Goal: Task Accomplishment & Management: Complete application form

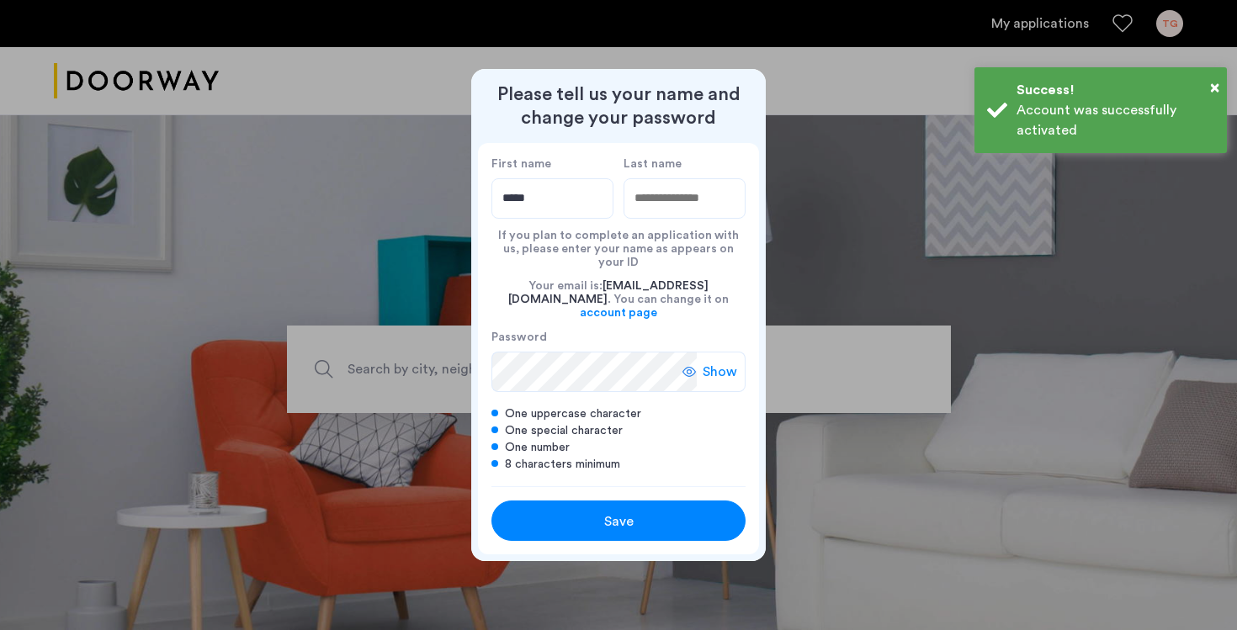
type input "*****"
click at [688, 205] on input "Last name" at bounding box center [685, 198] width 122 height 40
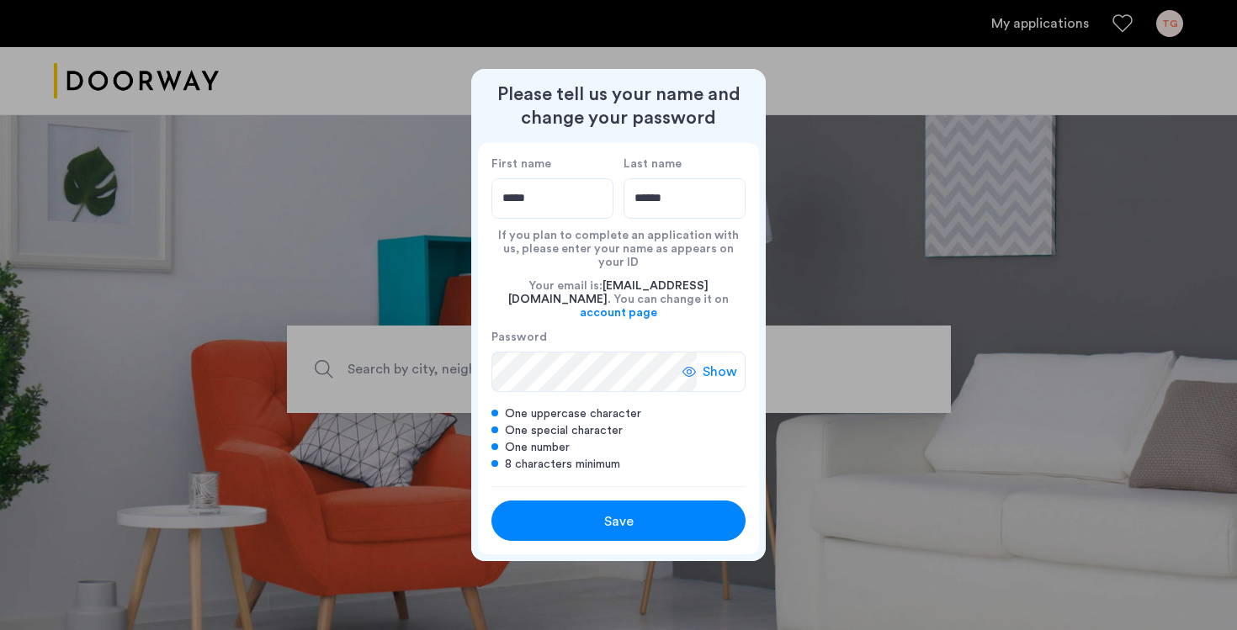
type input "******"
click at [703, 367] on span "Show" at bounding box center [720, 372] width 35 height 20
click at [664, 512] on div "Save" at bounding box center [619, 522] width 162 height 20
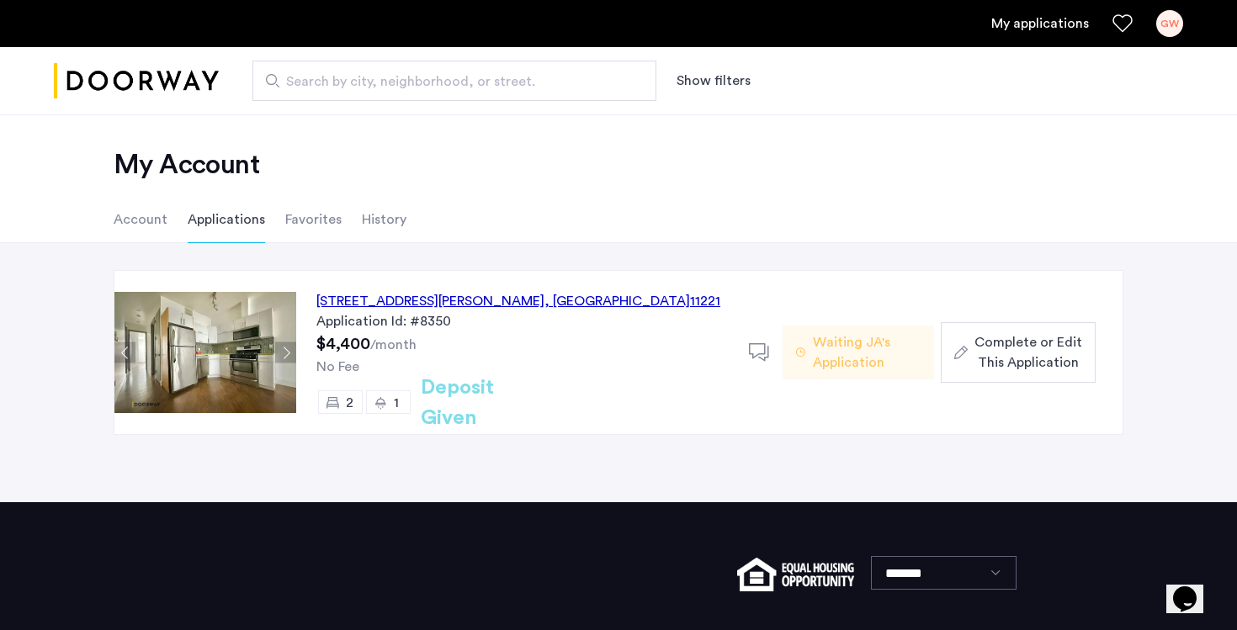
click at [811, 354] on div "Waiting JA's Application" at bounding box center [858, 353] width 151 height 54
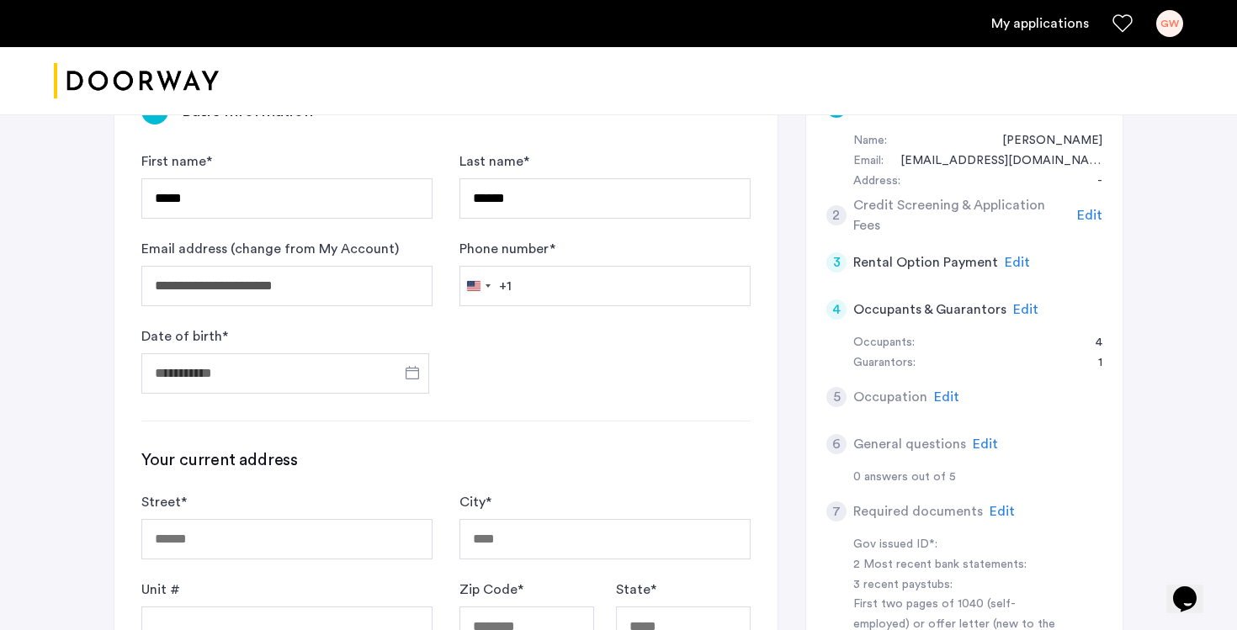
scroll to position [332, 0]
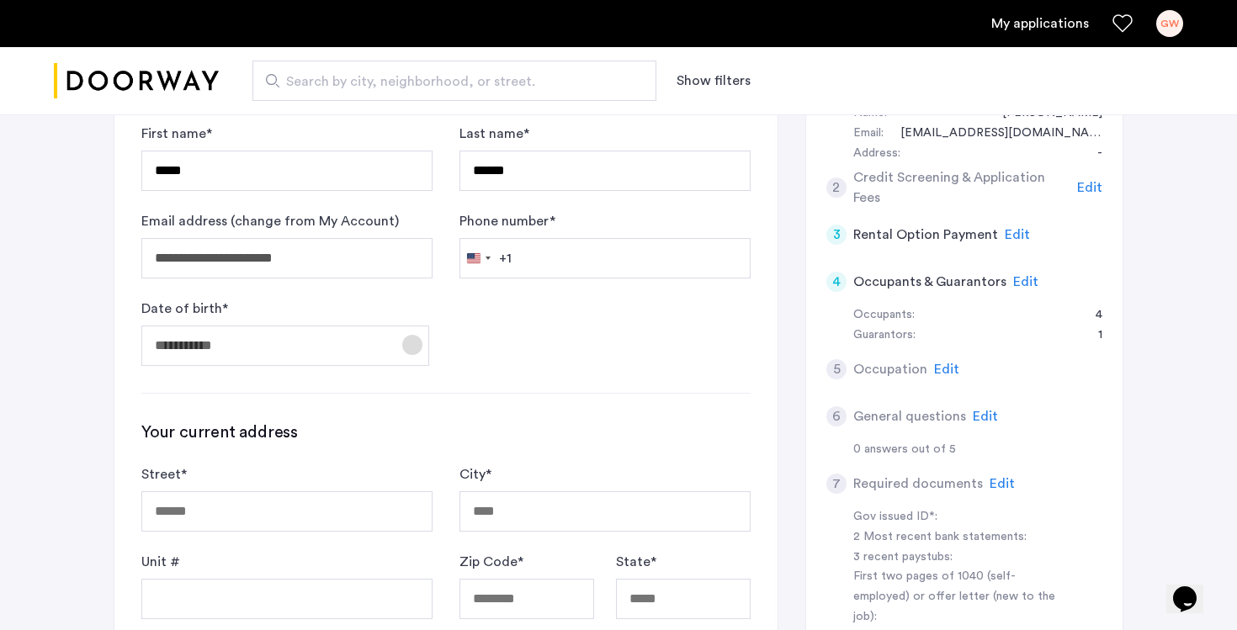
click at [413, 352] on span "Open calendar" at bounding box center [412, 345] width 40 height 40
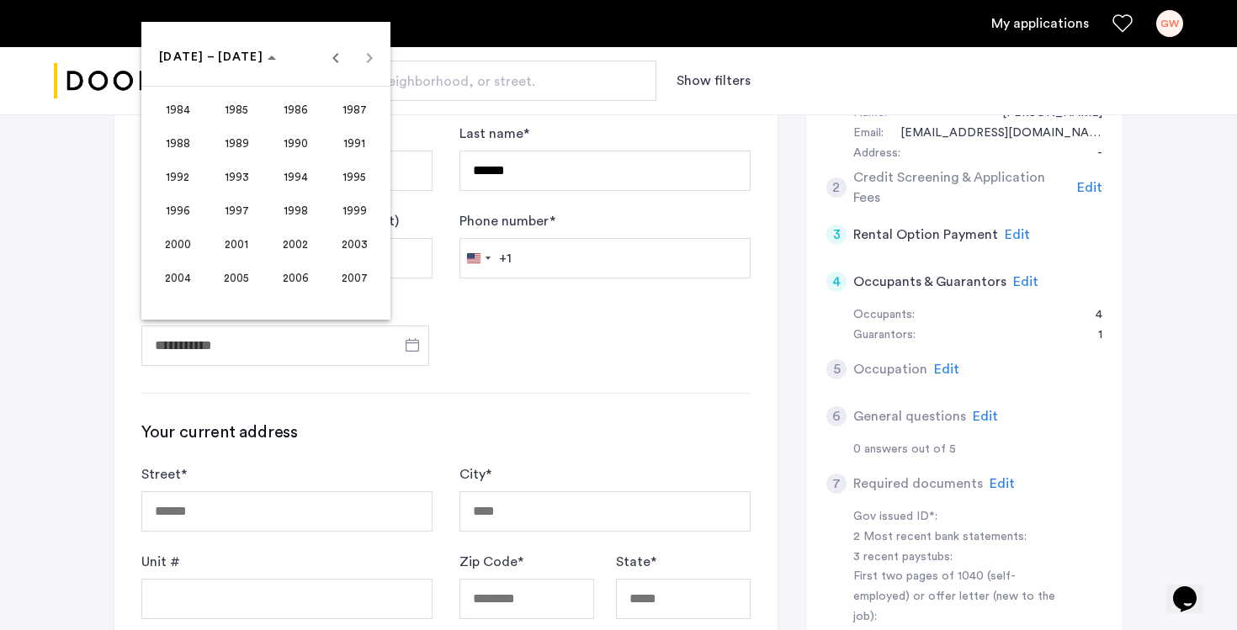
click at [287, 245] on span "2002" at bounding box center [295, 244] width 53 height 30
click at [246, 212] on span "OCT" at bounding box center [236, 210] width 53 height 30
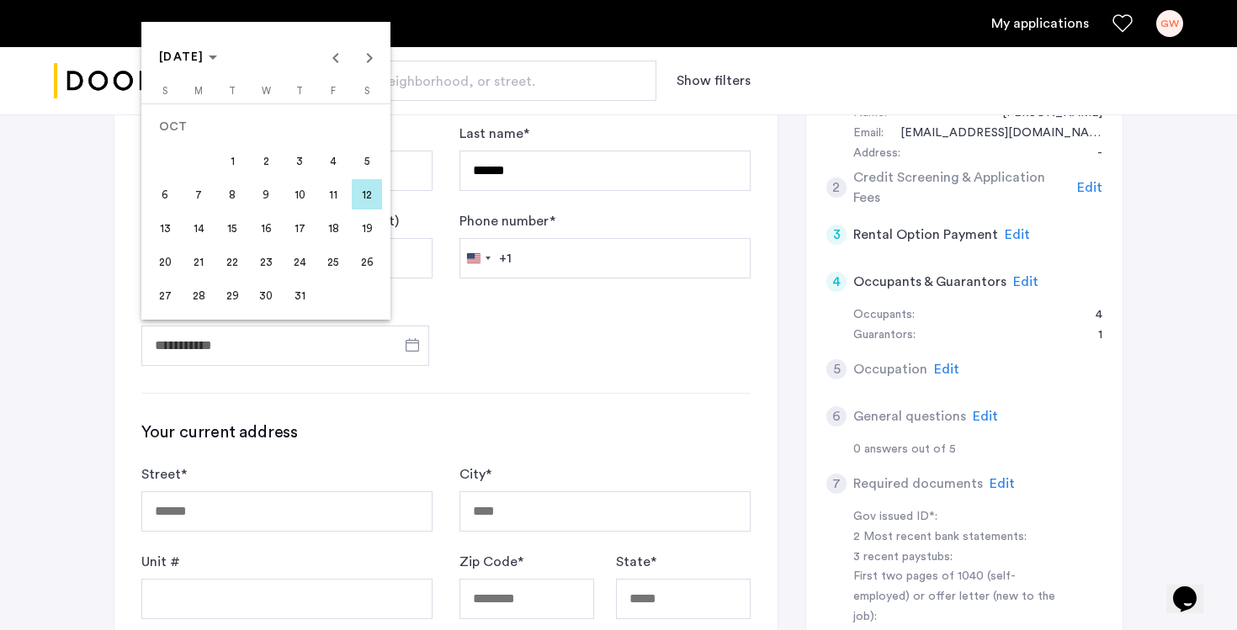
click at [169, 292] on span "27" at bounding box center [165, 295] width 30 height 30
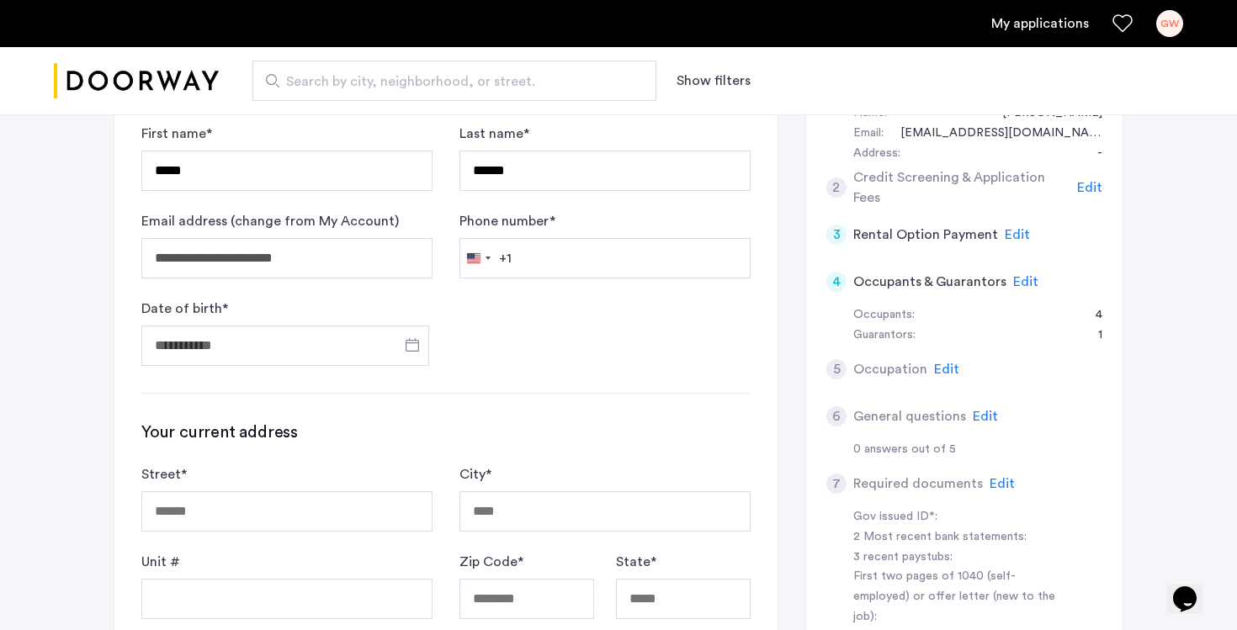
type input "**********"
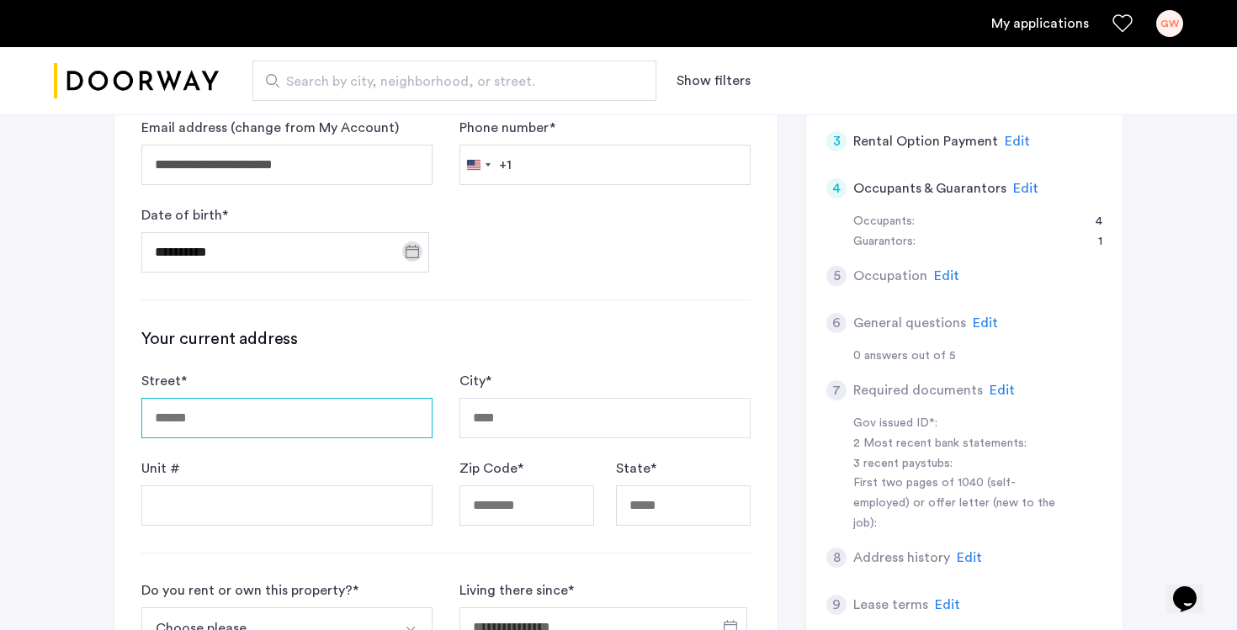
click at [298, 414] on input "Street *" at bounding box center [286, 418] width 291 height 40
type input "**********"
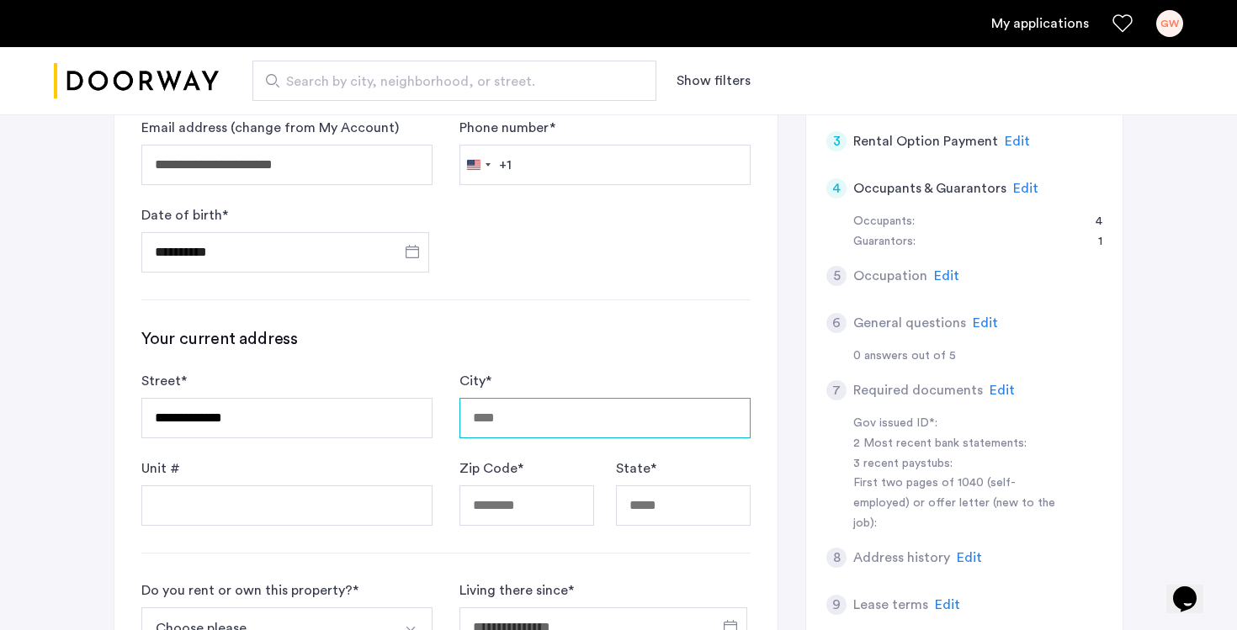
type input "********"
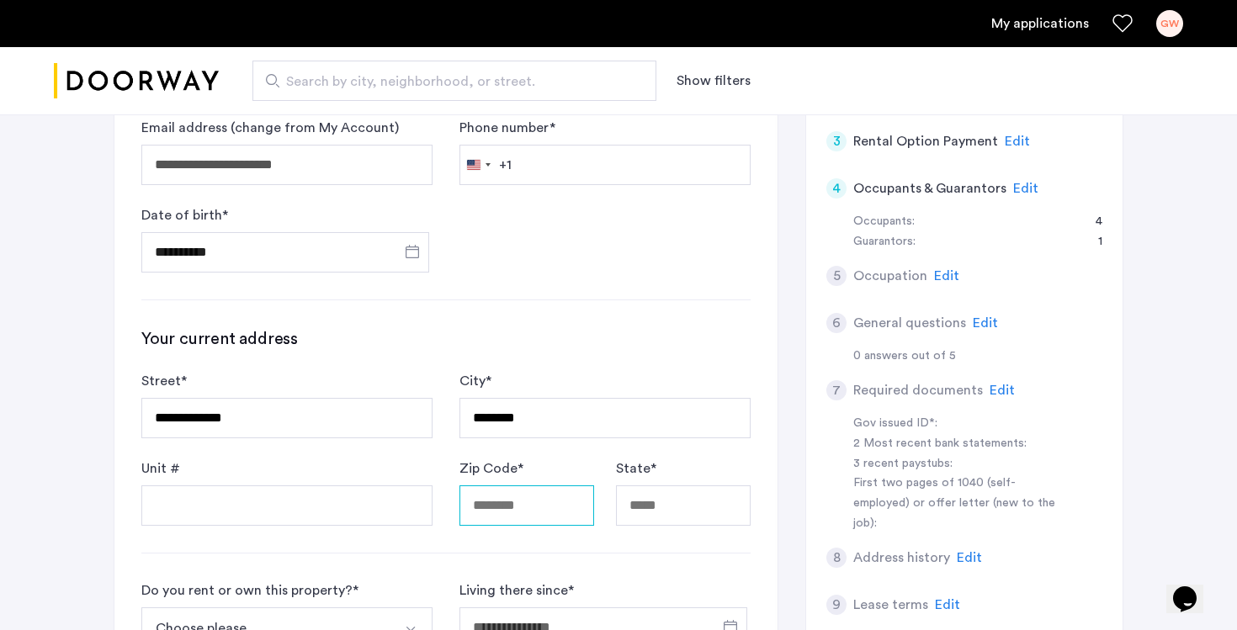
type input "*****"
type input "**"
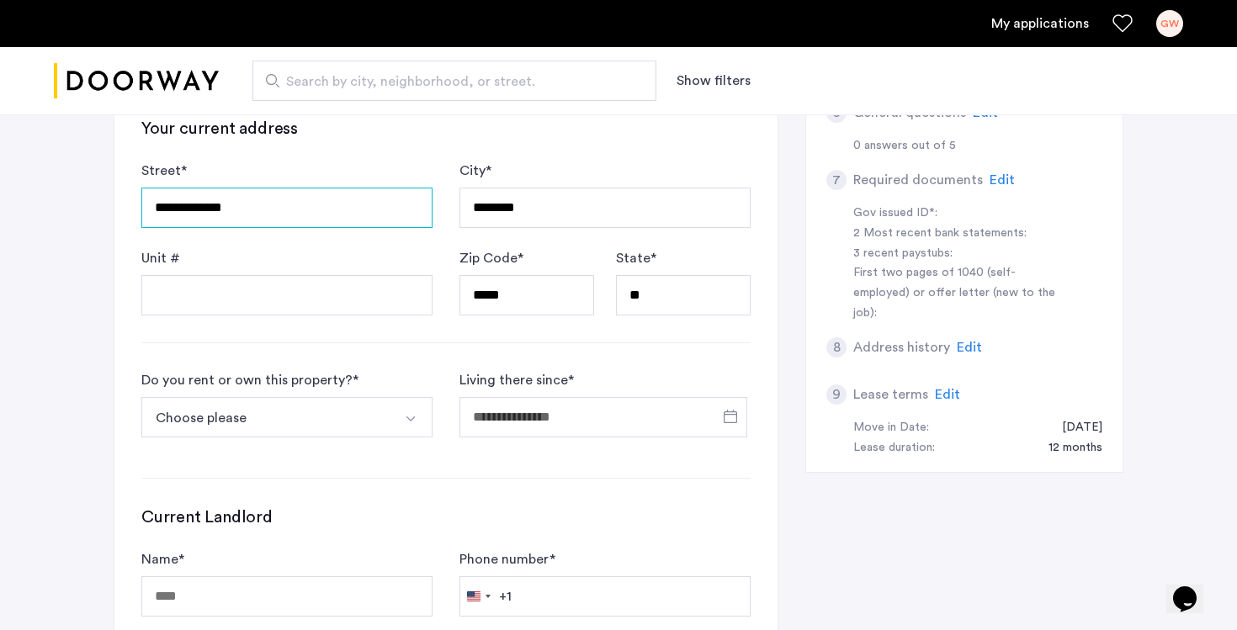
scroll to position [688, 0]
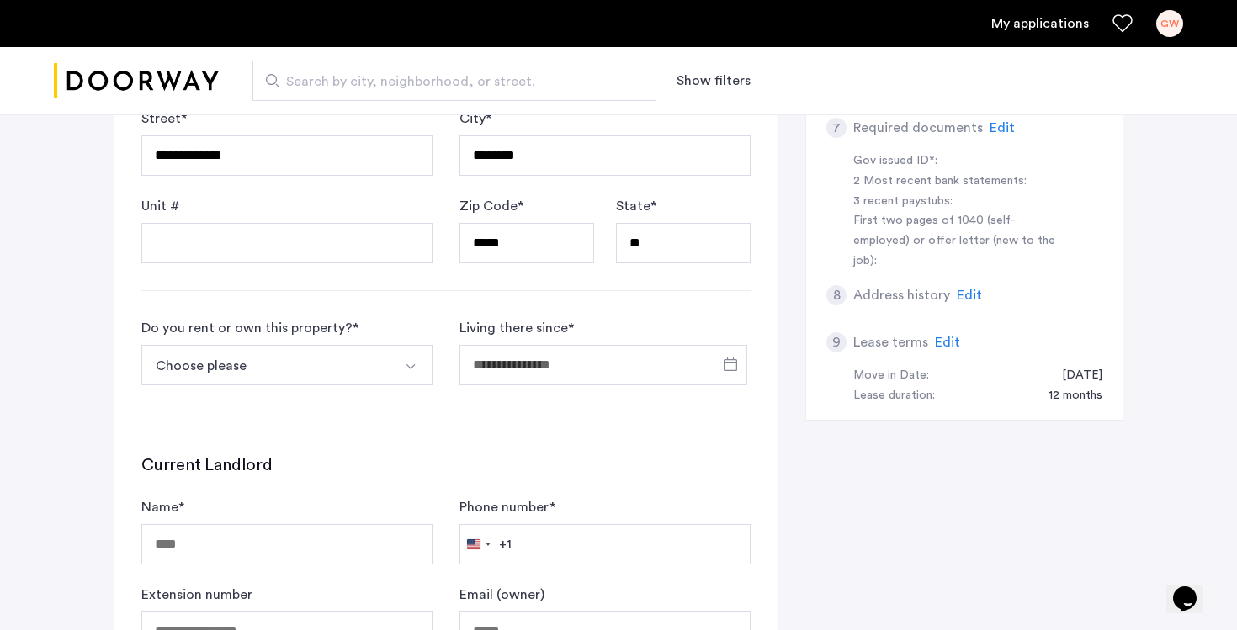
click at [282, 363] on button "Choose please" at bounding box center [267, 365] width 252 height 40
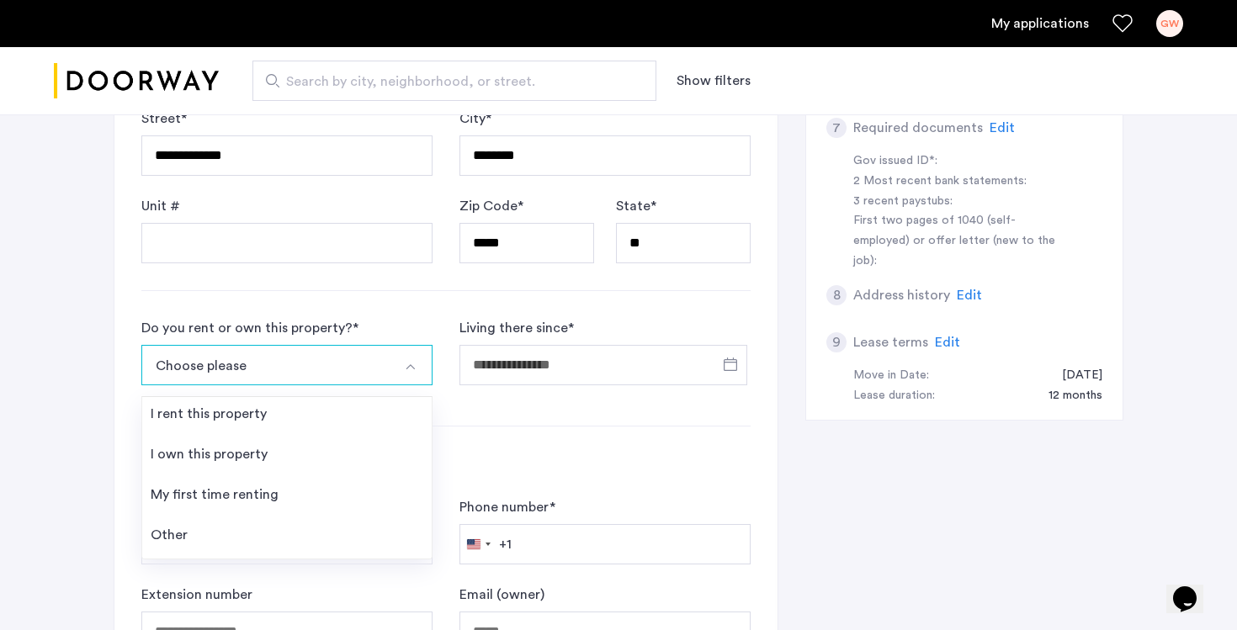
click at [316, 380] on button "Choose please" at bounding box center [267, 365] width 252 height 40
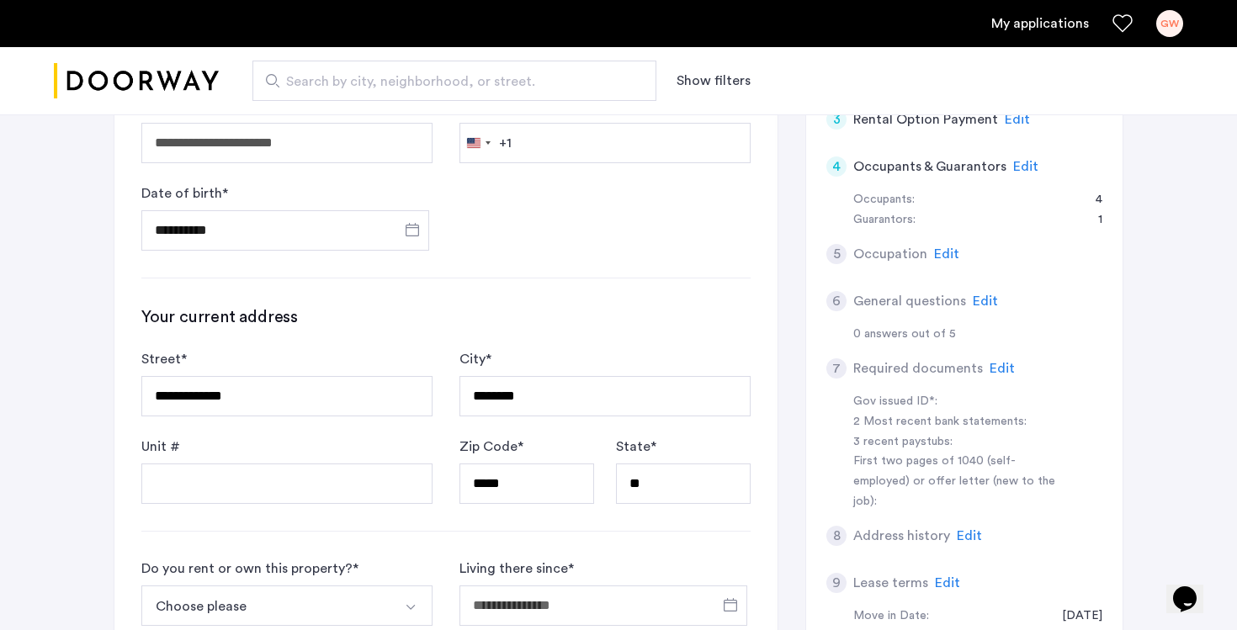
scroll to position [593, 0]
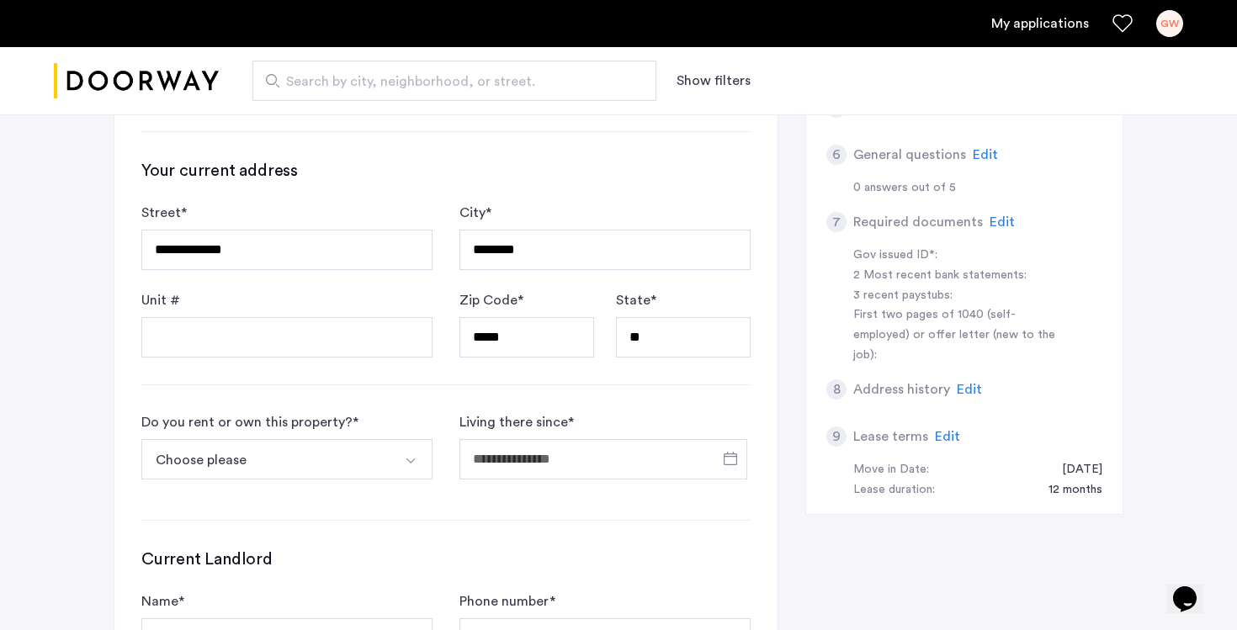
click at [353, 450] on button "Choose please" at bounding box center [267, 459] width 252 height 40
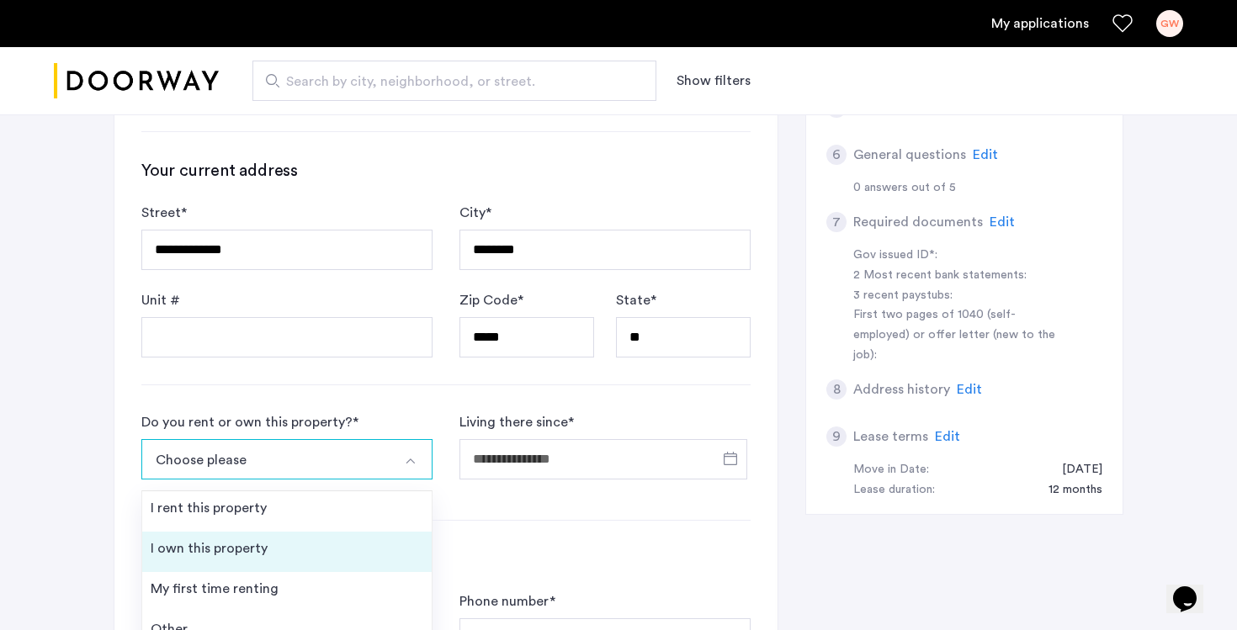
click at [282, 535] on li "I own this property" at bounding box center [287, 552] width 290 height 40
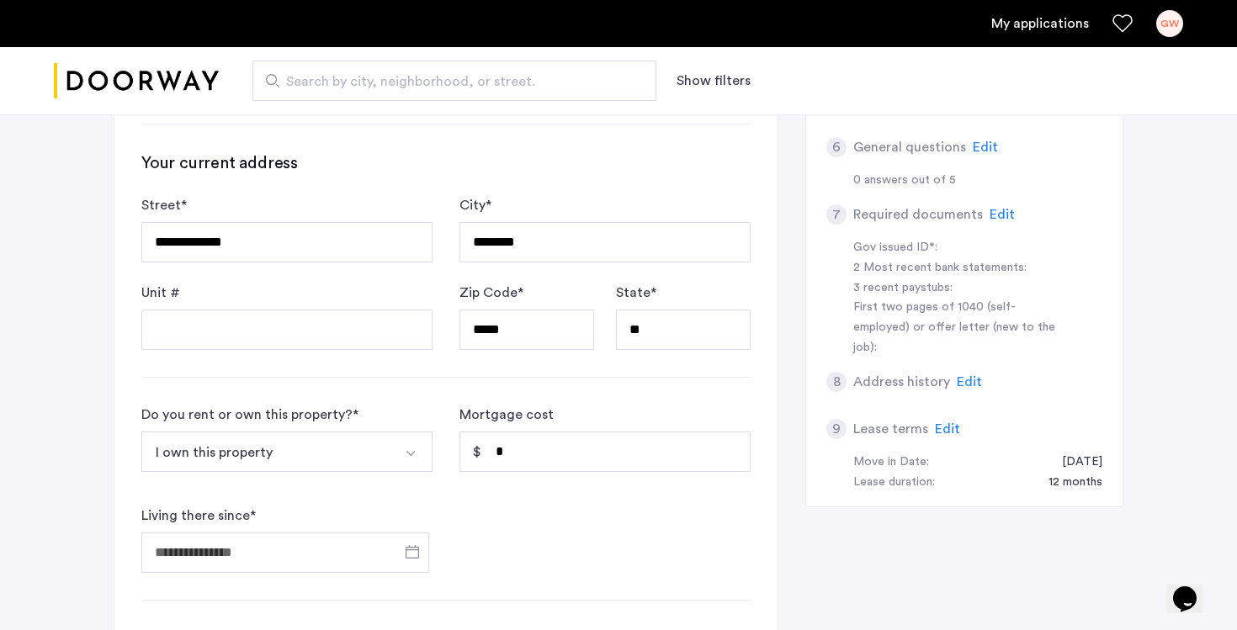
scroll to position [604, 0]
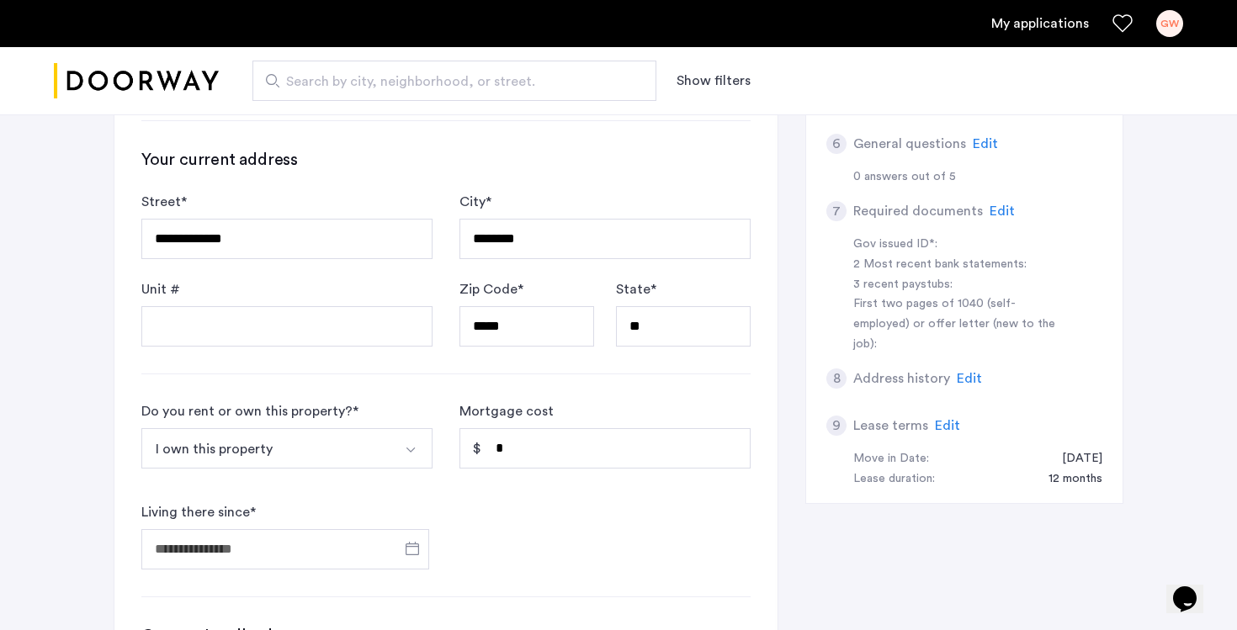
click at [387, 454] on button "I own this property" at bounding box center [267, 448] width 252 height 40
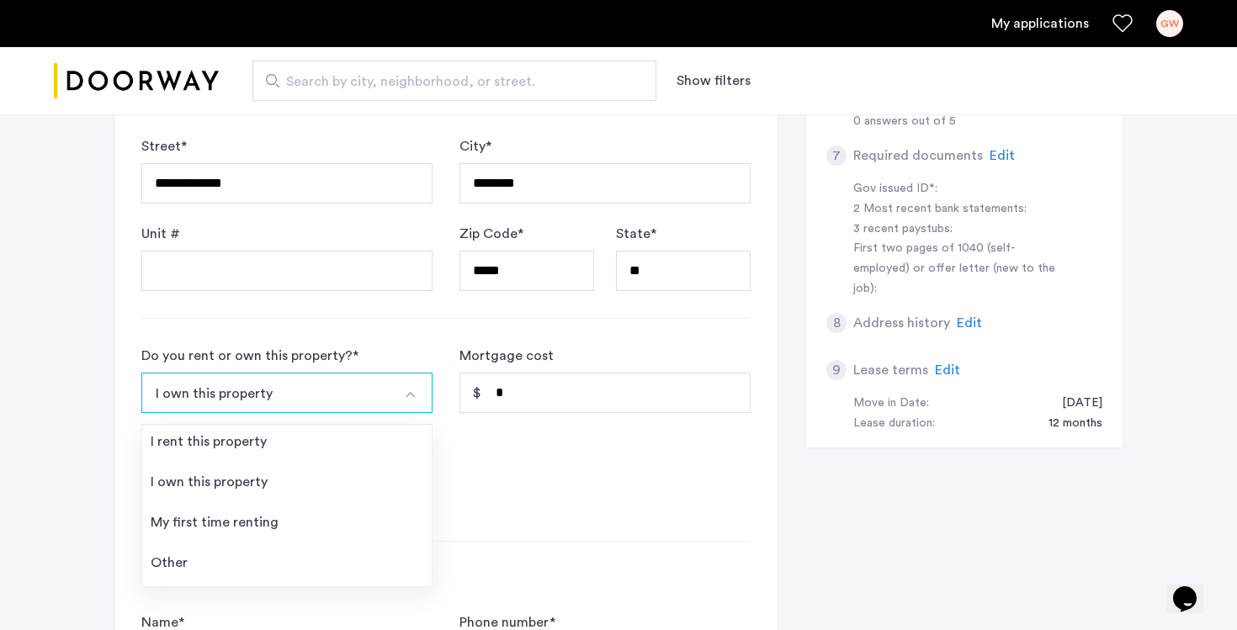
scroll to position [676, 0]
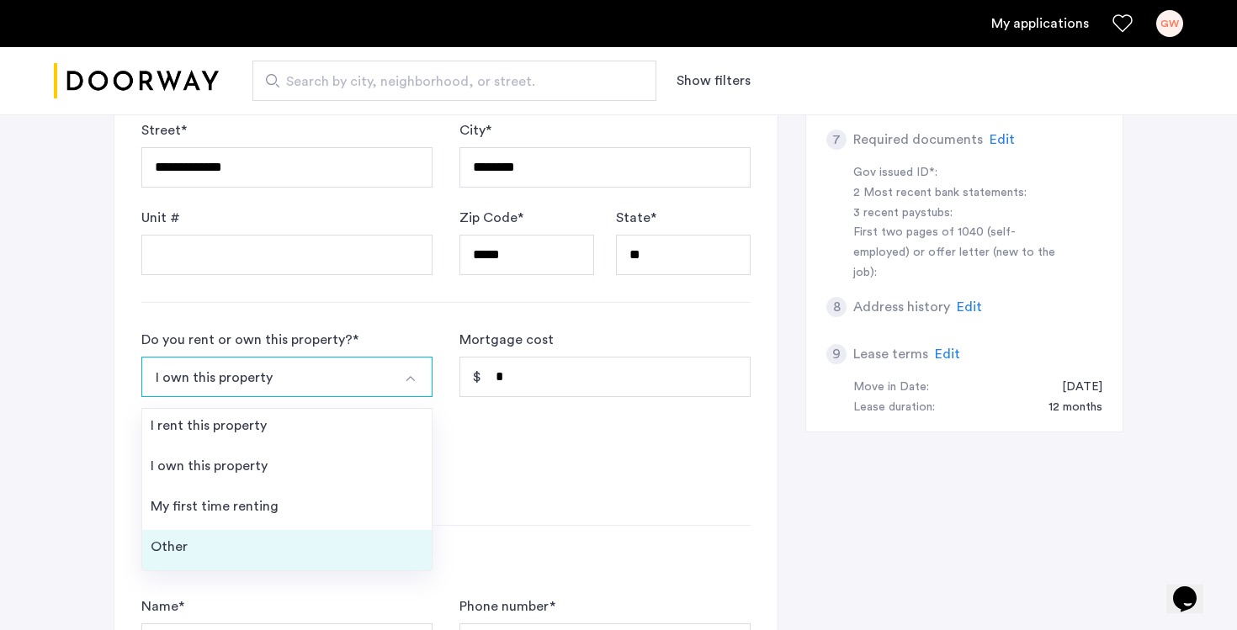
click at [252, 548] on li "Other" at bounding box center [287, 550] width 290 height 40
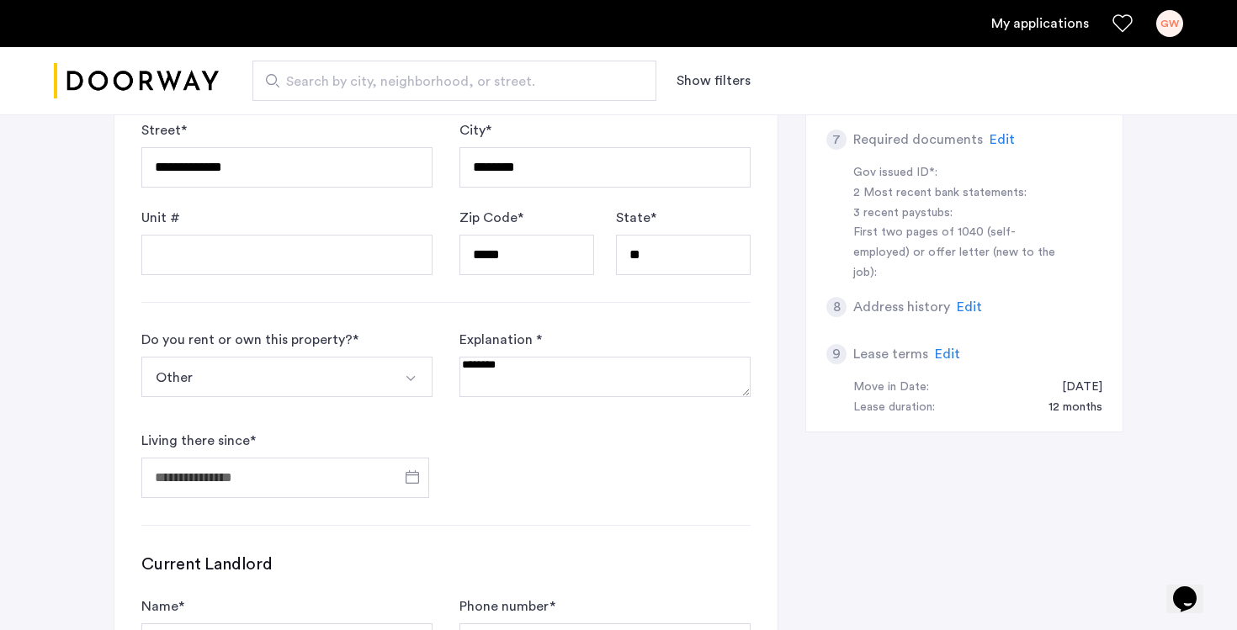
click at [496, 367] on textarea at bounding box center [605, 377] width 291 height 40
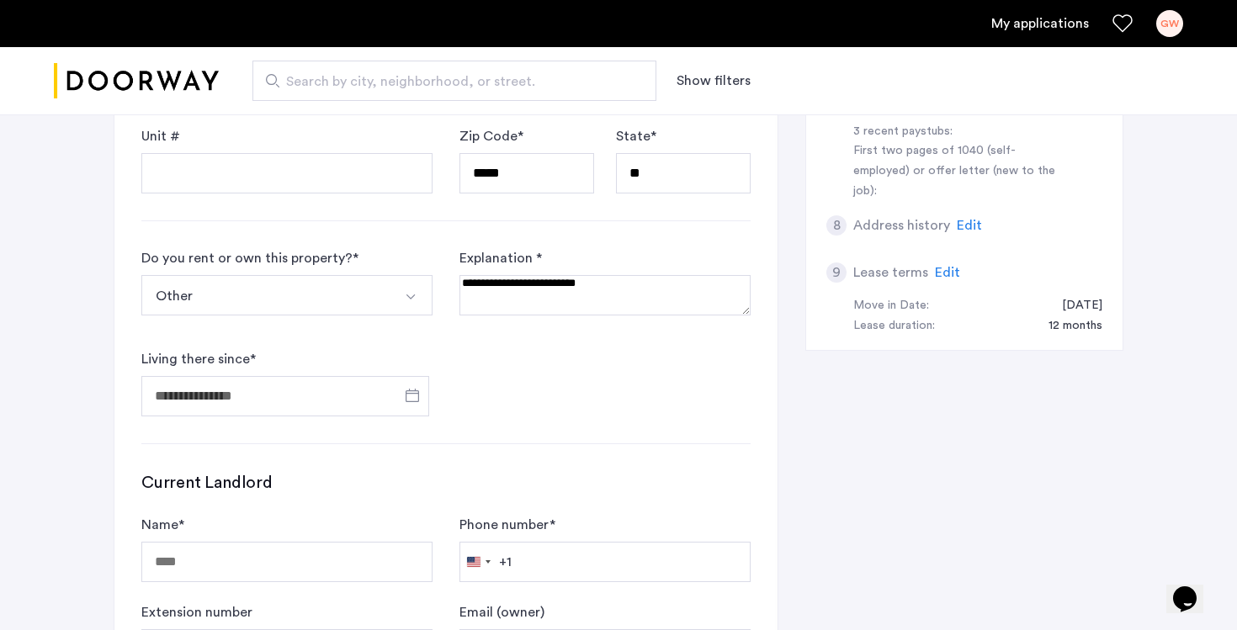
scroll to position [768, 0]
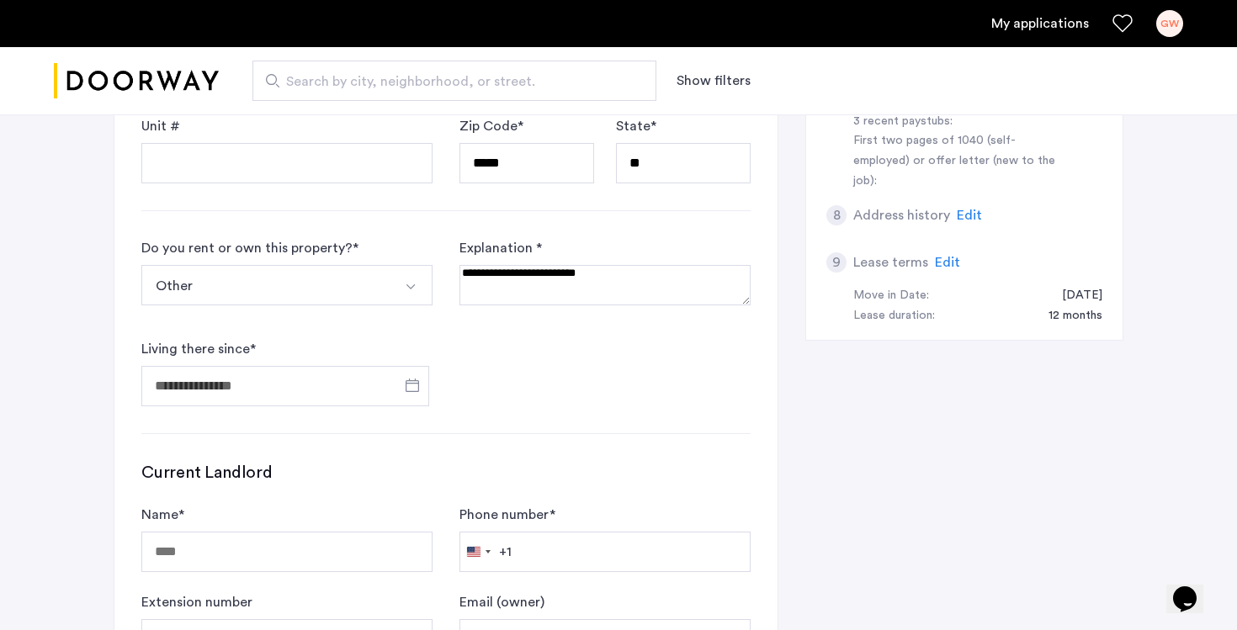
type textarea "**********"
click at [338, 551] on input "Name *" at bounding box center [286, 552] width 291 height 40
click at [156, 542] on input "Name *" at bounding box center [286, 552] width 291 height 40
click at [149, 511] on label "Name *" at bounding box center [162, 515] width 43 height 20
click at [149, 532] on input "Name *" at bounding box center [286, 552] width 291 height 40
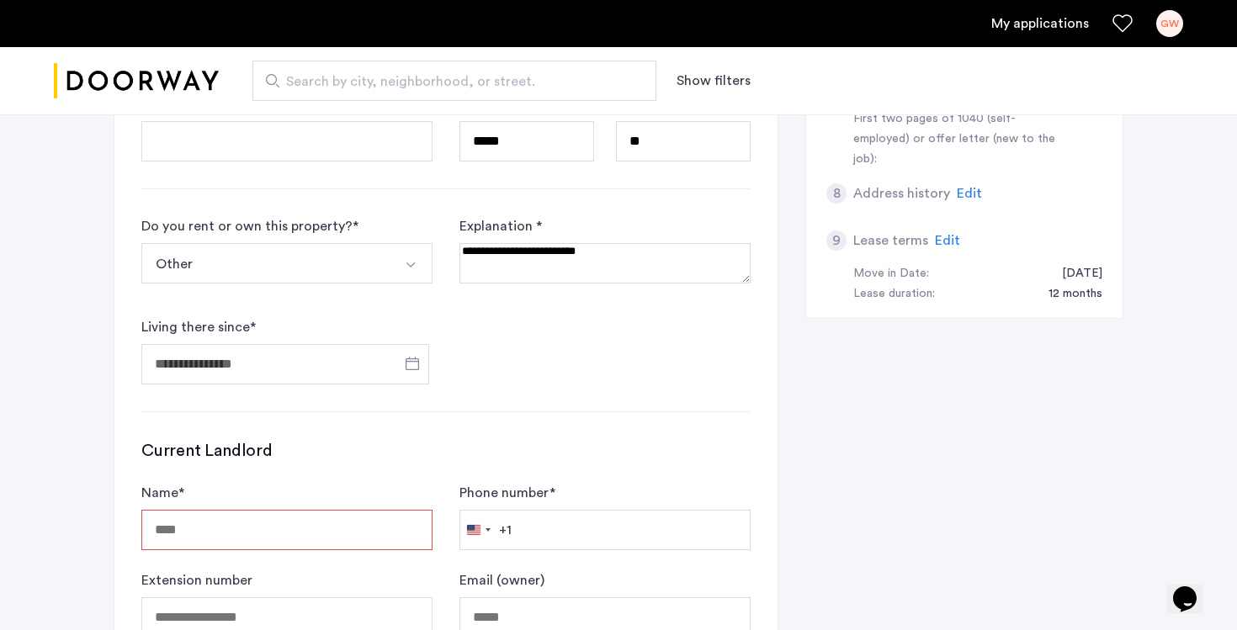
scroll to position [799, 0]
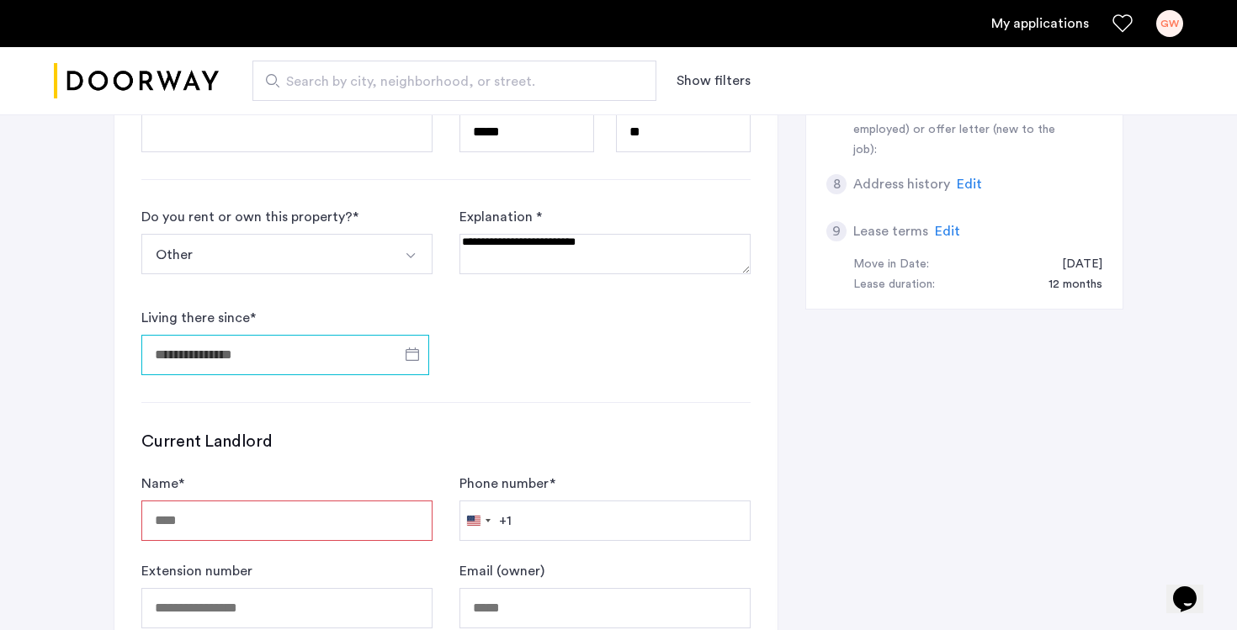
click at [212, 353] on input "Living there since *" at bounding box center [285, 355] width 288 height 40
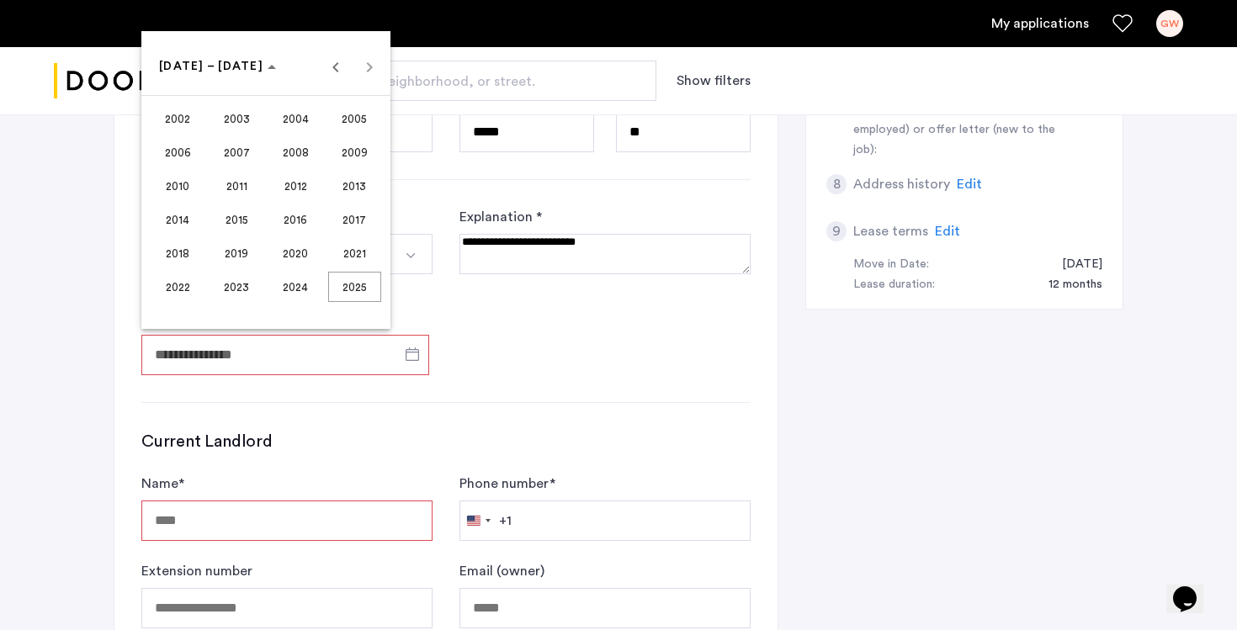
click at [458, 359] on div at bounding box center [618, 315] width 1237 height 630
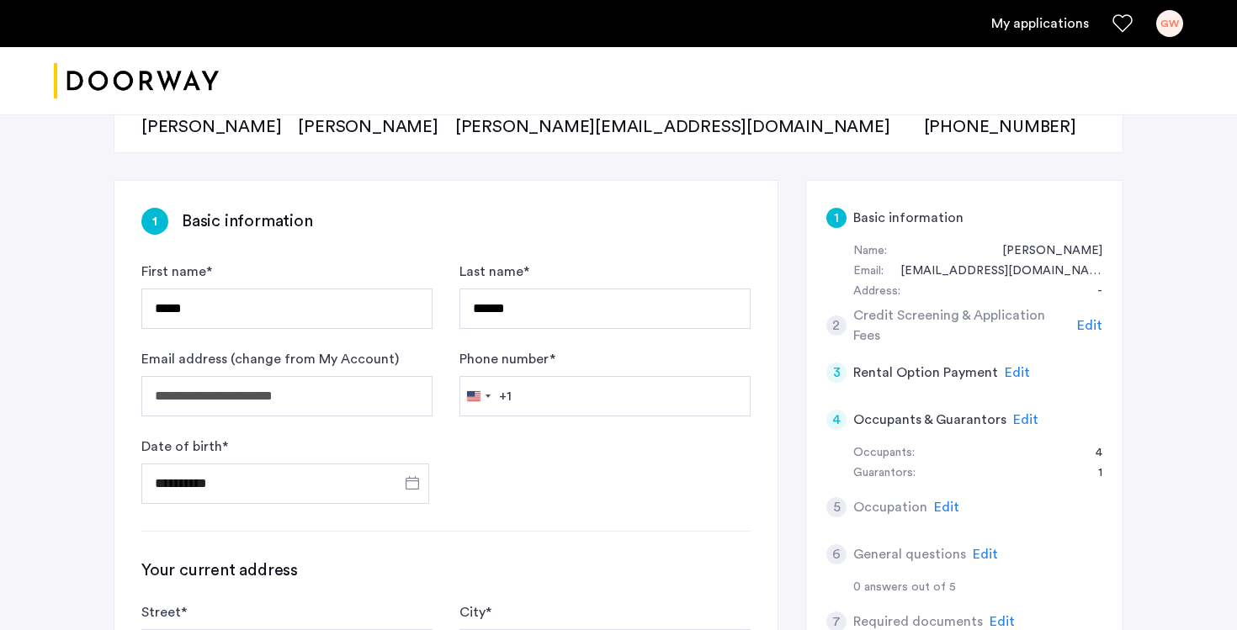
scroll to position [200, 0]
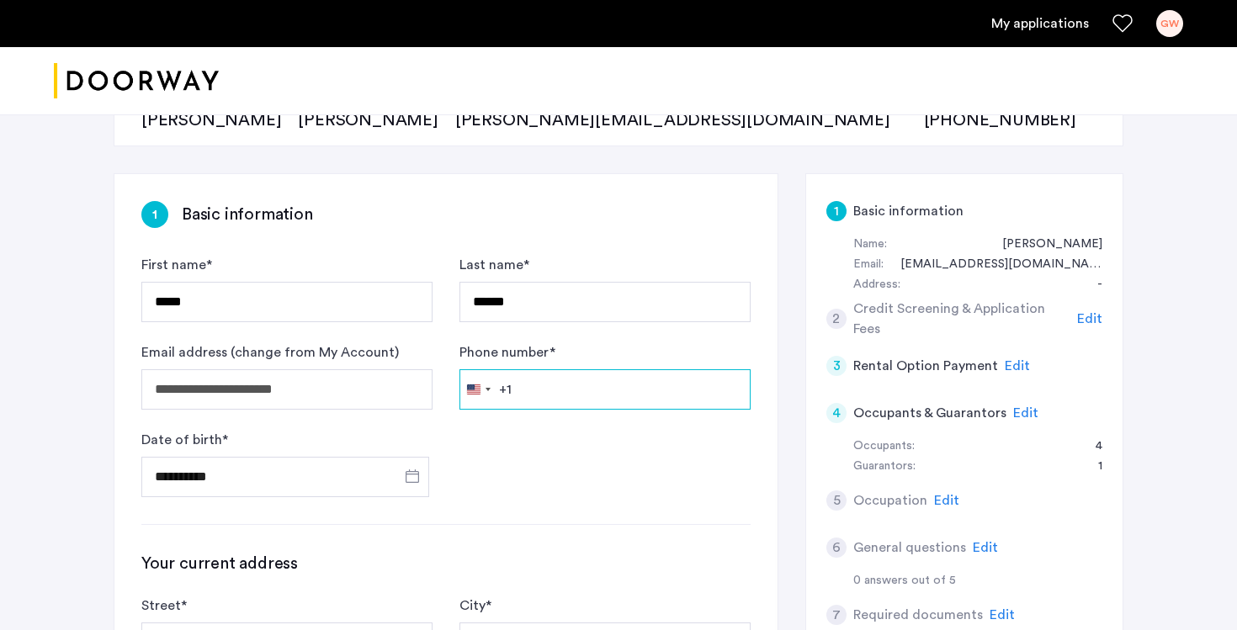
click at [544, 398] on input "Phone number *" at bounding box center [605, 390] width 291 height 40
type input "**********"
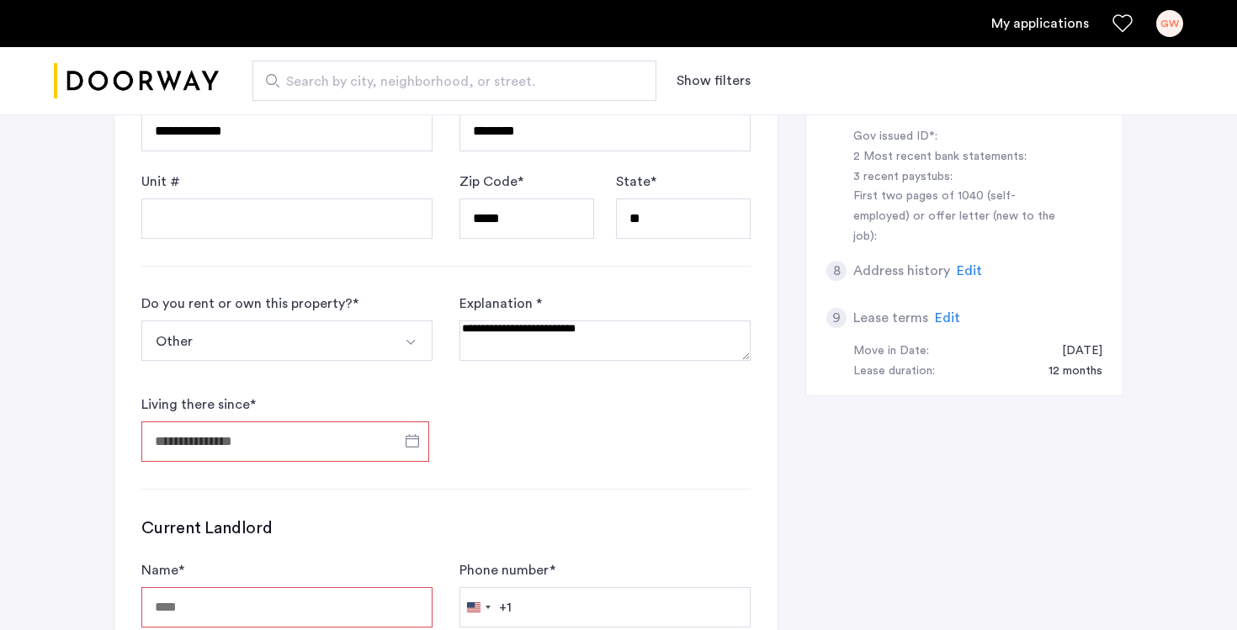
scroll to position [710, 0]
click at [411, 450] on span "Open calendar" at bounding box center [412, 443] width 40 height 40
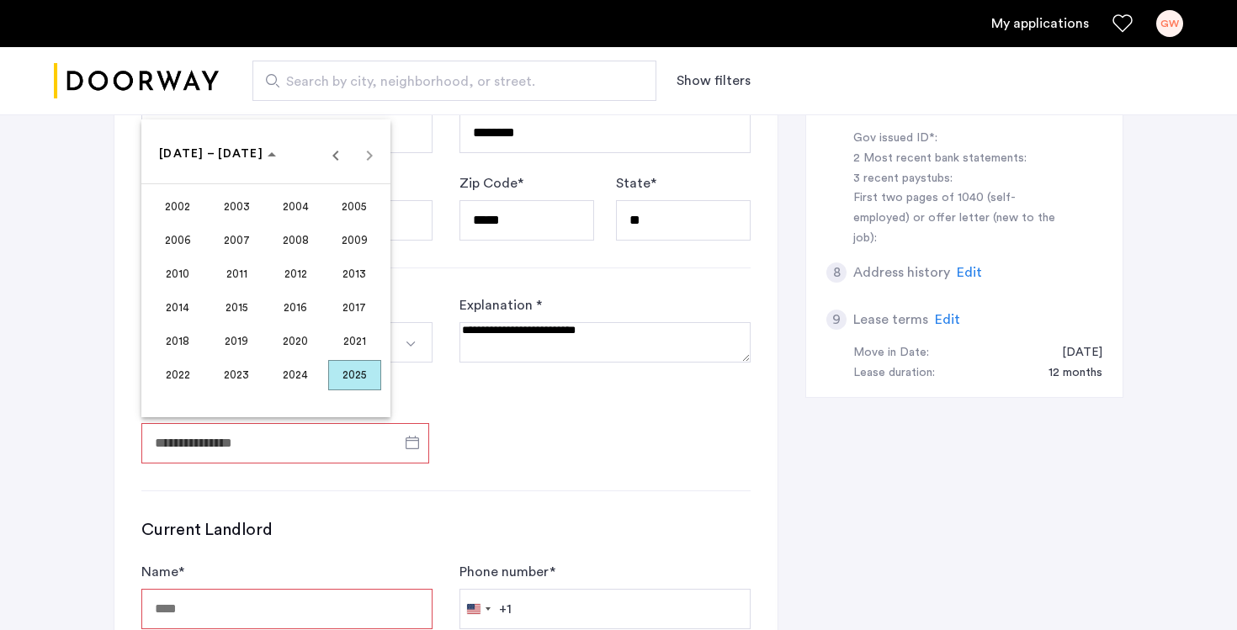
click at [174, 213] on span "2002" at bounding box center [178, 207] width 53 height 30
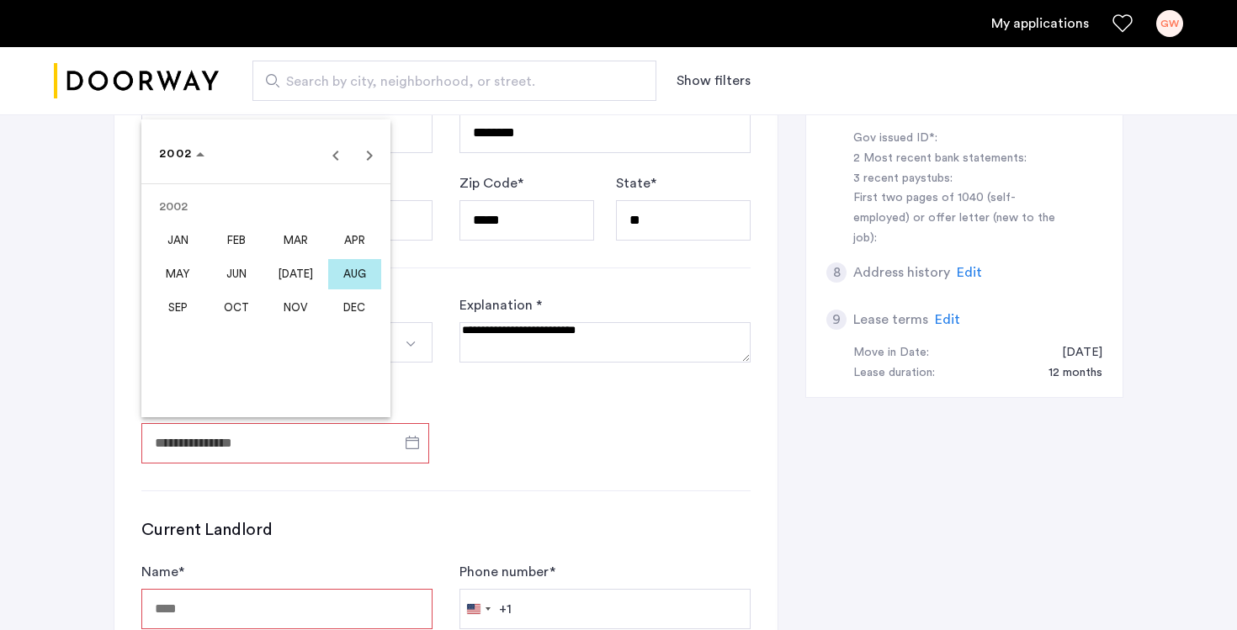
click at [245, 315] on span "OCT" at bounding box center [236, 308] width 53 height 30
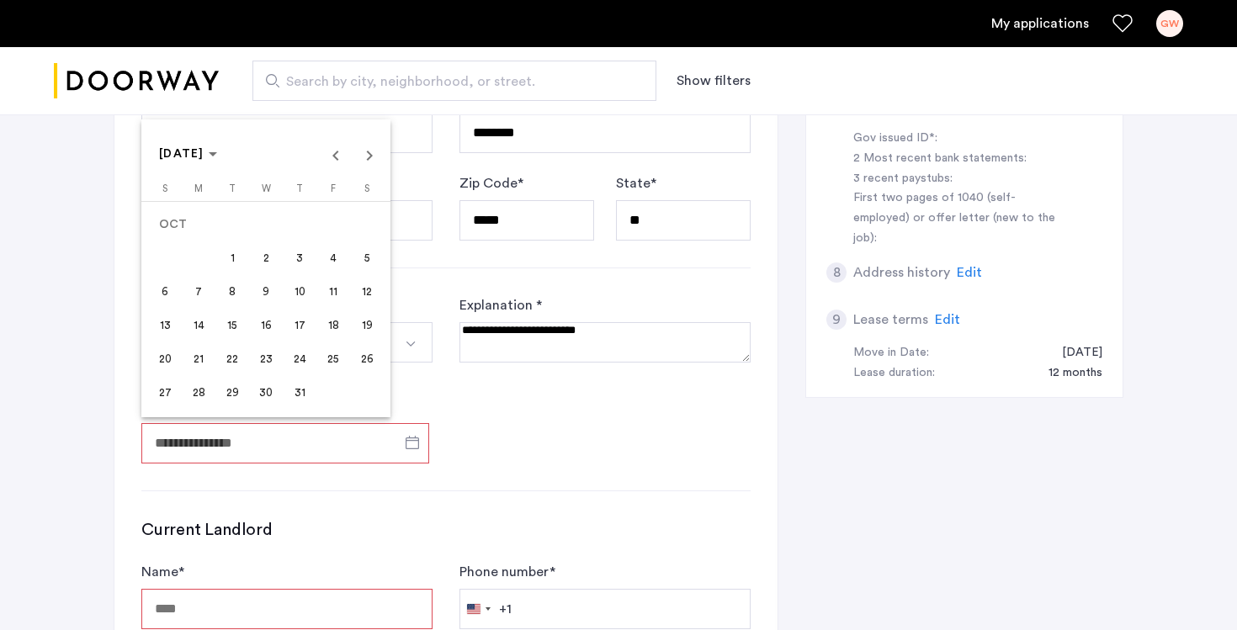
click at [167, 404] on span "27" at bounding box center [165, 393] width 30 height 30
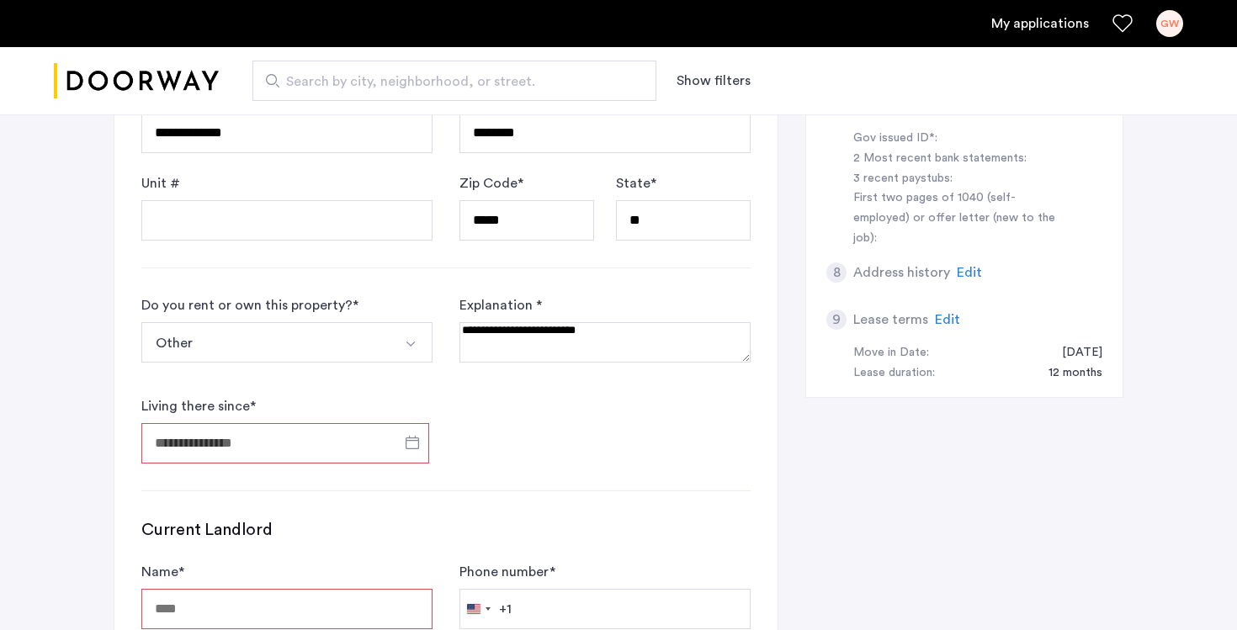
type input "**********"
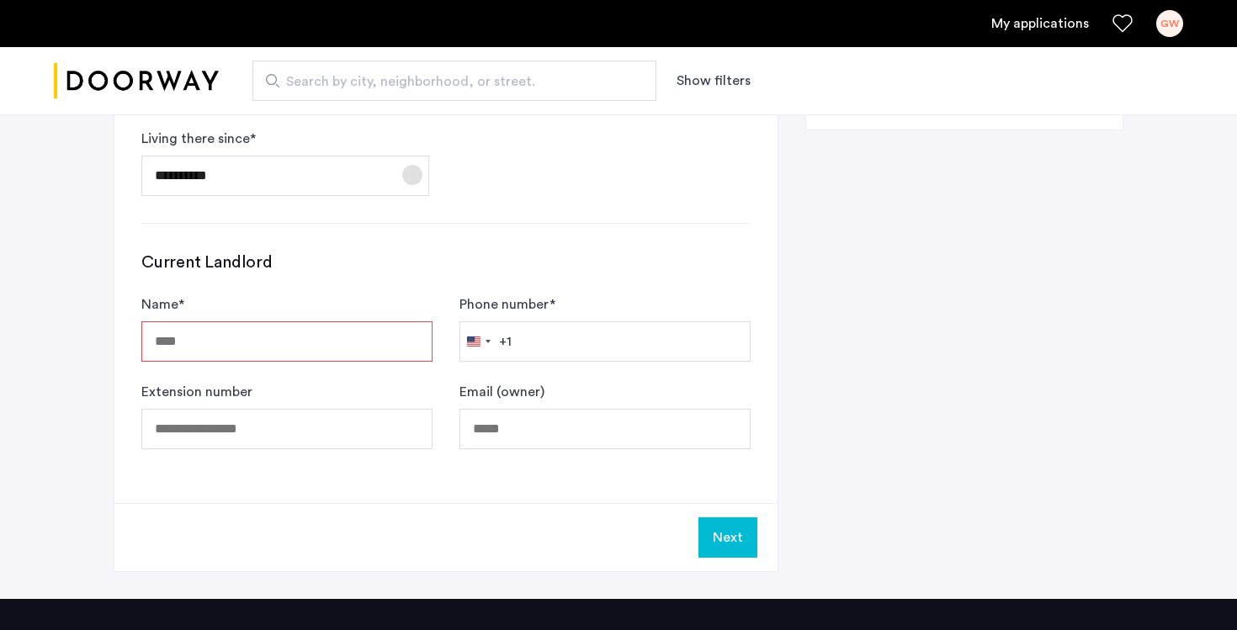
scroll to position [1013, 0]
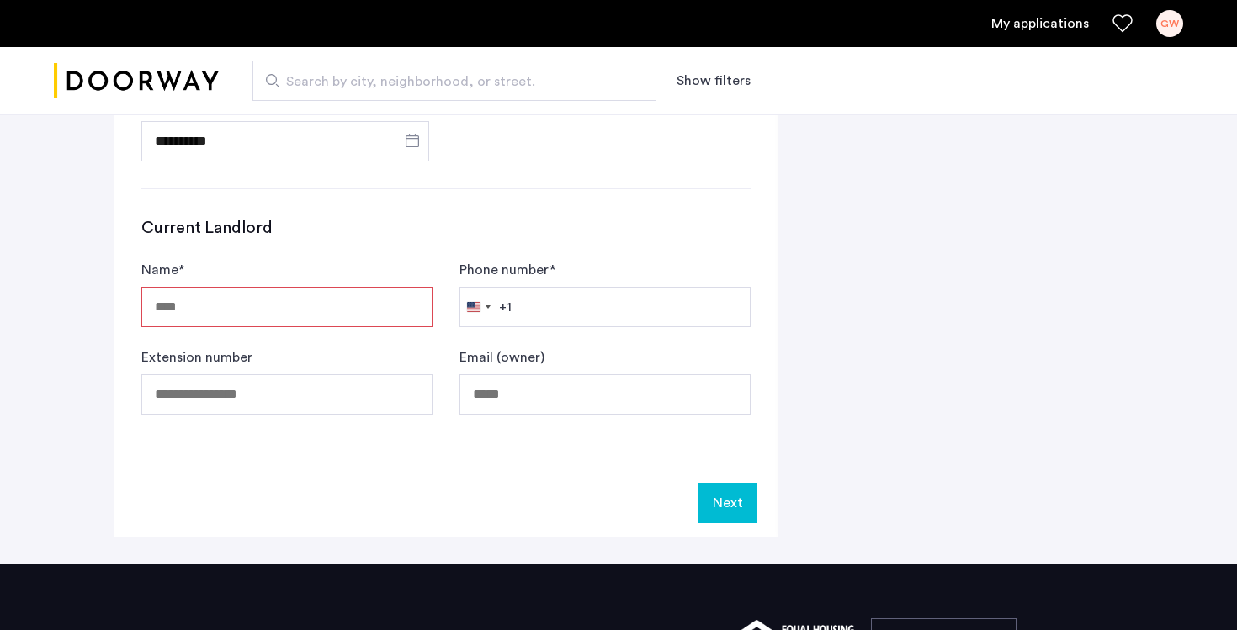
click at [318, 304] on input "Name *" at bounding box center [286, 307] width 291 height 40
click at [163, 310] on input "Name *" at bounding box center [286, 307] width 291 height 40
type input "***"
click at [508, 311] on div "+1" at bounding box center [505, 307] width 13 height 20
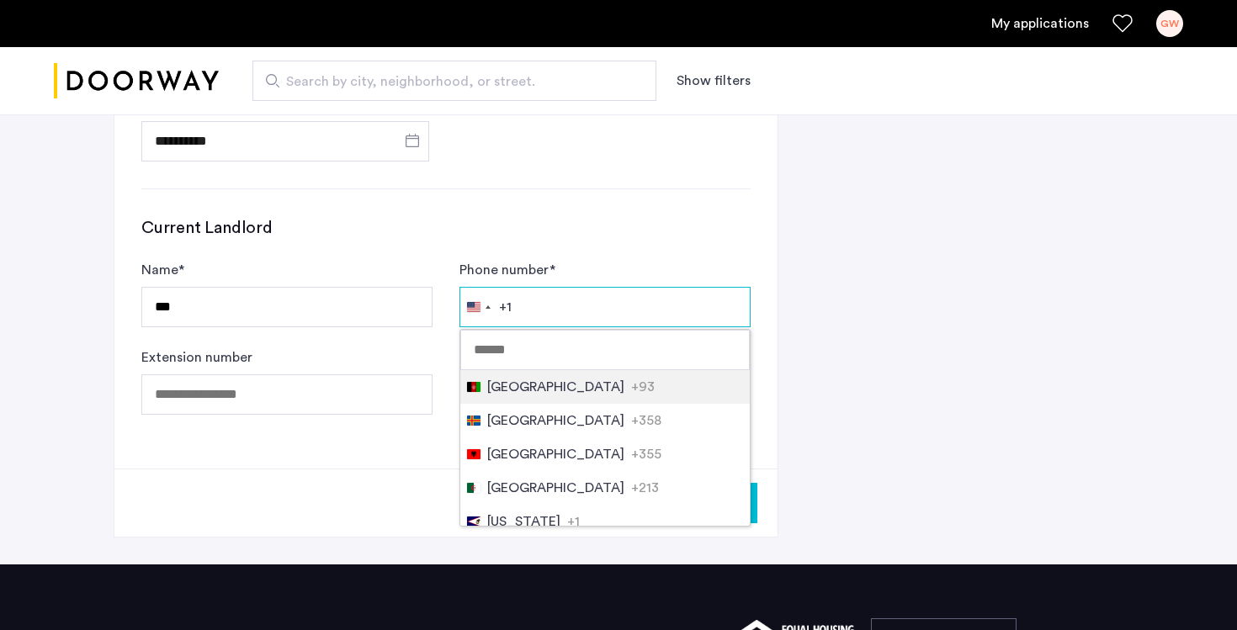
click at [543, 311] on input "Phone number *" at bounding box center [605, 307] width 291 height 40
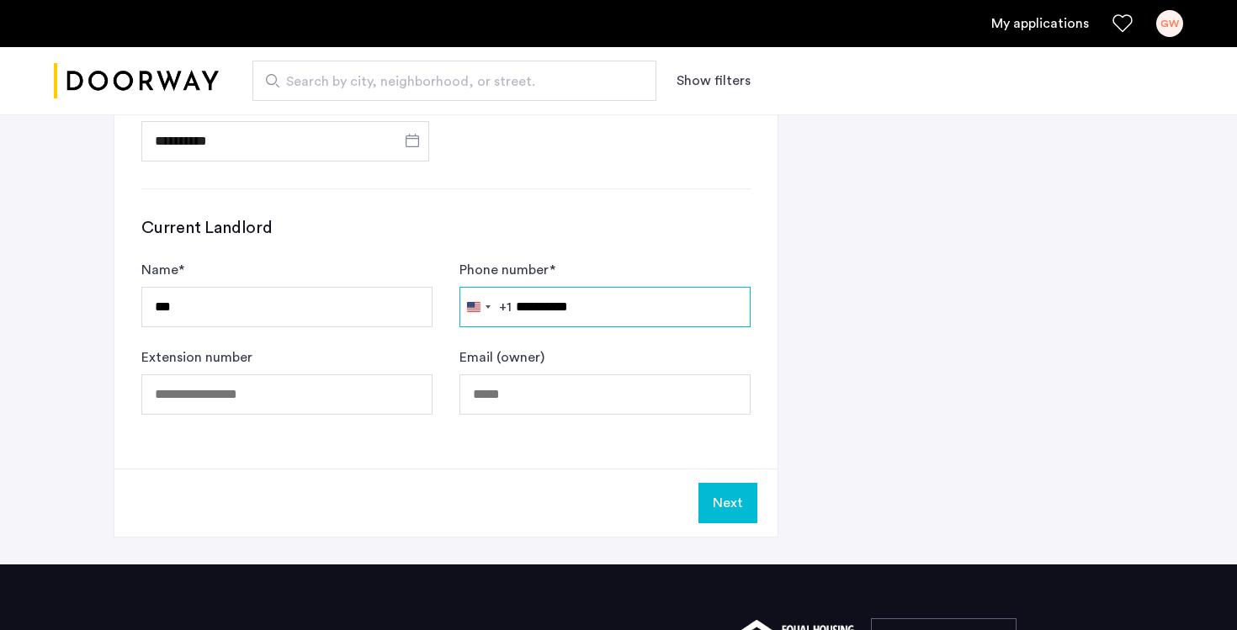
drag, startPoint x: 540, startPoint y: 313, endPoint x: 563, endPoint y: 313, distance: 22.7
click at [563, 313] on input "**********" at bounding box center [605, 307] width 291 height 40
click at [588, 310] on input "**********" at bounding box center [605, 307] width 291 height 40
type input "**********"
click at [731, 503] on button "Next" at bounding box center [728, 503] width 59 height 40
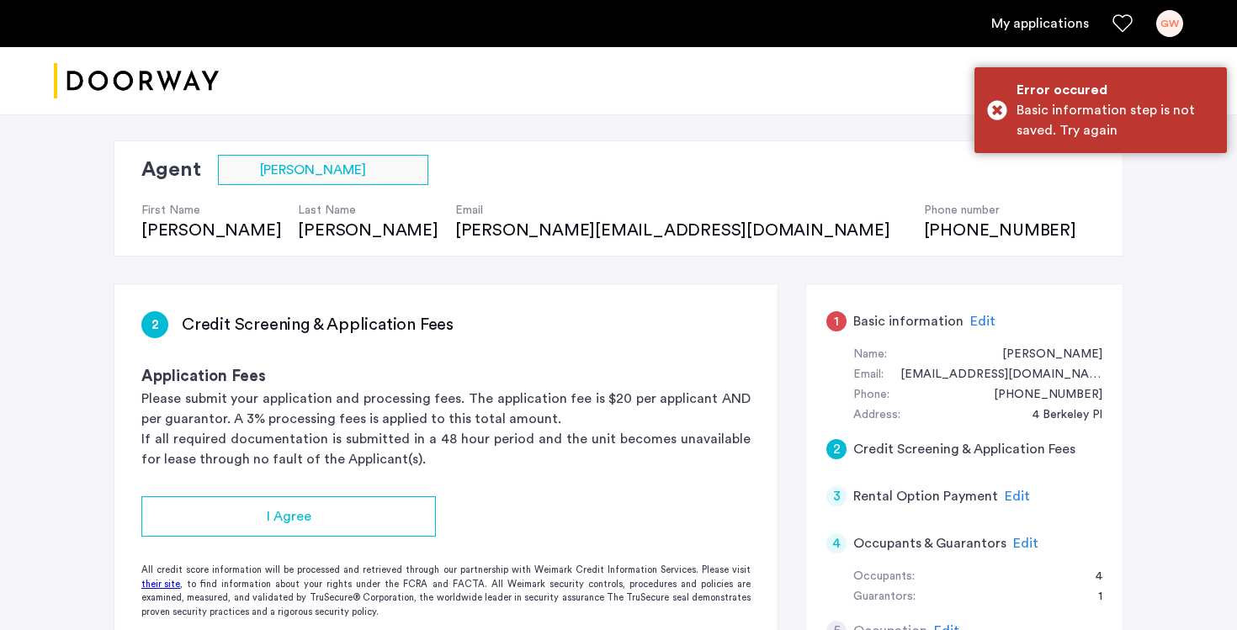
scroll to position [84, 0]
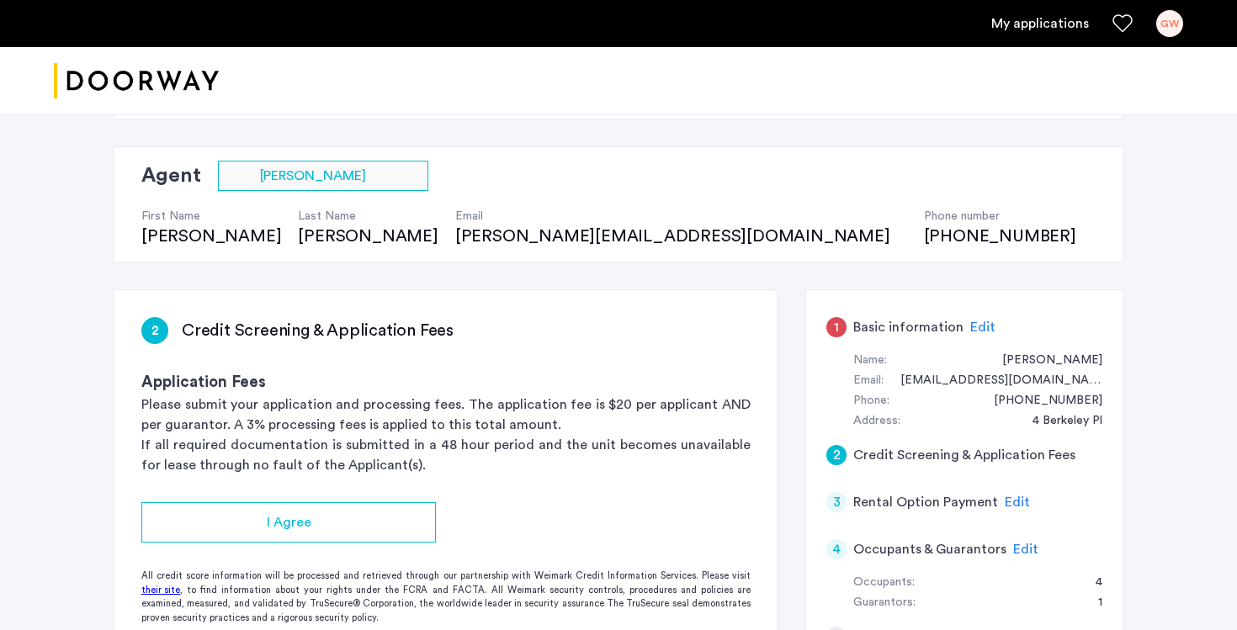
click at [839, 333] on div "1" at bounding box center [837, 327] width 20 height 20
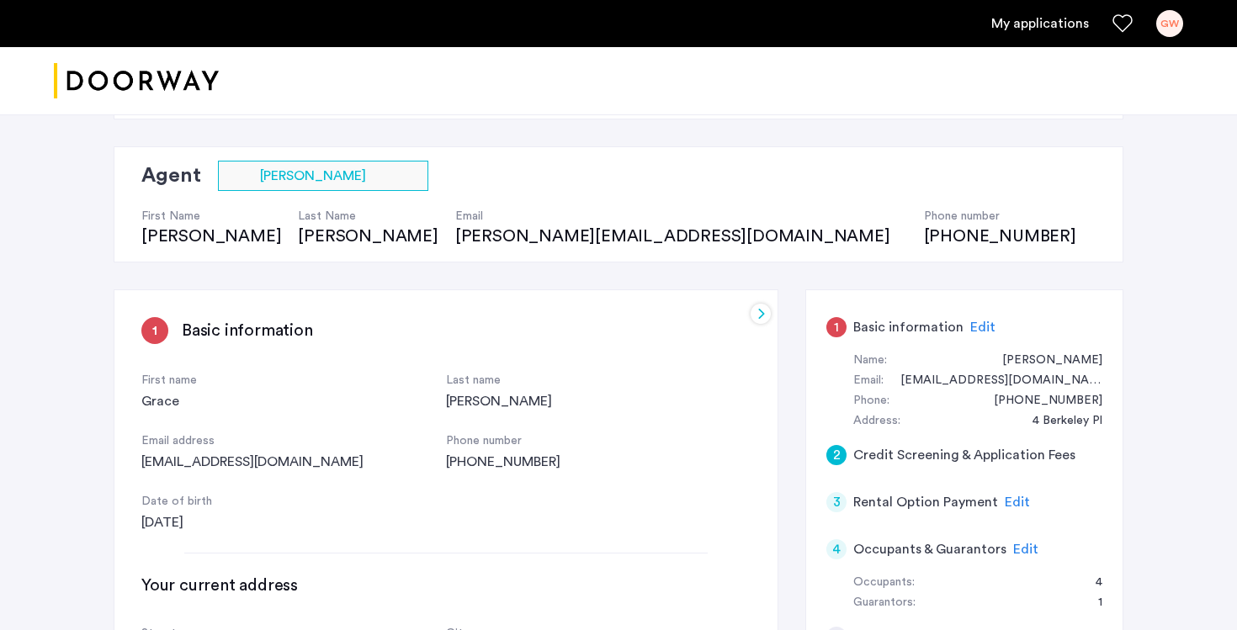
scroll to position [60, 0]
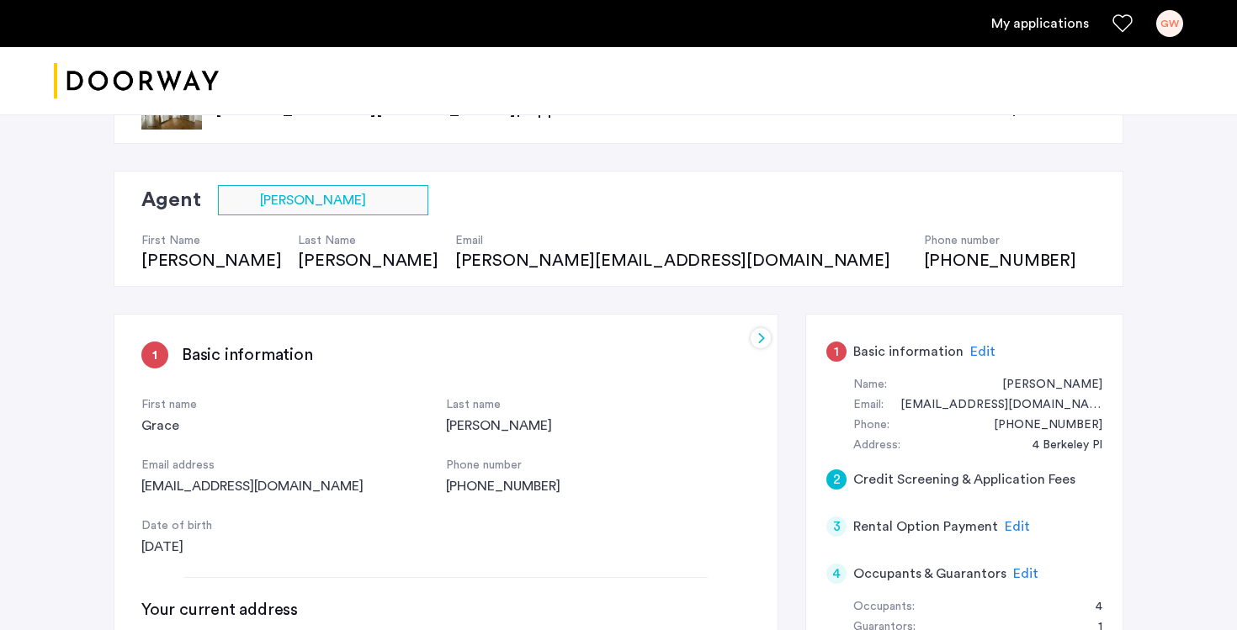
click at [757, 340] on div at bounding box center [761, 338] width 20 height 20
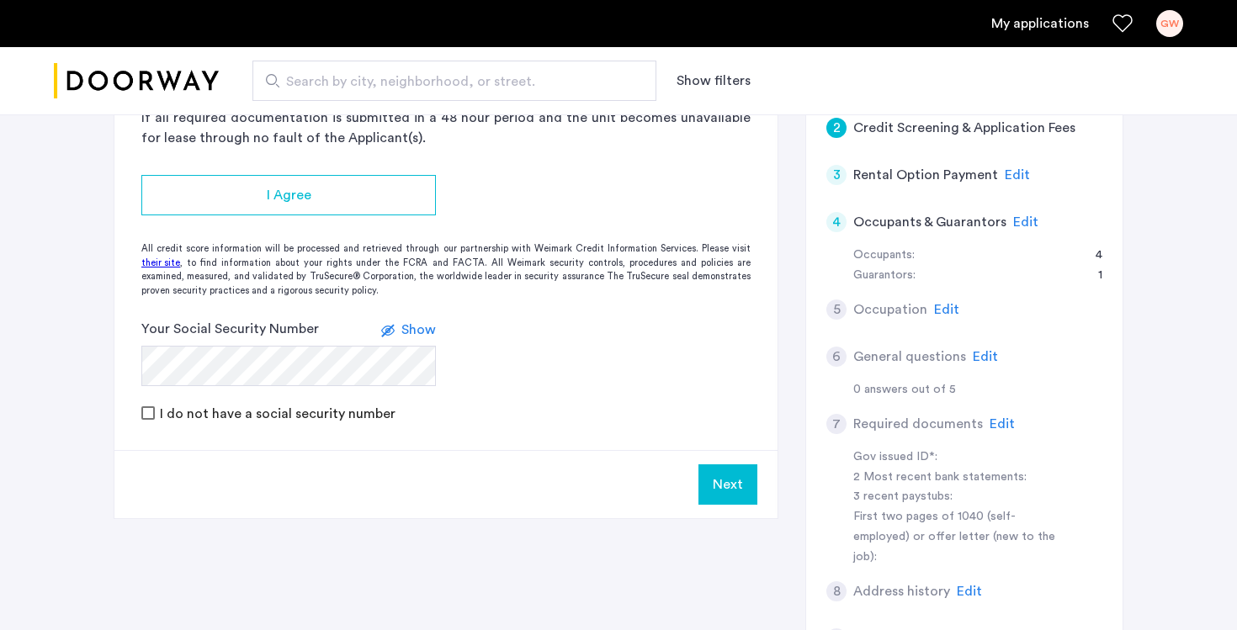
scroll to position [259, 0]
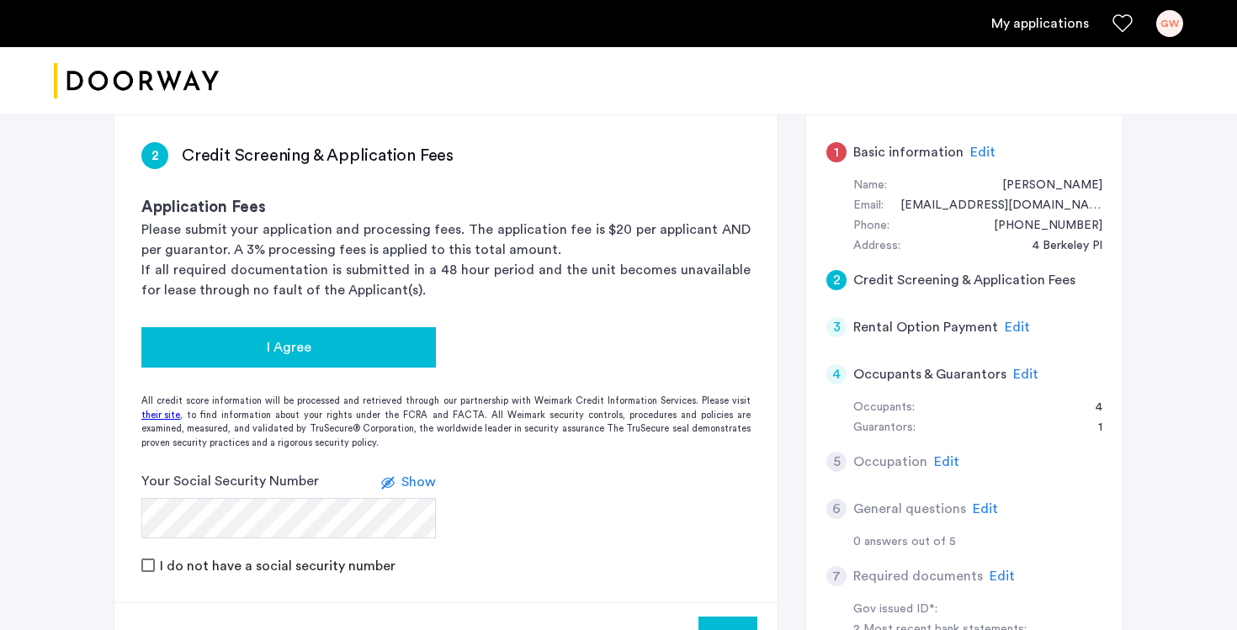
click at [387, 355] on div "I Agree" at bounding box center [289, 348] width 268 height 20
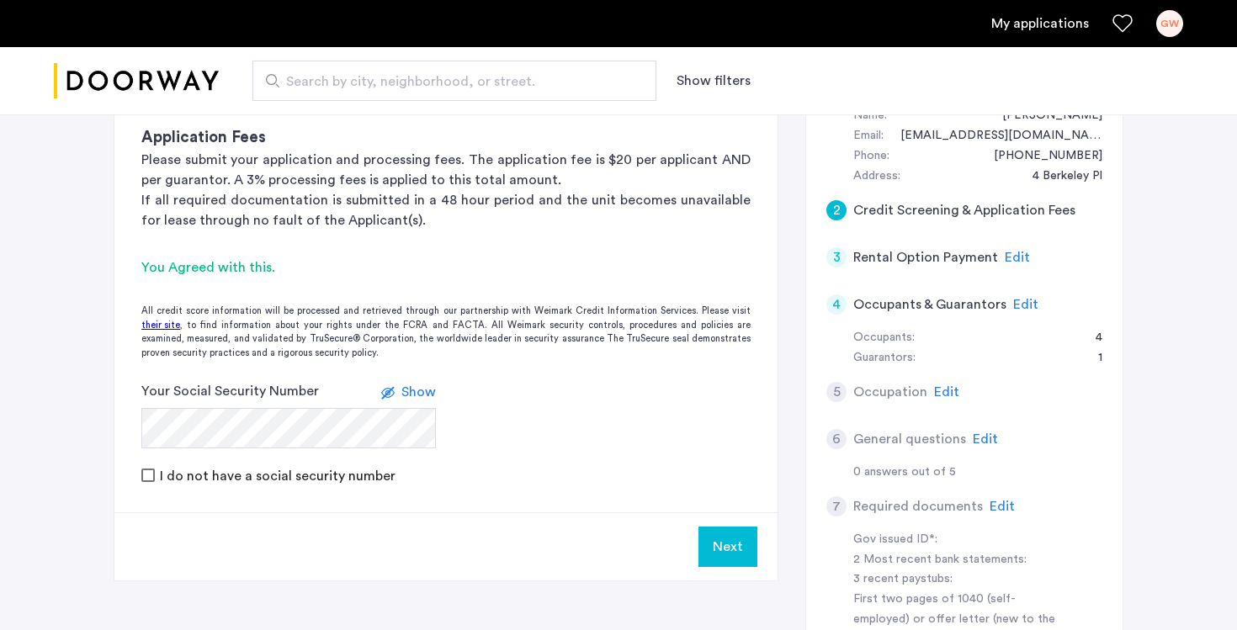
scroll to position [355, 0]
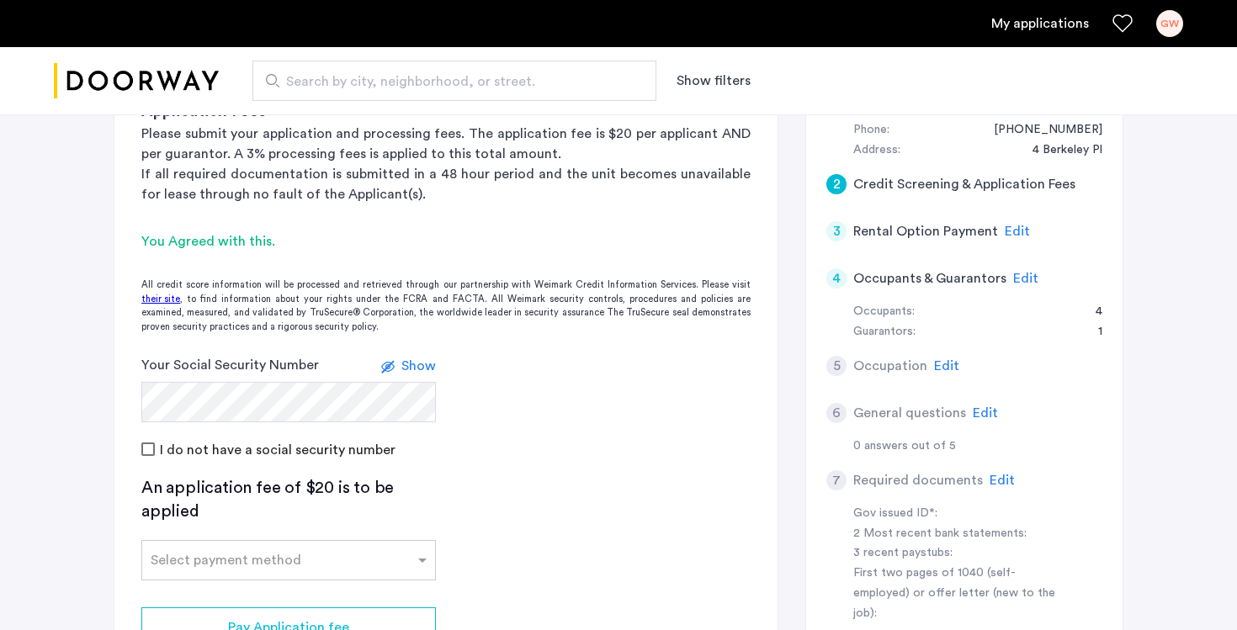
click at [384, 375] on label at bounding box center [391, 366] width 20 height 20
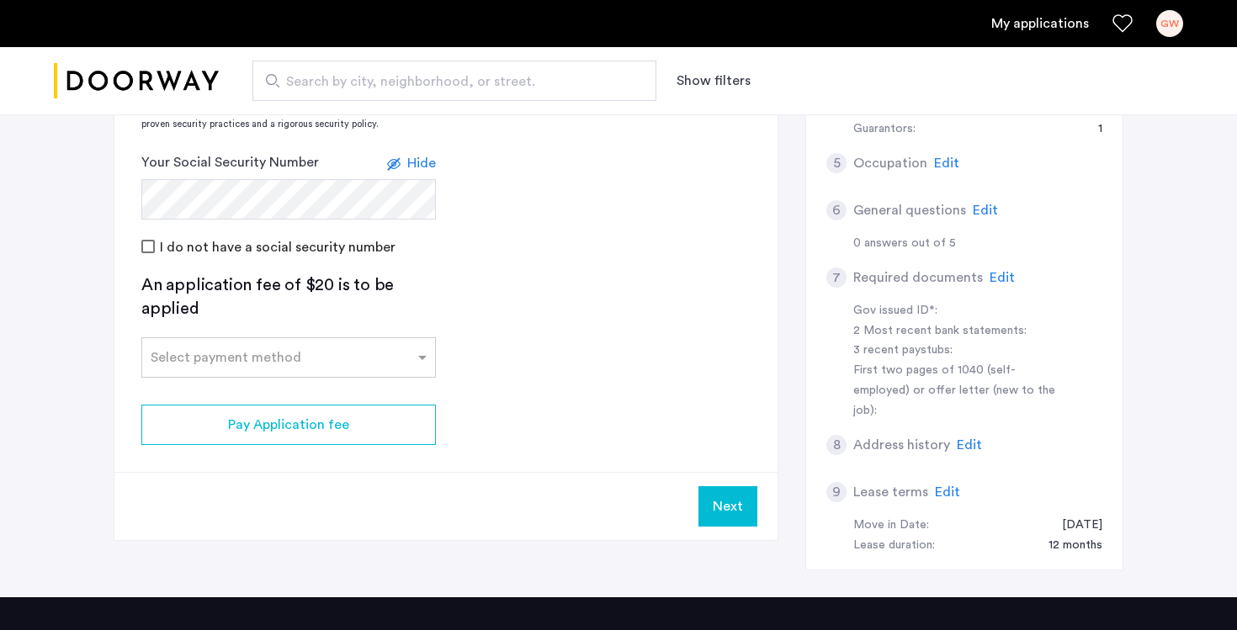
scroll to position [568, 0]
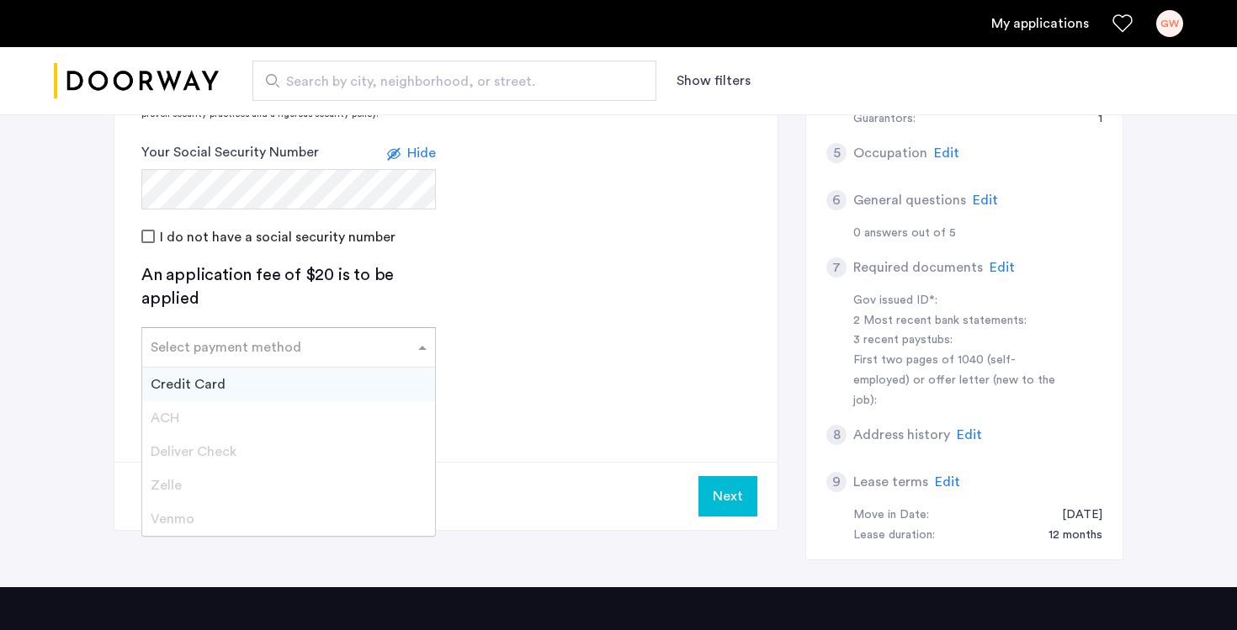
click at [284, 354] on div "Select payment method" at bounding box center [226, 348] width 151 height 20
click at [255, 383] on div "Credit Card" at bounding box center [288, 385] width 293 height 34
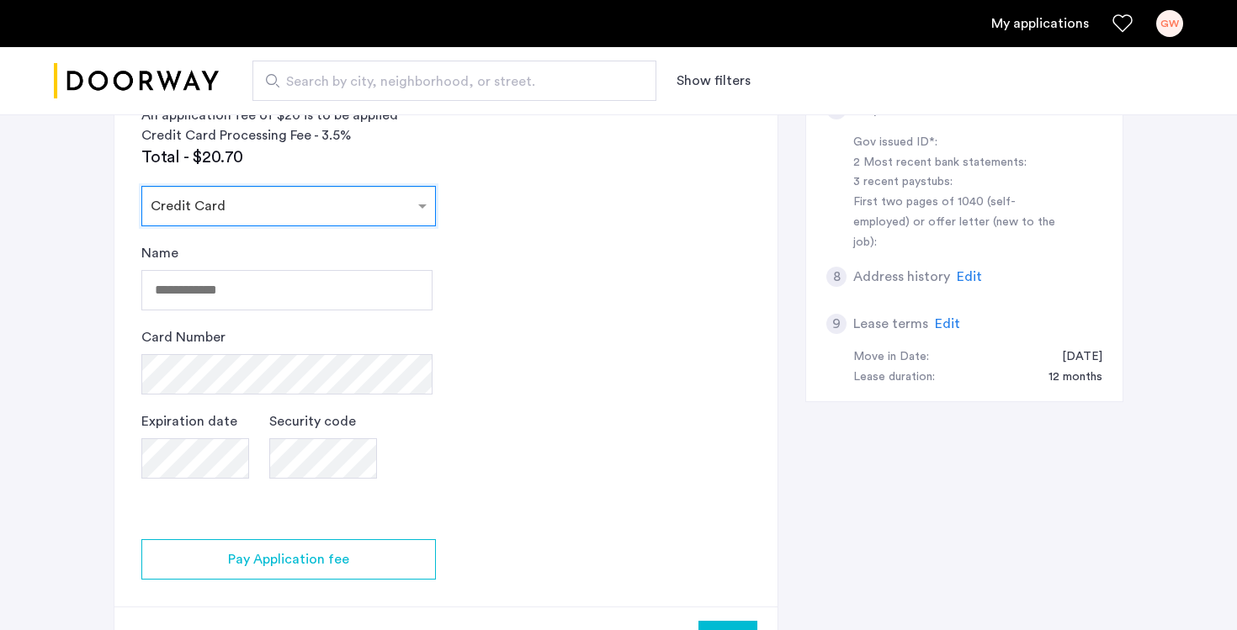
scroll to position [740, 0]
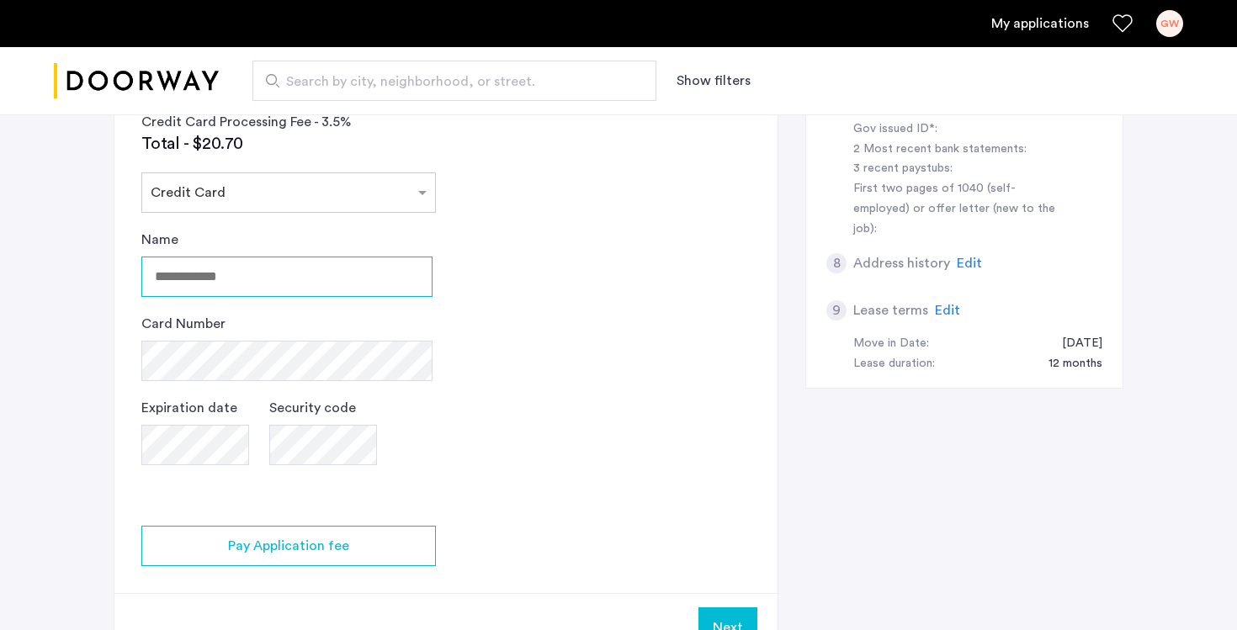
click at [193, 276] on input "Name" at bounding box center [286, 277] width 291 height 40
type input "**********"
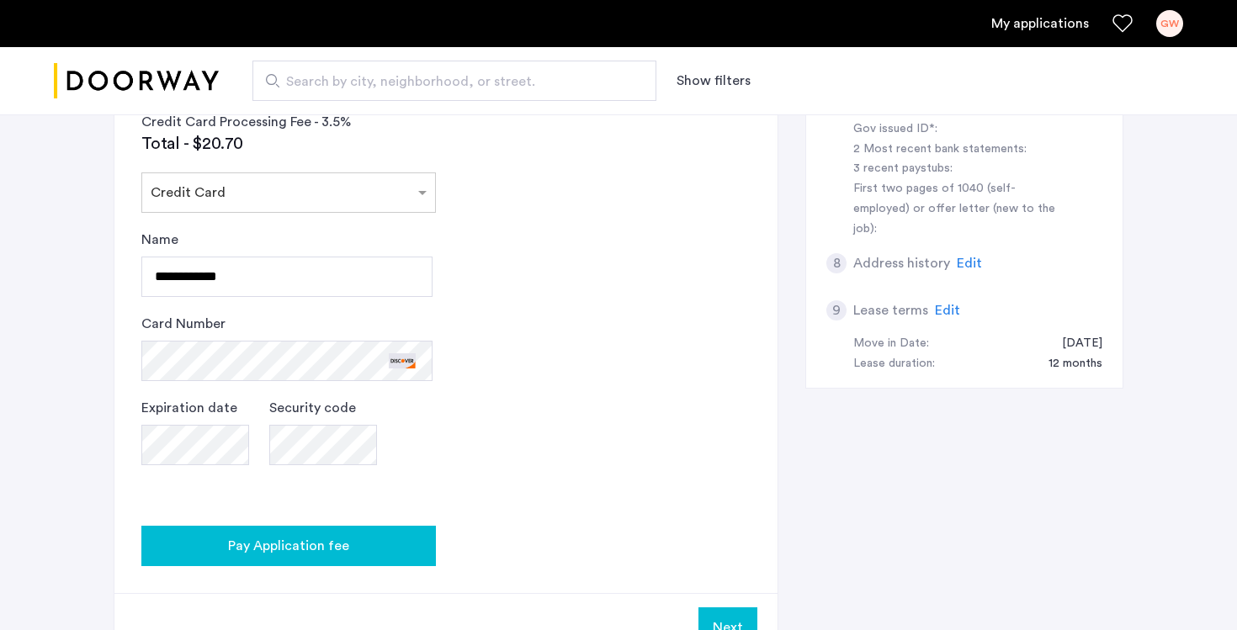
click at [402, 538] on div "Pay Application fee" at bounding box center [289, 546] width 268 height 20
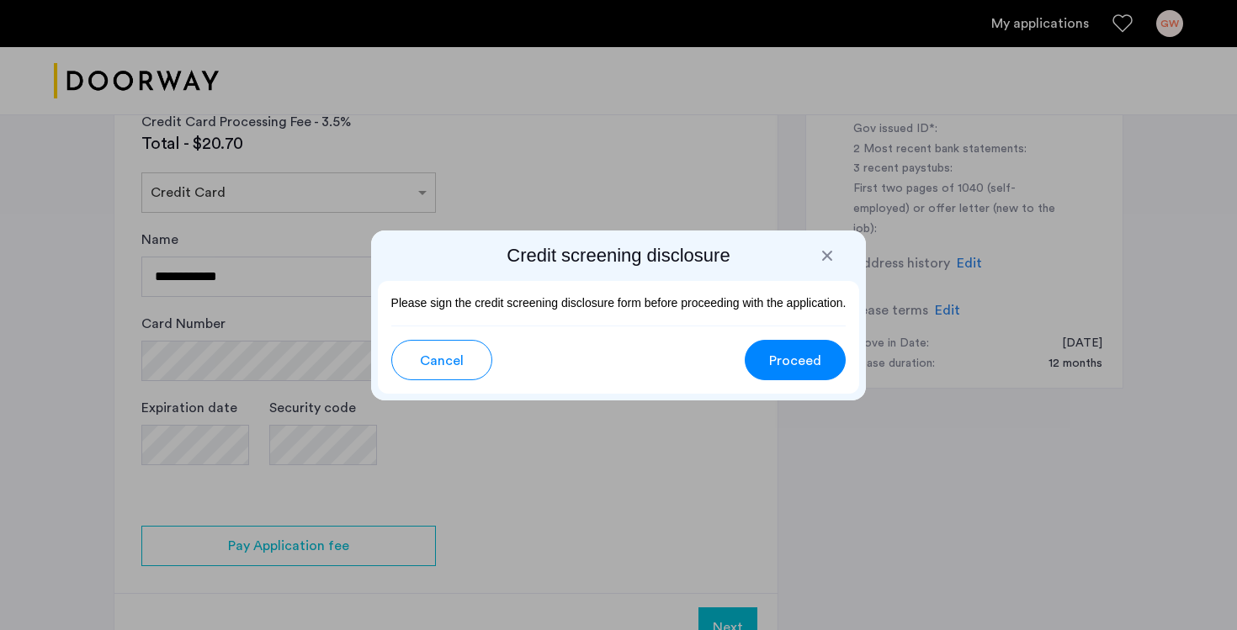
click at [779, 361] on span "Proceed" at bounding box center [795, 361] width 52 height 20
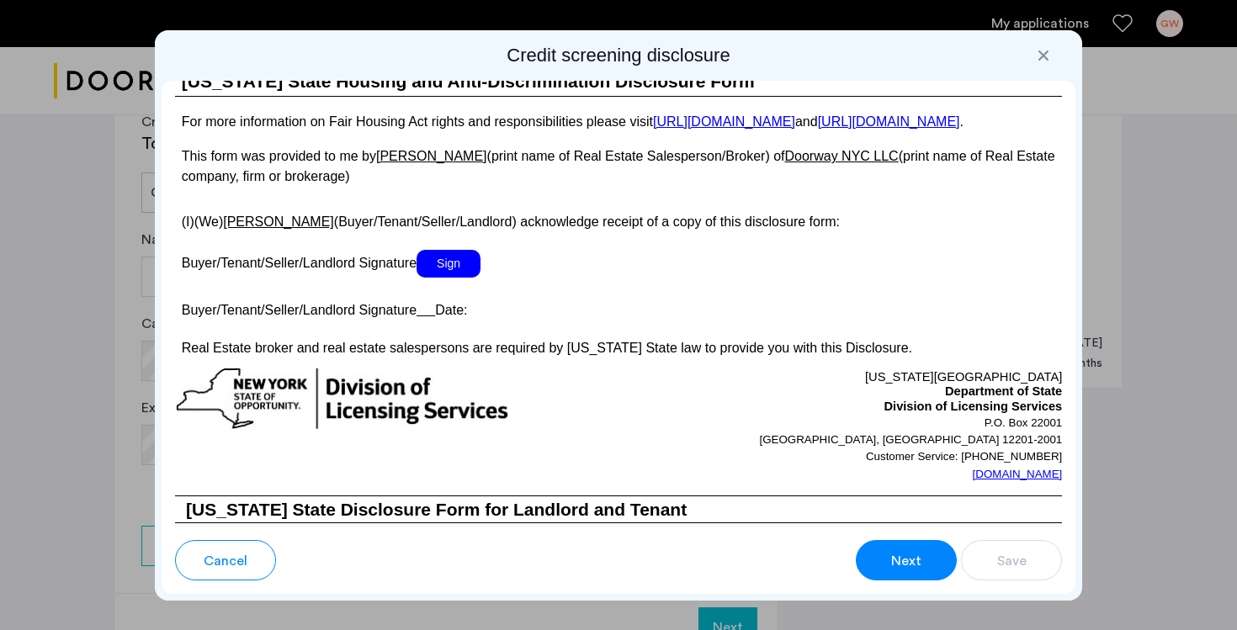
scroll to position [3063, 0]
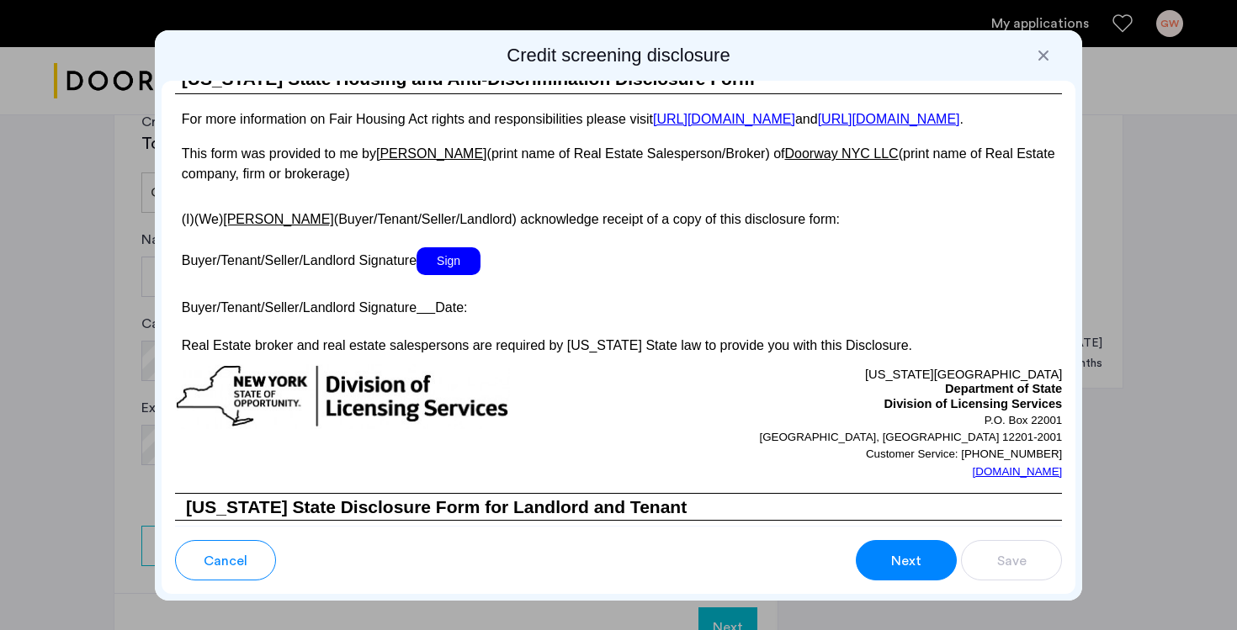
click at [447, 275] on span "Sign" at bounding box center [449, 261] width 64 height 28
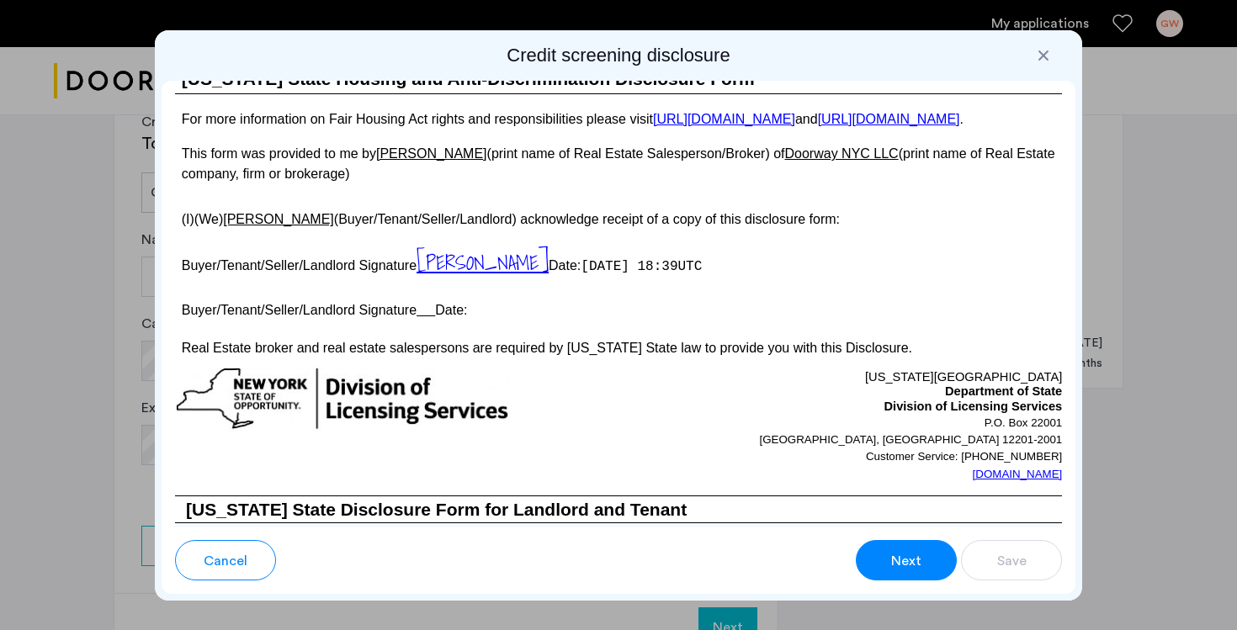
click at [595, 274] on span "[DATE] 18:39UTC" at bounding box center [641, 266] width 121 height 15
click at [433, 317] on u at bounding box center [426, 310] width 19 height 14
click at [428, 317] on u at bounding box center [426, 310] width 19 height 14
click at [459, 320] on p "Buyer/Tenant/Seller/Landlord Signature Date:" at bounding box center [619, 307] width 888 height 24
click at [507, 320] on p "Buyer/Tenant/Seller/Landlord Signature Date:" at bounding box center [619, 307] width 888 height 24
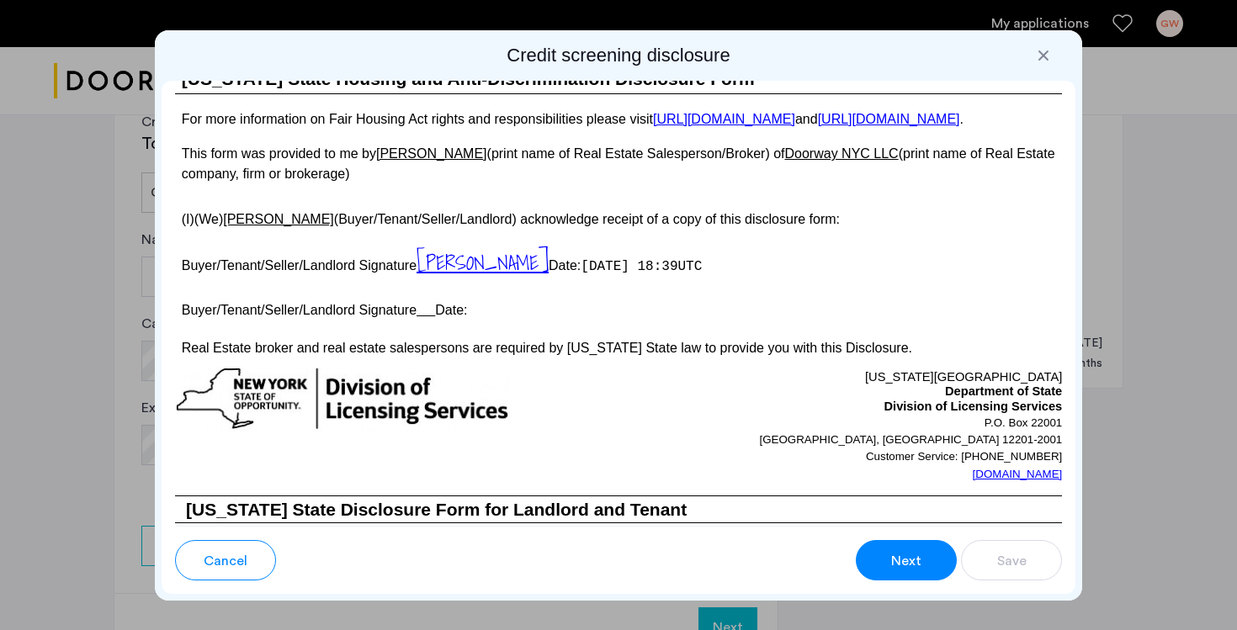
click at [485, 320] on p "Buyer/Tenant/Seller/Landlord Signature Date:" at bounding box center [619, 307] width 888 height 24
click at [483, 279] on span "[PERSON_NAME]" at bounding box center [483, 263] width 132 height 32
click at [612, 274] on span "[DATE] 18:39UTC" at bounding box center [641, 266] width 121 height 15
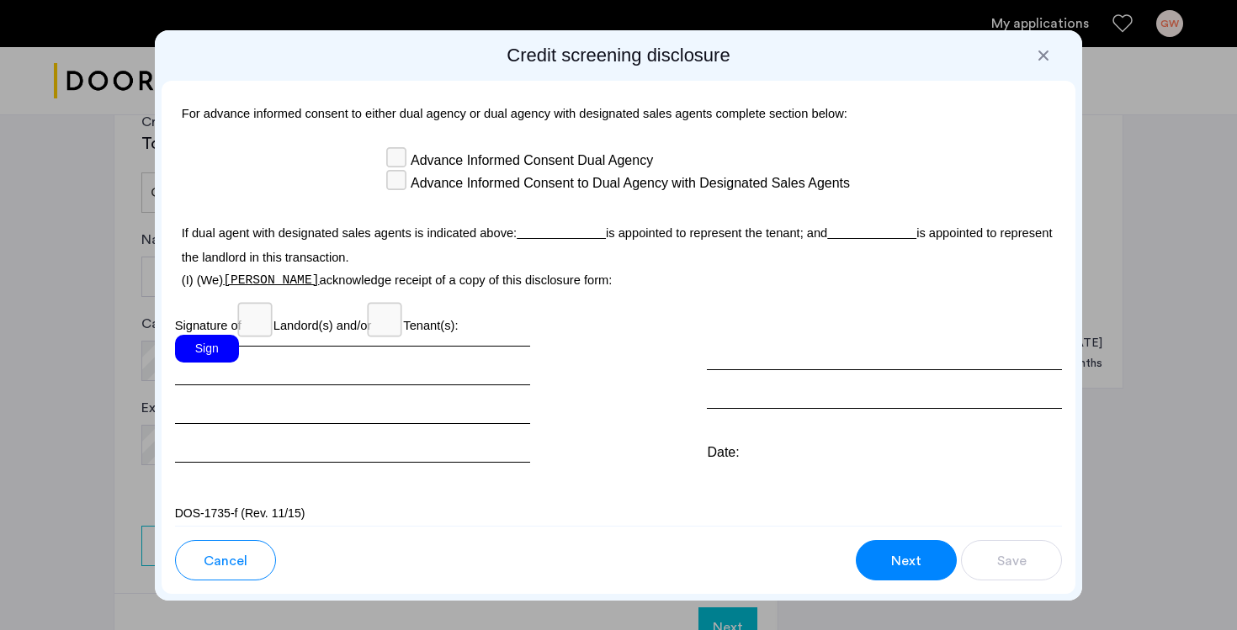
scroll to position [4918, 0]
click at [209, 345] on div "Sign" at bounding box center [207, 350] width 64 height 28
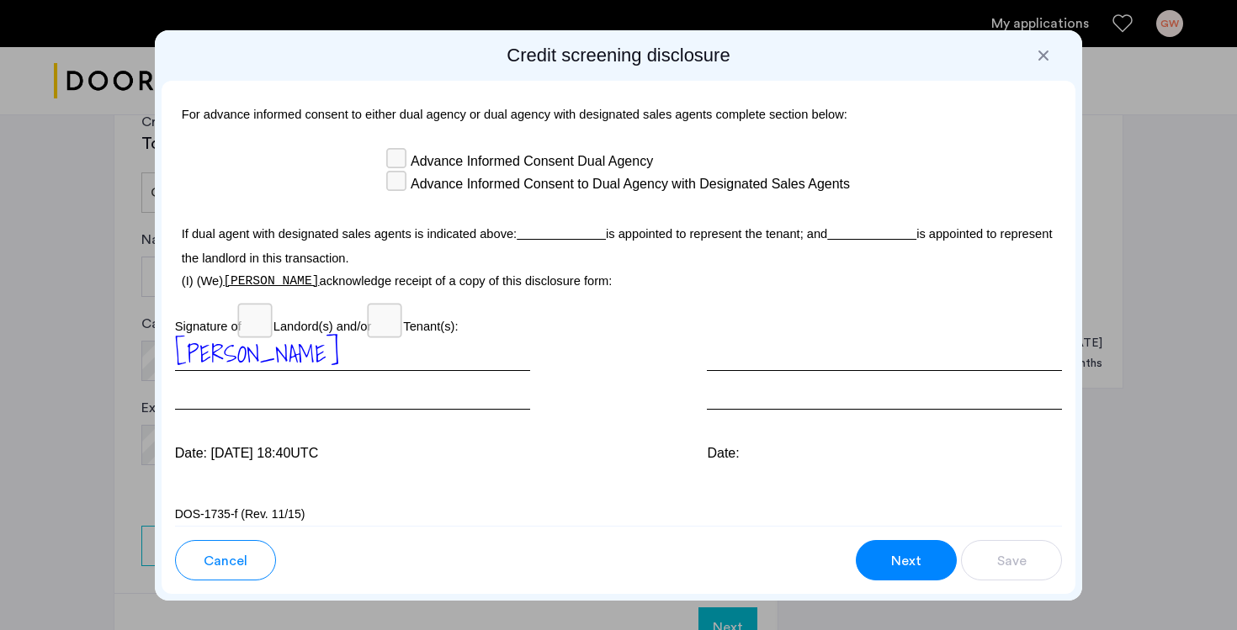
click at [752, 449] on div "Date:" at bounding box center [884, 454] width 355 height 20
click at [891, 554] on div "Next" at bounding box center [907, 561] width 32 height 20
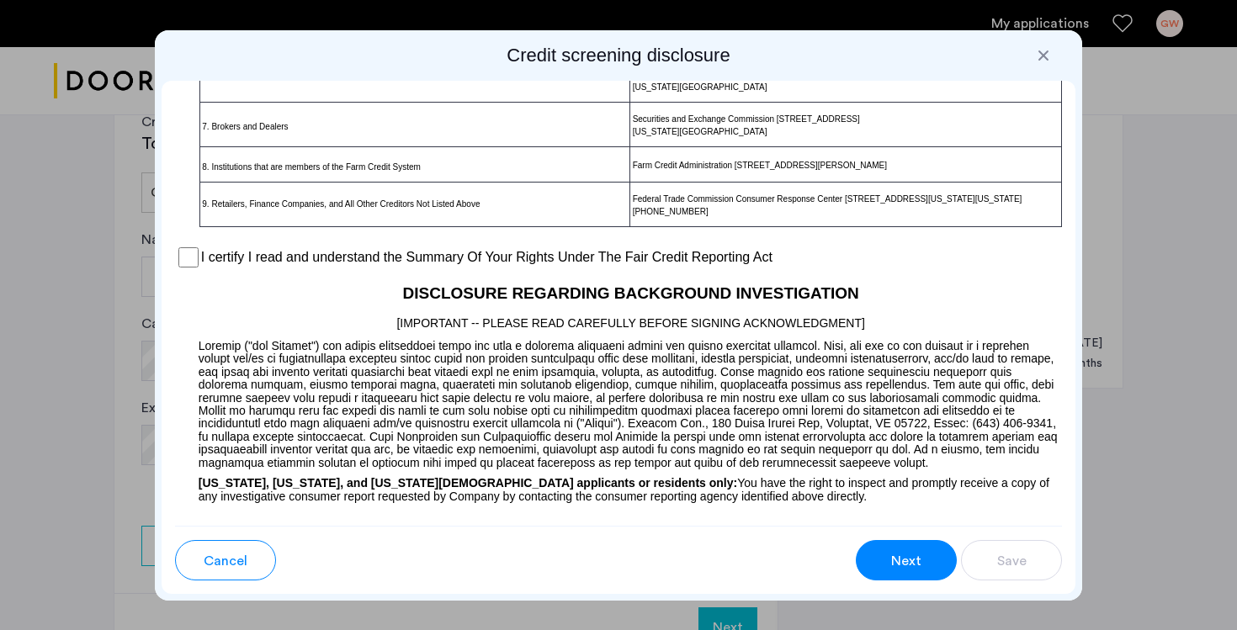
scroll to position [1295, 0]
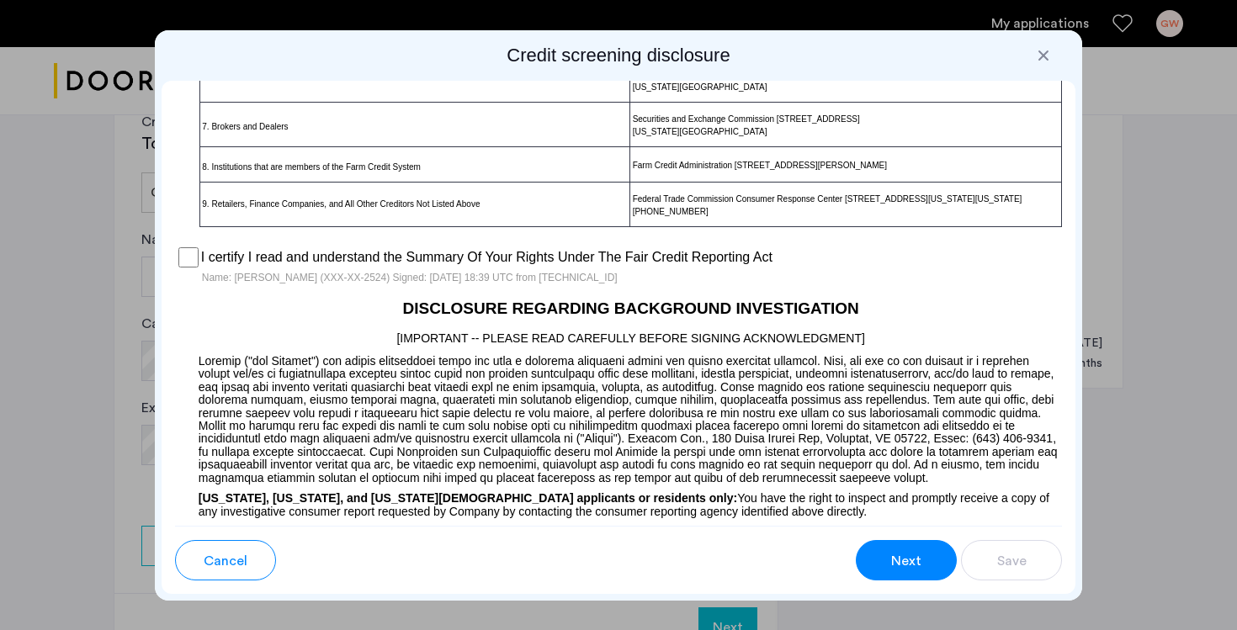
click at [896, 551] on span "Next" at bounding box center [906, 561] width 30 height 20
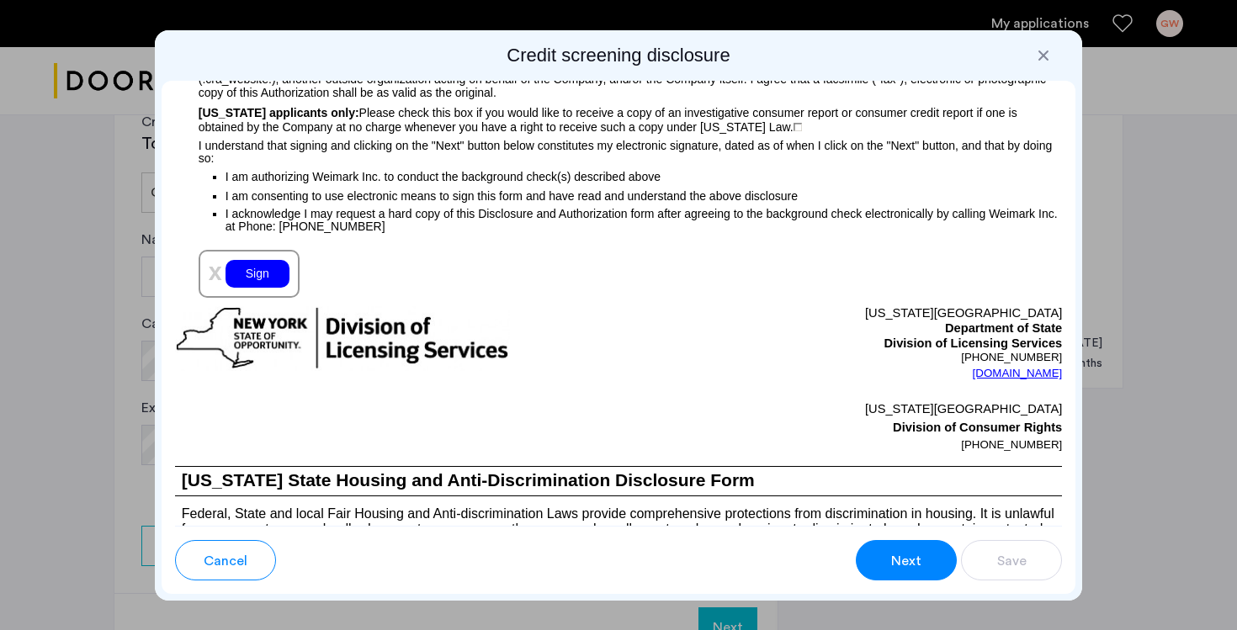
scroll to position [1898, 0]
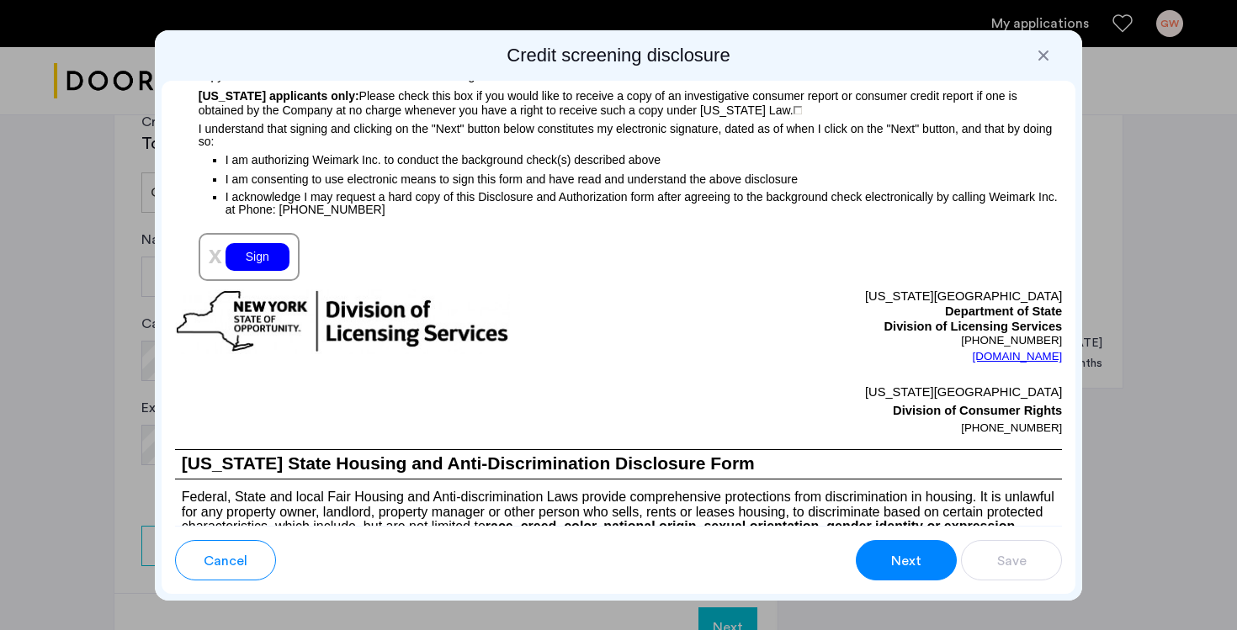
click at [268, 271] on div "Sign" at bounding box center [258, 257] width 64 height 28
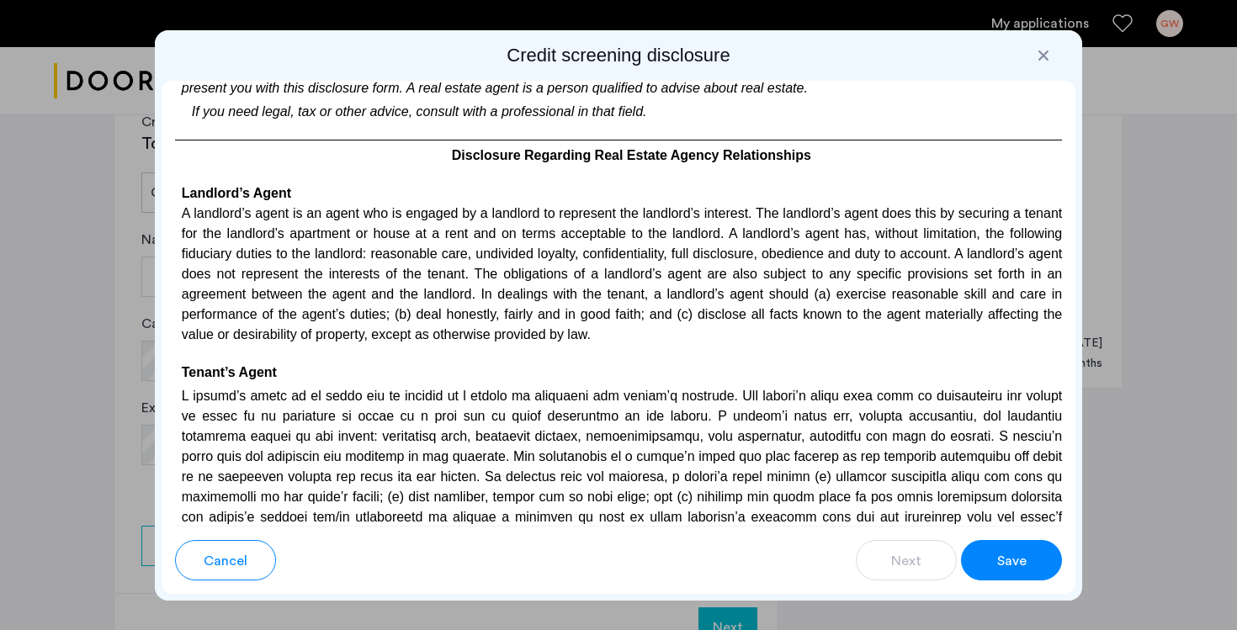
scroll to position [3767, 0]
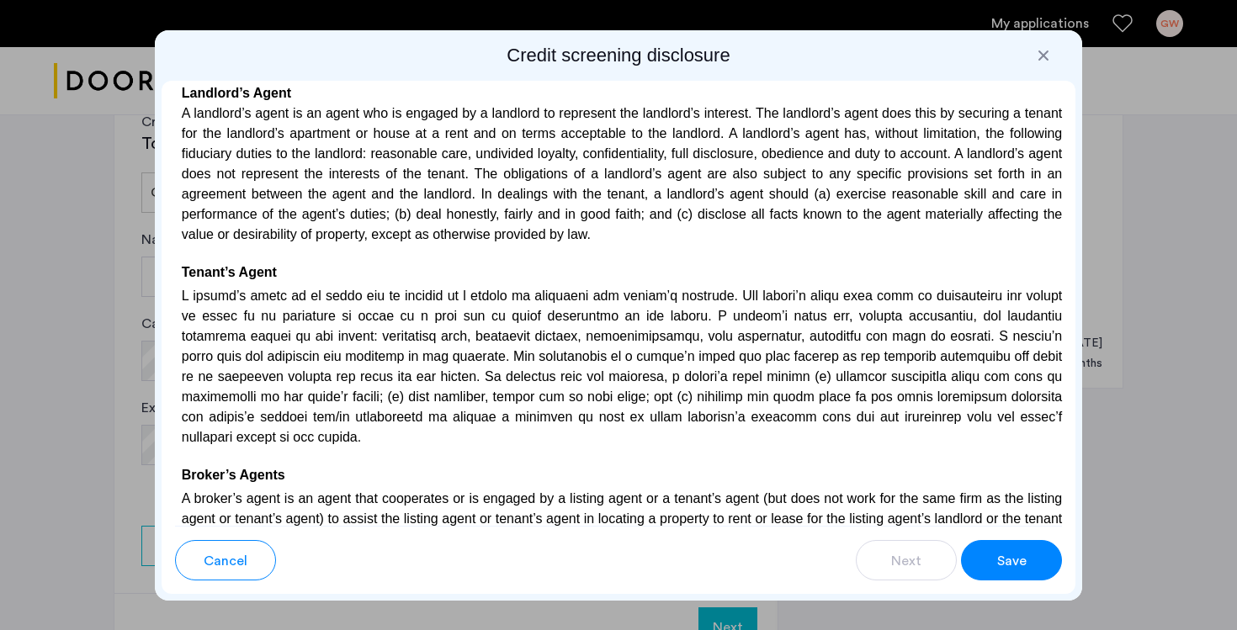
click at [1014, 556] on span "Save" at bounding box center [1011, 561] width 29 height 20
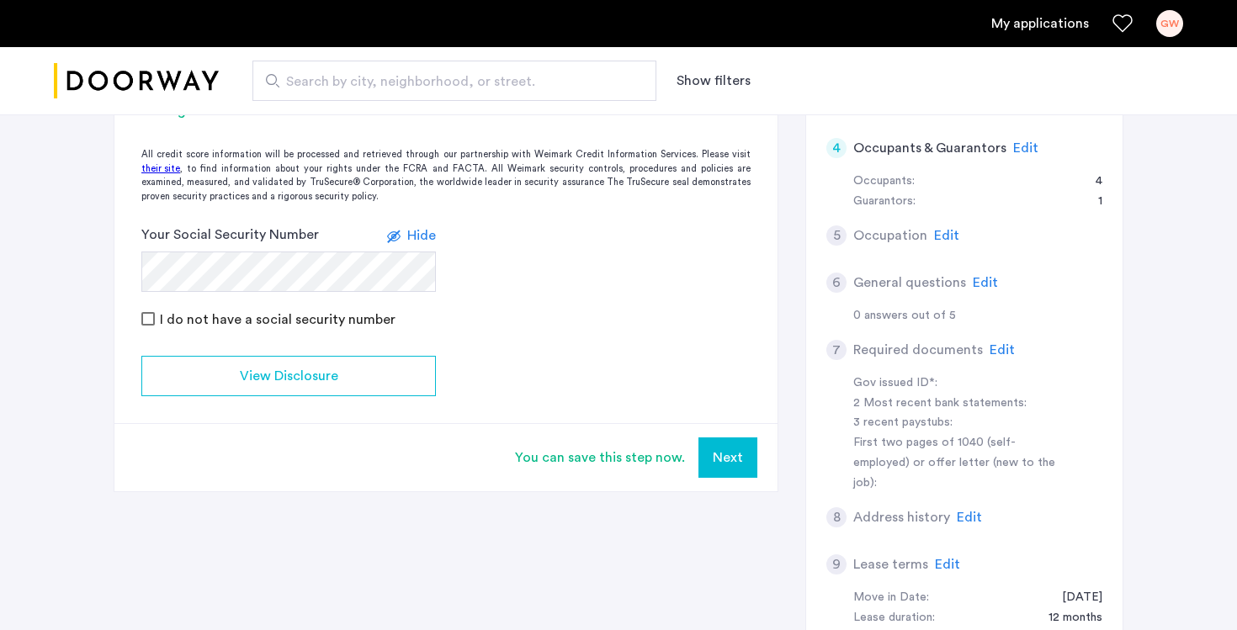
scroll to position [446, 0]
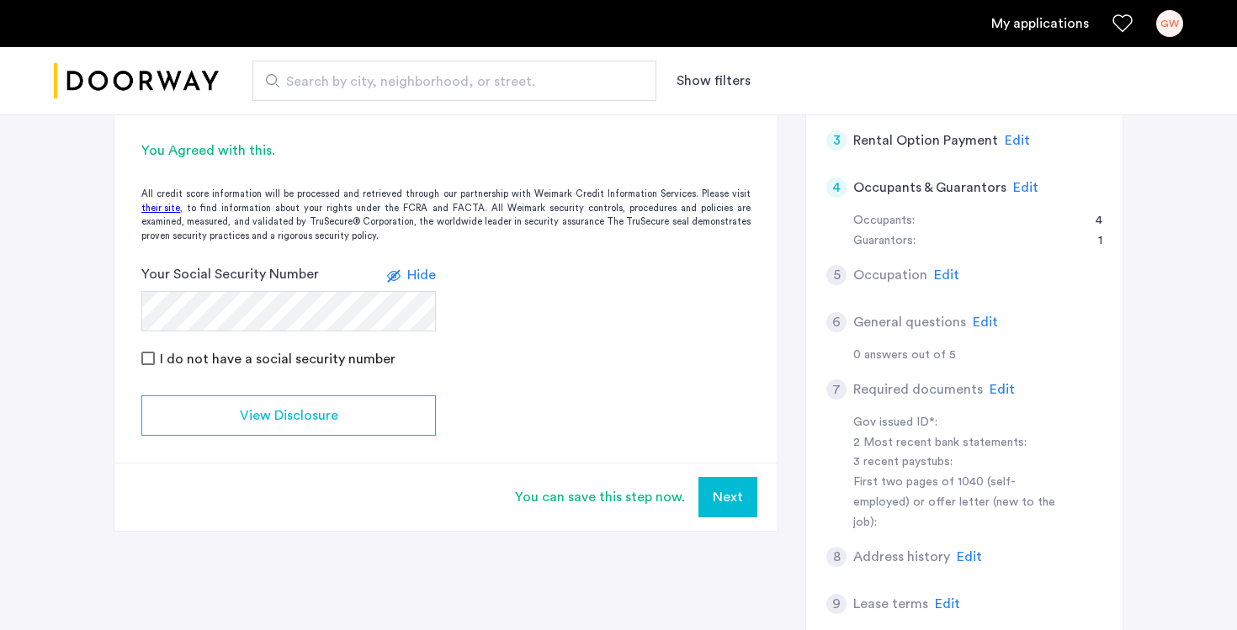
click at [718, 491] on button "Next" at bounding box center [728, 497] width 59 height 40
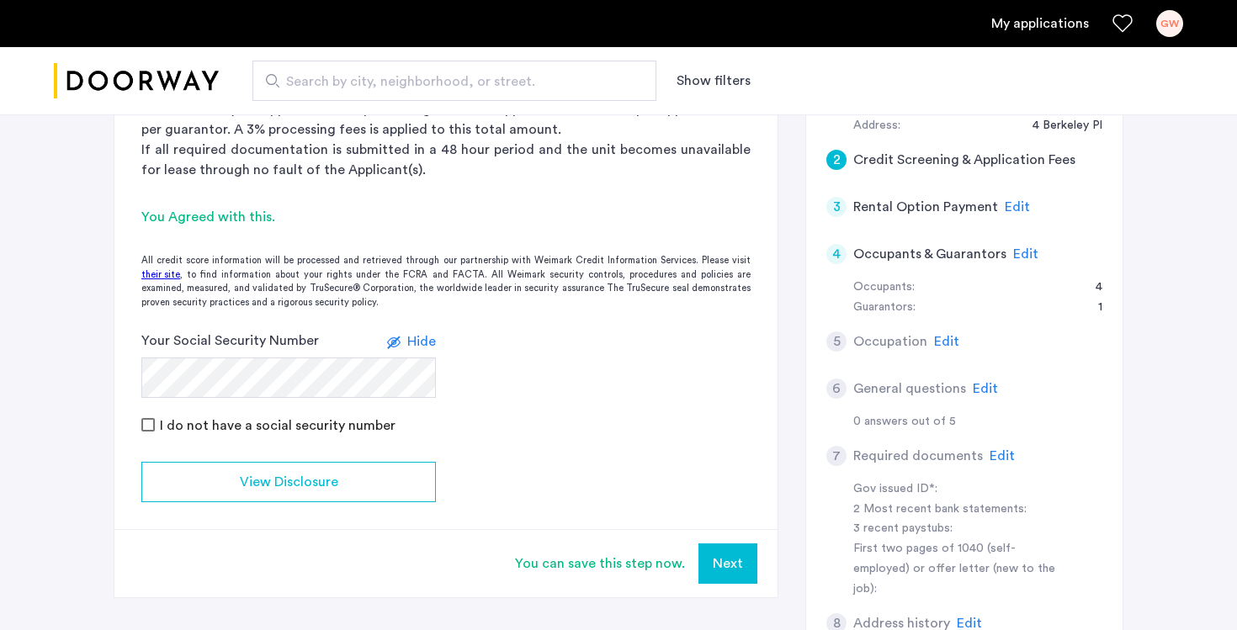
scroll to position [389, 0]
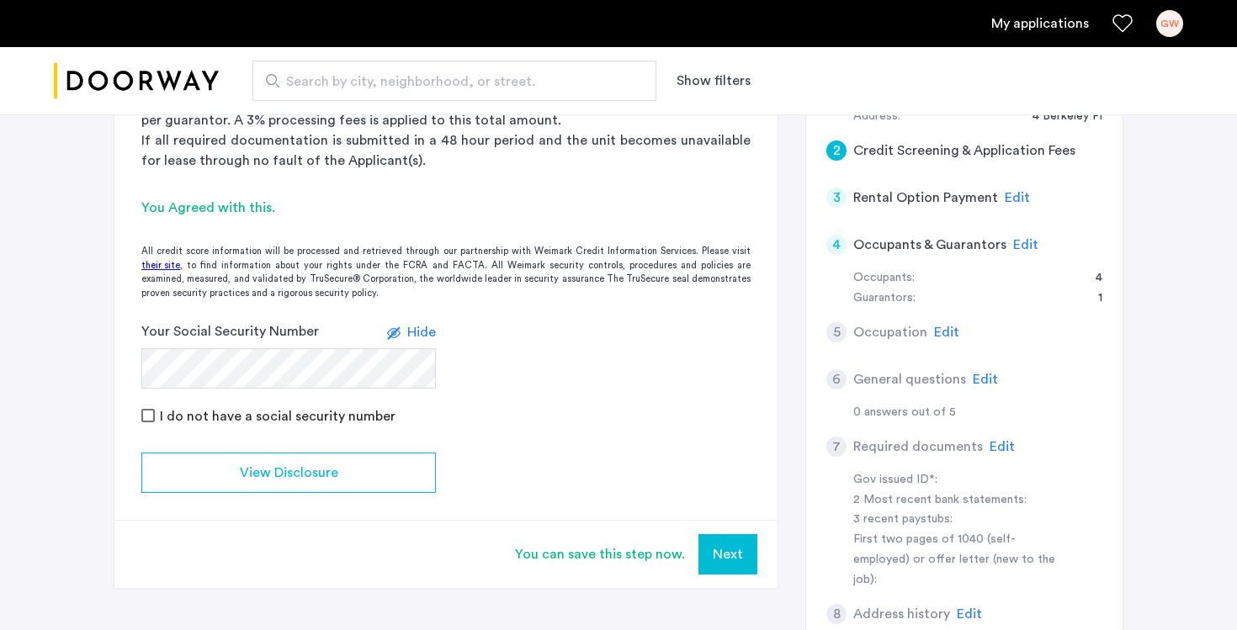
click at [724, 548] on button "Next" at bounding box center [728, 554] width 59 height 40
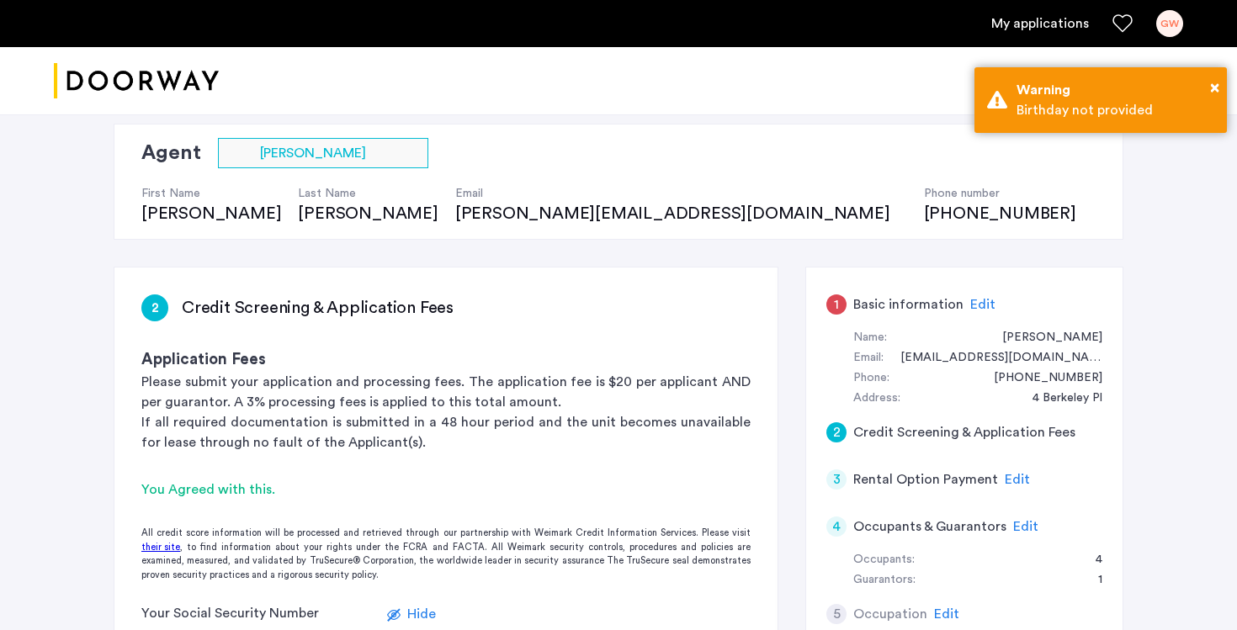
scroll to position [89, 0]
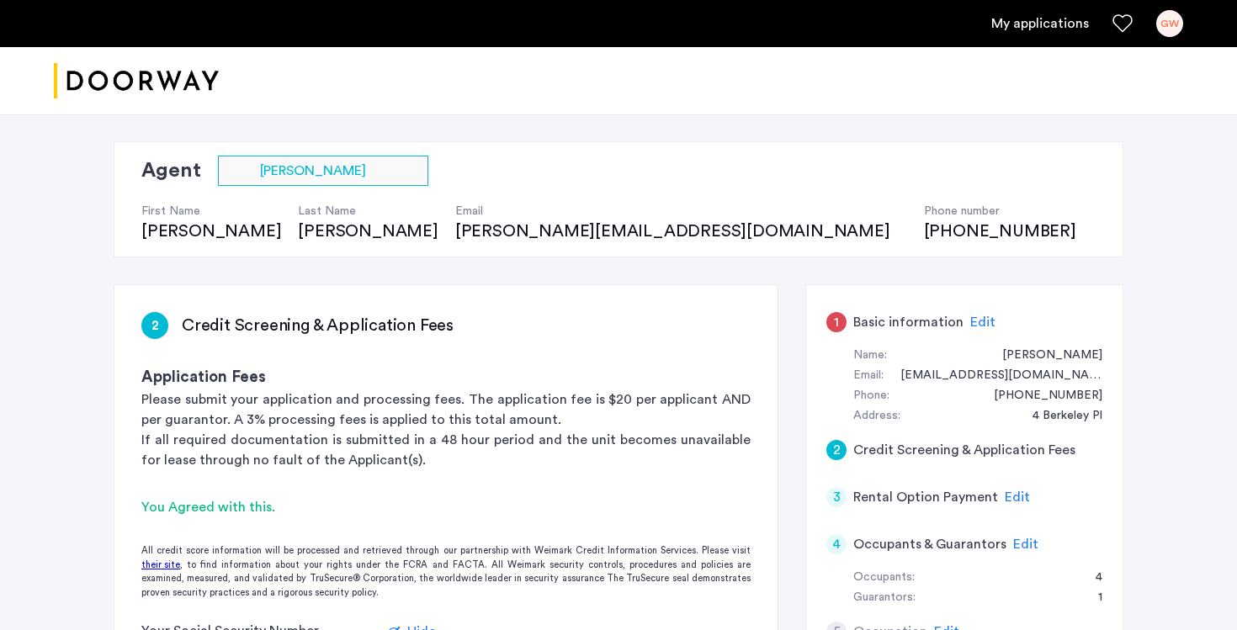
click at [841, 326] on div "1" at bounding box center [837, 322] width 20 height 20
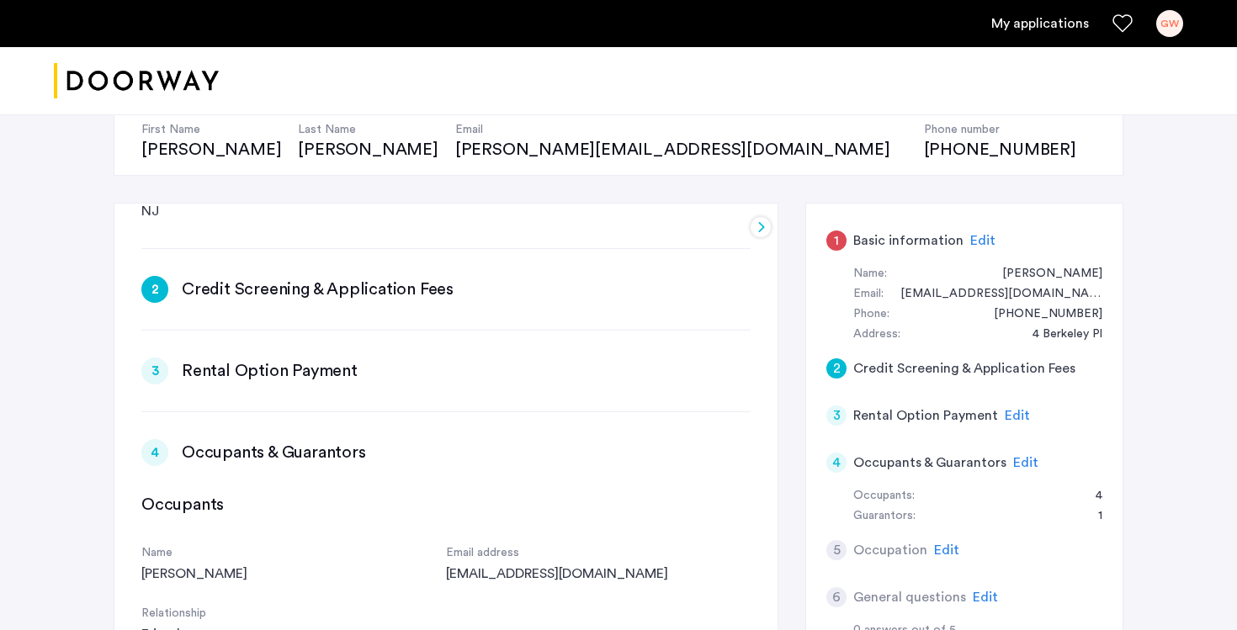
scroll to position [488, 0]
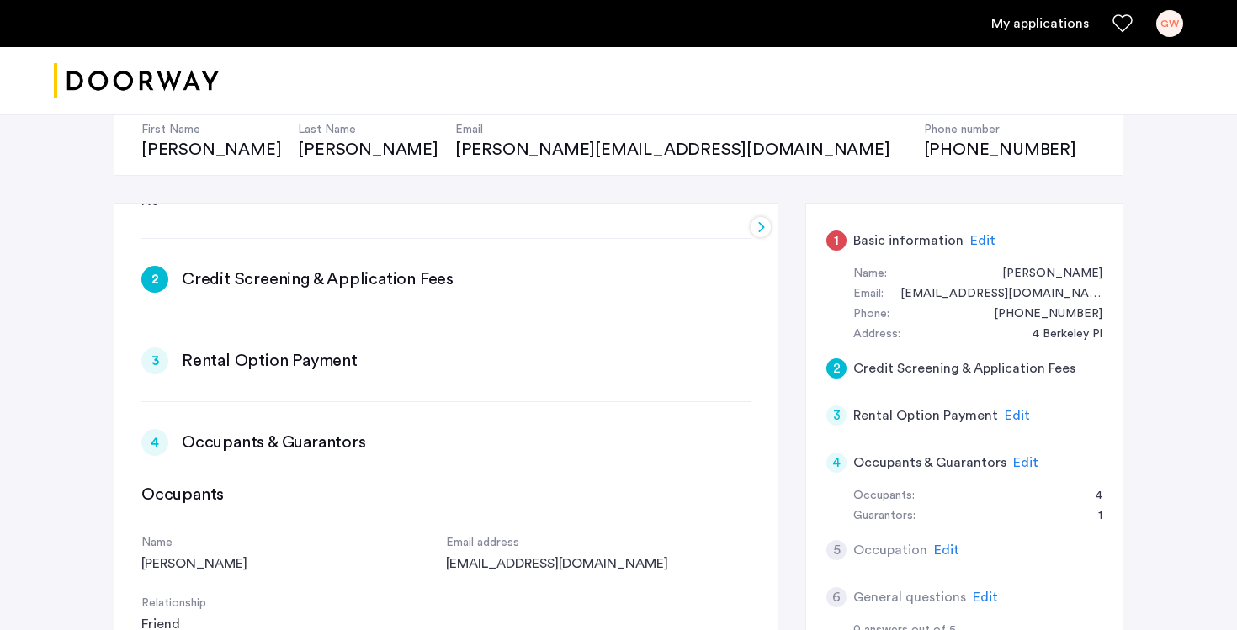
click at [155, 278] on div "2" at bounding box center [154, 279] width 27 height 27
click at [252, 286] on h3 "Credit Screening & Application Fees" at bounding box center [318, 280] width 272 height 24
click at [836, 371] on div "2" at bounding box center [837, 369] width 20 height 20
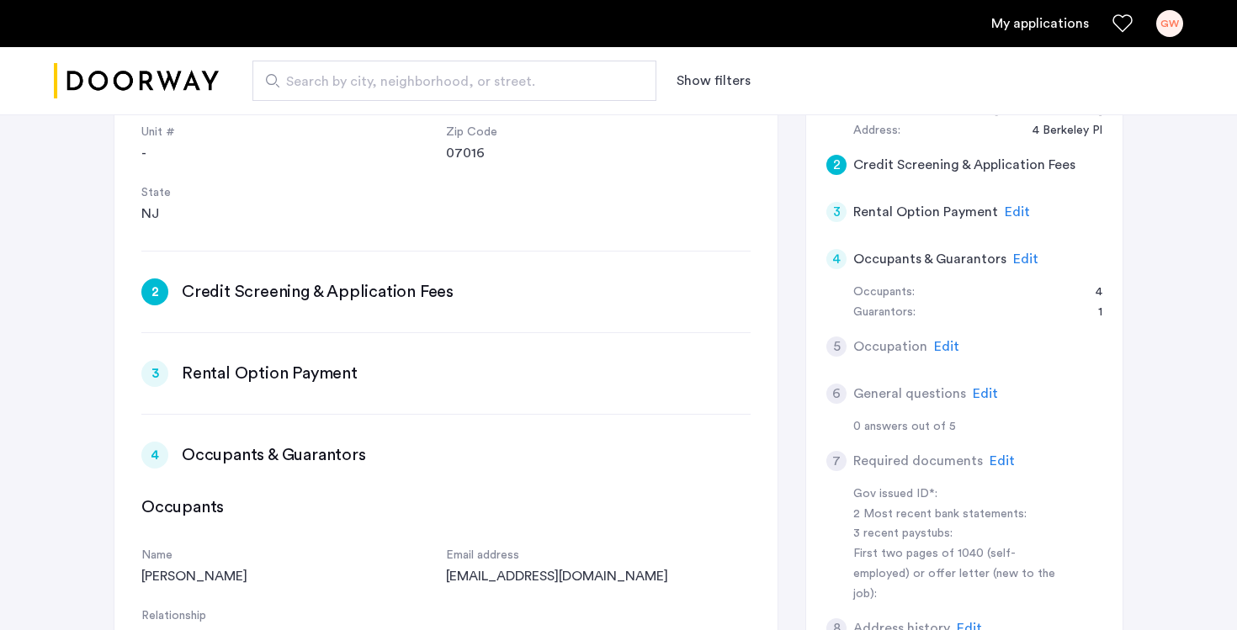
scroll to position [243, 0]
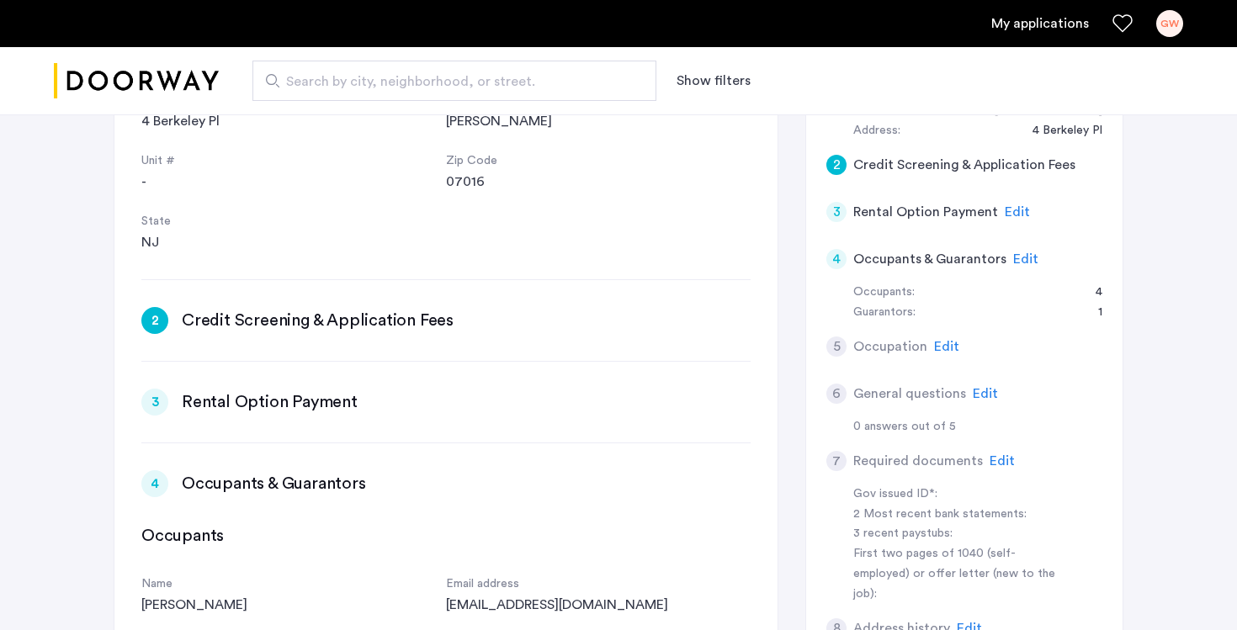
click at [152, 322] on div "2" at bounding box center [154, 320] width 27 height 27
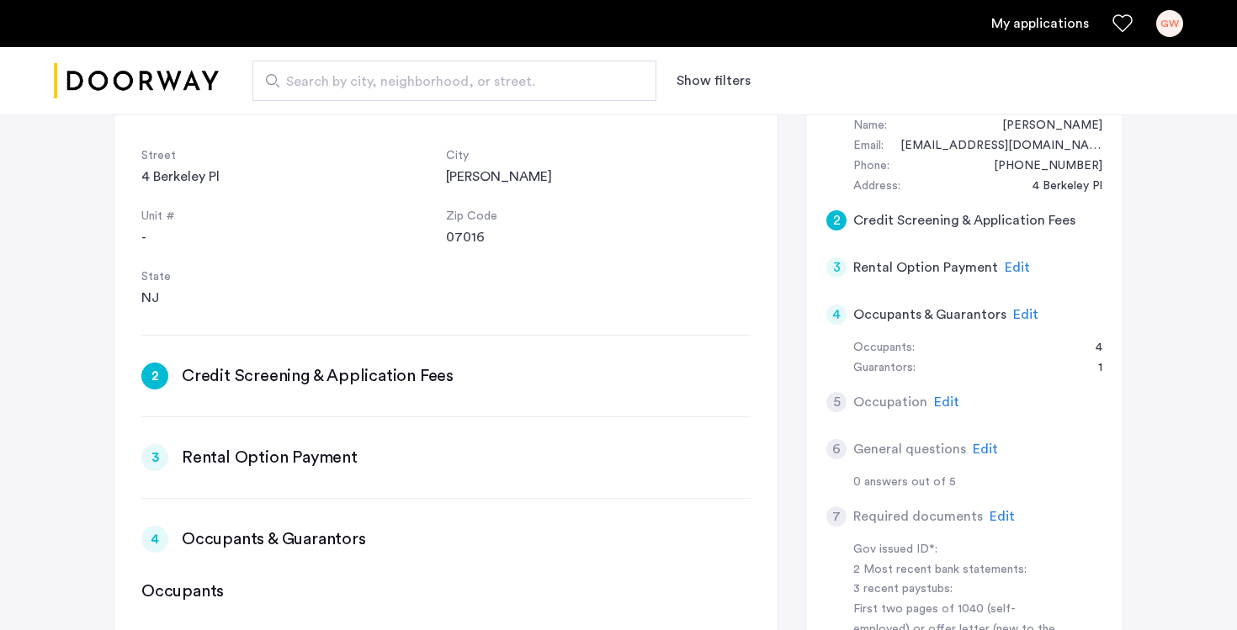
scroll to position [308, 0]
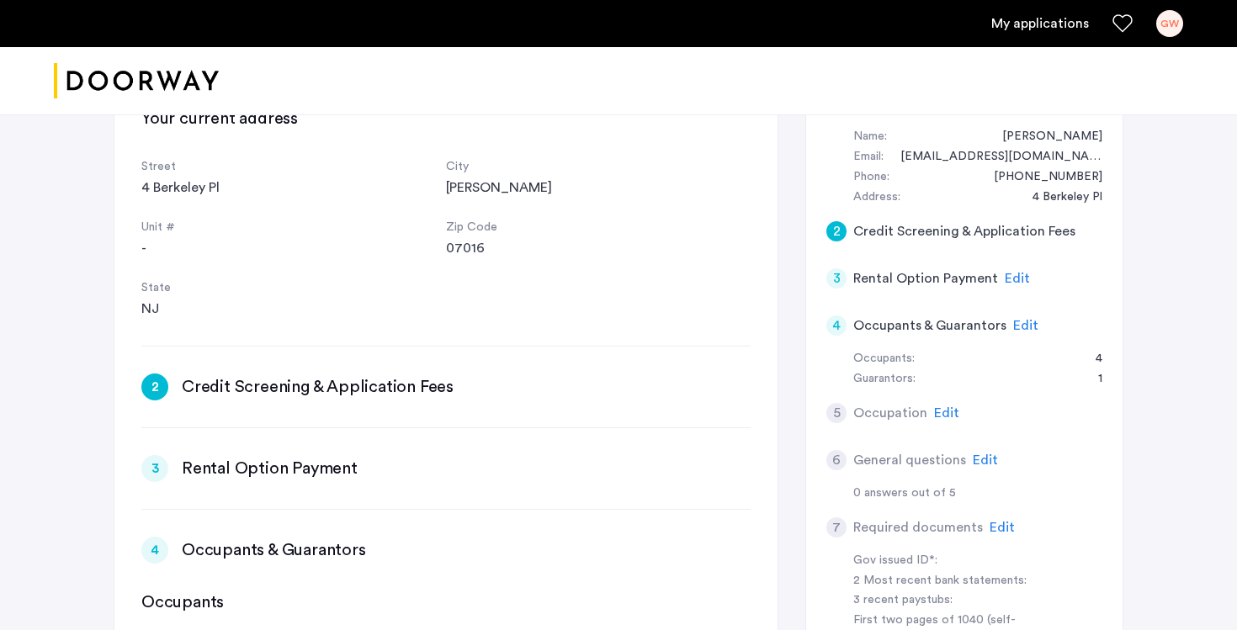
click at [834, 236] on div "2" at bounding box center [837, 231] width 20 height 20
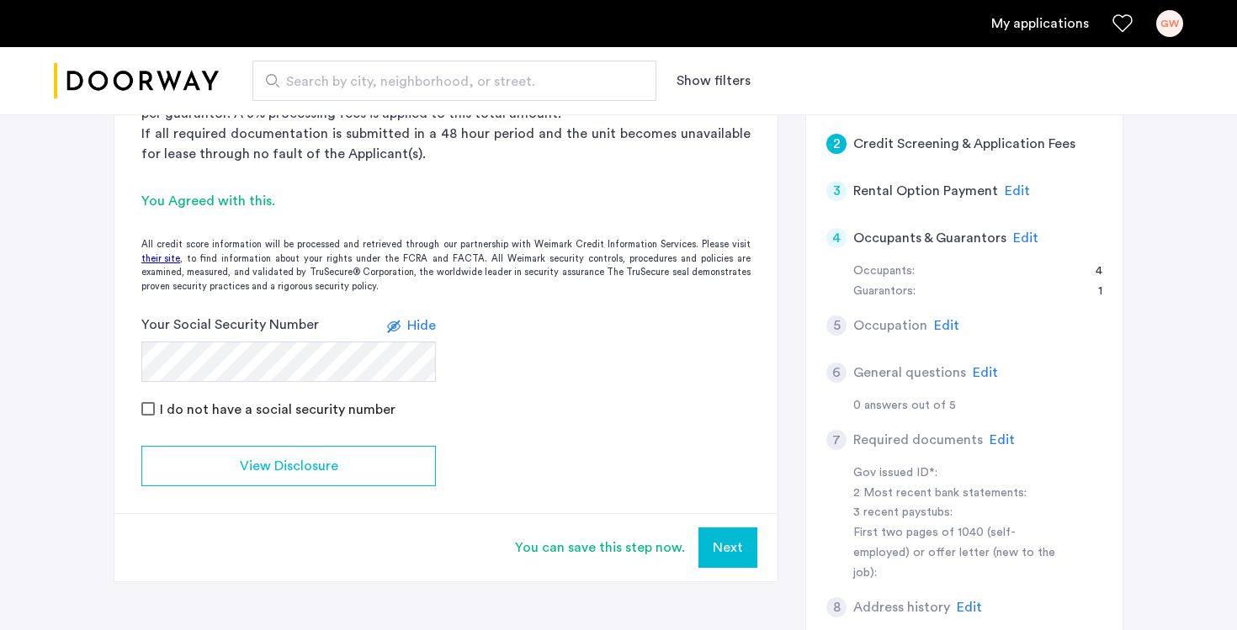
scroll to position [433, 0]
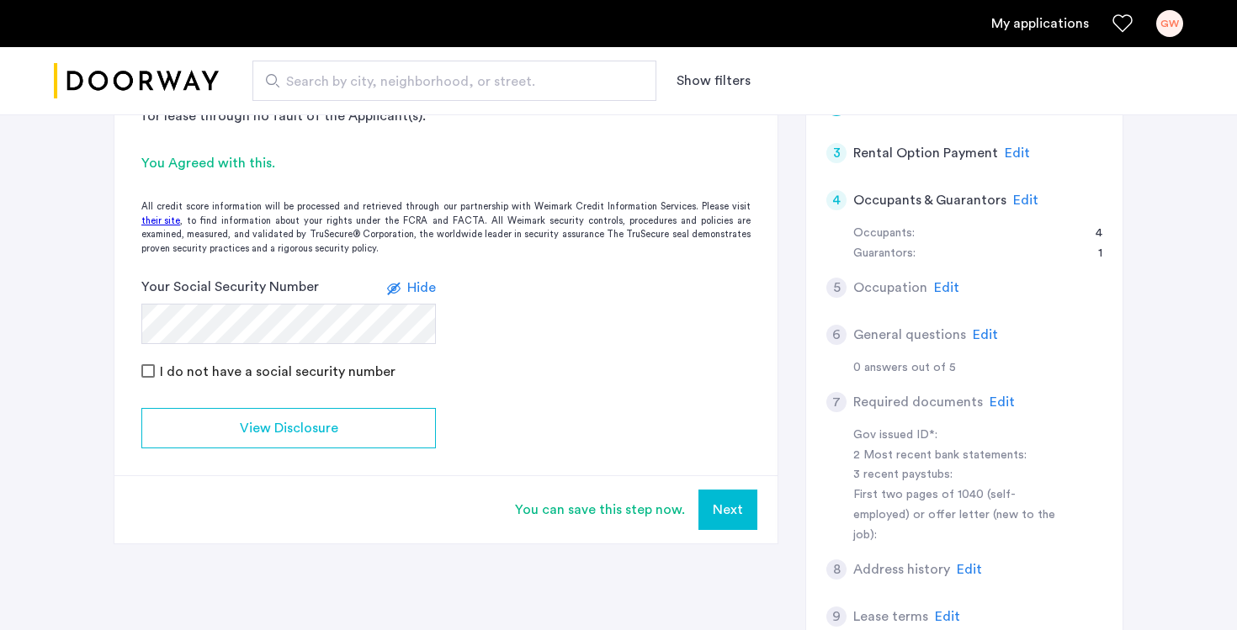
click at [730, 511] on button "Next" at bounding box center [728, 510] width 59 height 40
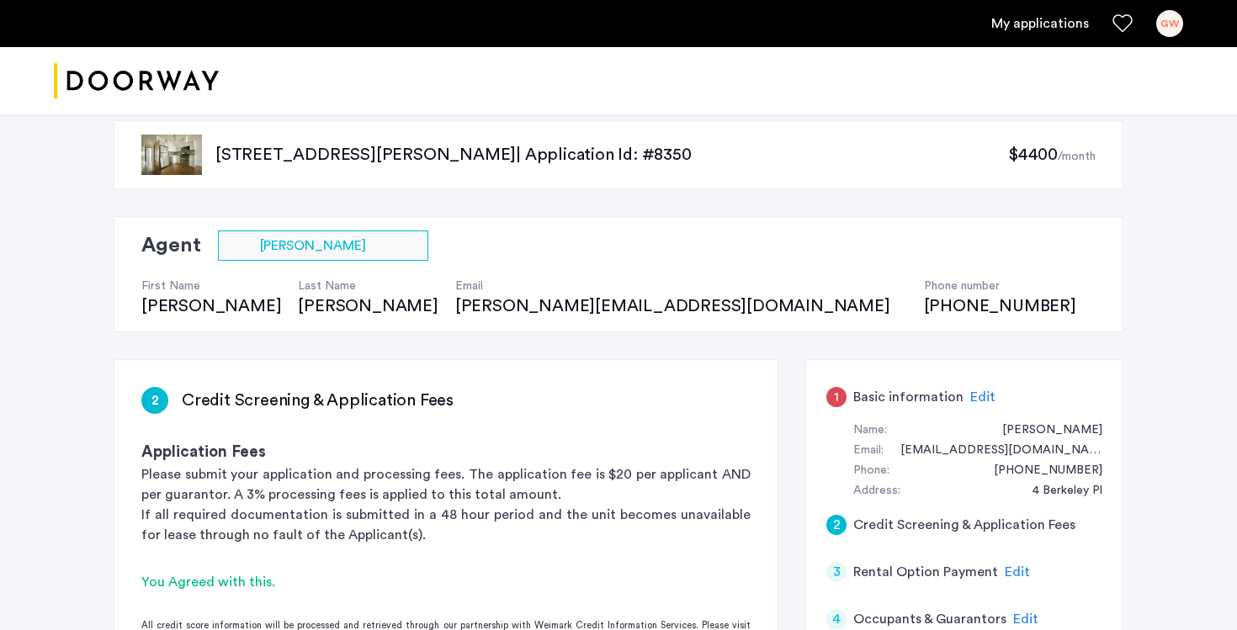
scroll to position [8, 0]
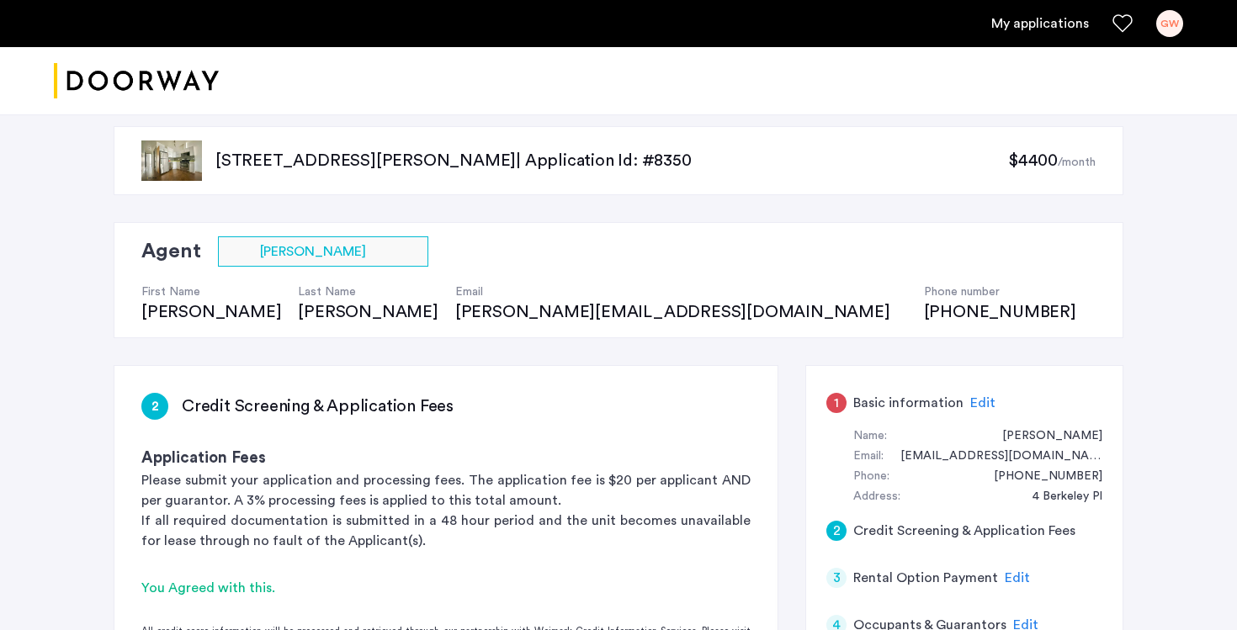
click at [832, 401] on div "1" at bounding box center [837, 403] width 20 height 20
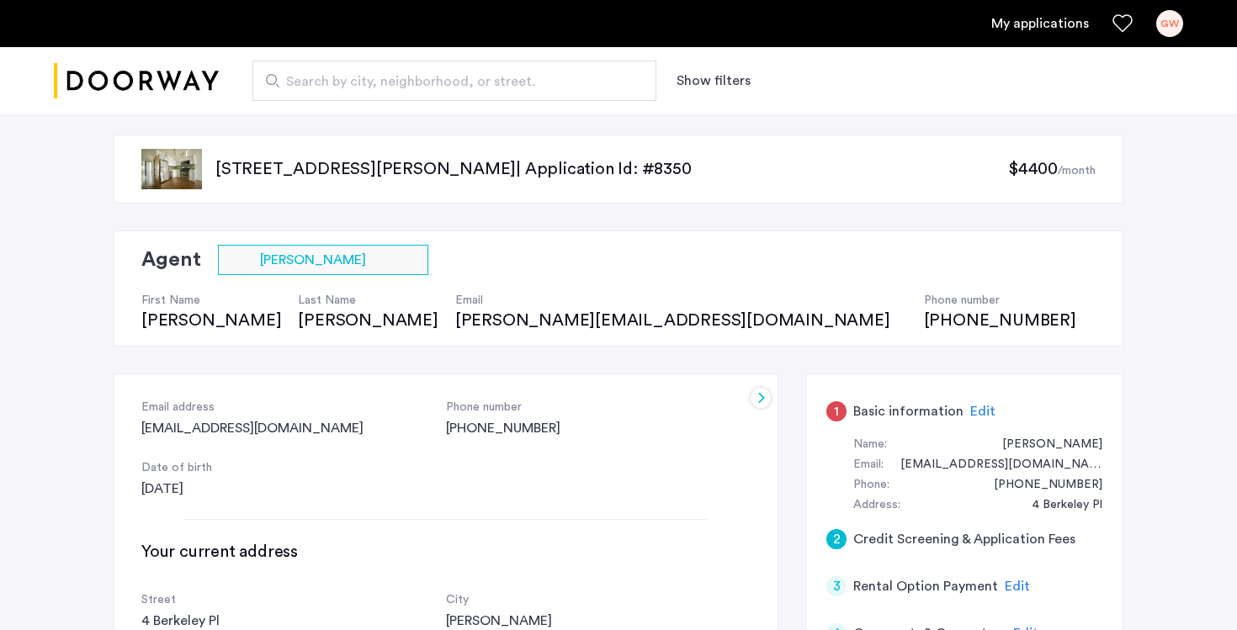
scroll to position [0, 0]
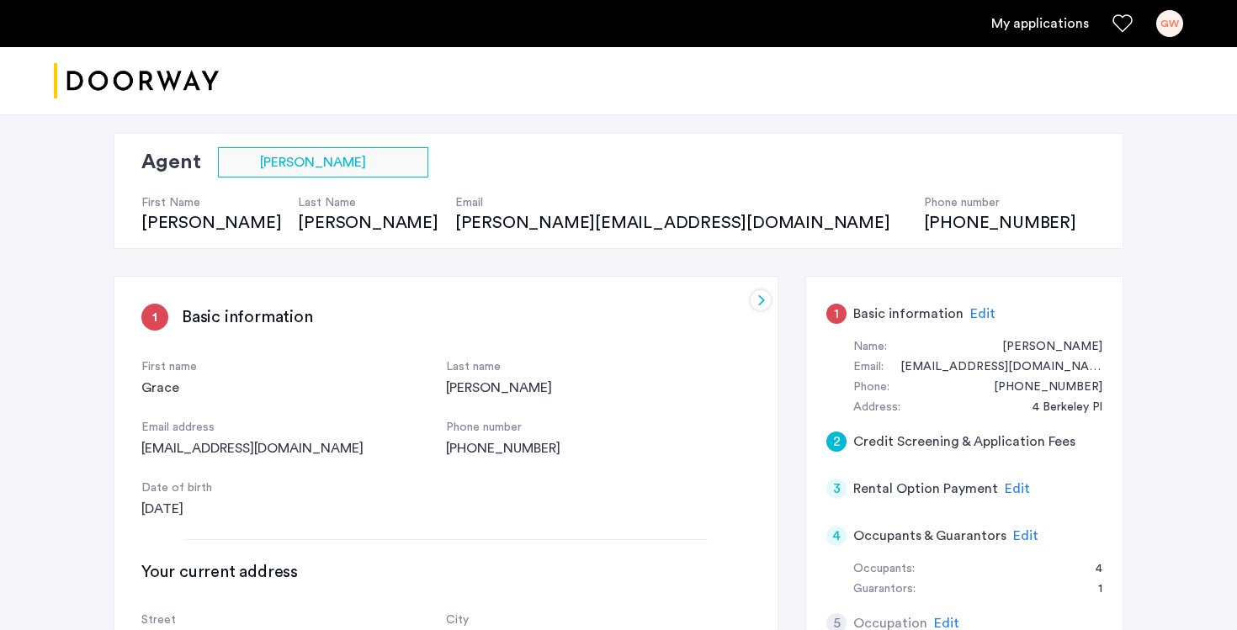
click at [168, 390] on div "Grace" at bounding box center [293, 388] width 305 height 20
click at [988, 312] on span "Edit" at bounding box center [982, 313] width 25 height 13
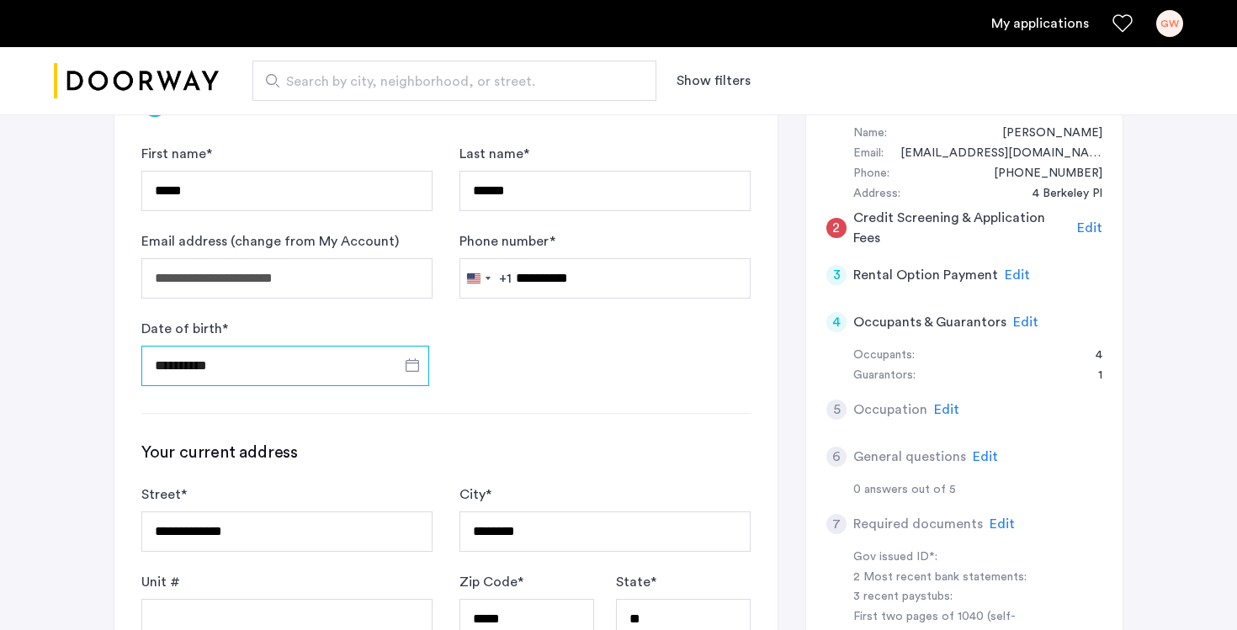
click at [195, 365] on input "**********" at bounding box center [285, 366] width 288 height 40
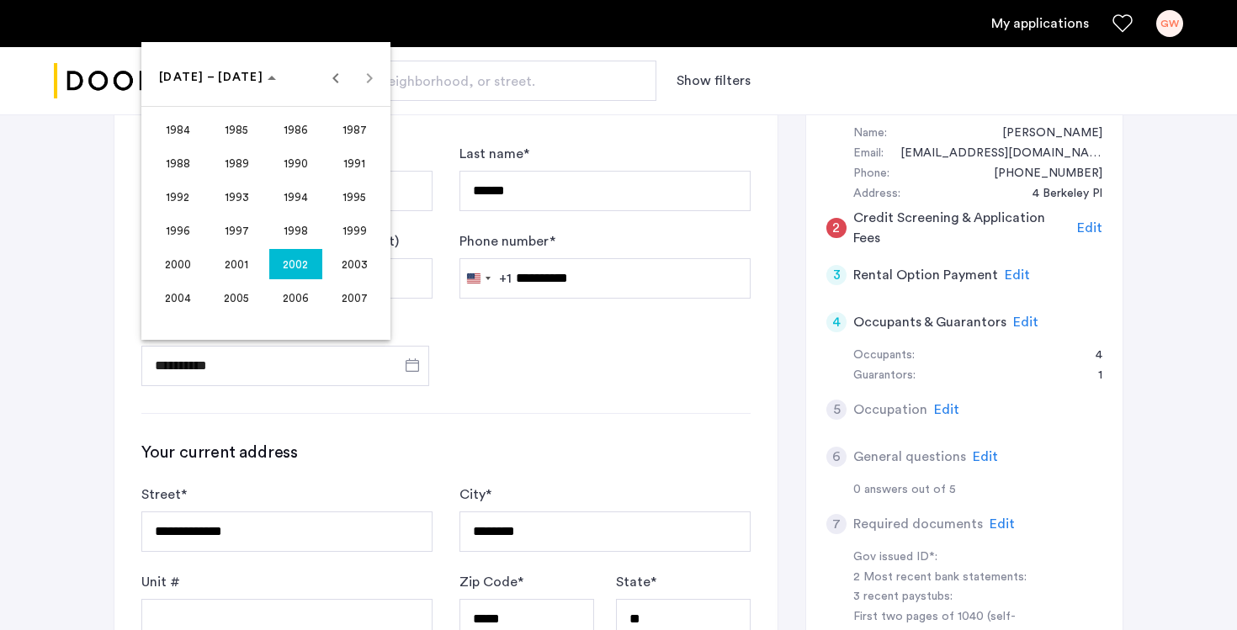
click at [185, 374] on div at bounding box center [618, 315] width 1237 height 630
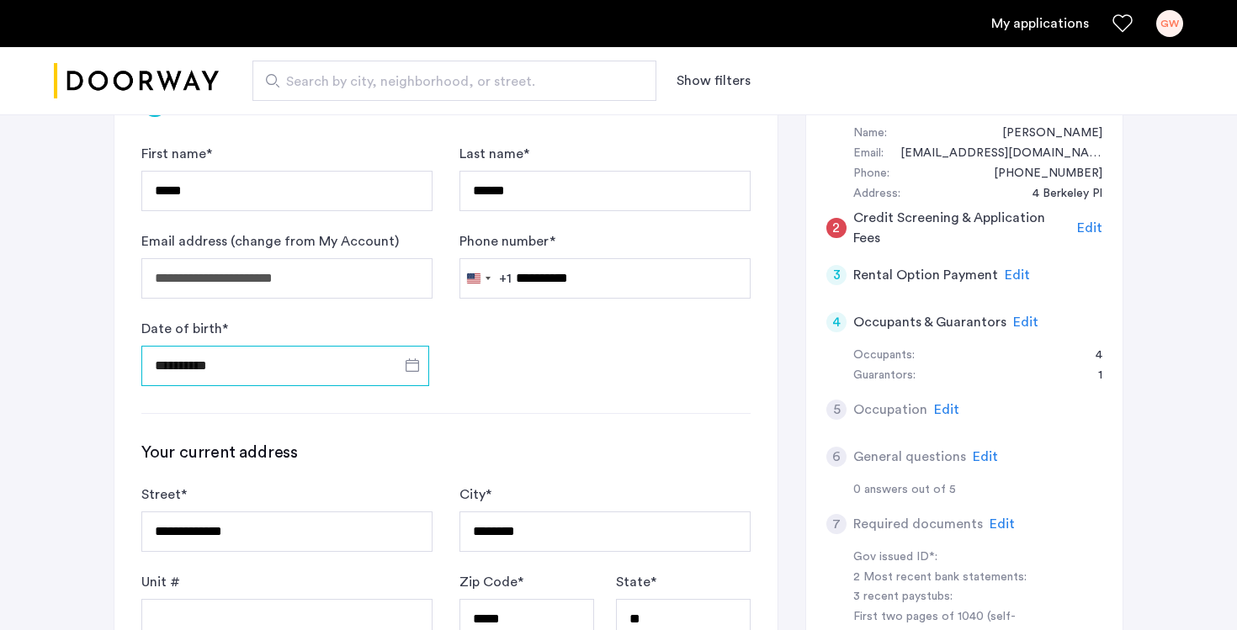
click at [185, 364] on input "**********" at bounding box center [285, 366] width 288 height 40
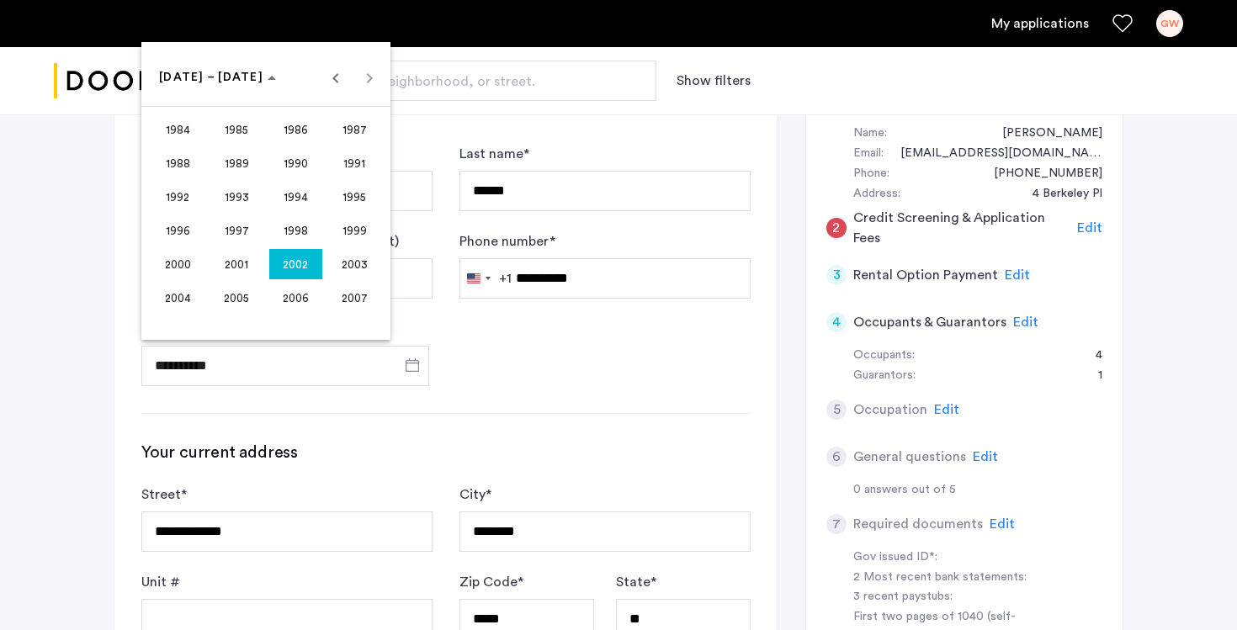
click at [290, 274] on span "2002" at bounding box center [295, 264] width 53 height 30
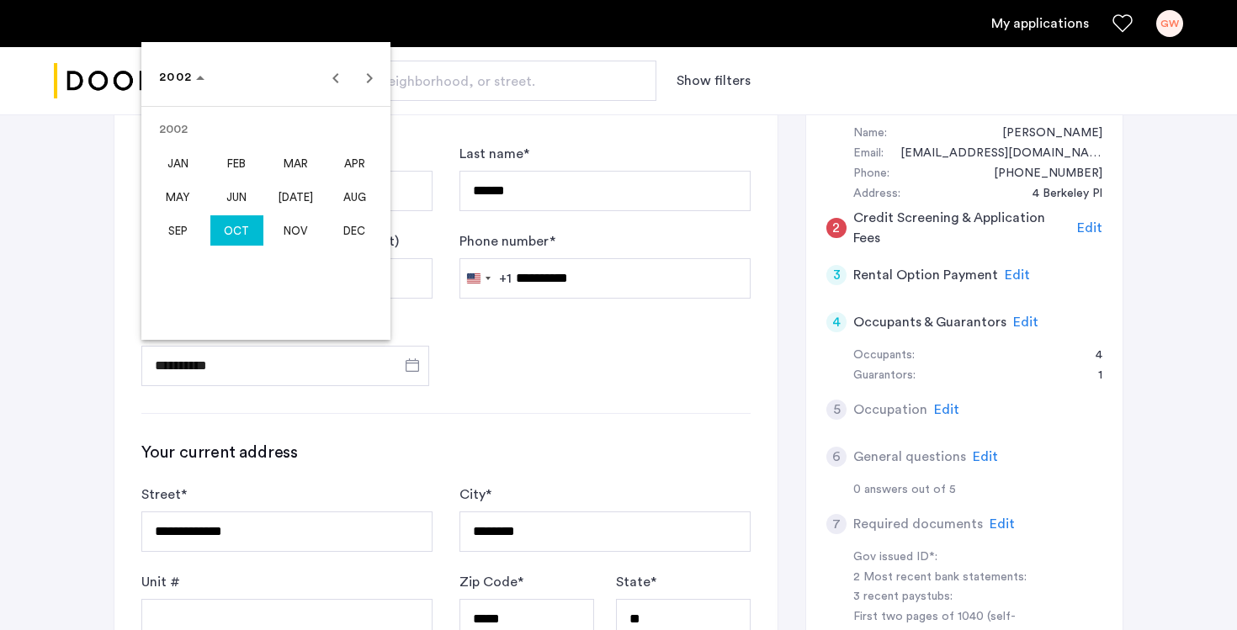
click at [247, 234] on span "OCT" at bounding box center [236, 230] width 53 height 30
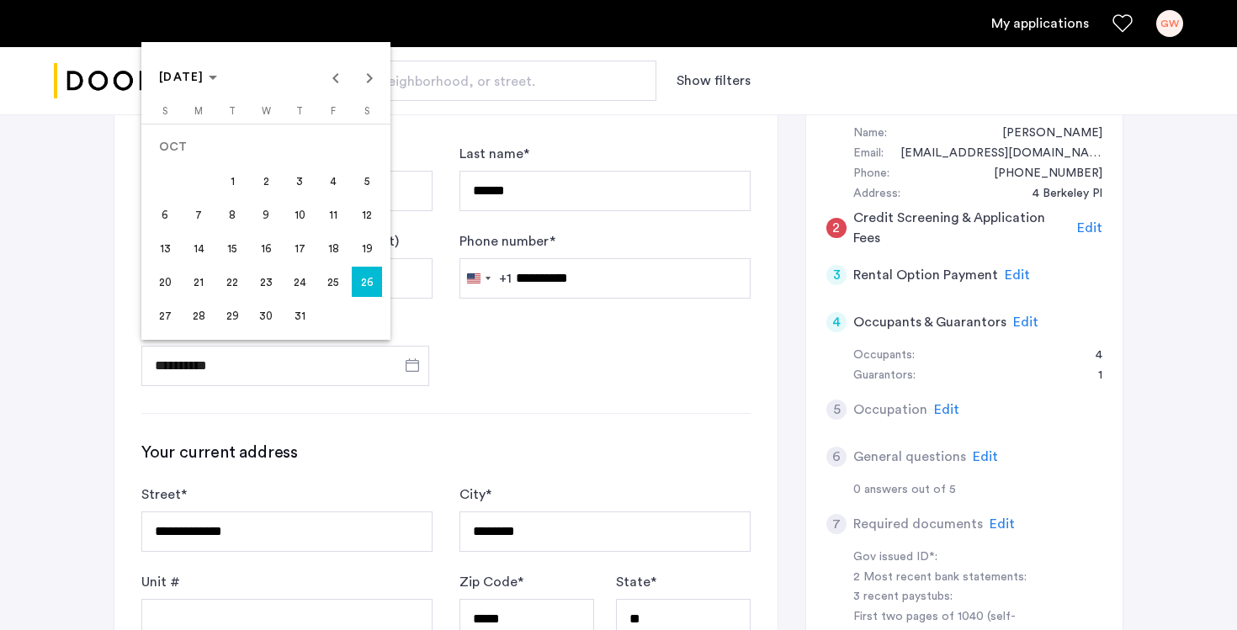
click at [169, 316] on span "27" at bounding box center [165, 315] width 30 height 30
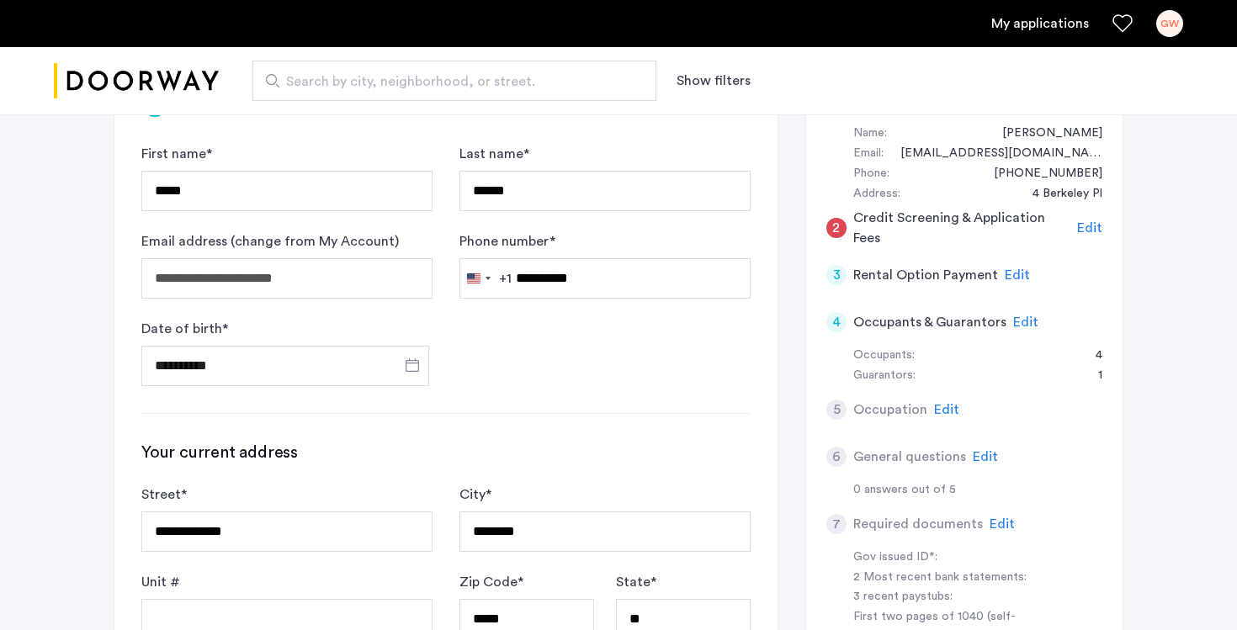
type input "**********"
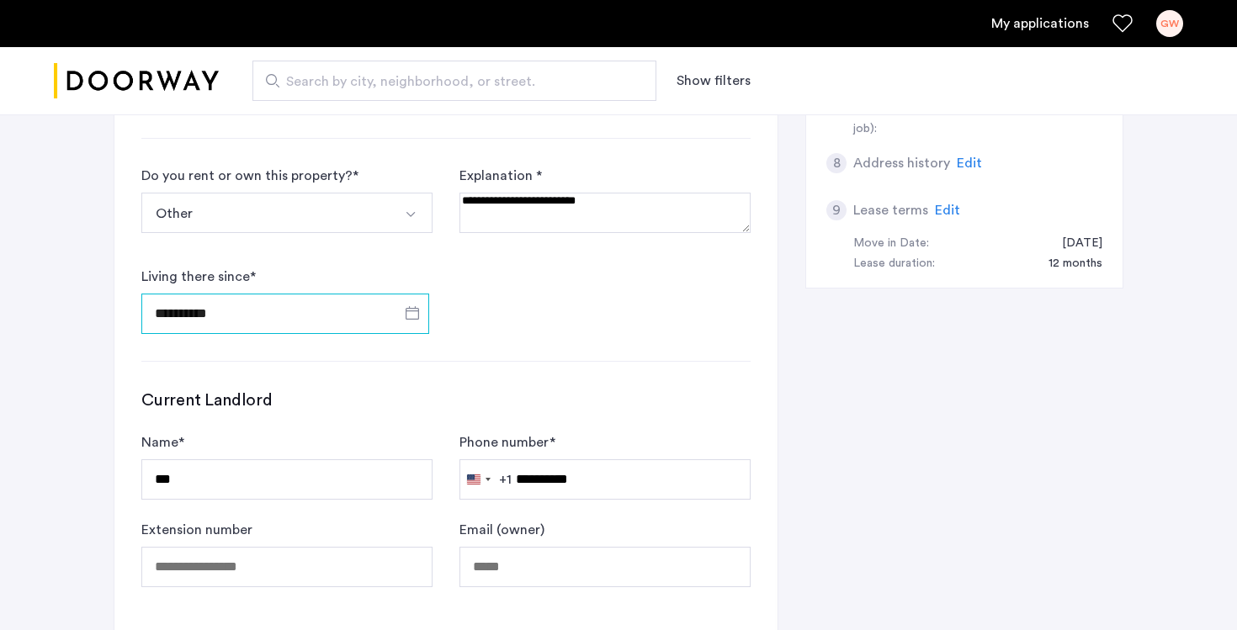
click at [184, 321] on input "**********" at bounding box center [285, 314] width 288 height 40
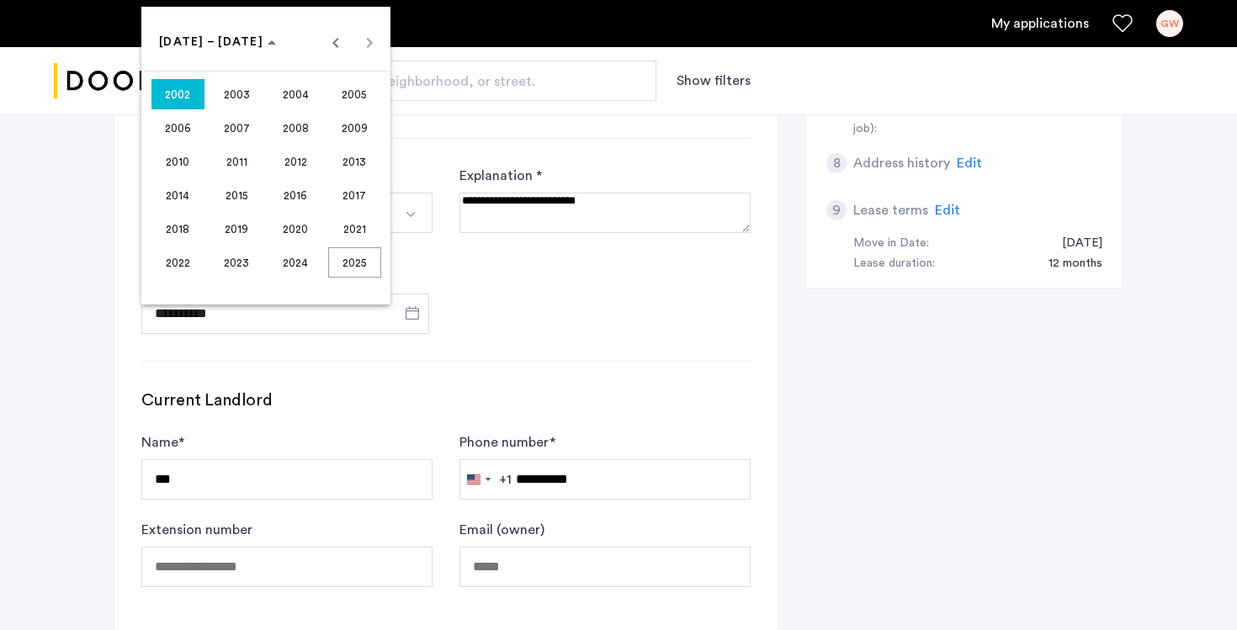
click at [175, 100] on span "2002" at bounding box center [178, 94] width 53 height 30
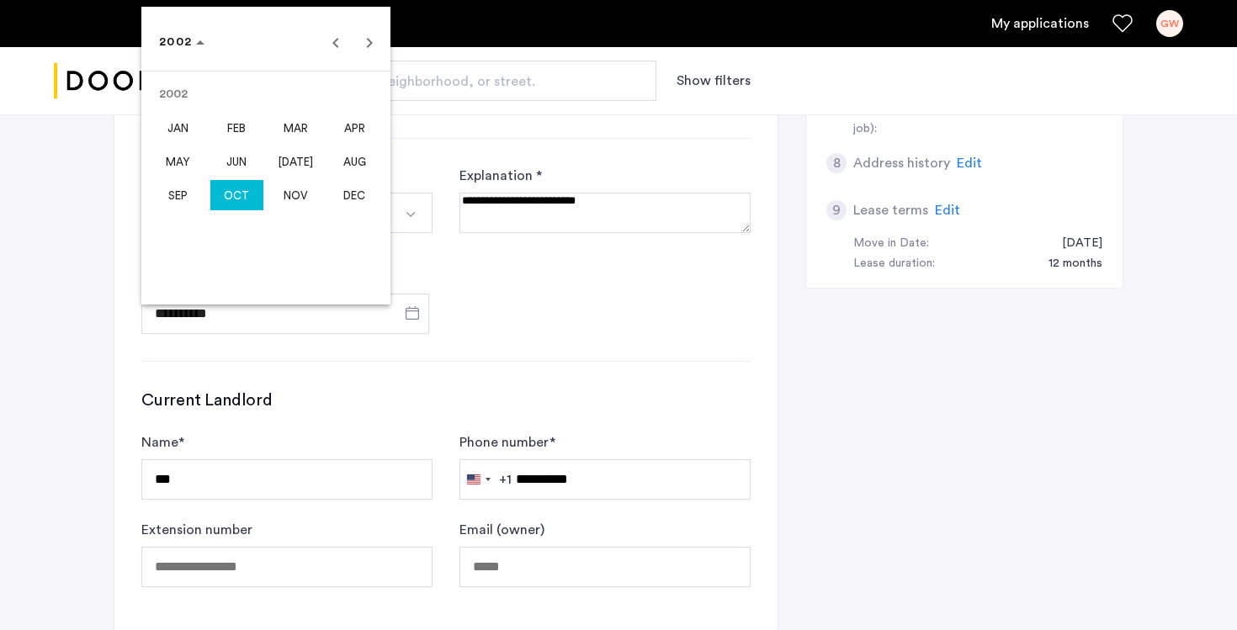
click at [229, 194] on span "OCT" at bounding box center [236, 195] width 53 height 30
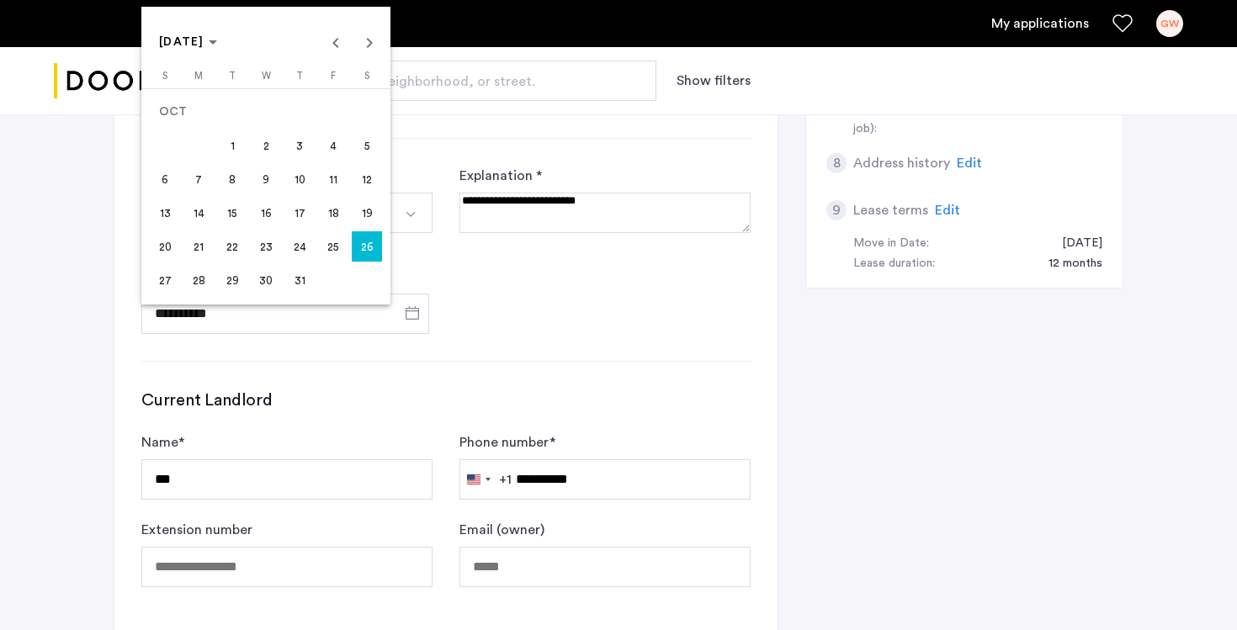
click at [167, 281] on span "27" at bounding box center [165, 280] width 30 height 30
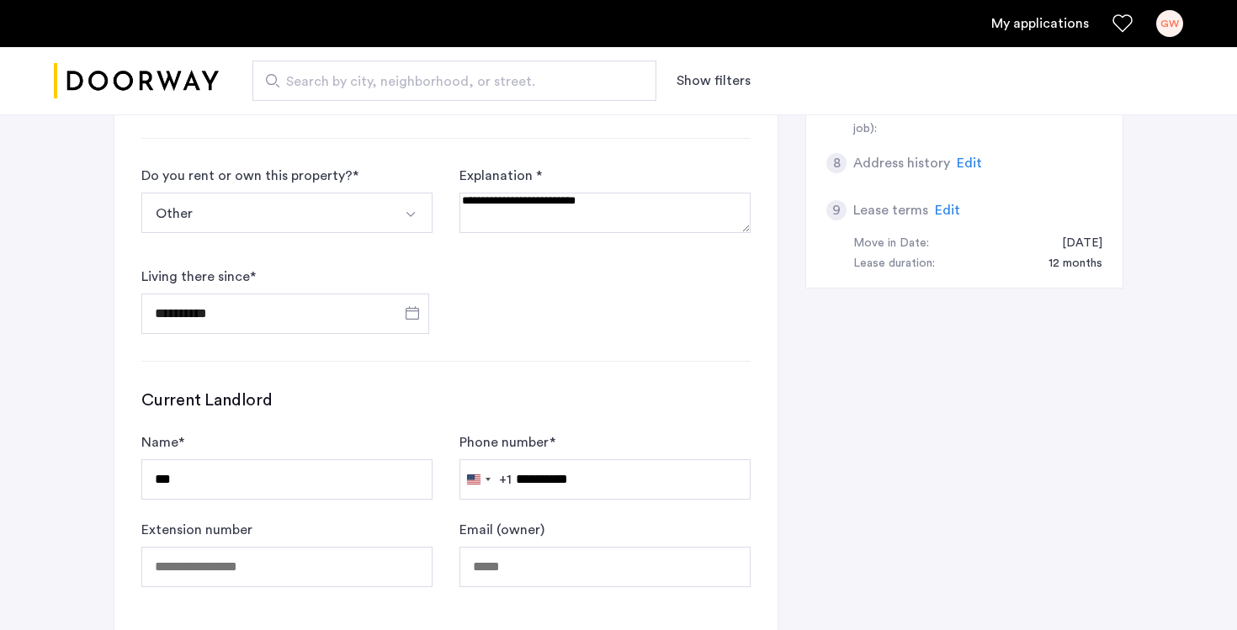
type input "**********"
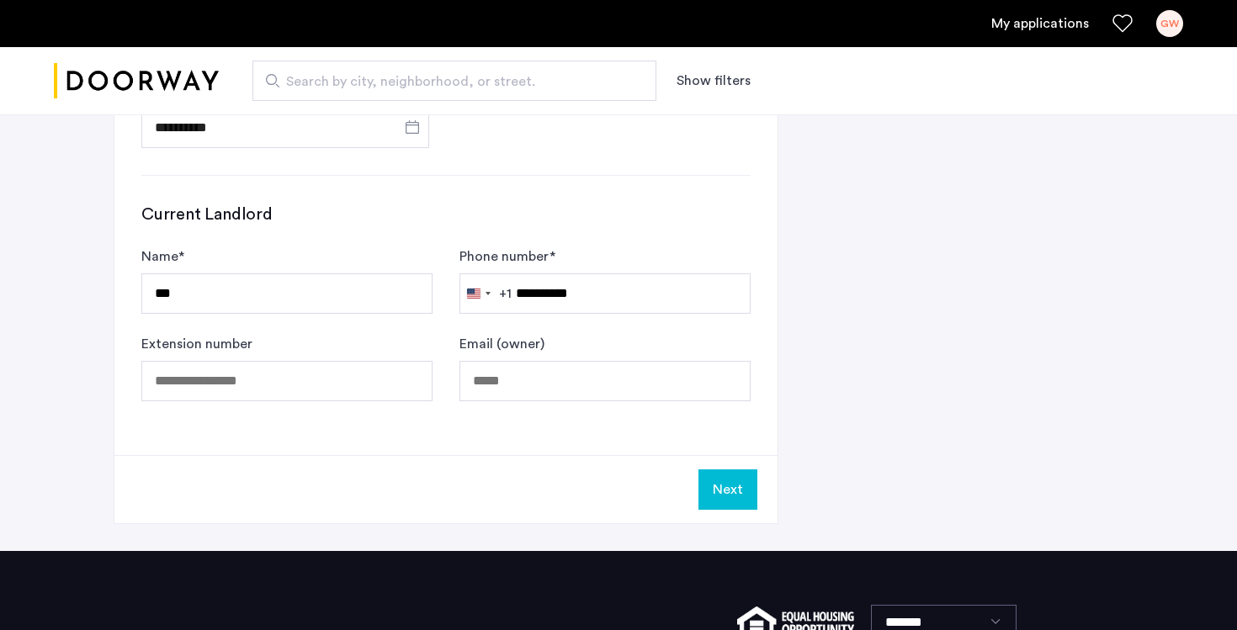
click at [714, 480] on button "Next" at bounding box center [728, 490] width 59 height 40
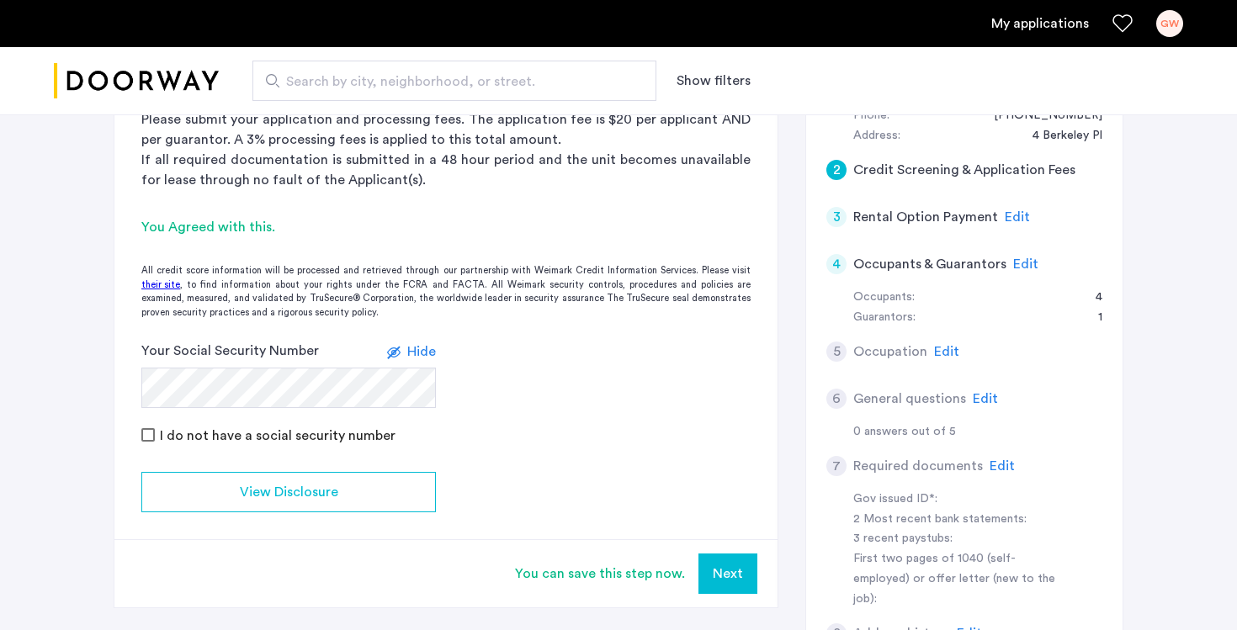
click at [729, 570] on button "Next" at bounding box center [728, 574] width 59 height 40
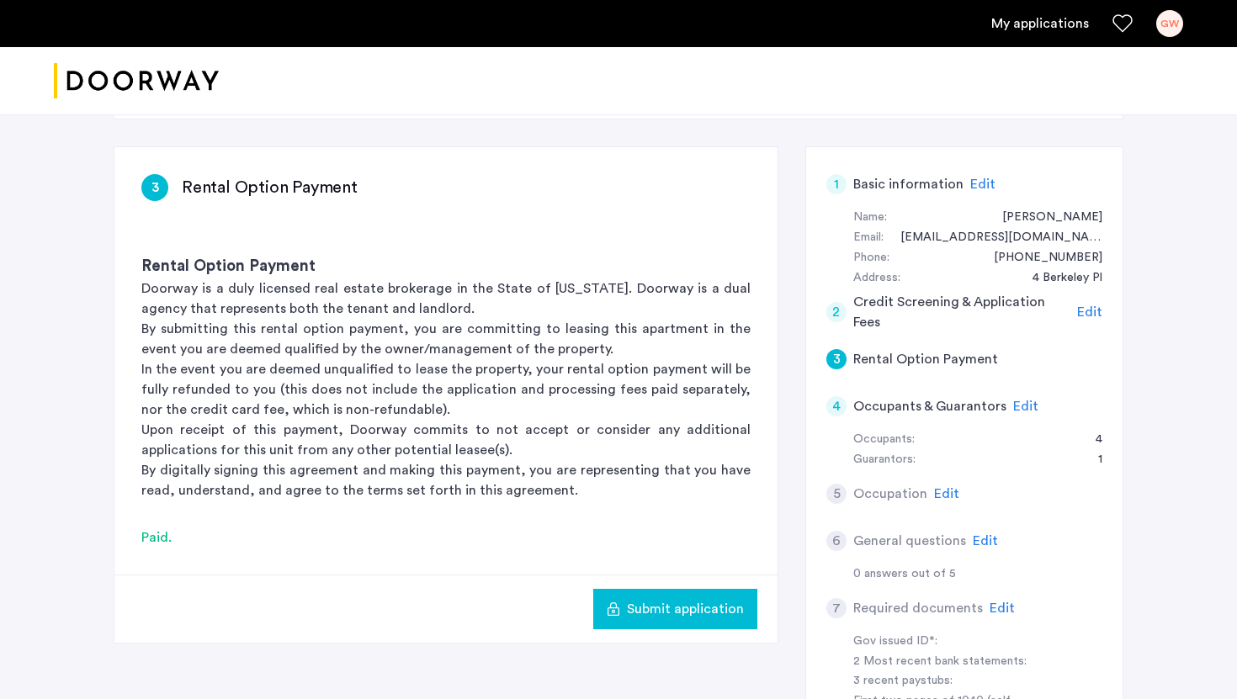
scroll to position [230, 0]
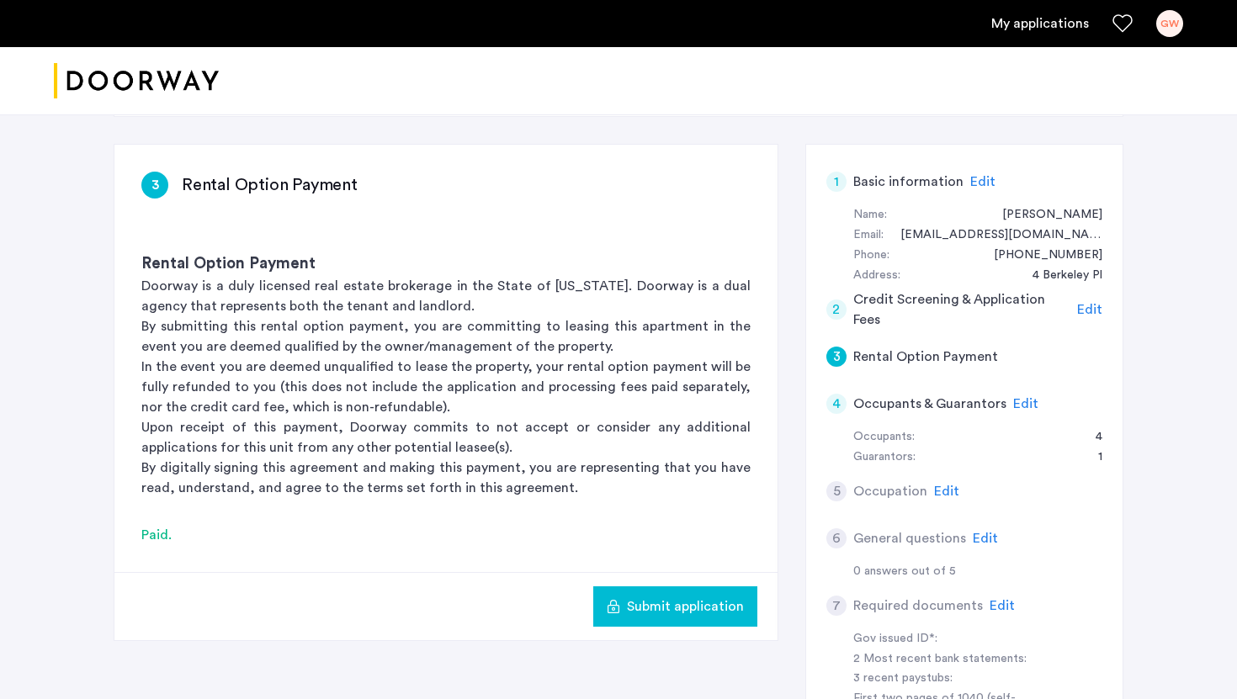
click at [674, 608] on span "Submit application" at bounding box center [685, 607] width 117 height 20
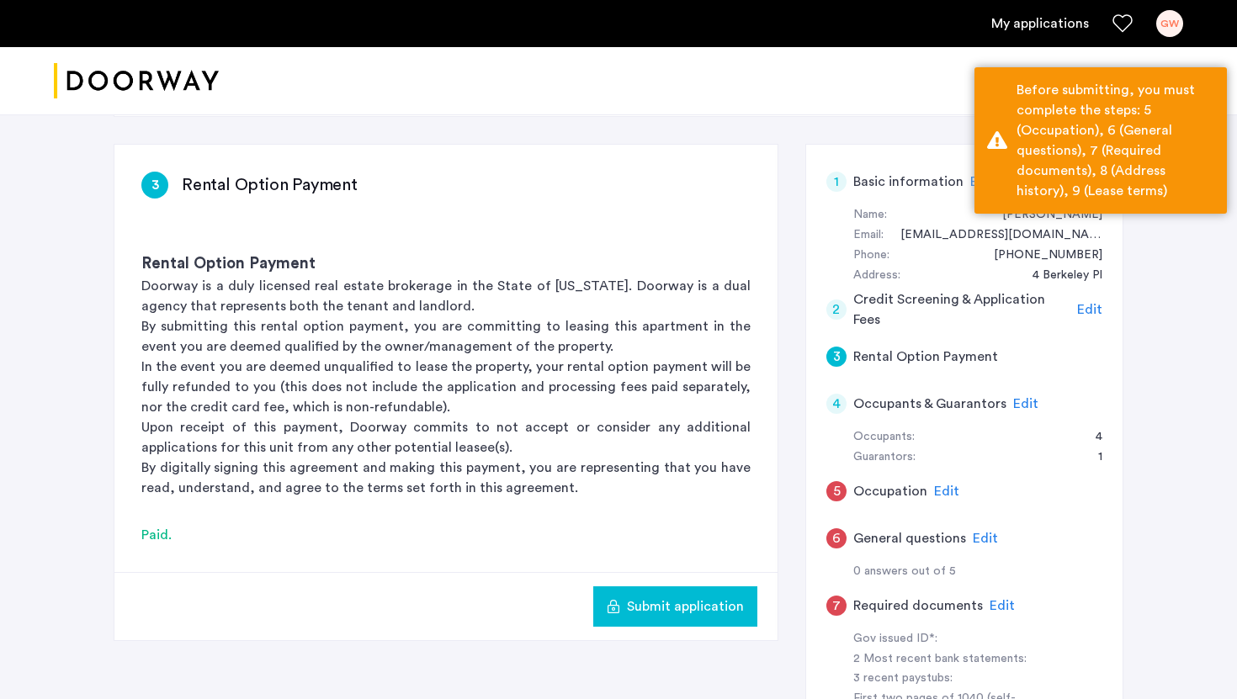
click at [839, 407] on div "4" at bounding box center [837, 404] width 20 height 20
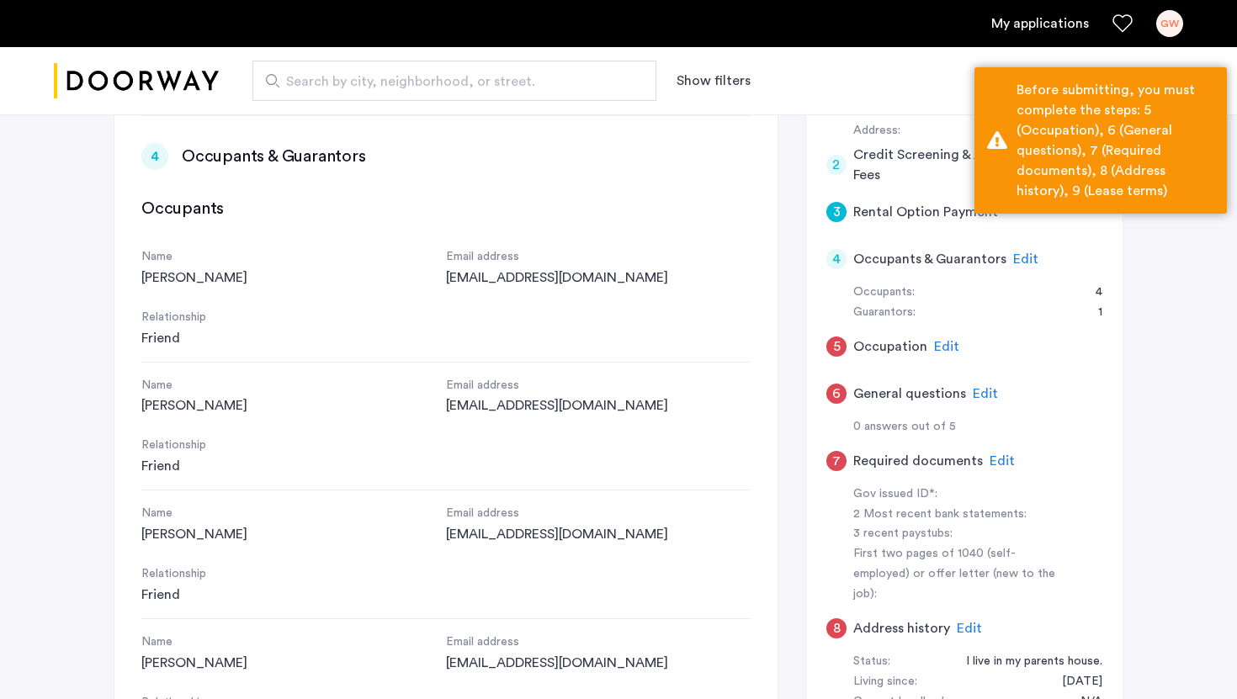
scroll to position [0, 2]
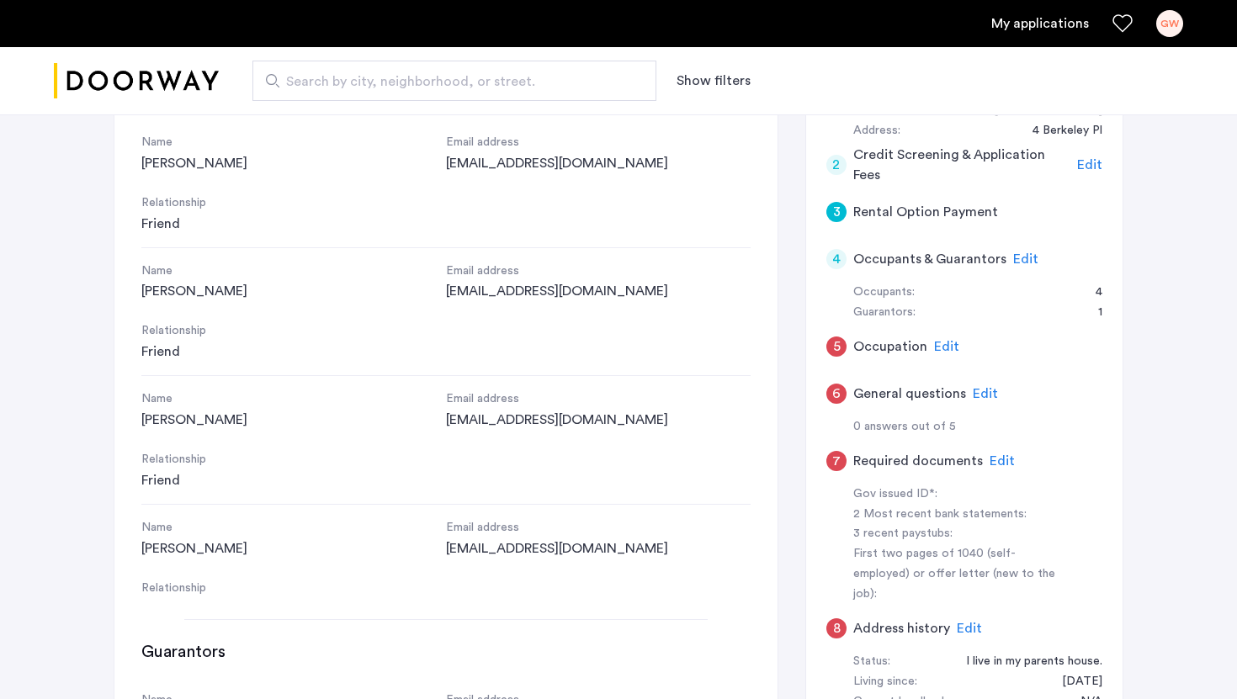
click at [1018, 259] on span "Edit" at bounding box center [1025, 259] width 25 height 13
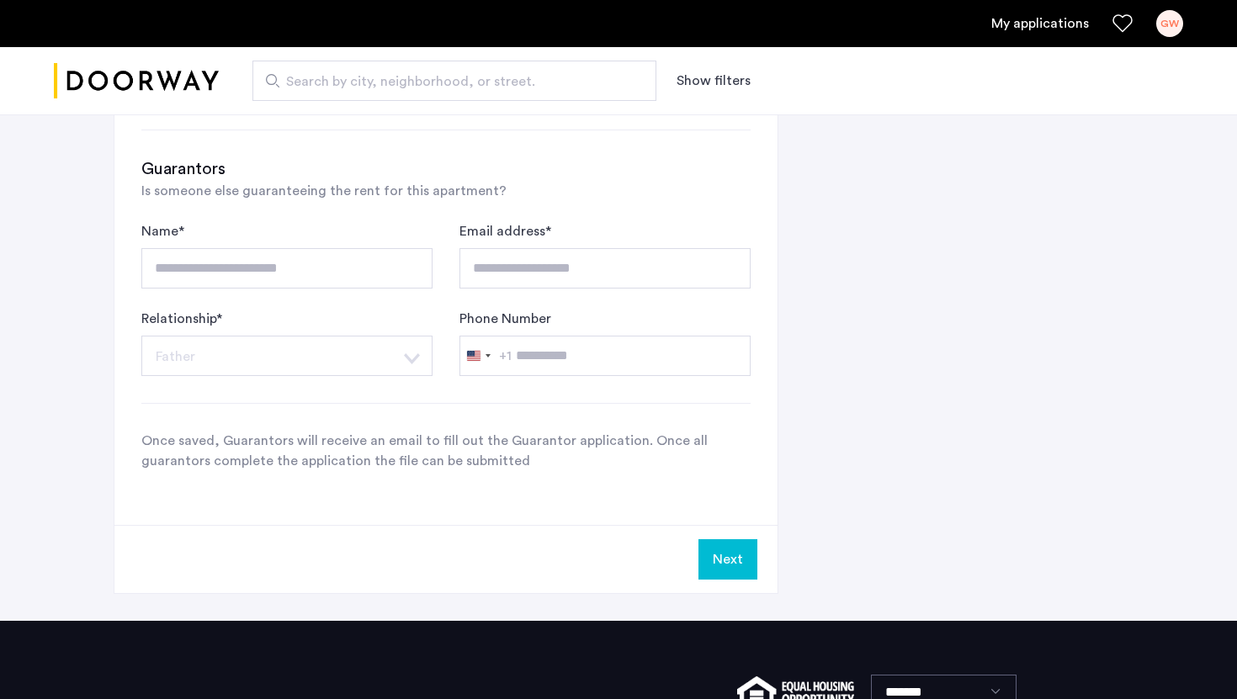
scroll to position [1402, 0]
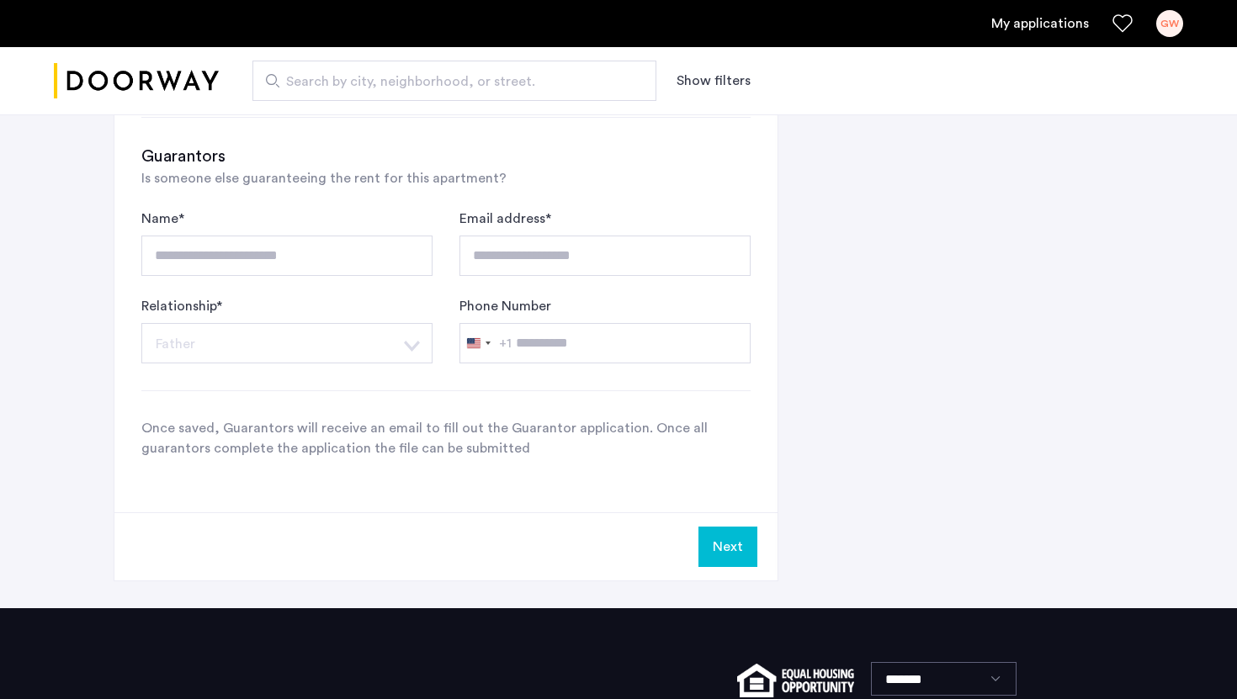
click at [182, 158] on h3 "Guarantors" at bounding box center [445, 157] width 609 height 24
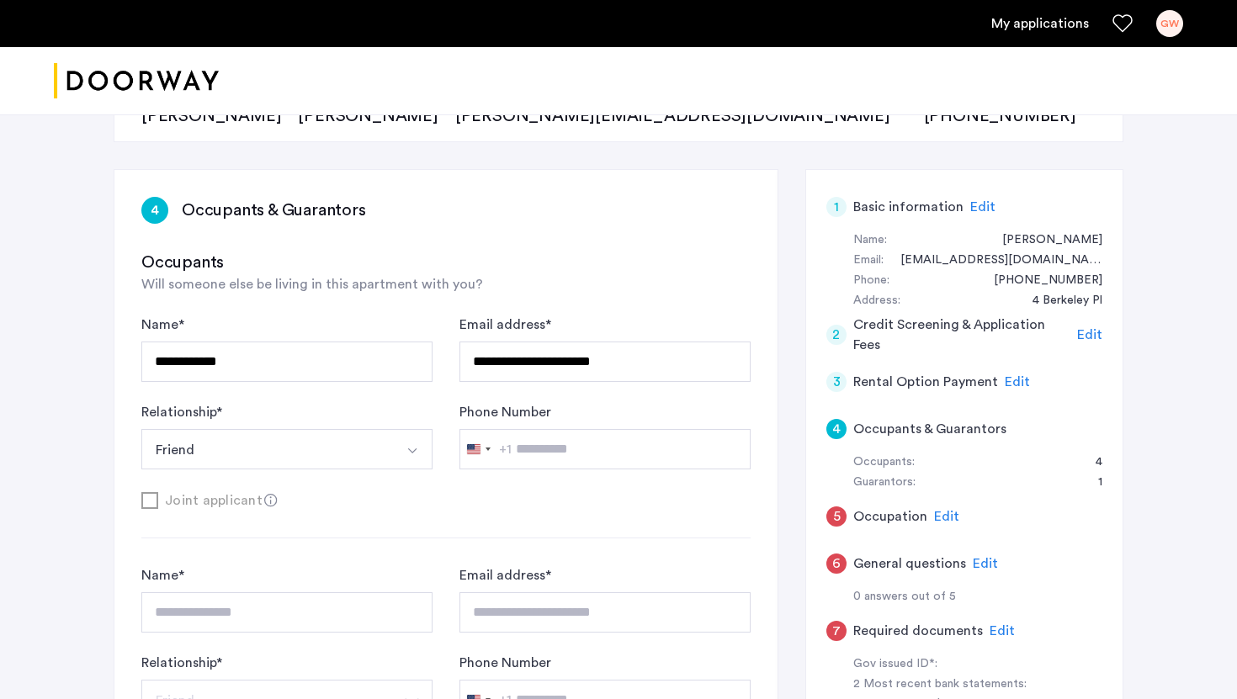
scroll to position [205, 0]
click at [839, 514] on div "5" at bounding box center [837, 516] width 20 height 20
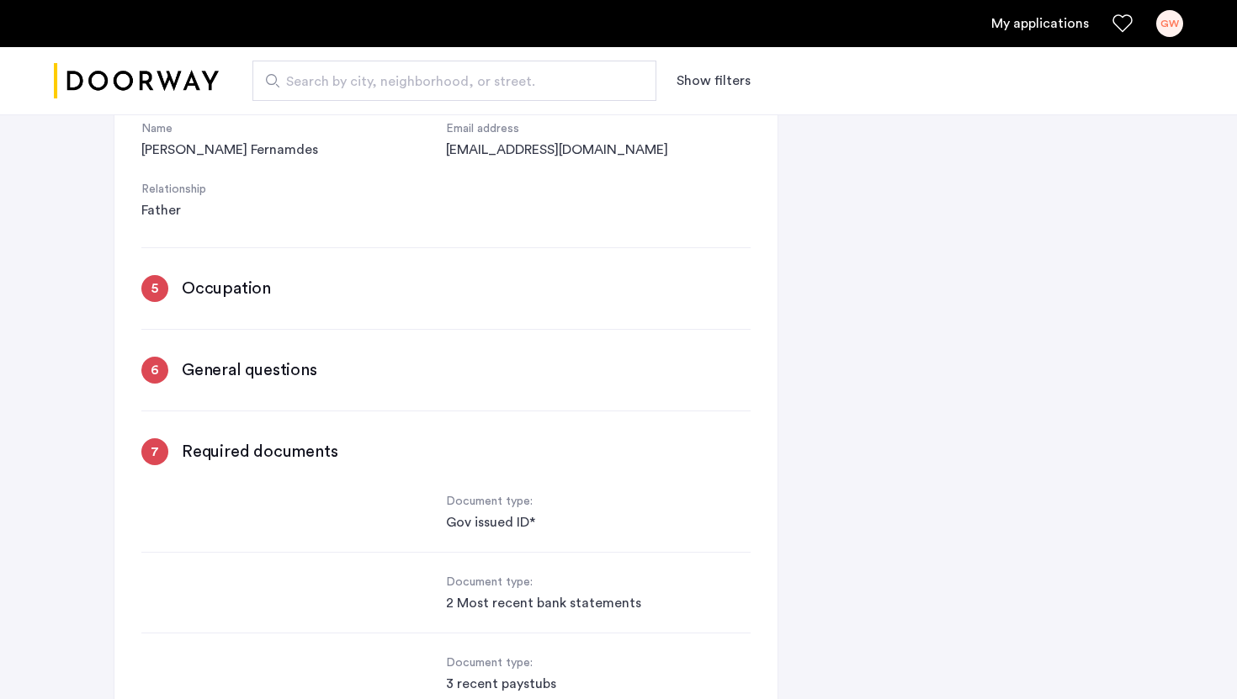
scroll to position [477, 0]
click at [157, 302] on div "4 Occupants & Guarantors Edit Occupants Name [PERSON_NAME] Email address [EMAIL…" at bounding box center [445, 207] width 609 height 1502
click at [154, 290] on div "5" at bounding box center [154, 287] width 27 height 27
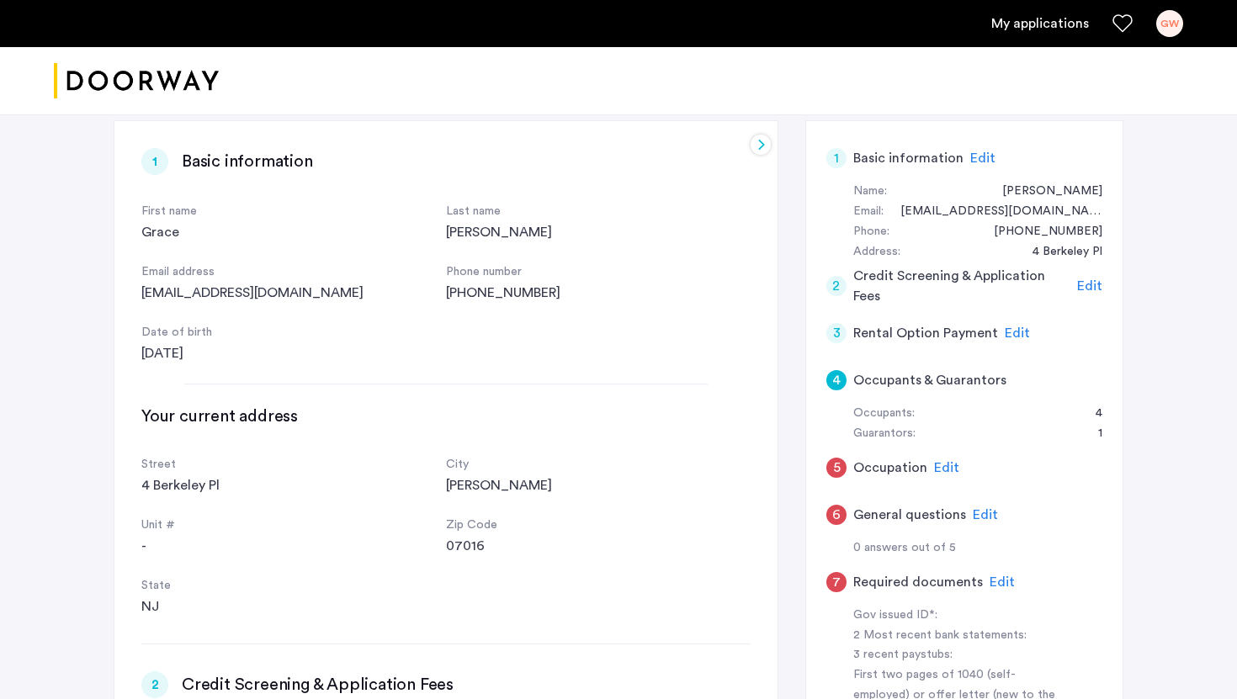
scroll to position [250, 0]
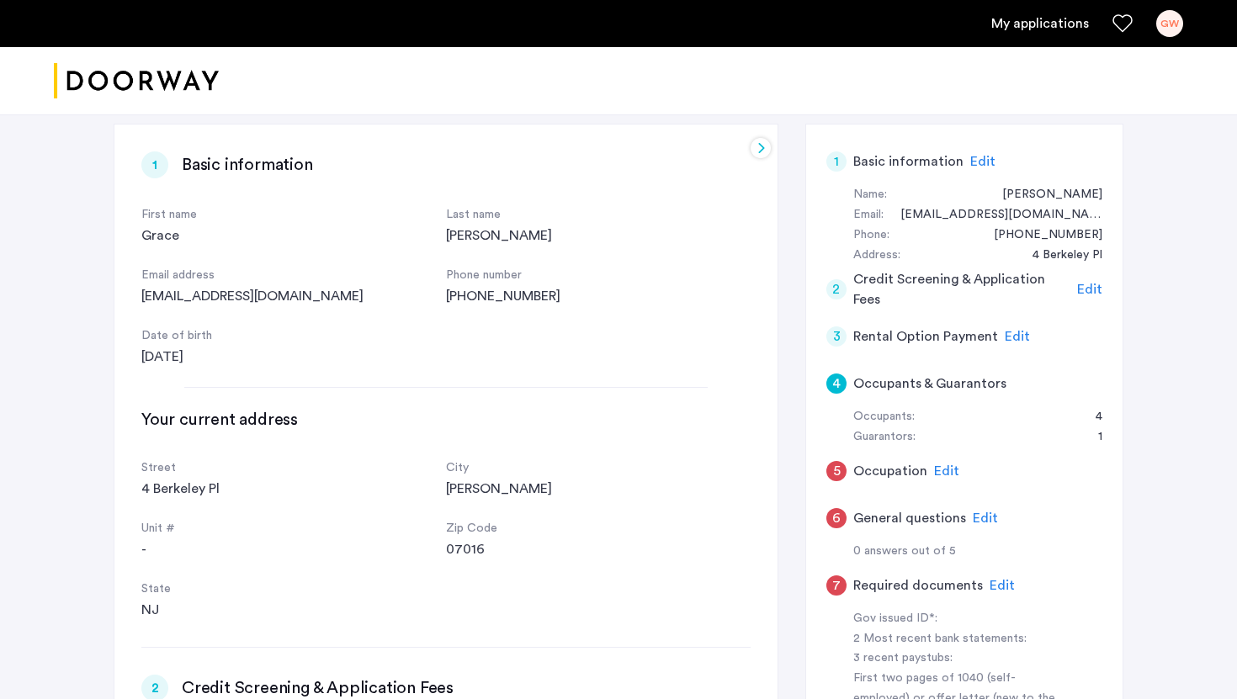
click at [841, 473] on div "5" at bounding box center [837, 471] width 20 height 20
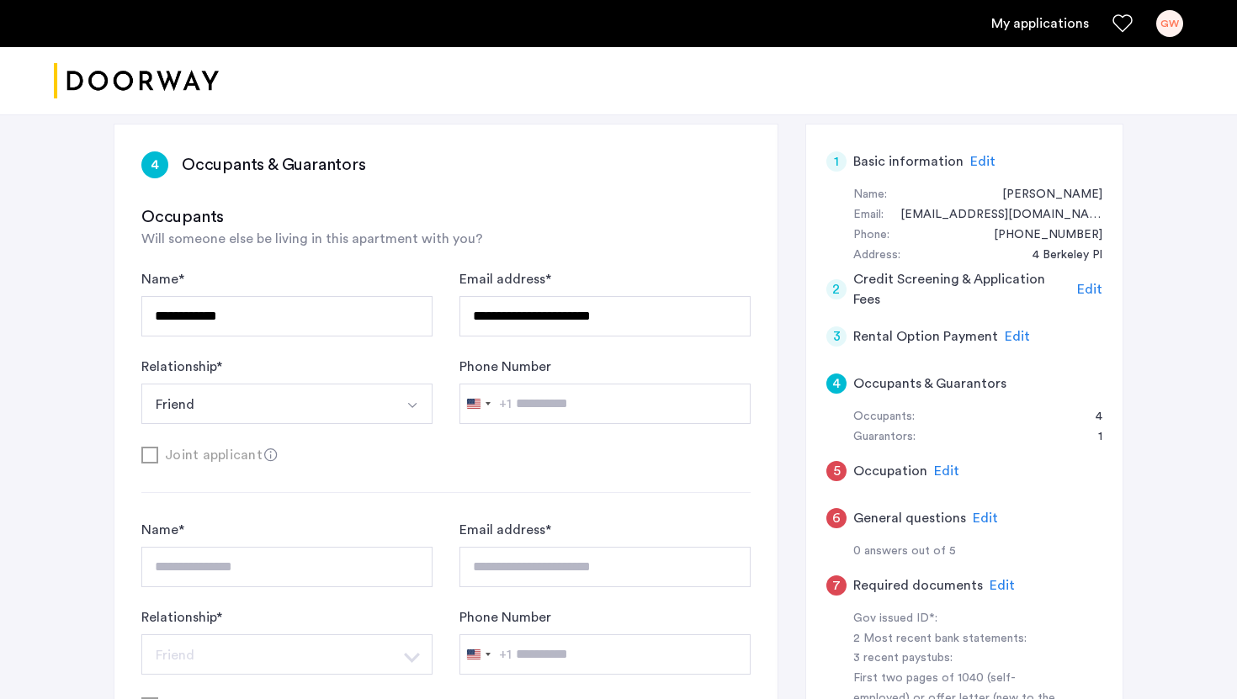
click at [837, 473] on div "5" at bounding box center [837, 471] width 20 height 20
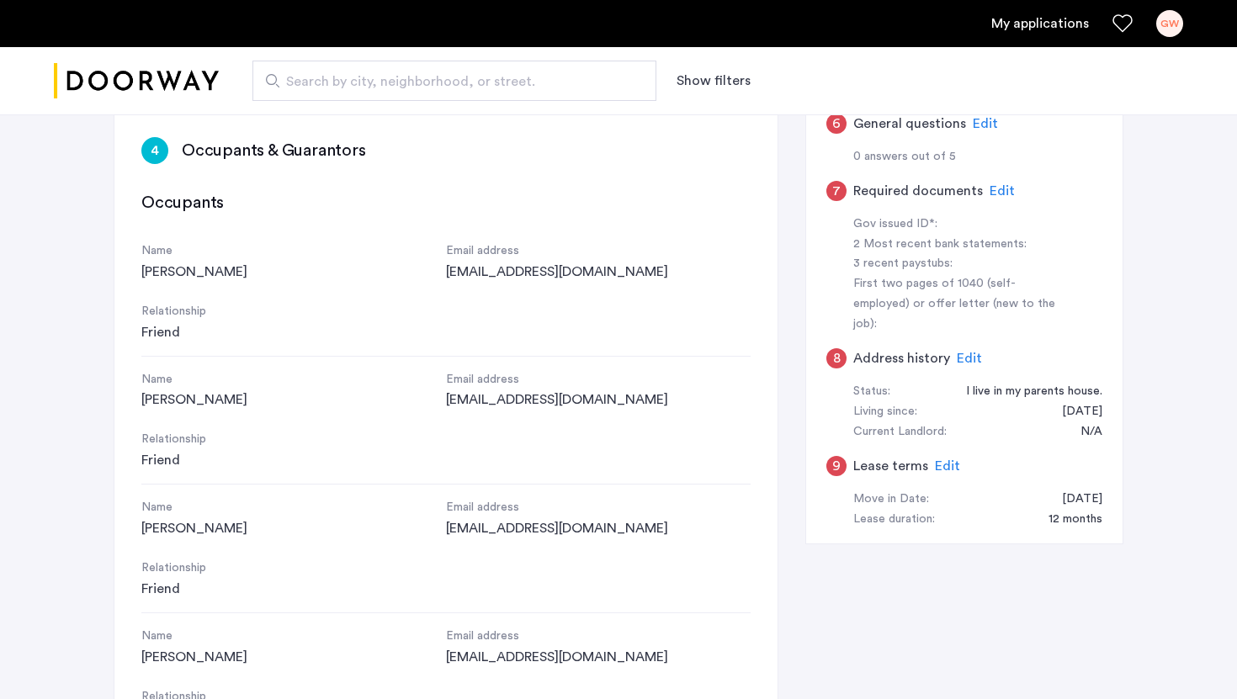
scroll to position [698, 0]
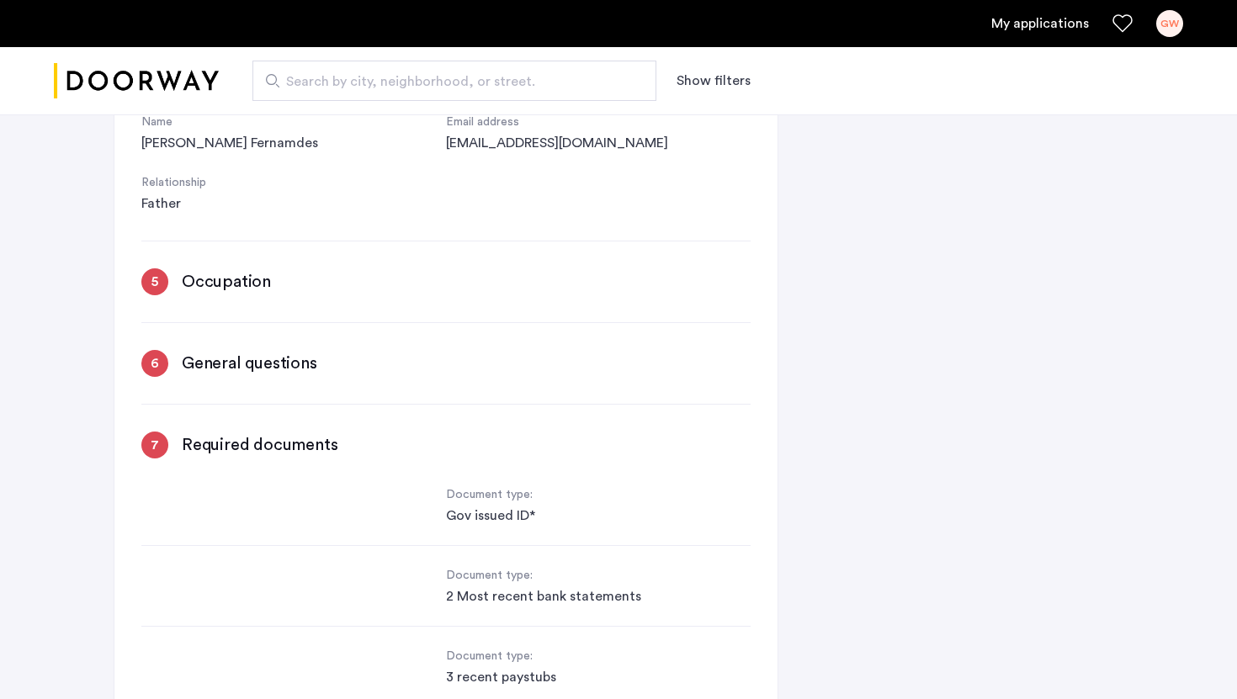
click at [201, 279] on h3 "Occupation" at bounding box center [226, 282] width 89 height 24
click at [158, 276] on div "5" at bounding box center [154, 282] width 27 height 27
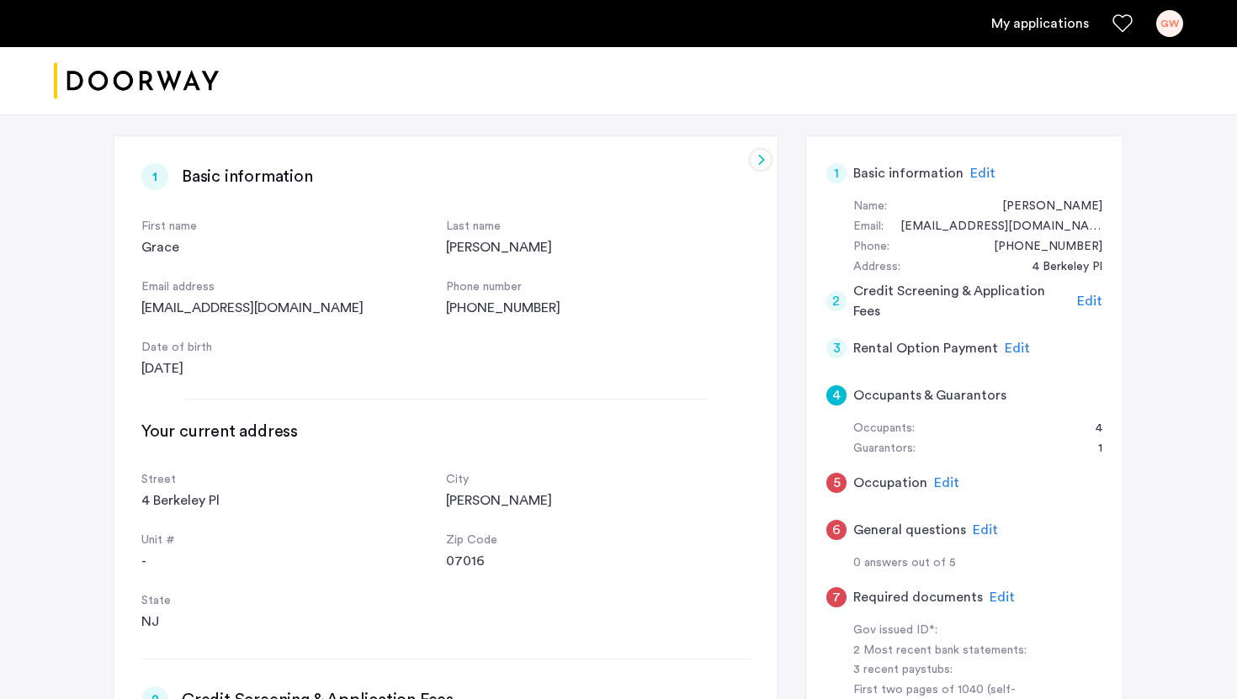
click at [947, 482] on span "Edit" at bounding box center [946, 482] width 25 height 13
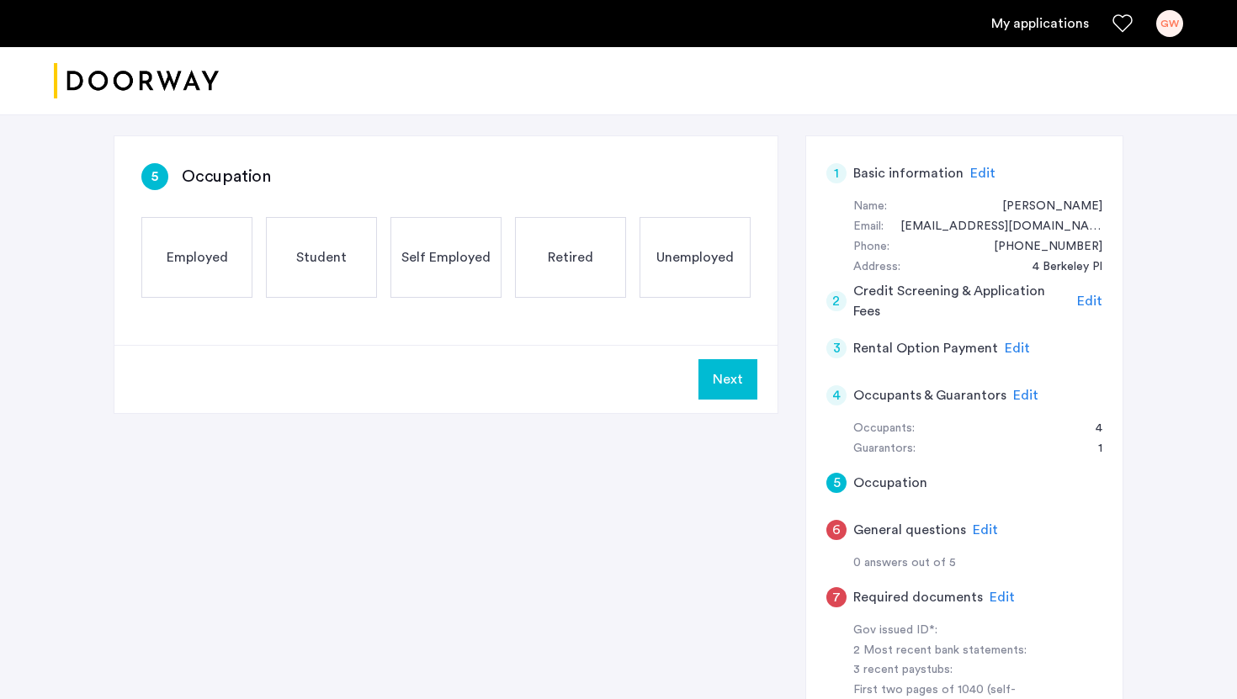
click at [192, 253] on span "Employed" at bounding box center [197, 257] width 61 height 20
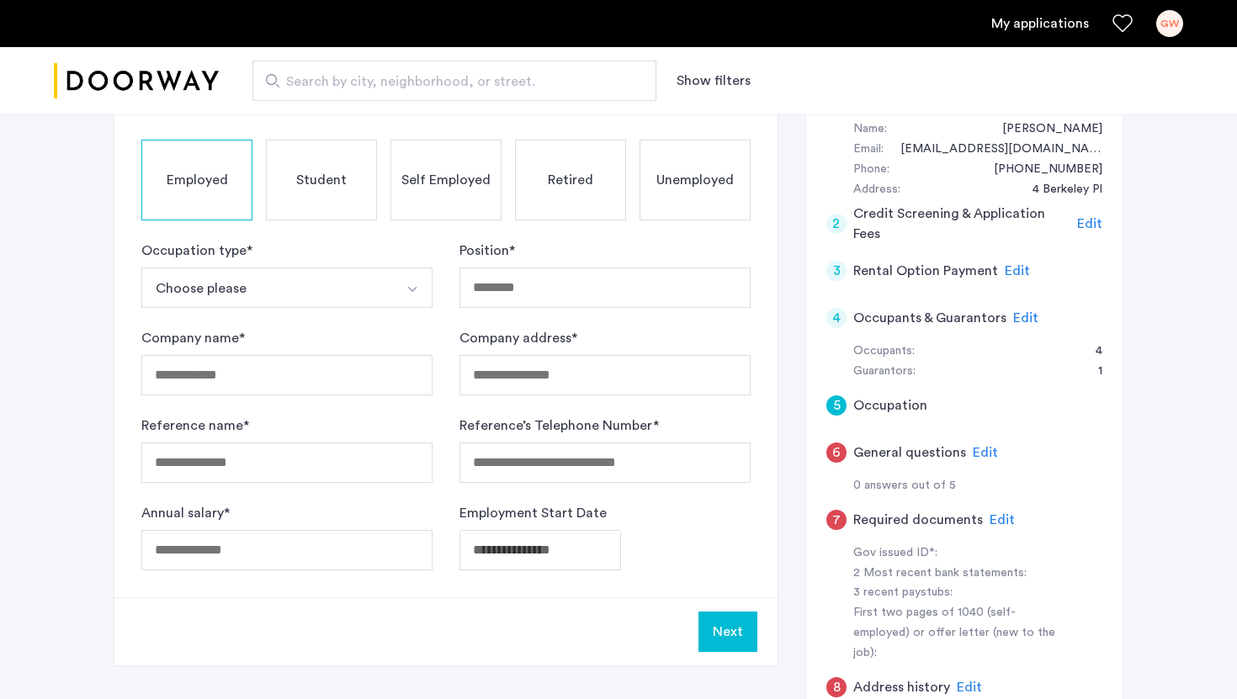
click at [306, 292] on button "Choose please" at bounding box center [267, 288] width 252 height 40
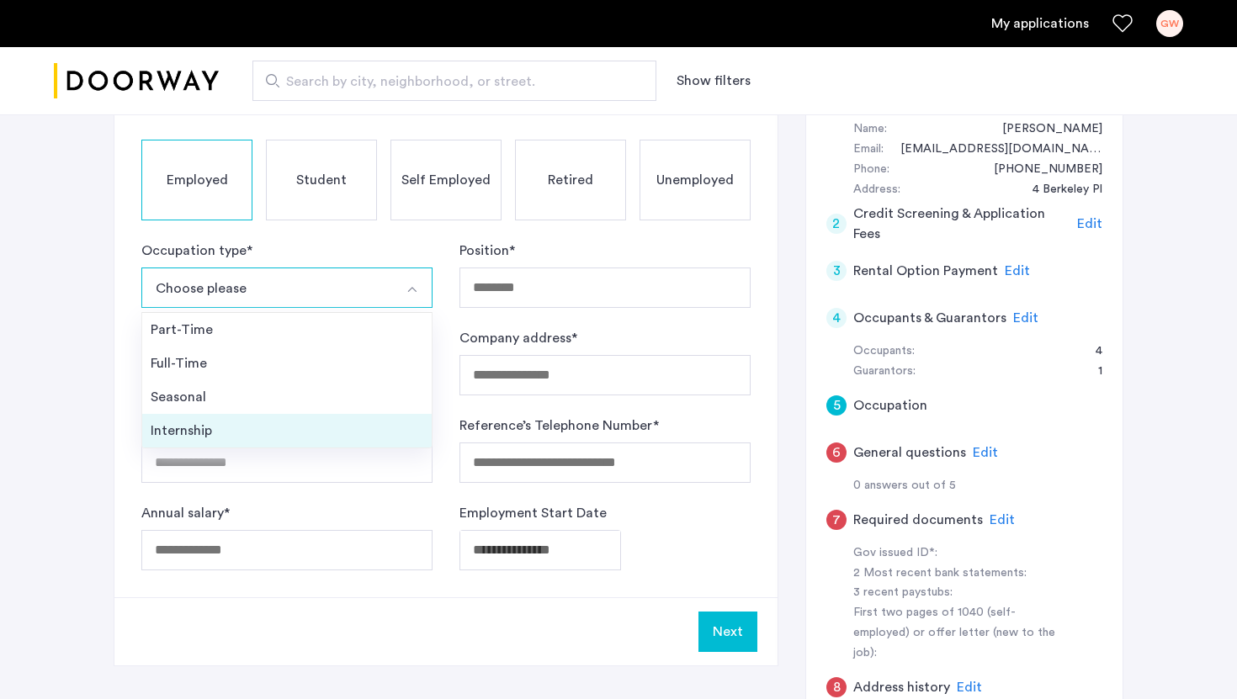
click at [245, 425] on div "Internship" at bounding box center [287, 431] width 273 height 20
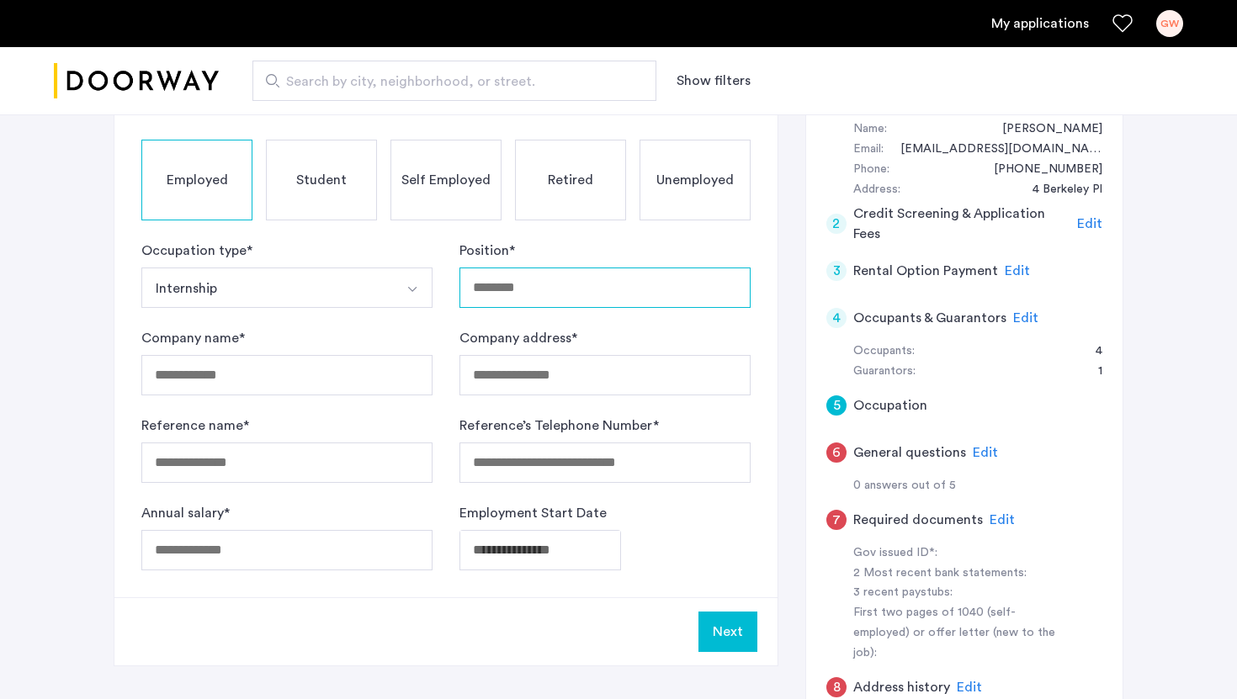
click at [509, 293] on input "Position *" at bounding box center [605, 288] width 291 height 40
type input "**********"
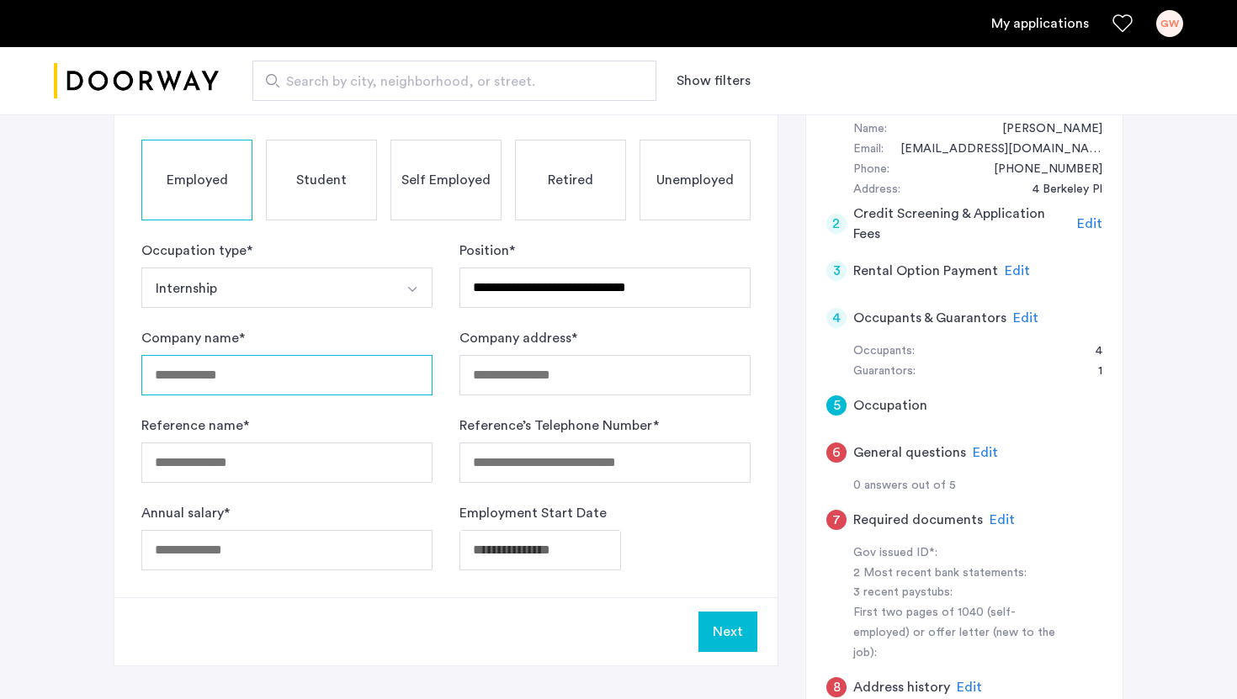
click at [257, 391] on input "Company name *" at bounding box center [286, 375] width 291 height 40
type input "**********"
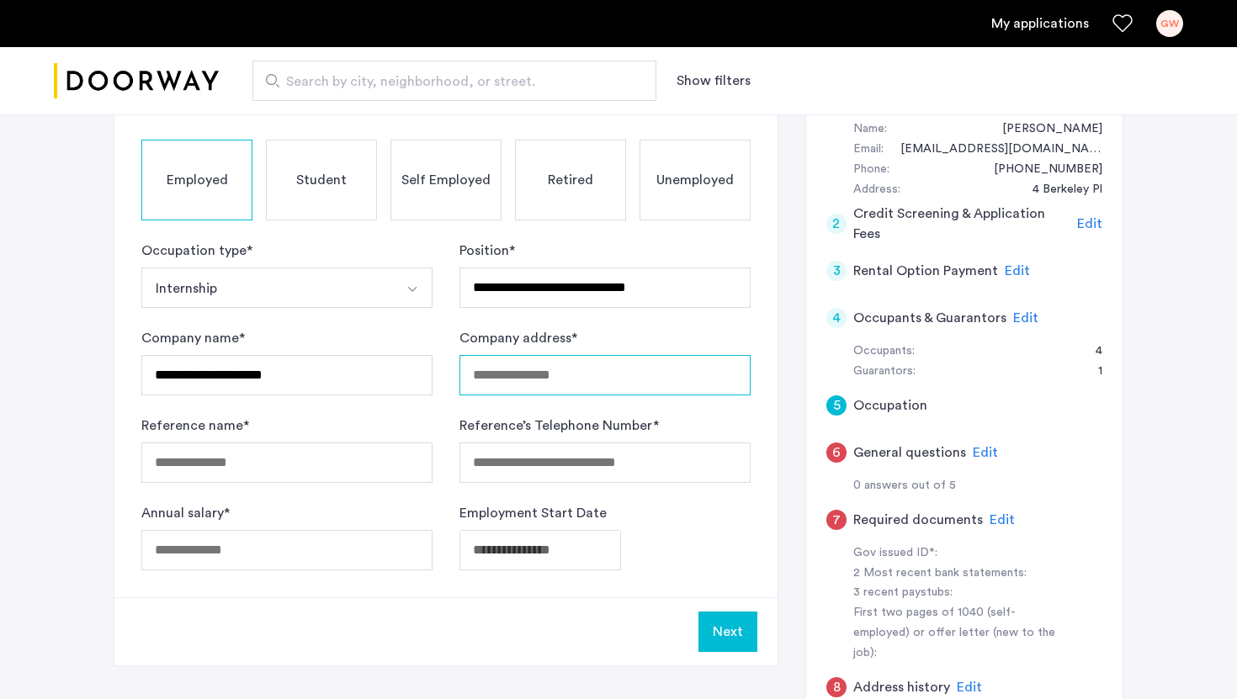
click at [491, 387] on input "Company address *" at bounding box center [605, 375] width 291 height 40
type input "**********"
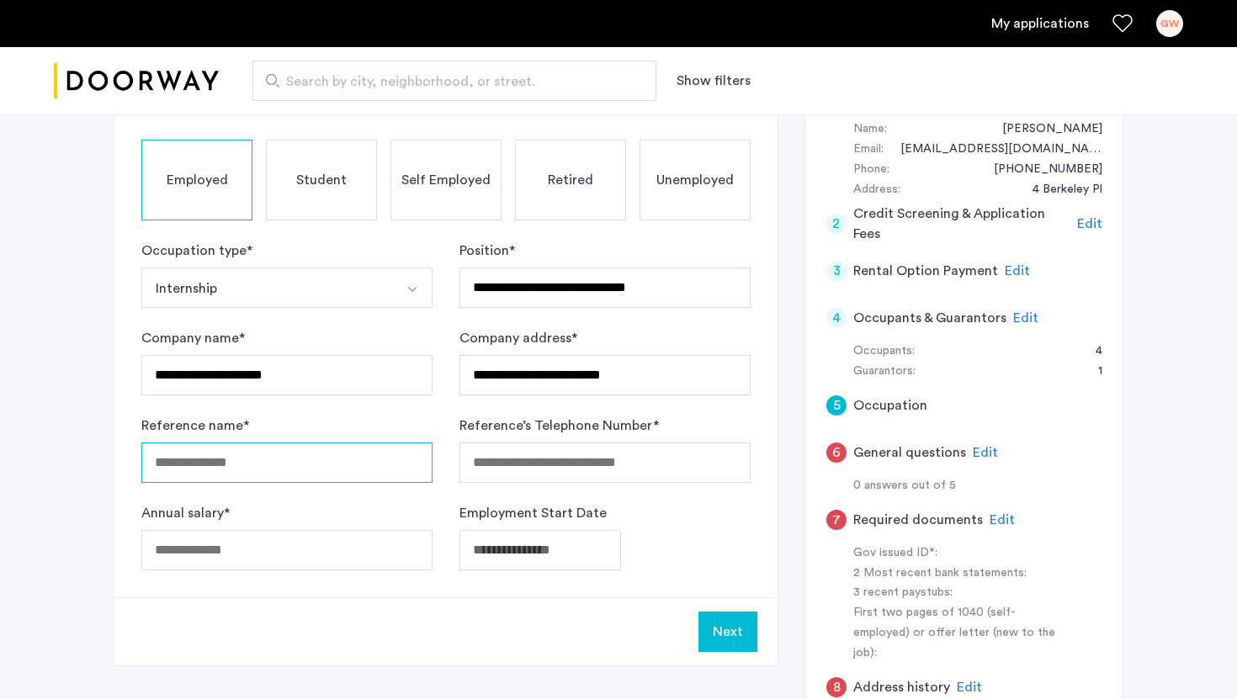
click at [274, 460] on input "Reference name *" at bounding box center [286, 463] width 291 height 40
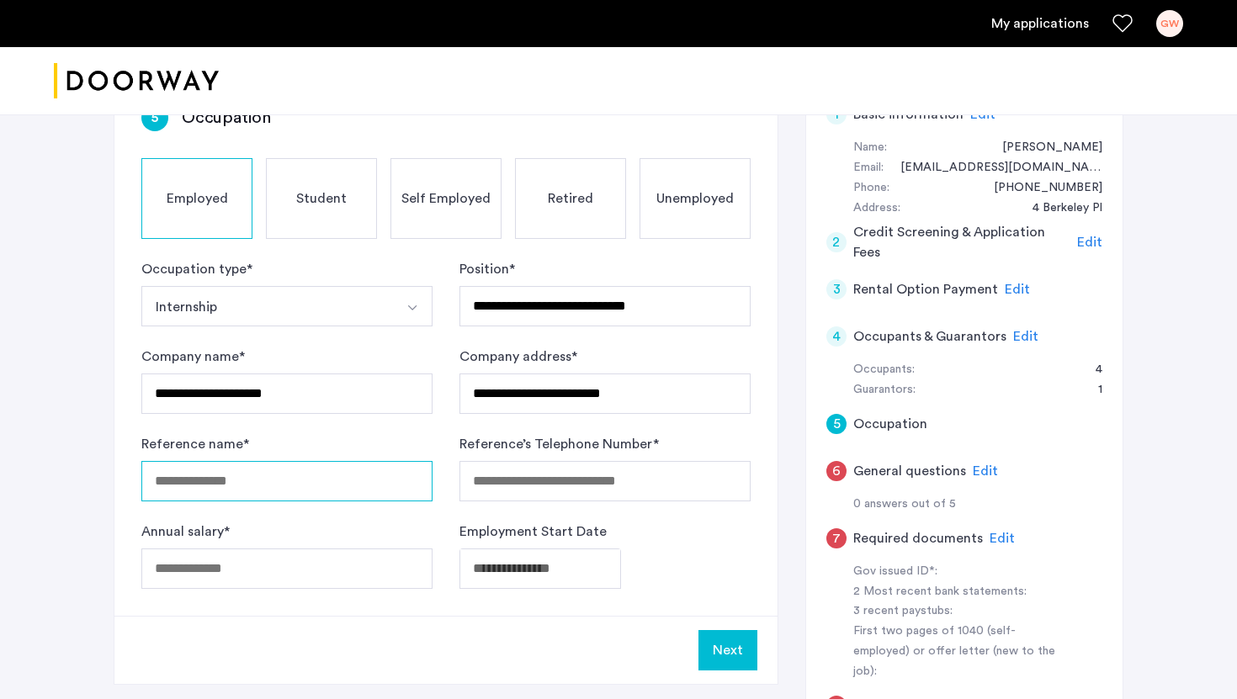
scroll to position [294, 0]
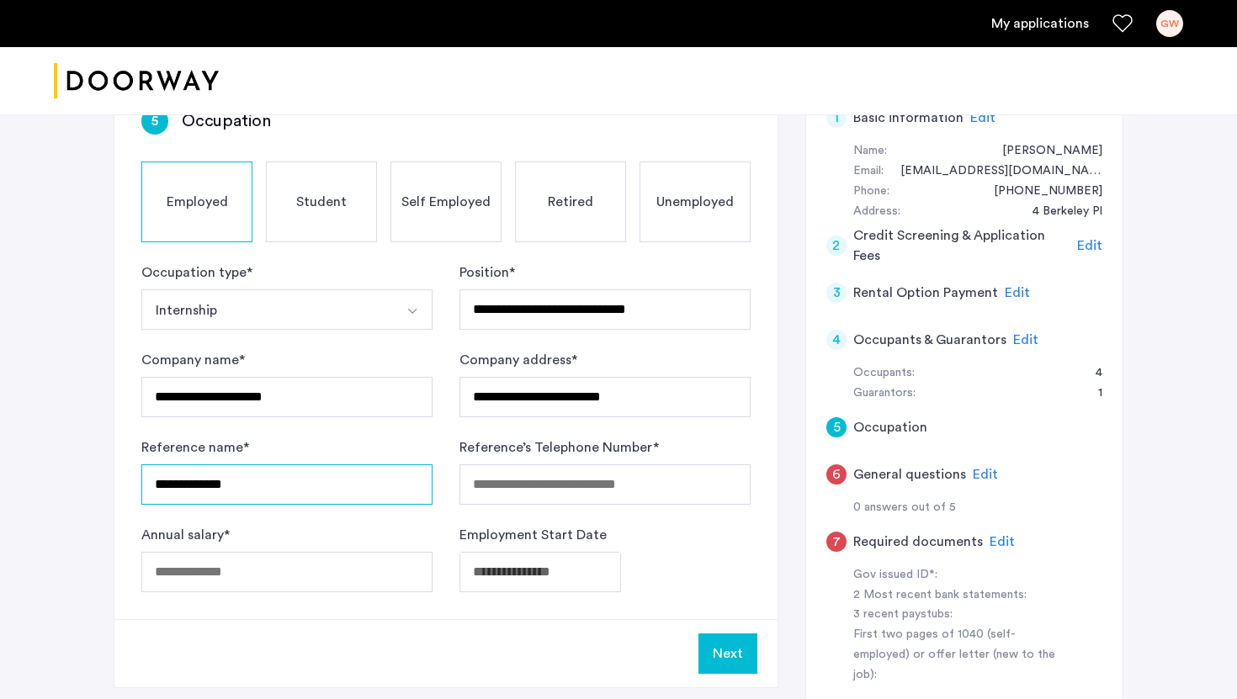
type input "**********"
drag, startPoint x: 300, startPoint y: 486, endPoint x: 148, endPoint y: 490, distance: 151.6
click at [148, 490] on input "**********" at bounding box center [286, 485] width 291 height 40
type input "**********"
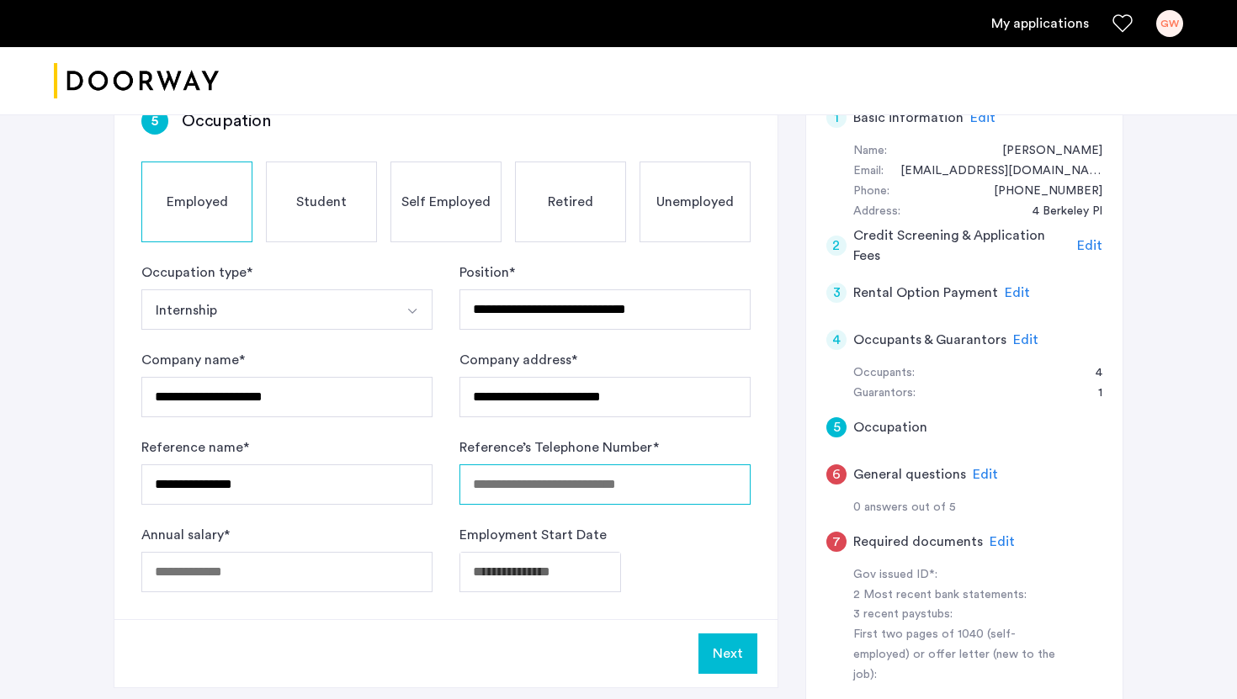
click at [493, 495] on input "Reference’s Telephone Number *" at bounding box center [605, 485] width 291 height 40
type input "**********"
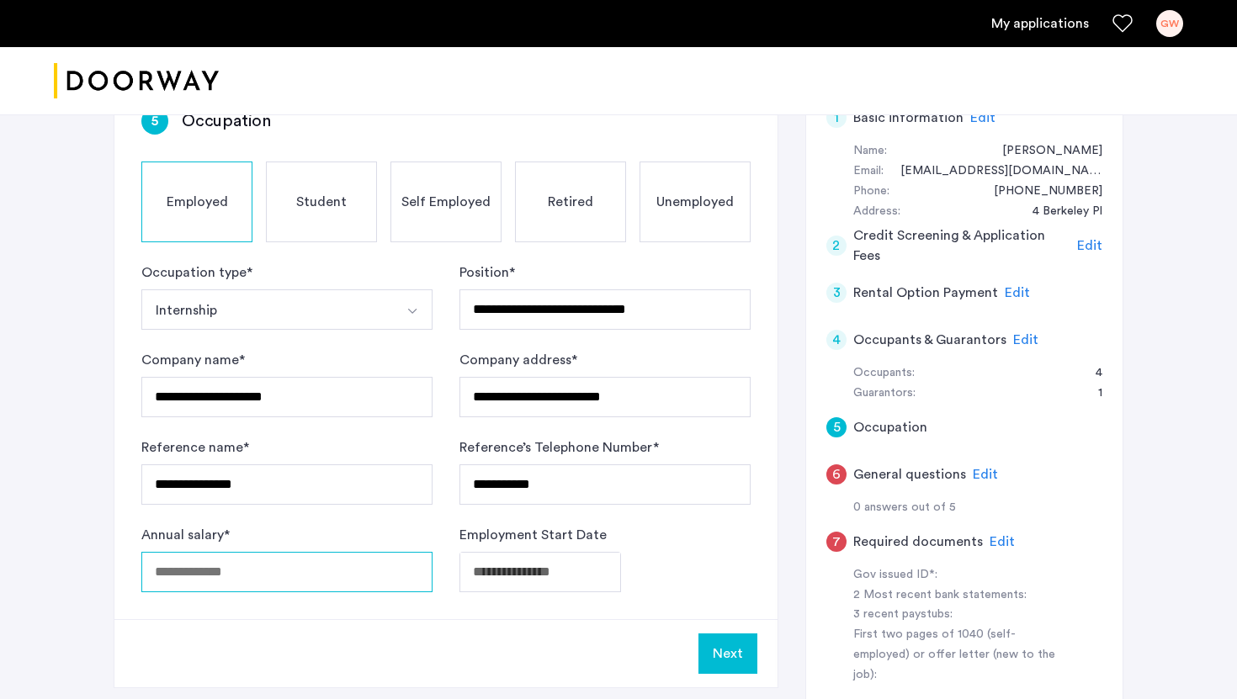
click at [306, 572] on input "Annual salary *" at bounding box center [286, 572] width 291 height 40
type input "*****"
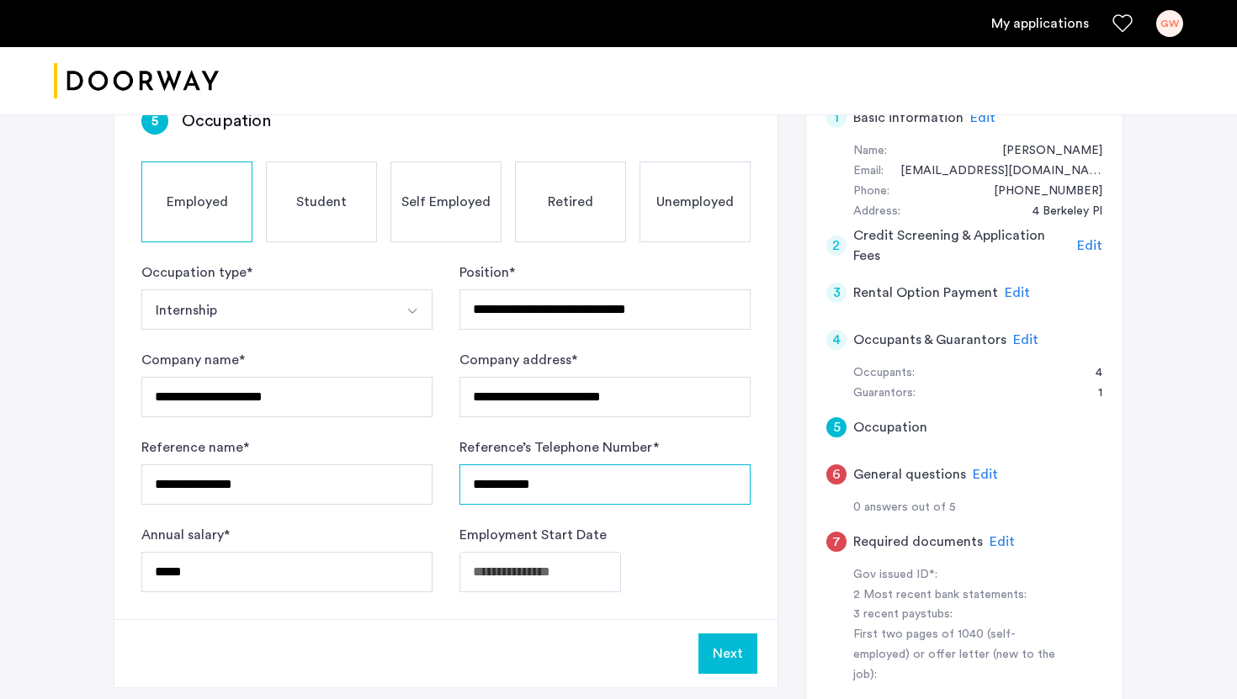
click at [479, 482] on input "**********" at bounding box center [605, 485] width 291 height 40
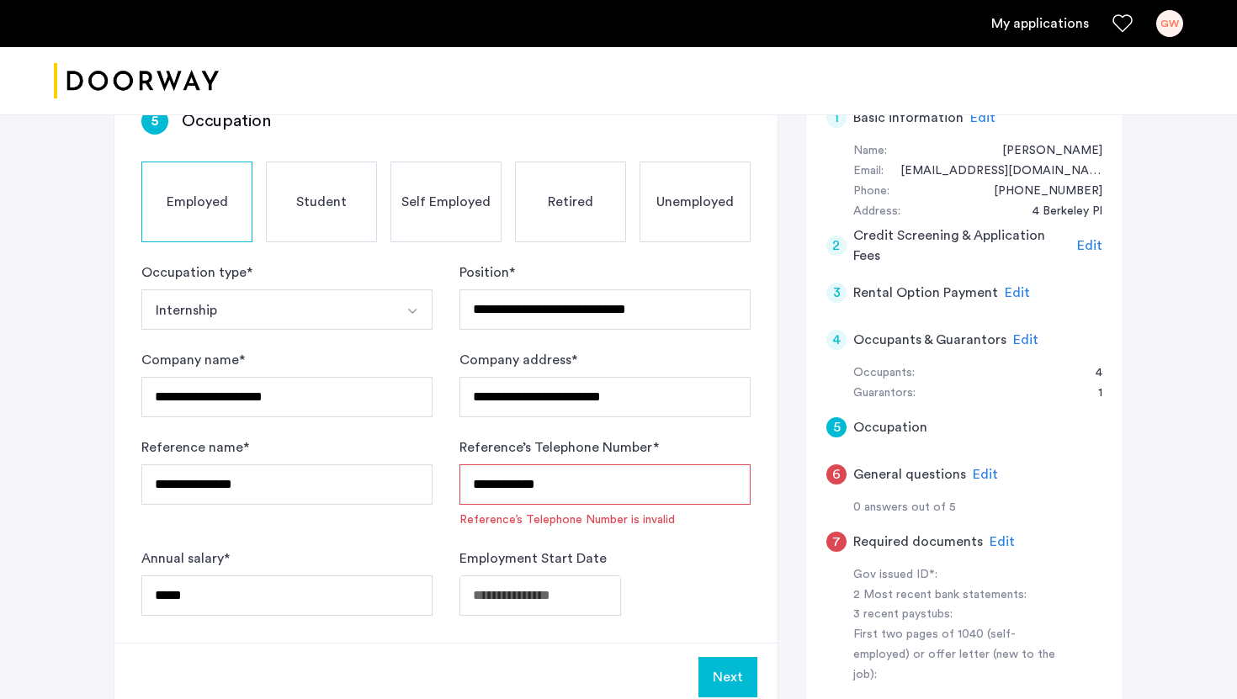
type input "**********"
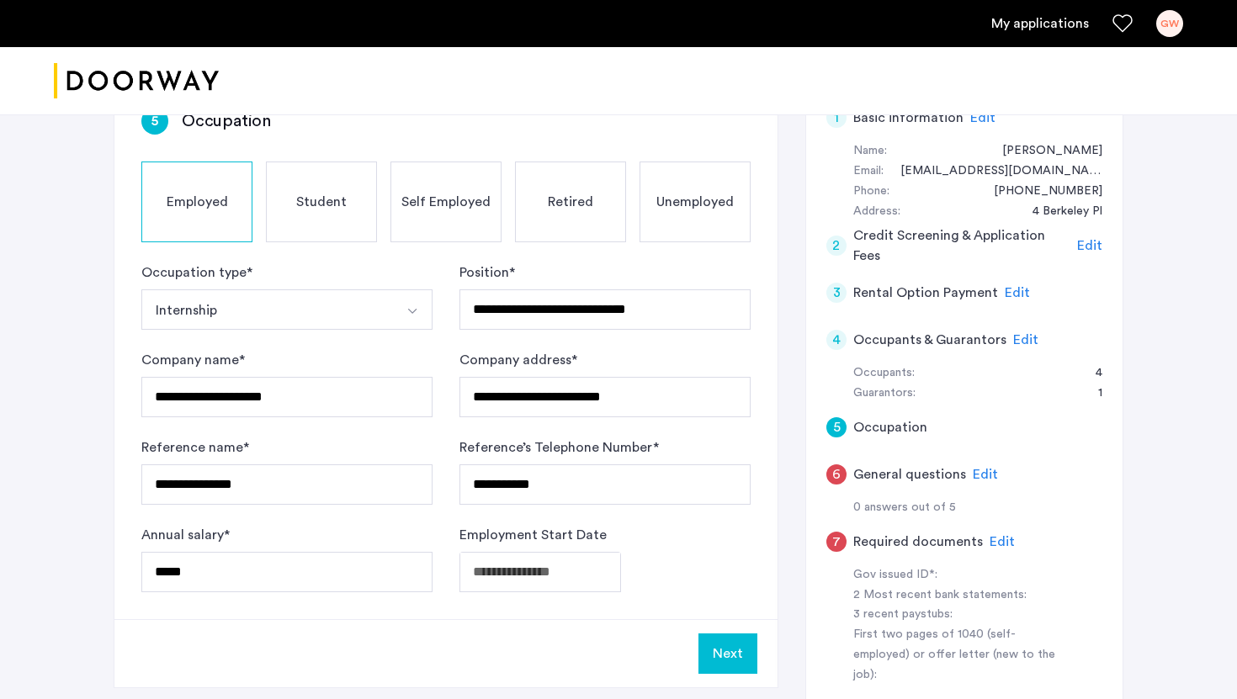
click at [503, 406] on body "**********" at bounding box center [618, 55] width 1237 height 699
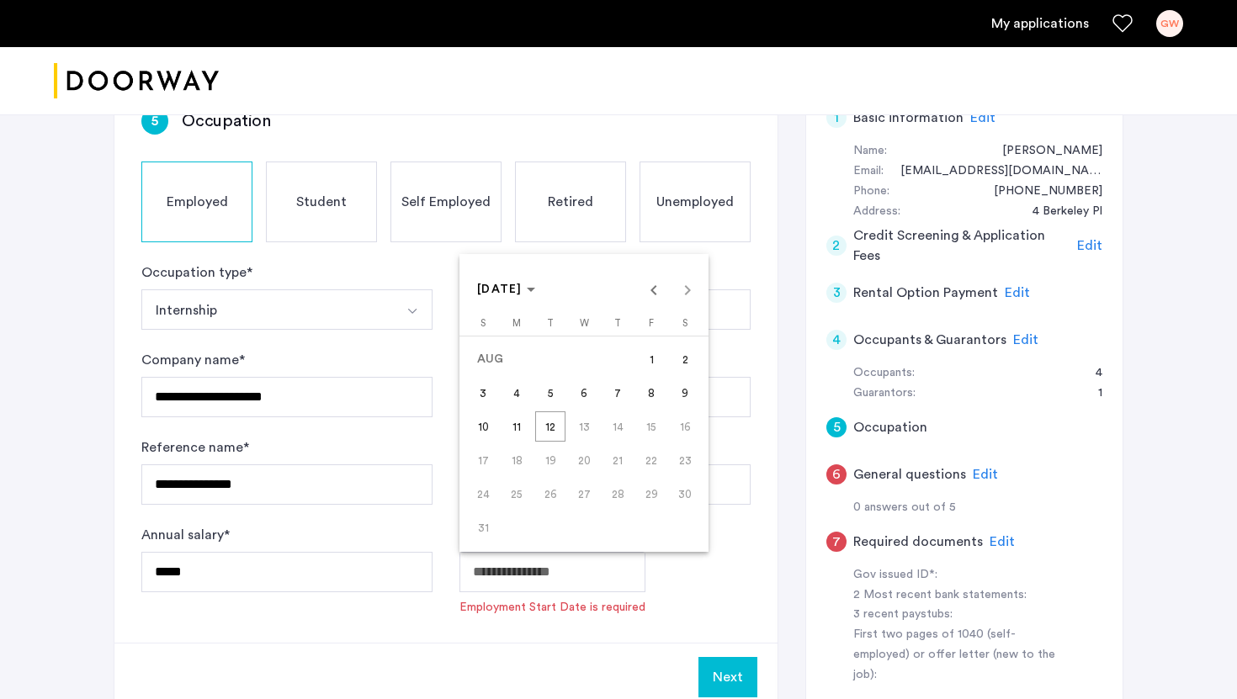
click at [443, 576] on div at bounding box center [618, 349] width 1237 height 699
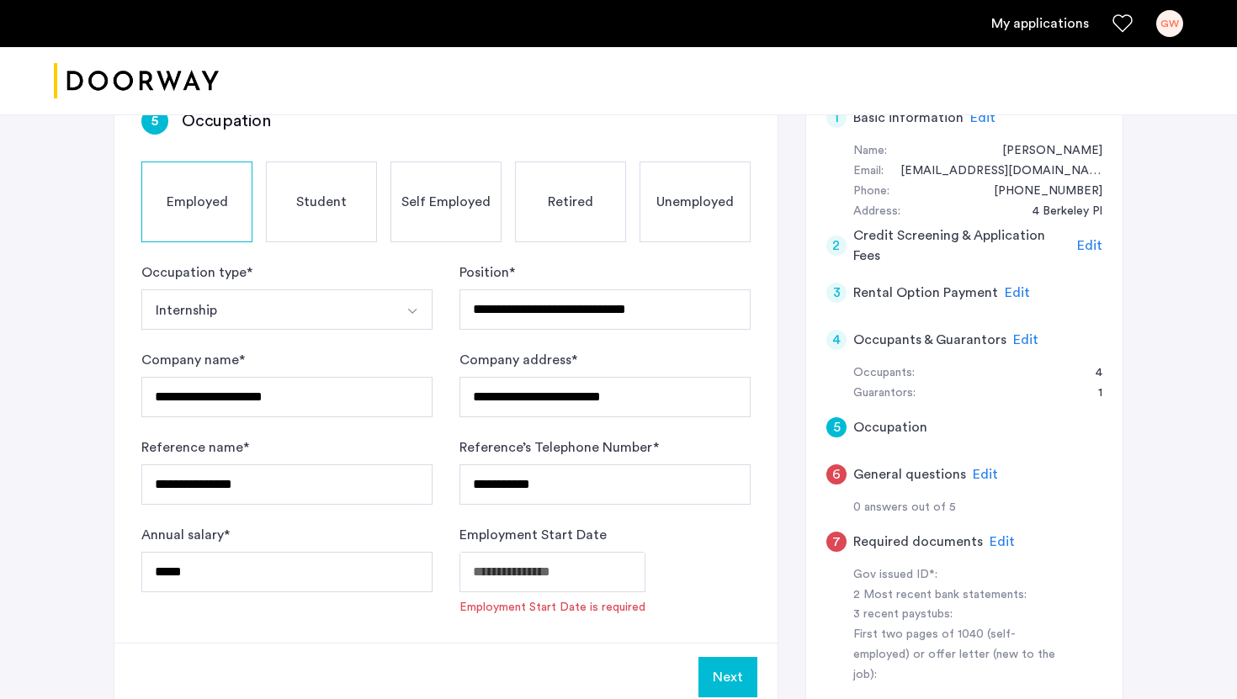
click at [509, 406] on body "**********" at bounding box center [618, 55] width 1237 height 699
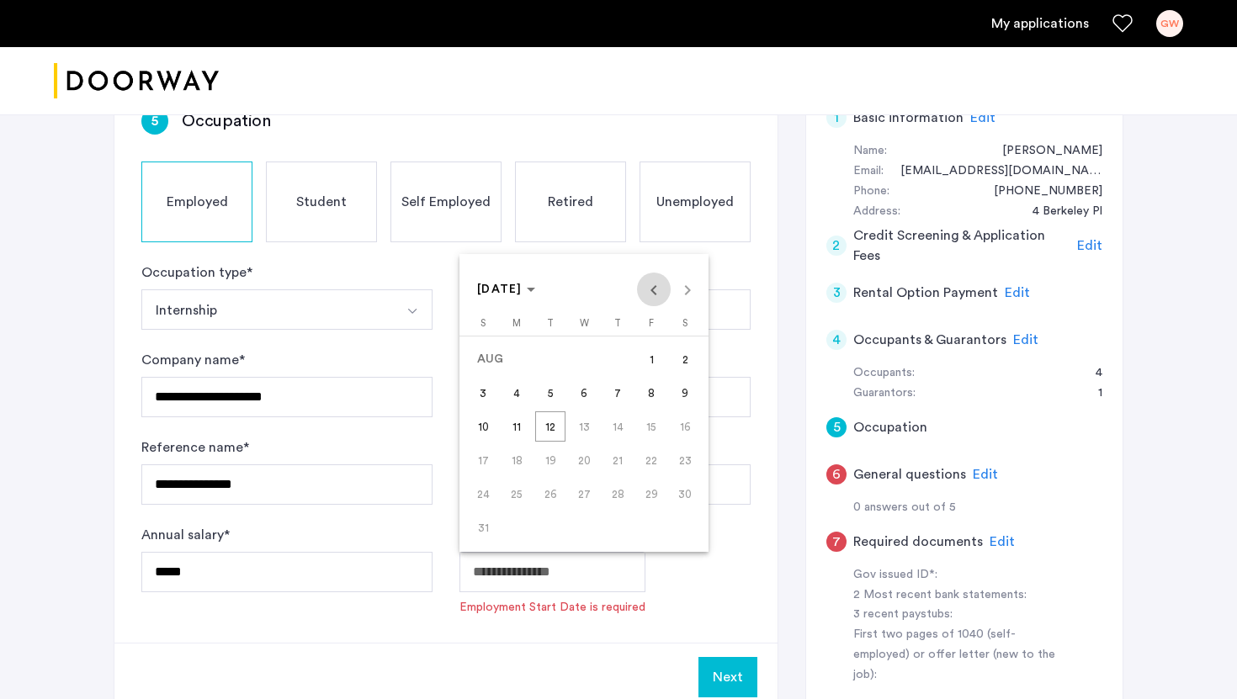
click at [659, 293] on span "Previous month" at bounding box center [654, 290] width 34 height 34
click at [625, 364] on span "1" at bounding box center [618, 359] width 30 height 30
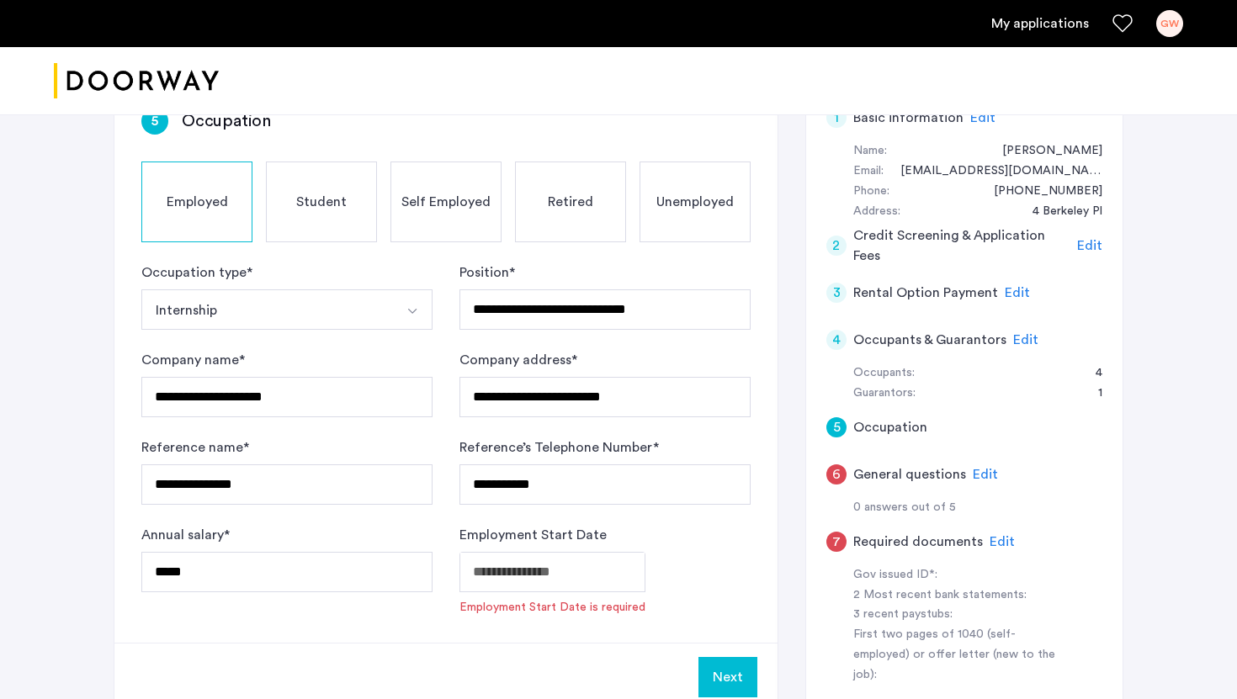
type input "**********"
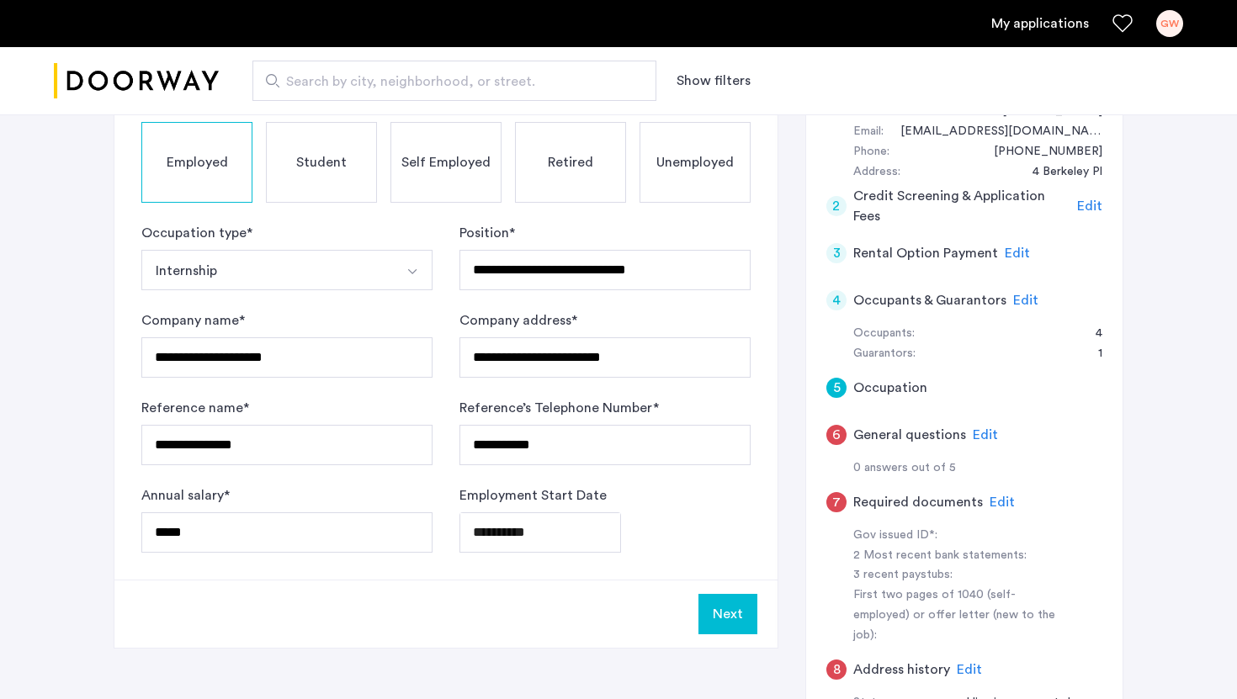
scroll to position [335, 0]
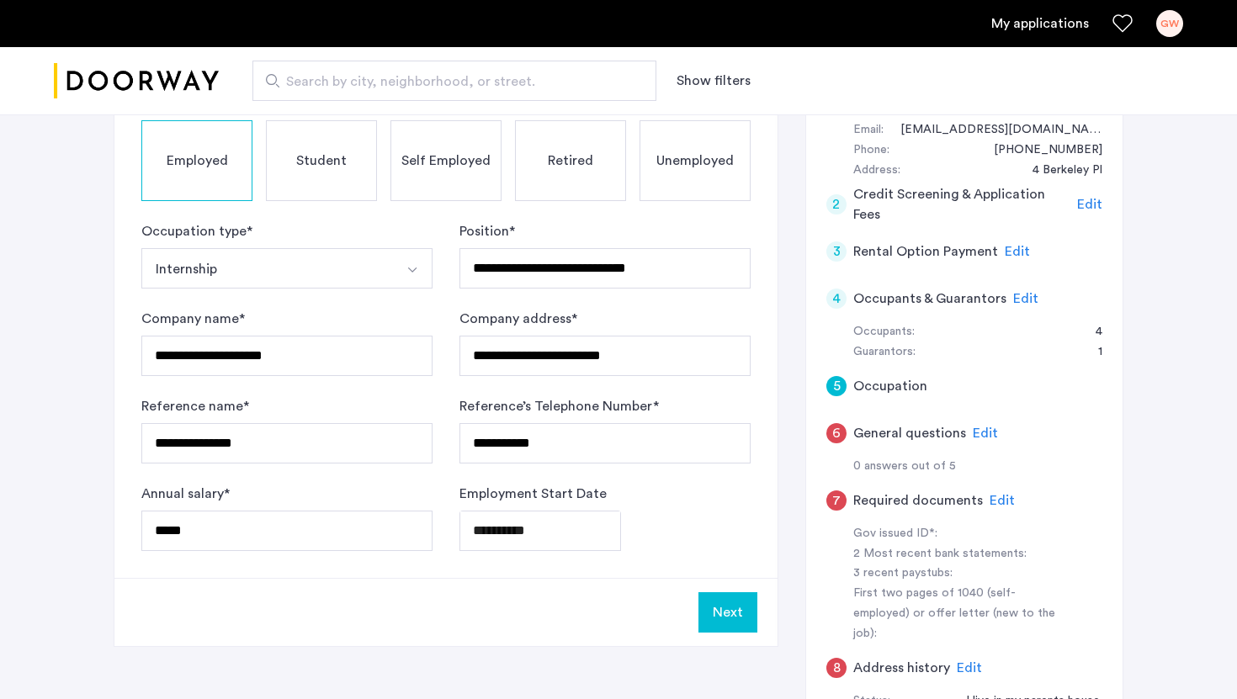
click at [713, 609] on button "Next" at bounding box center [728, 613] width 59 height 40
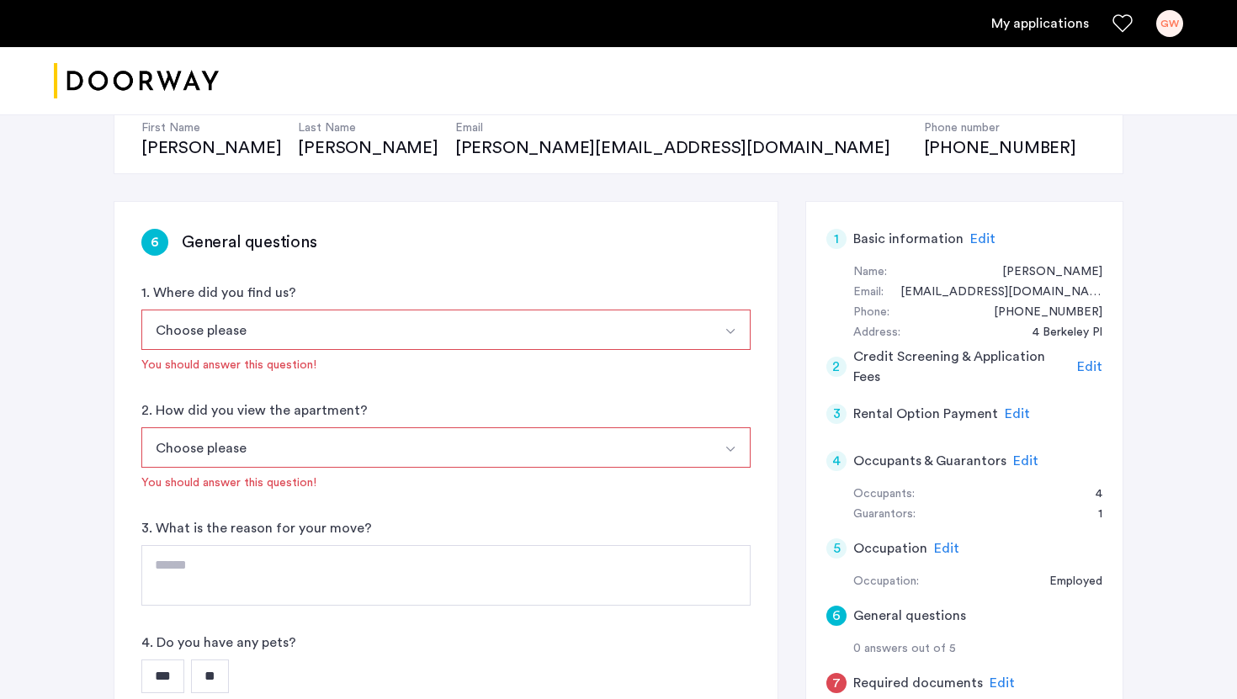
scroll to position [191, 0]
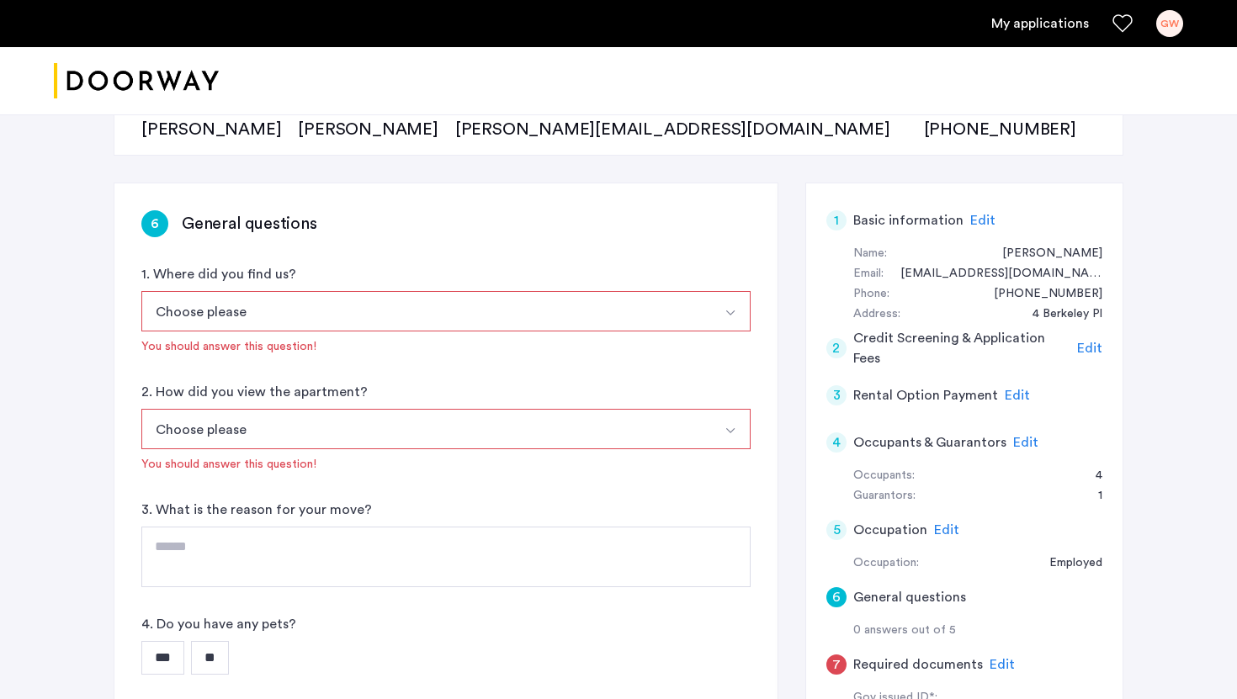
click at [414, 315] on button "Choose please" at bounding box center [426, 311] width 570 height 40
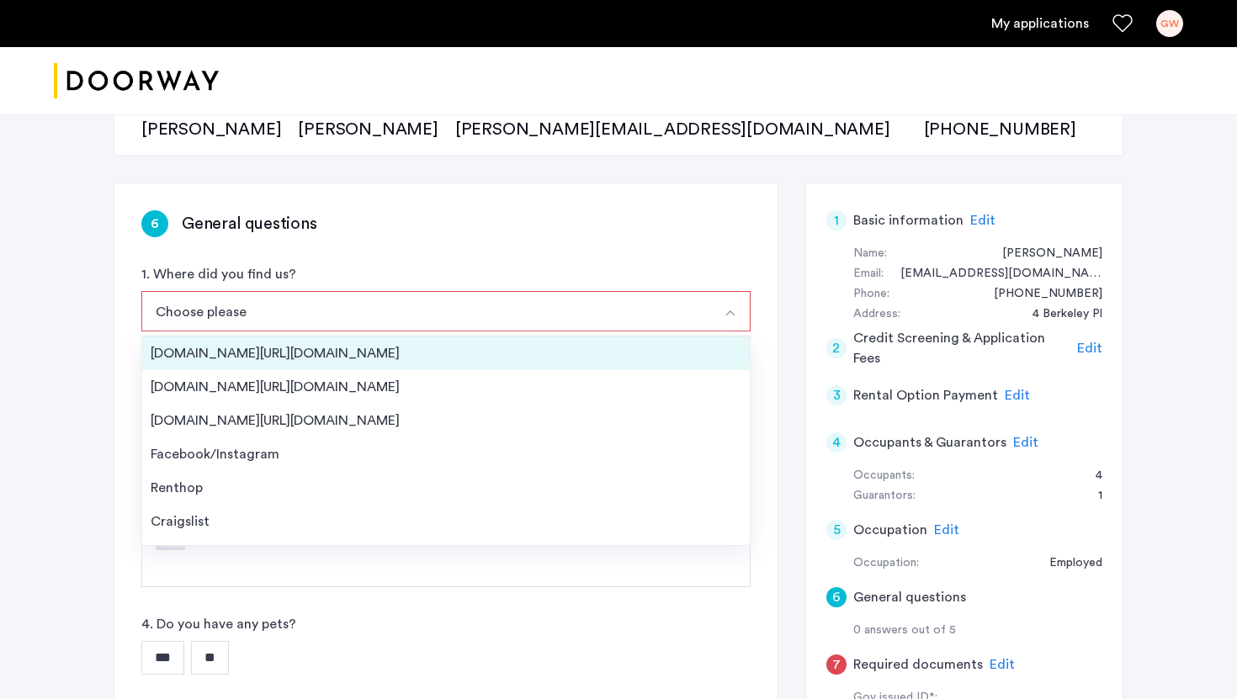
click at [405, 342] on li "[DOMAIN_NAME][URL][DOMAIN_NAME]" at bounding box center [446, 354] width 608 height 34
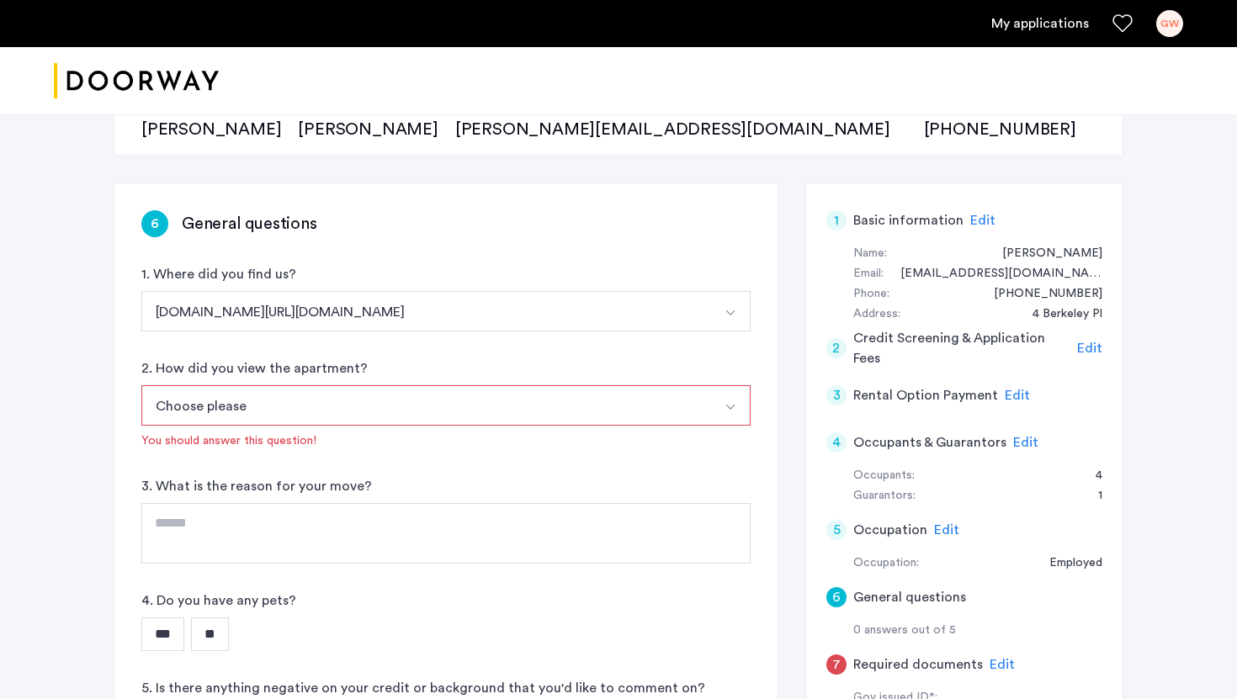
click at [401, 409] on button "Choose please" at bounding box center [426, 406] width 570 height 40
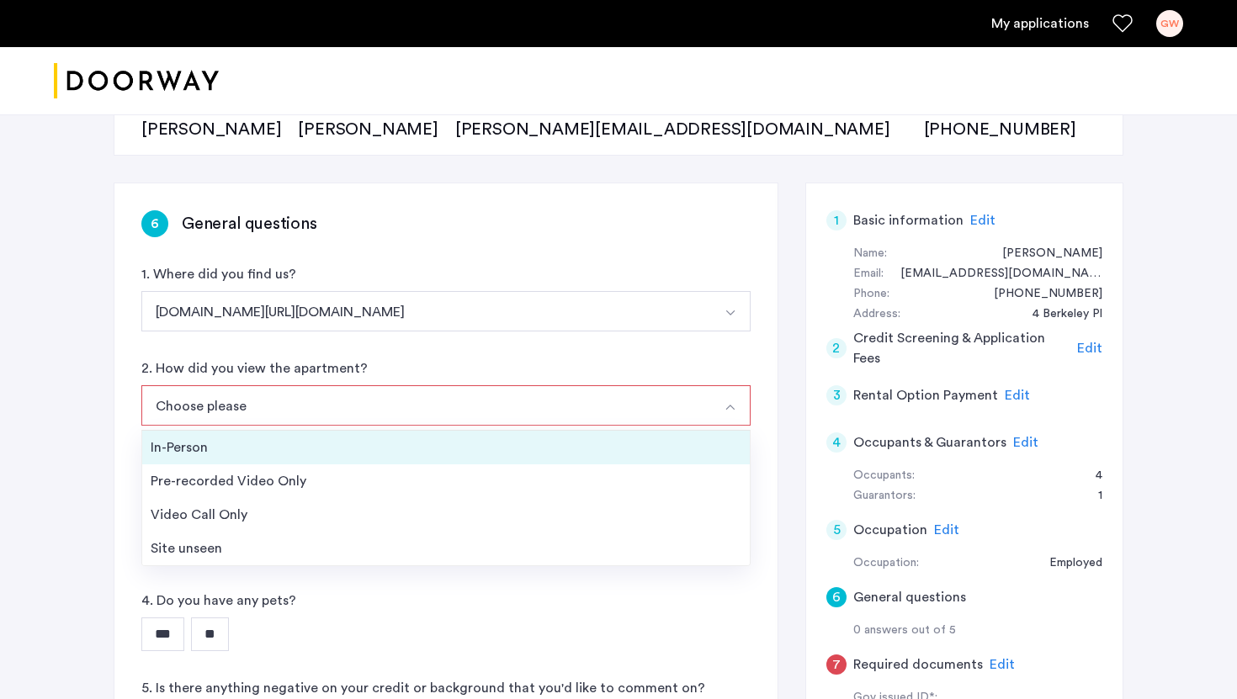
click at [401, 462] on li "In-Person" at bounding box center [446, 448] width 608 height 34
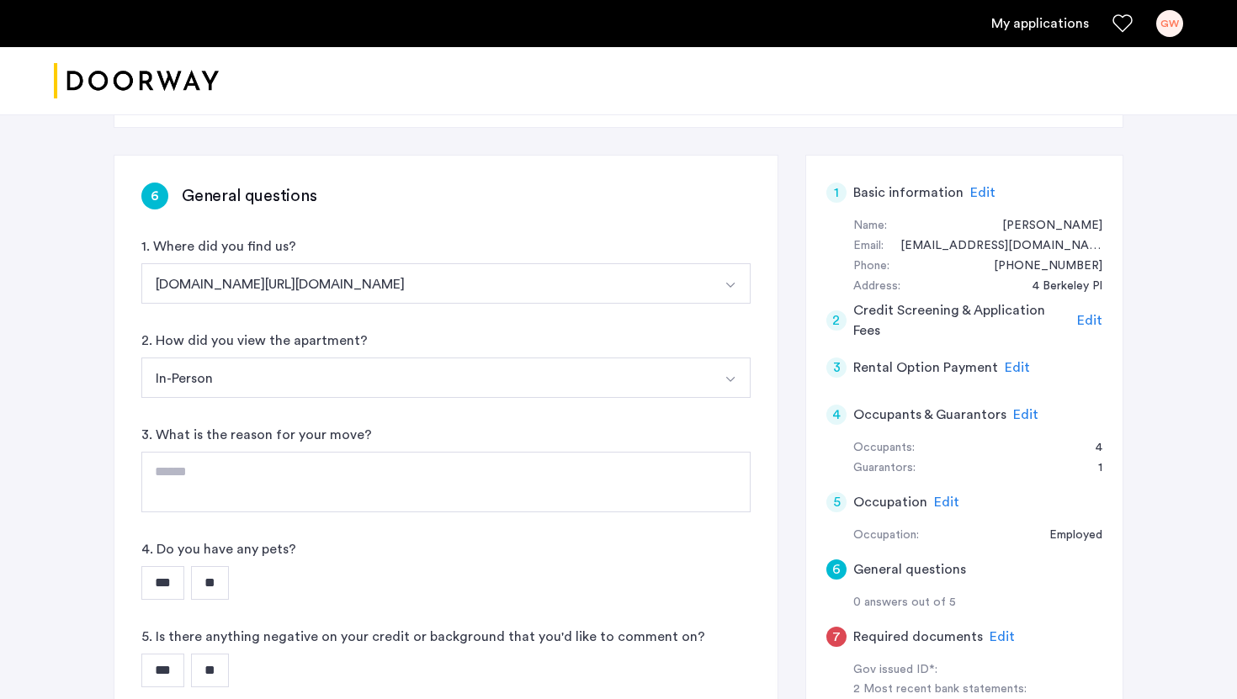
scroll to position [231, 0]
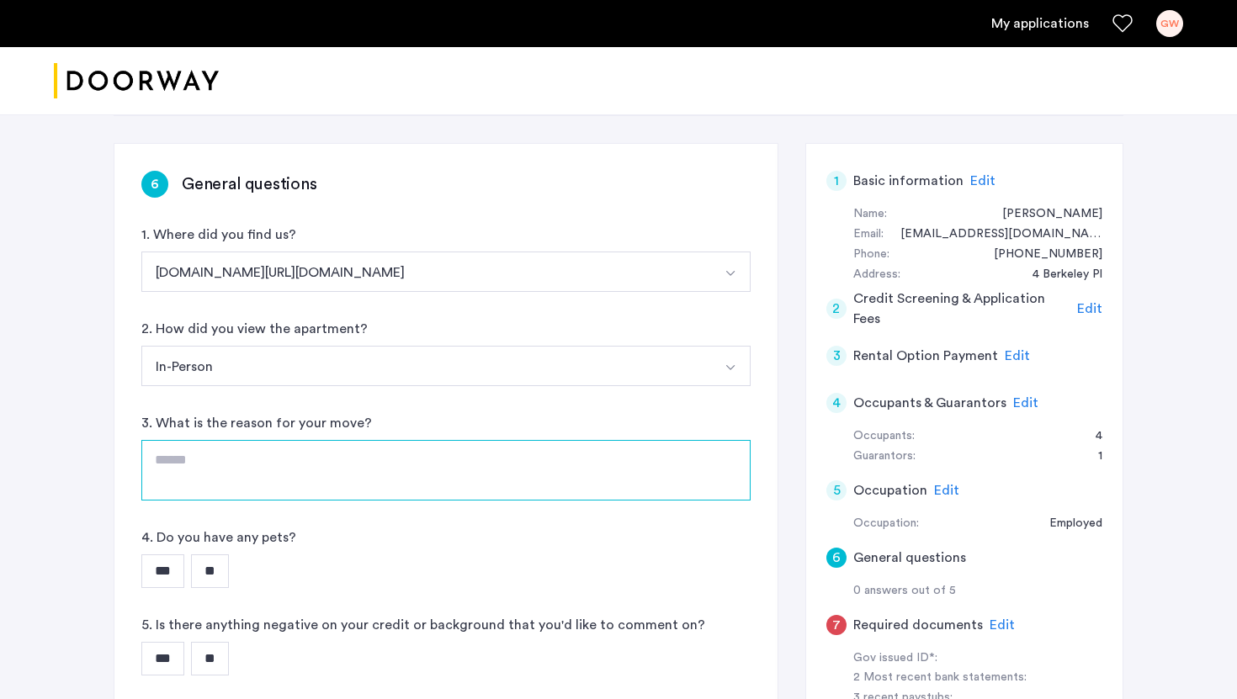
click at [373, 481] on textarea at bounding box center [445, 470] width 609 height 61
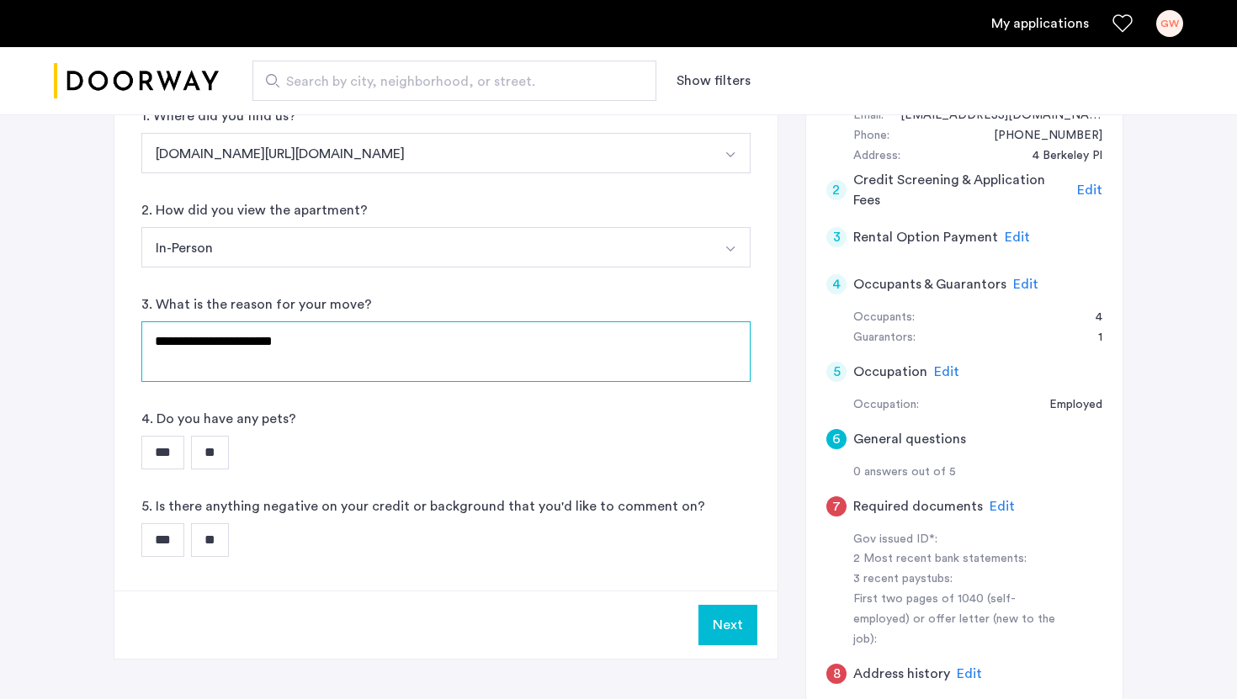
scroll to position [364, 0]
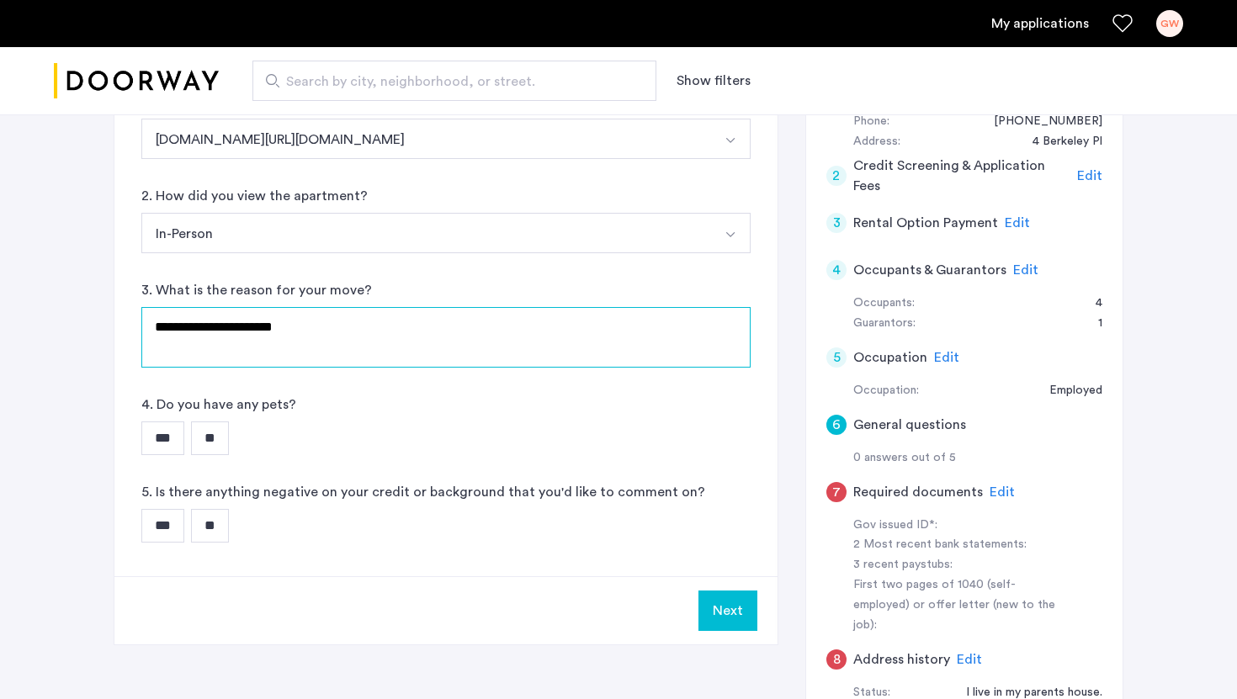
type textarea "**********"
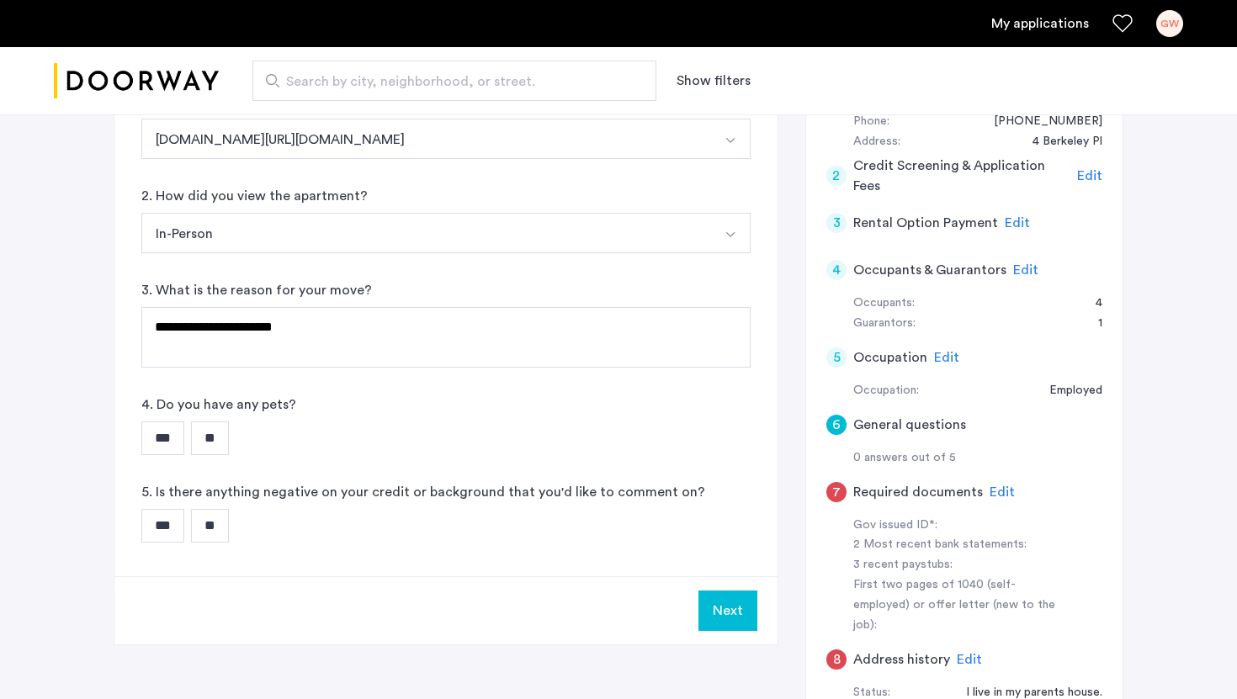
click at [222, 435] on input "**" at bounding box center [210, 439] width 38 height 34
click at [223, 527] on input "**" at bounding box center [210, 526] width 38 height 34
click at [730, 609] on button "Next" at bounding box center [728, 611] width 59 height 40
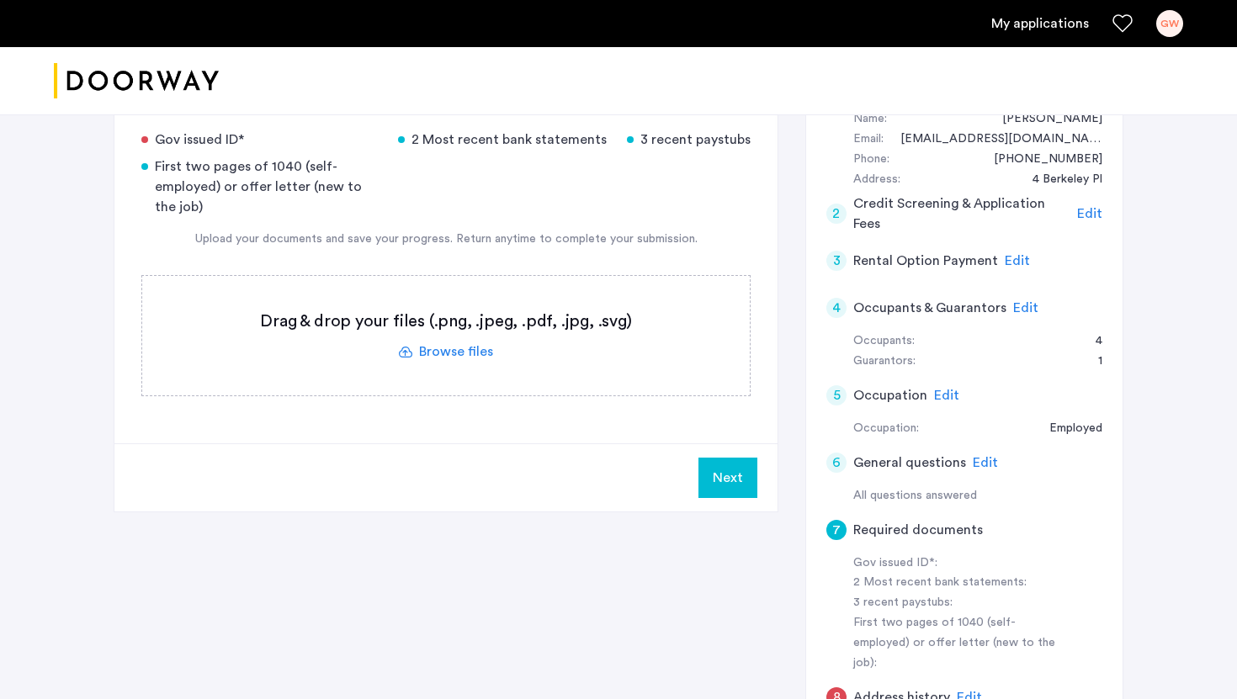
scroll to position [279, 0]
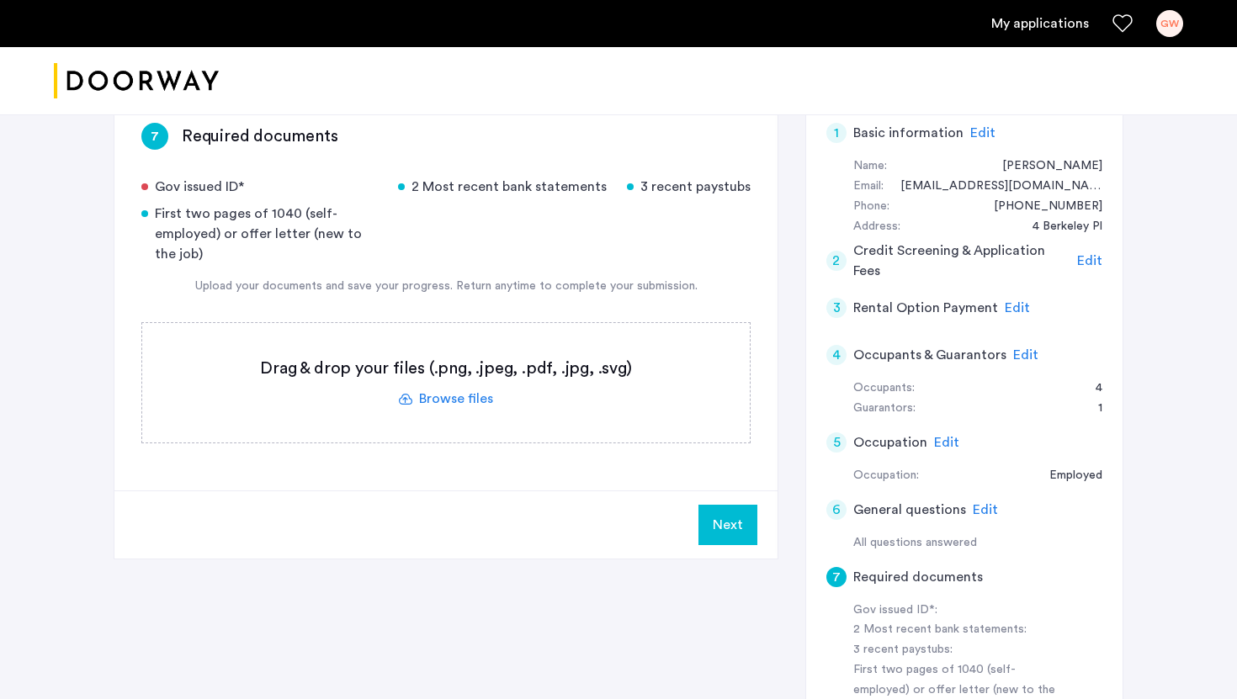
click at [1162, 99] on div at bounding box center [618, 81] width 1237 height 68
click at [893, 87] on div at bounding box center [618, 81] width 1237 height 68
click at [612, 268] on div "Gov issued ID* 2 Most recent bank statements 3 recent paystubs First two pages …" at bounding box center [445, 310] width 609 height 267
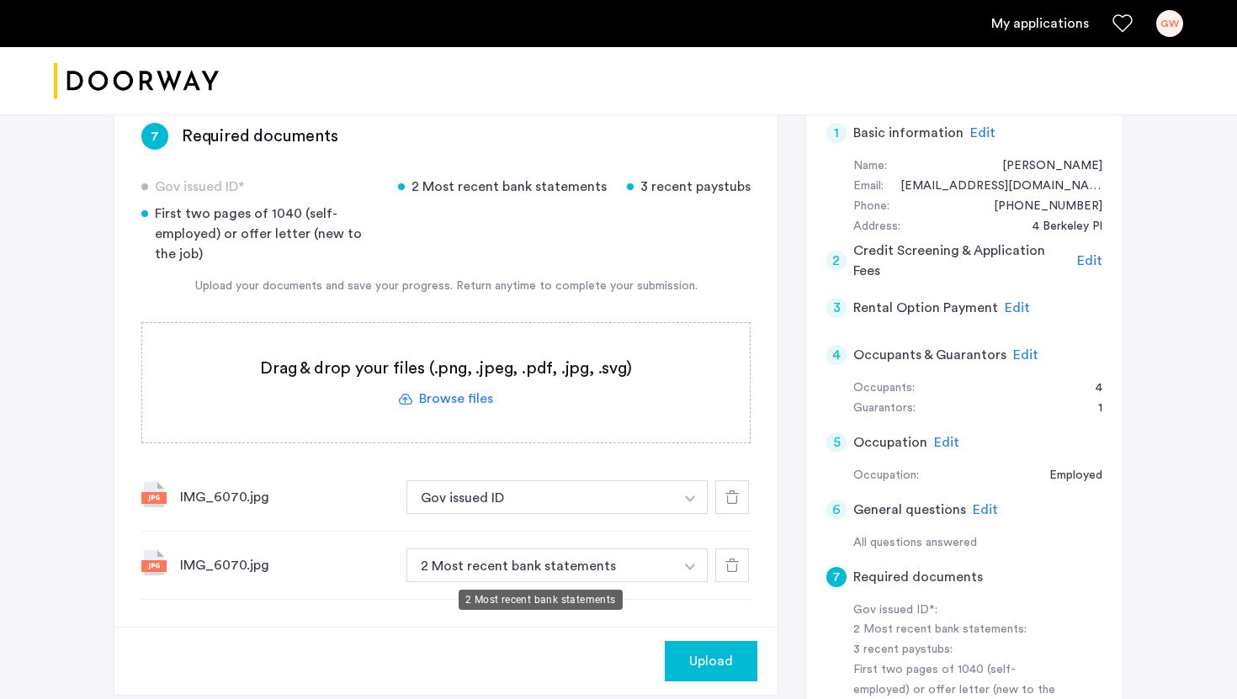
click at [501, 571] on button "2 Most recent bank statements" at bounding box center [541, 566] width 268 height 34
click at [564, 559] on button "2 Most recent bank statements" at bounding box center [541, 566] width 268 height 34
click at [697, 514] on button "button" at bounding box center [690, 498] width 35 height 34
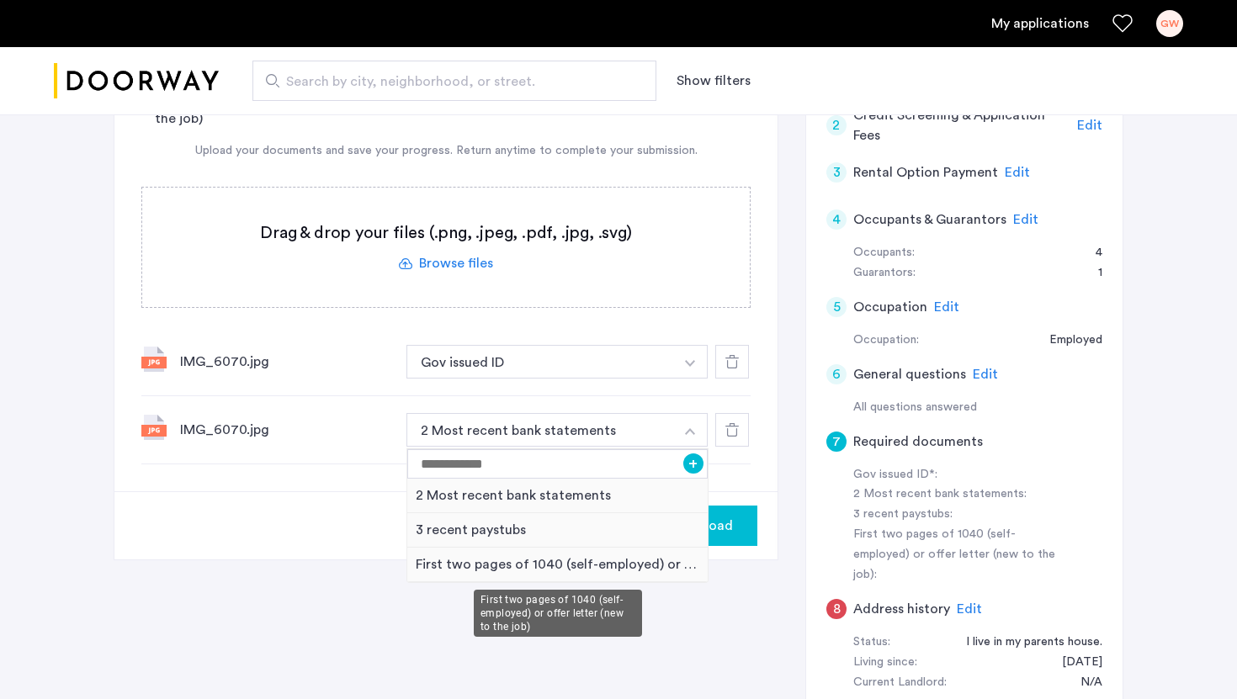
scroll to position [418, 0]
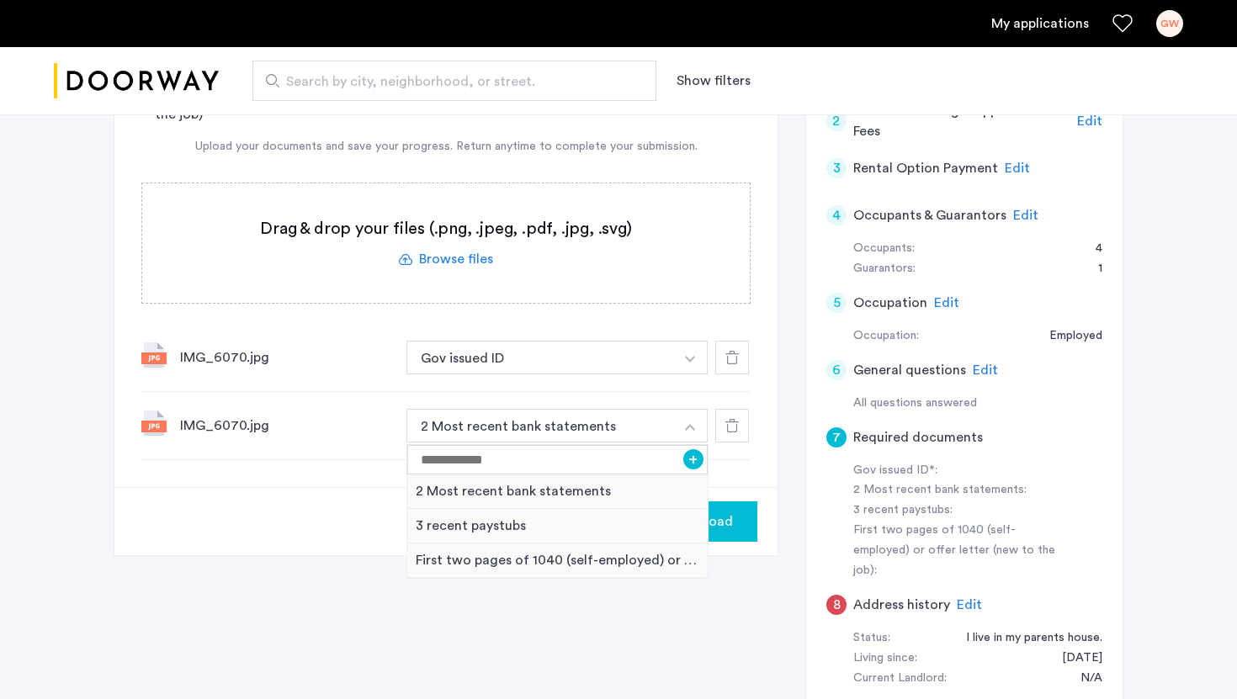
click at [343, 440] on div "IMG_6070.jpg 2 Most recent bank statements + 2 Most recent bank statements 3 re…" at bounding box center [445, 426] width 609 height 68
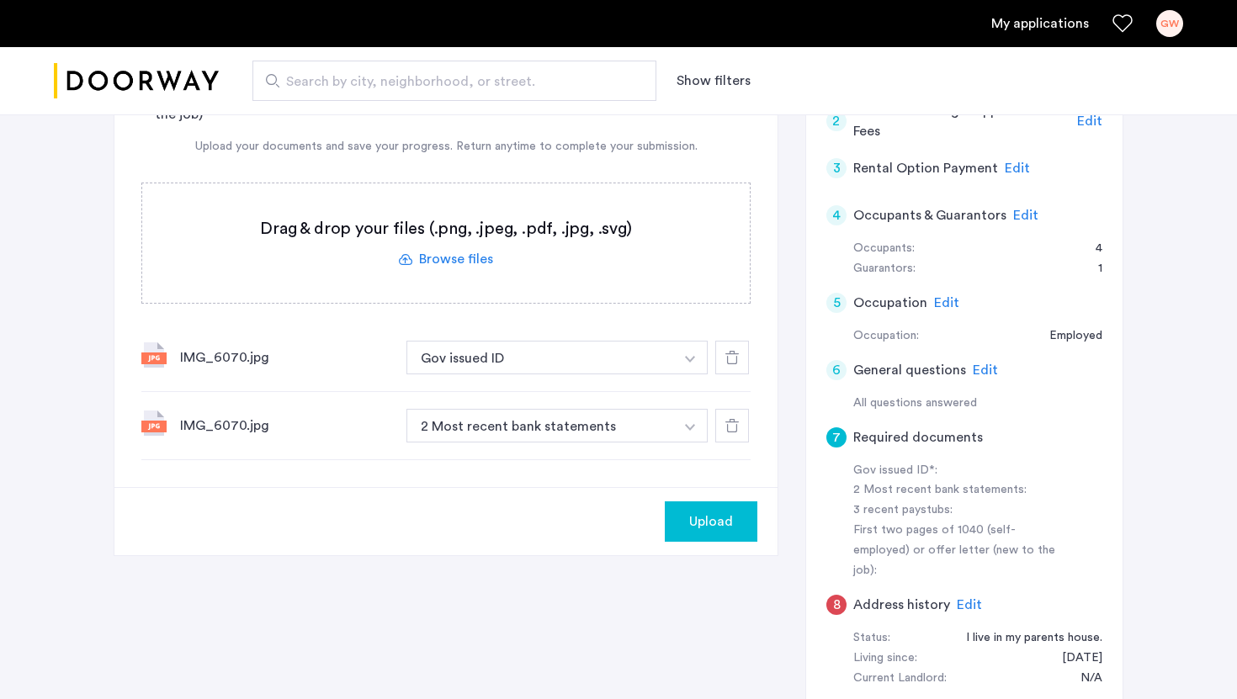
click at [217, 354] on div "IMG_6070.jpg" at bounding box center [286, 358] width 213 height 20
click at [736, 427] on icon at bounding box center [732, 425] width 13 height 13
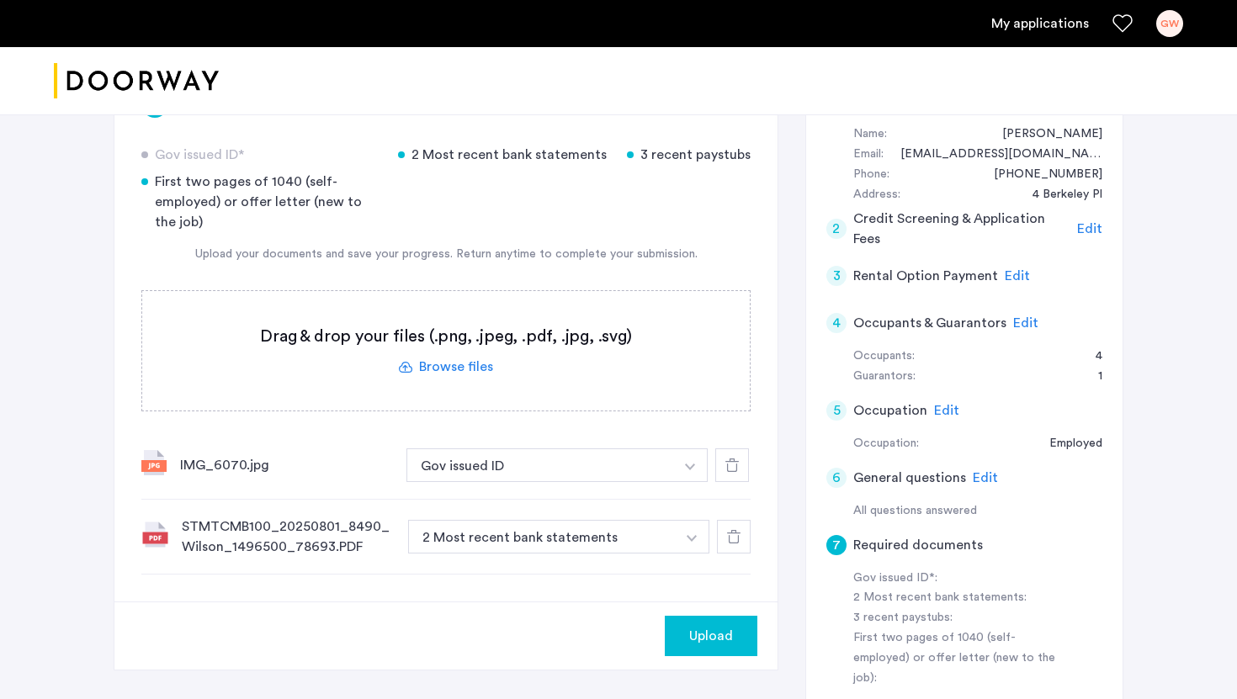
scroll to position [320, 0]
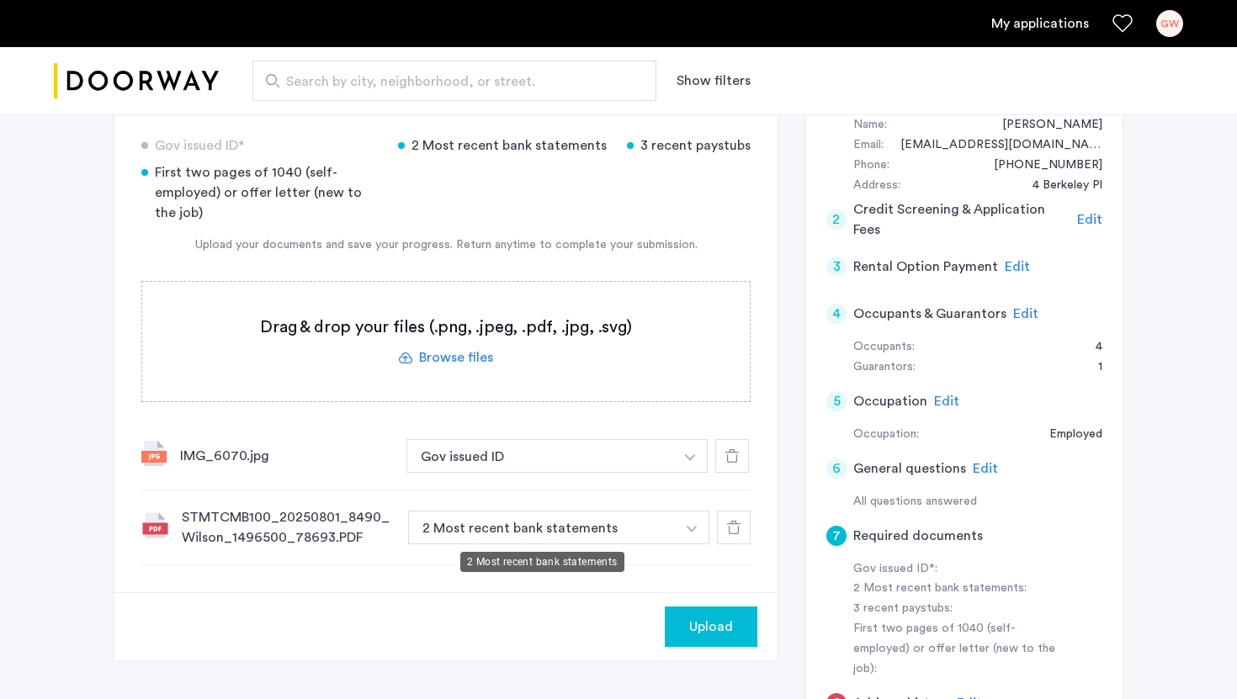
click at [620, 519] on button "2 Most recent bank statements" at bounding box center [542, 528] width 268 height 34
click at [695, 461] on img "button" at bounding box center [690, 458] width 10 height 7
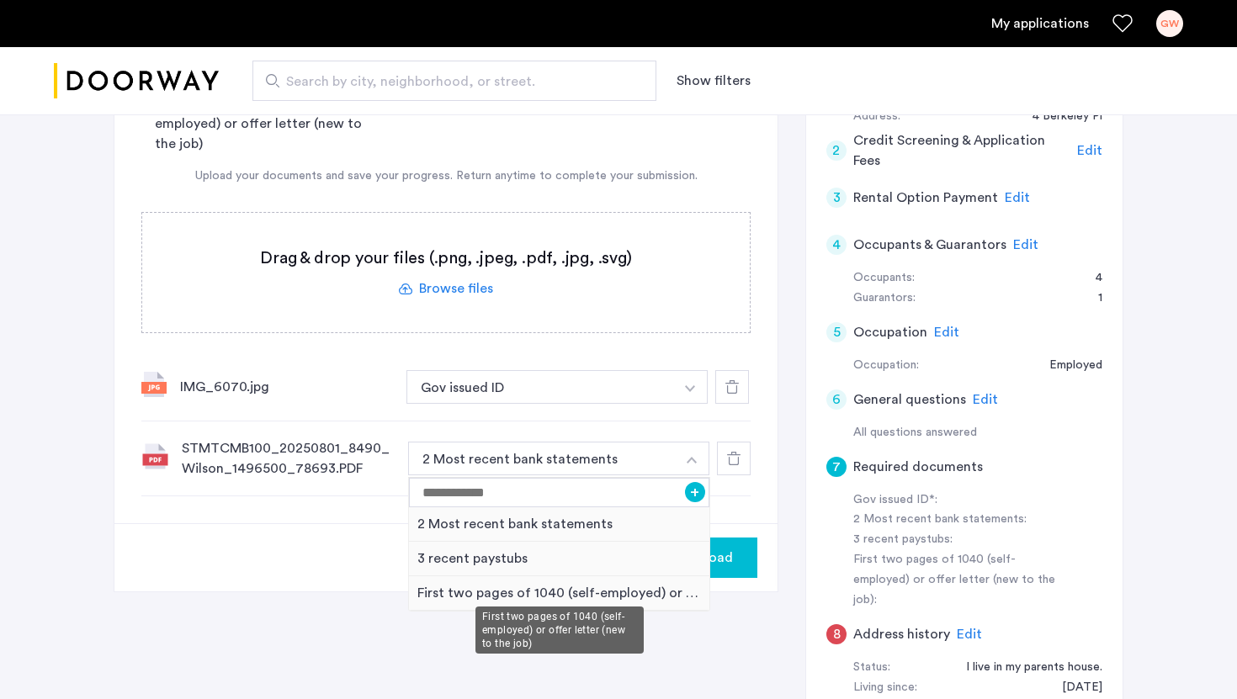
scroll to position [403, 0]
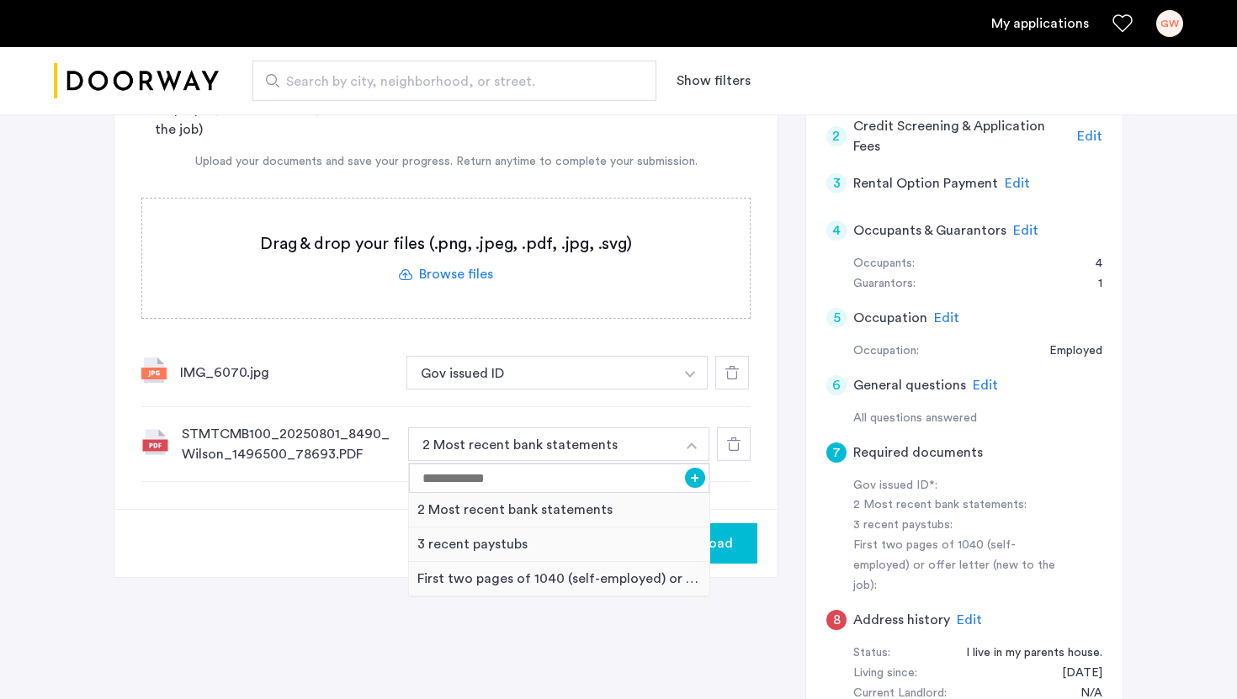
click at [264, 605] on div "7 Required documents Gov issued ID* 2 Most recent bank statements 3 recent pays…" at bounding box center [619, 402] width 1010 height 863
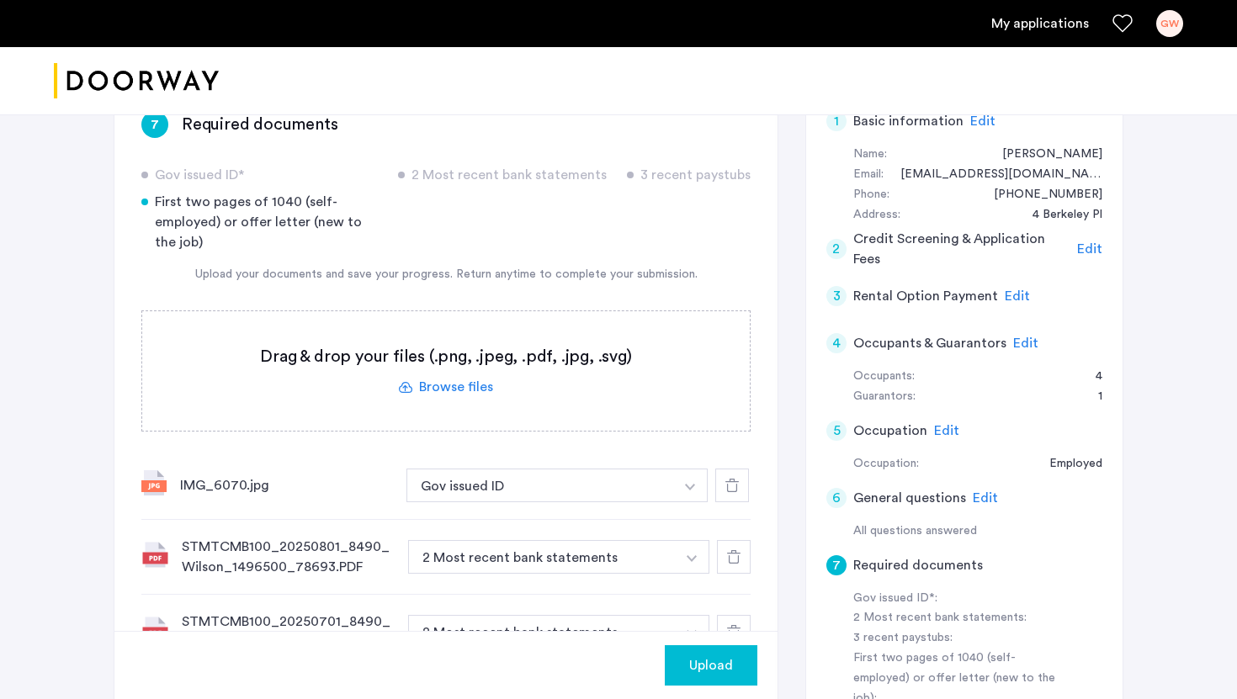
scroll to position [291, 0]
click at [725, 630] on span "Upload" at bounding box center [711, 666] width 44 height 20
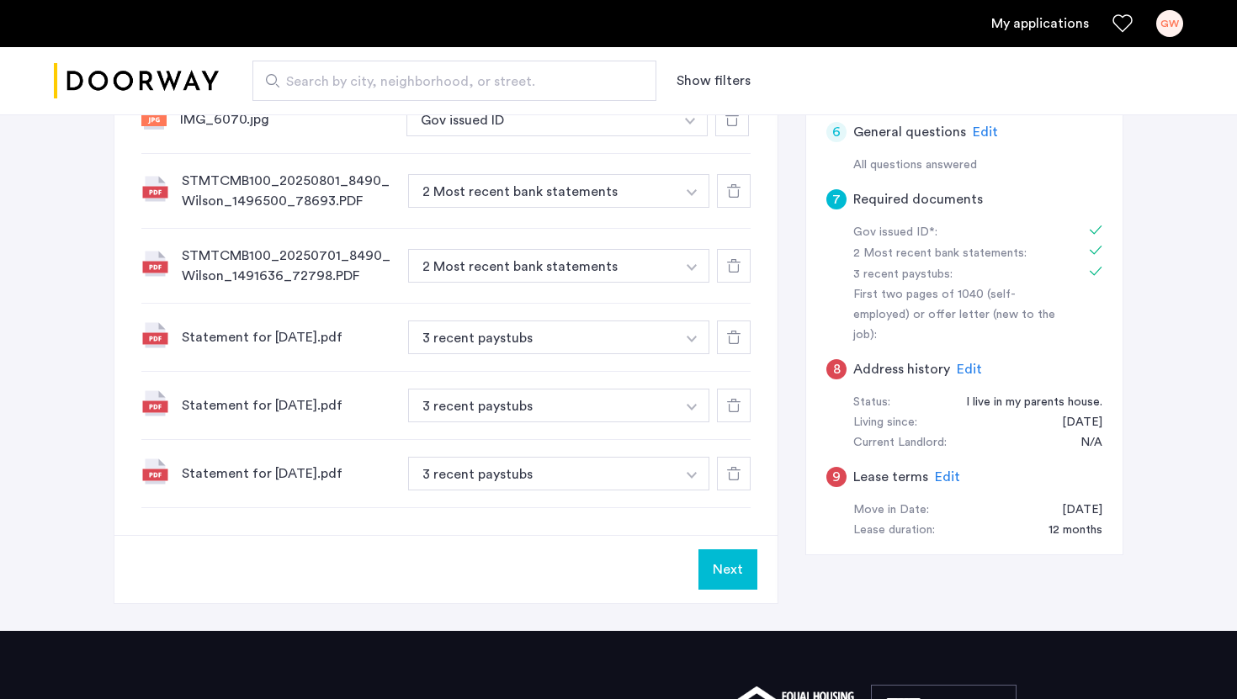
scroll to position [678, 0]
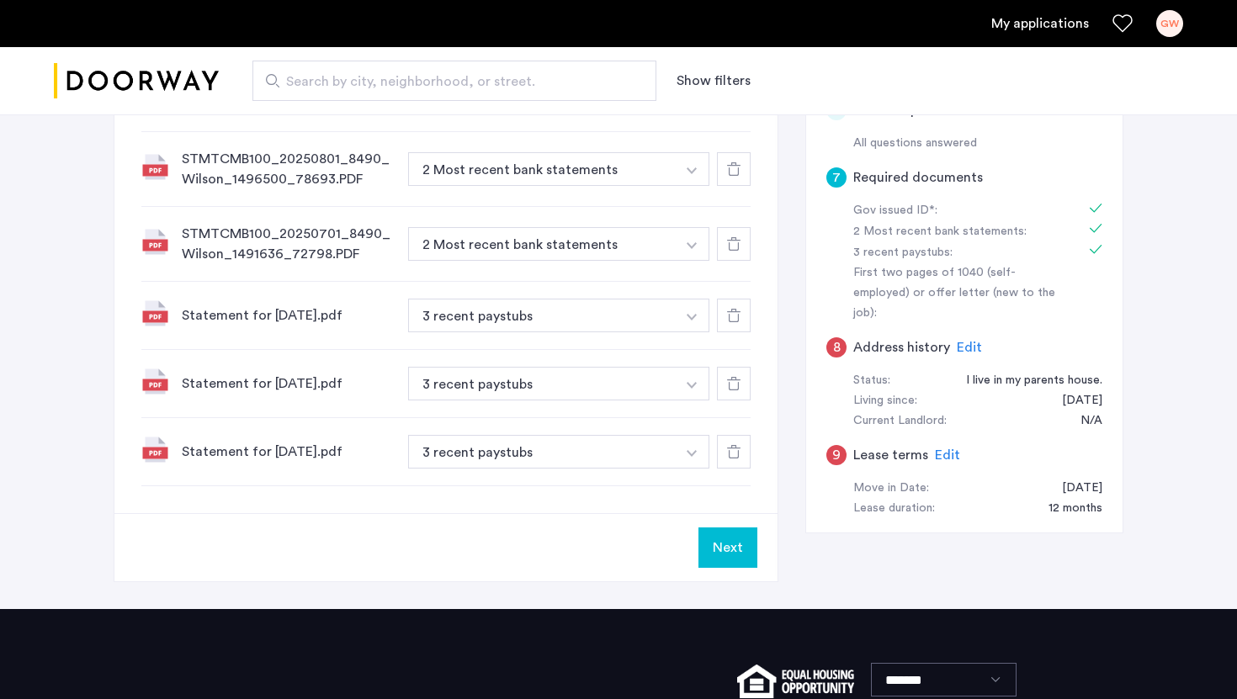
click at [735, 549] on button "Next" at bounding box center [728, 548] width 59 height 40
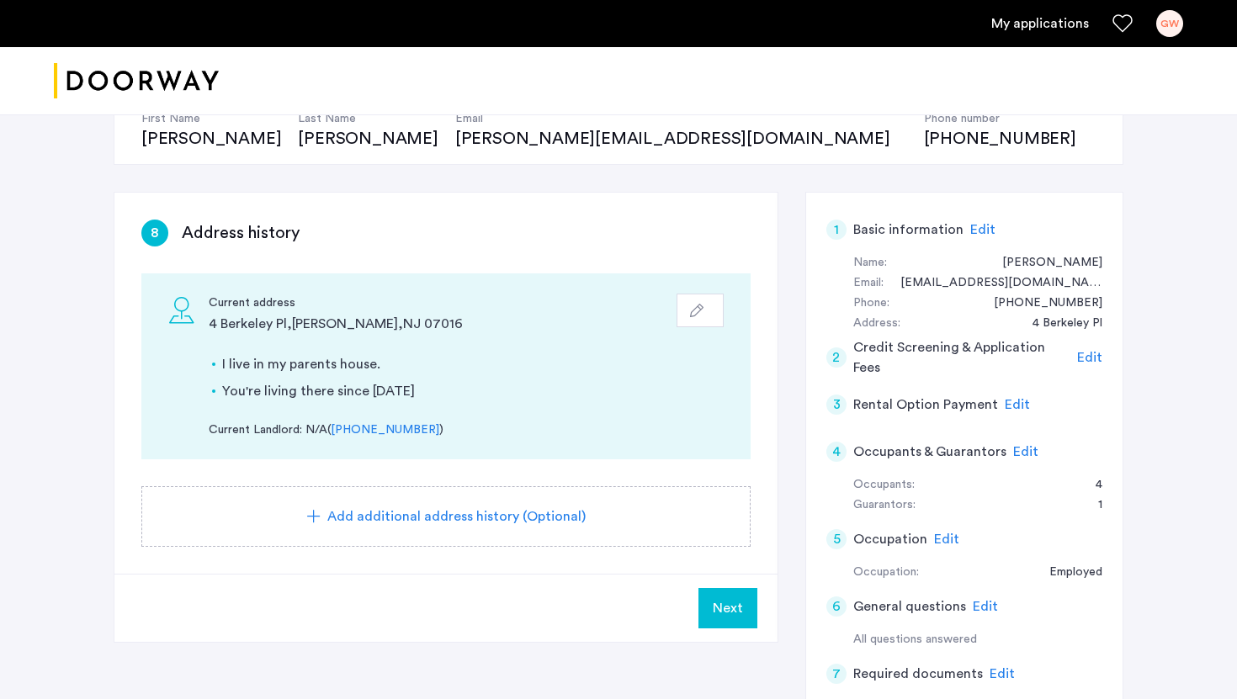
scroll to position [181, 0]
click at [731, 611] on span "Next" at bounding box center [728, 609] width 30 height 20
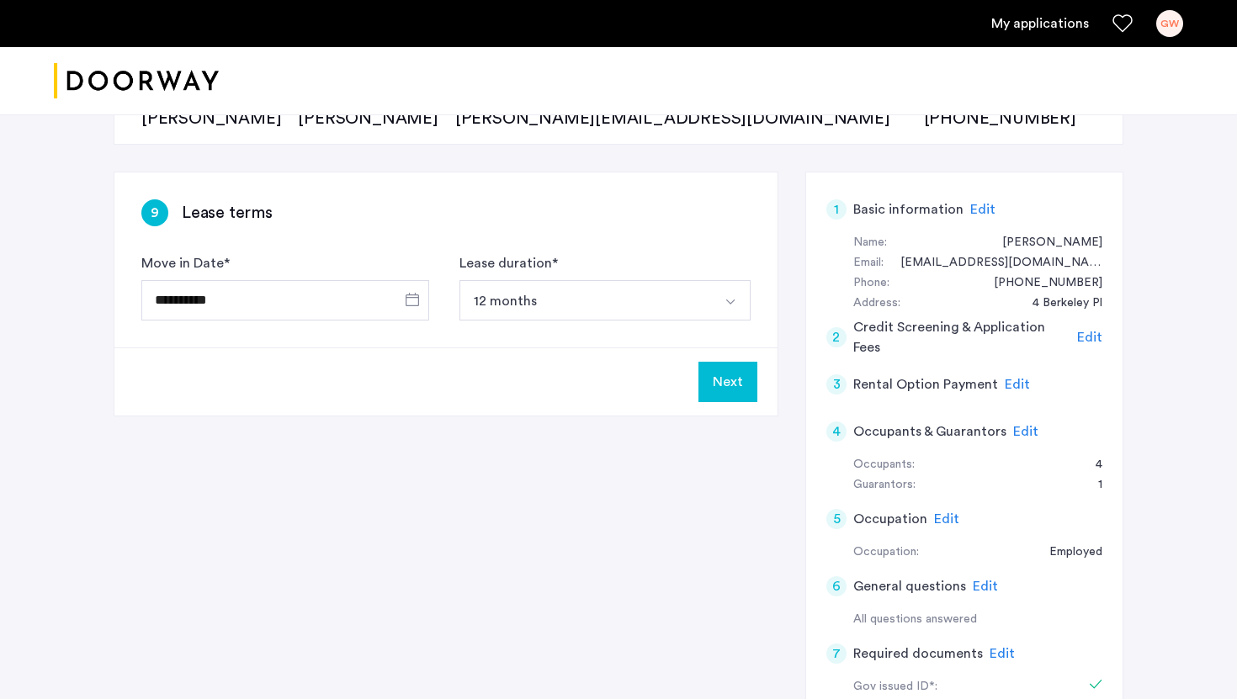
scroll to position [205, 0]
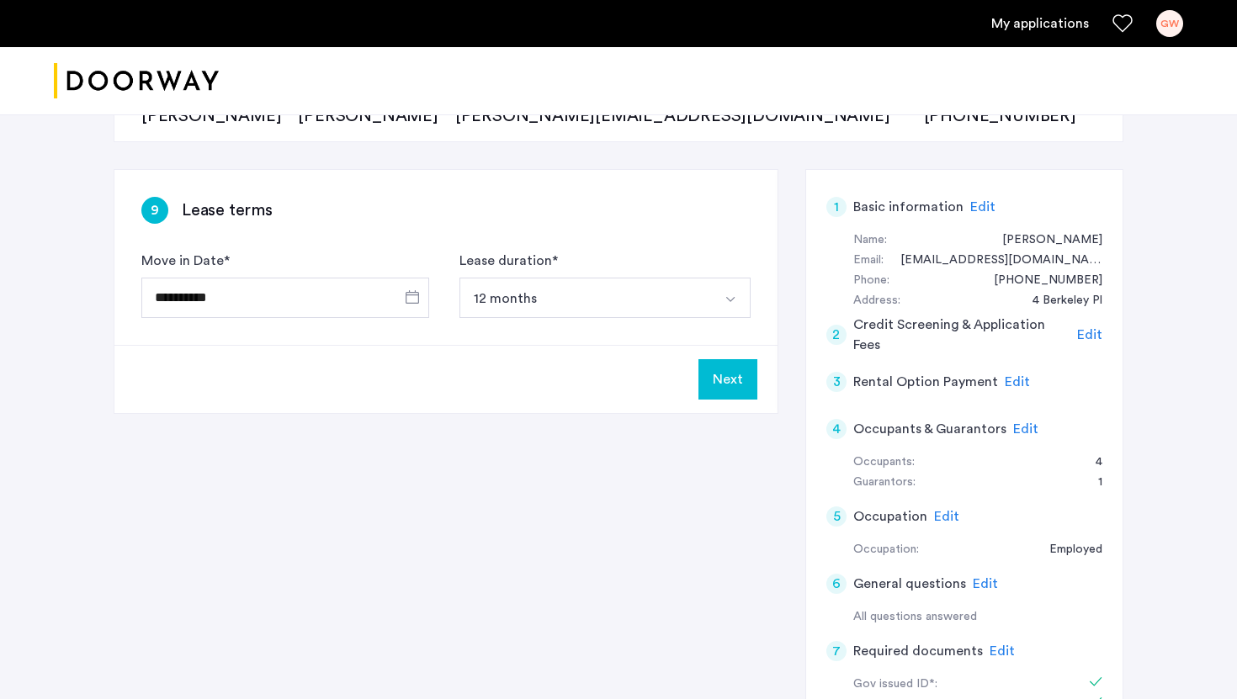
click at [729, 380] on button "Next" at bounding box center [728, 379] width 59 height 40
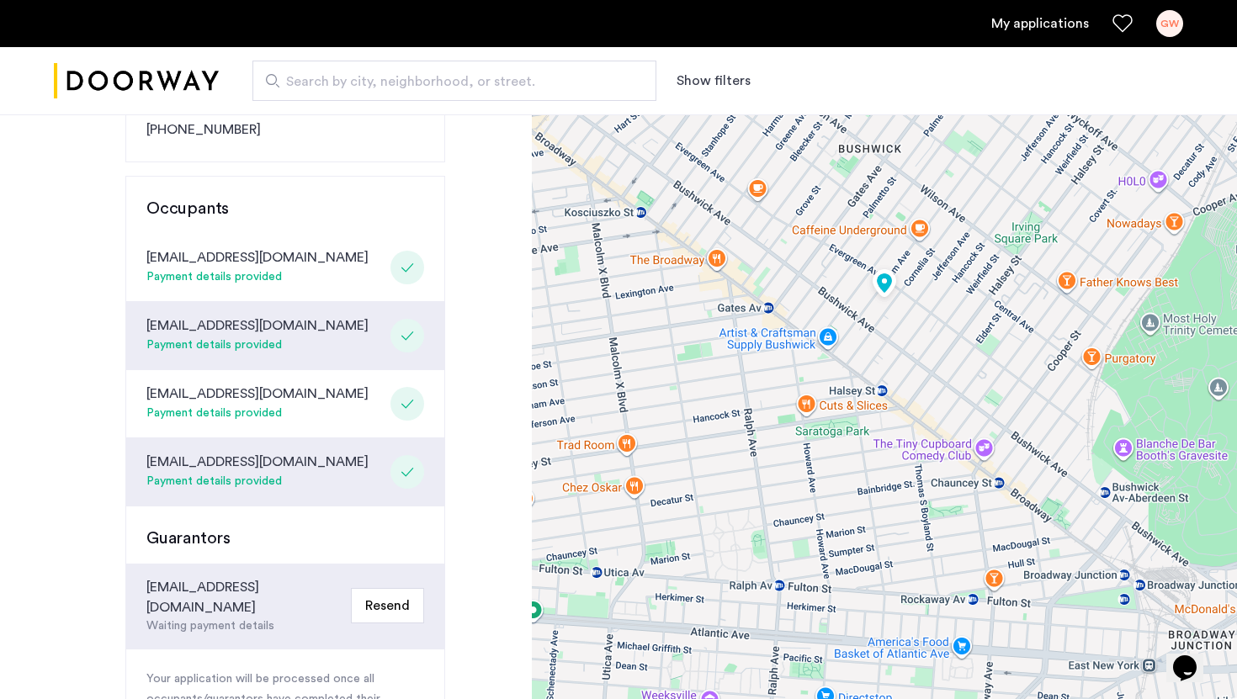
scroll to position [374, 0]
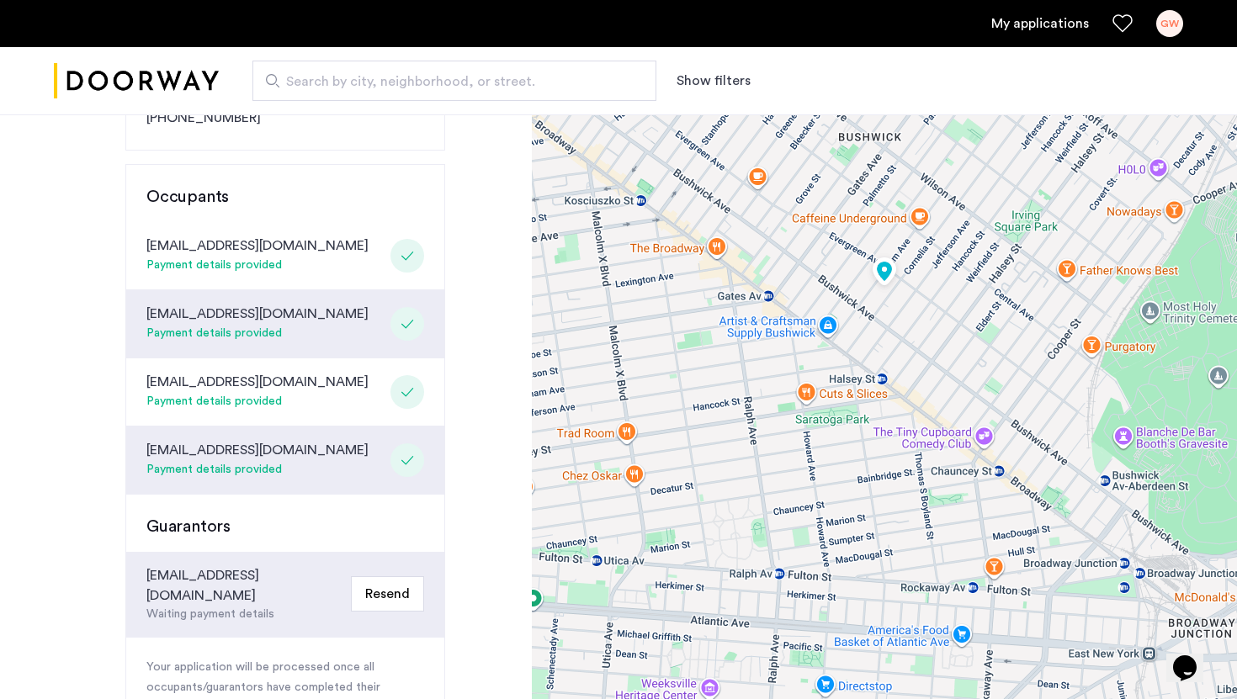
click at [226, 440] on div "[EMAIL_ADDRESS][DOMAIN_NAME]" at bounding box center [257, 450] width 222 height 20
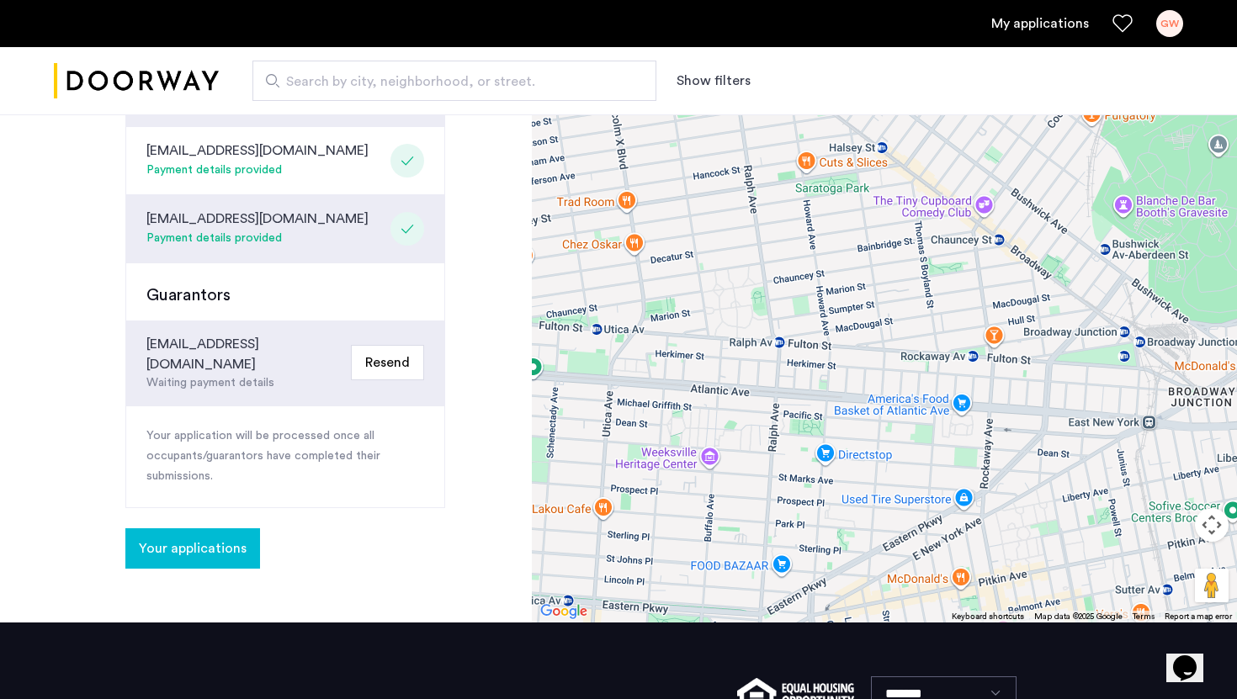
scroll to position [601, 0]
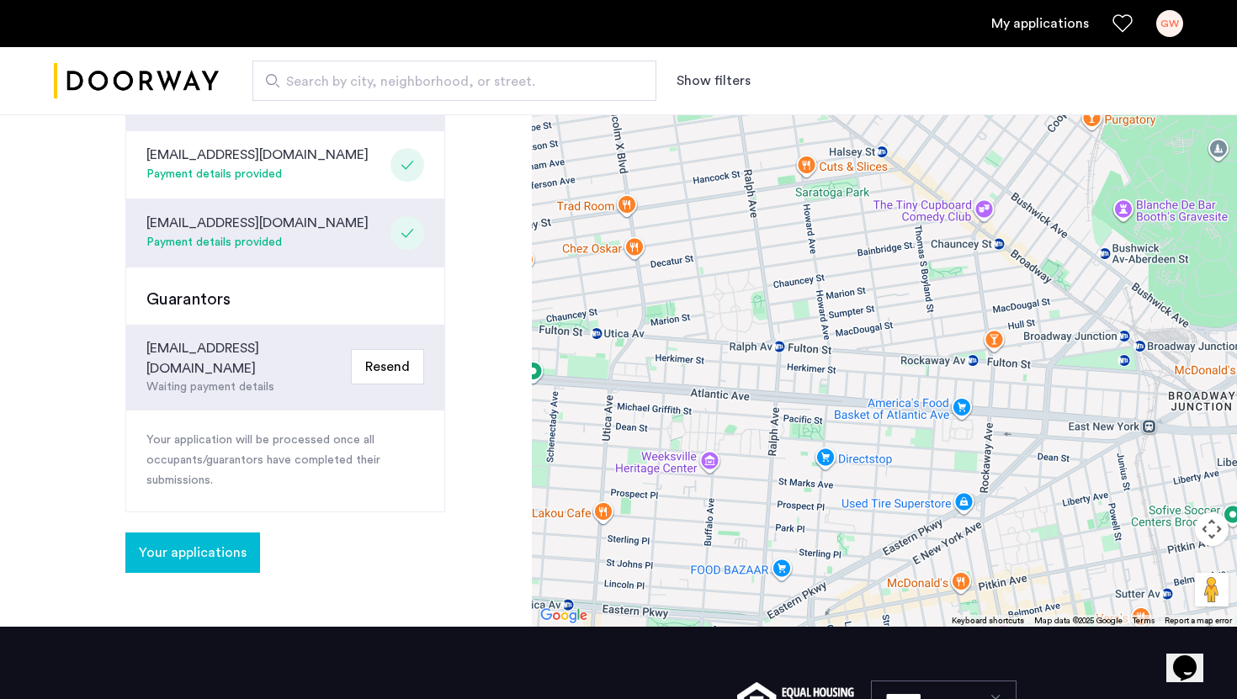
click at [210, 543] on span "Your applications" at bounding box center [193, 553] width 108 height 20
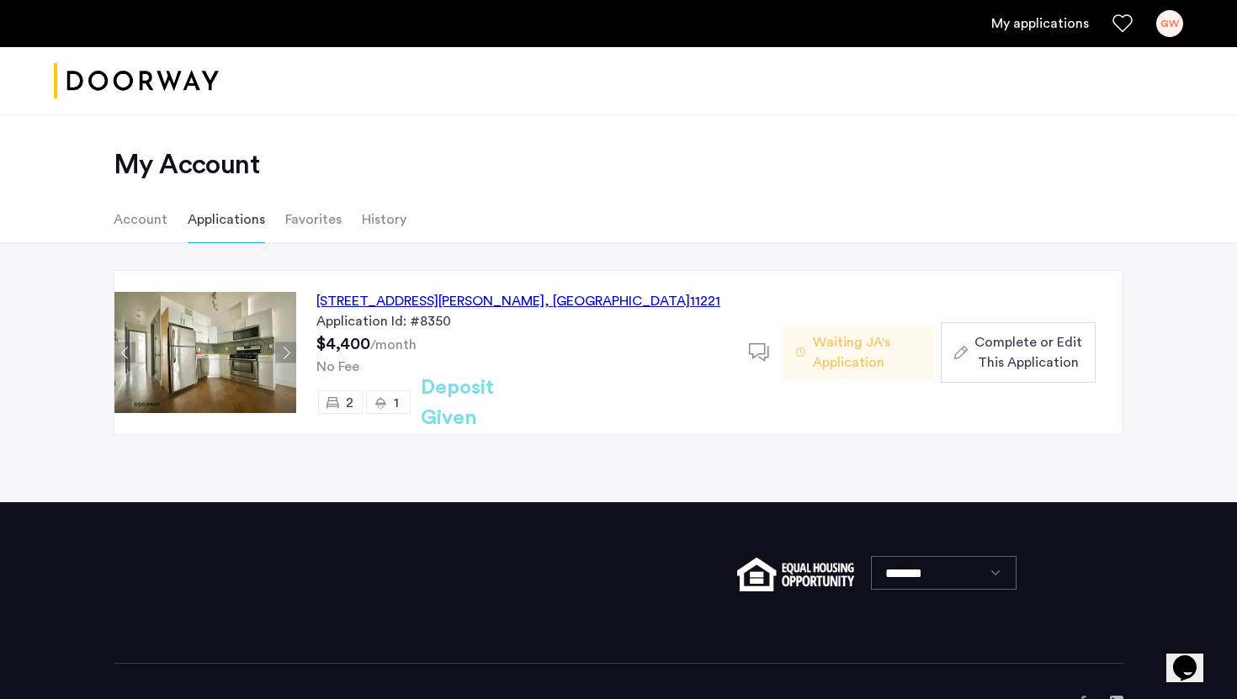
click at [289, 354] on button "Next apartment" at bounding box center [285, 353] width 21 height 21
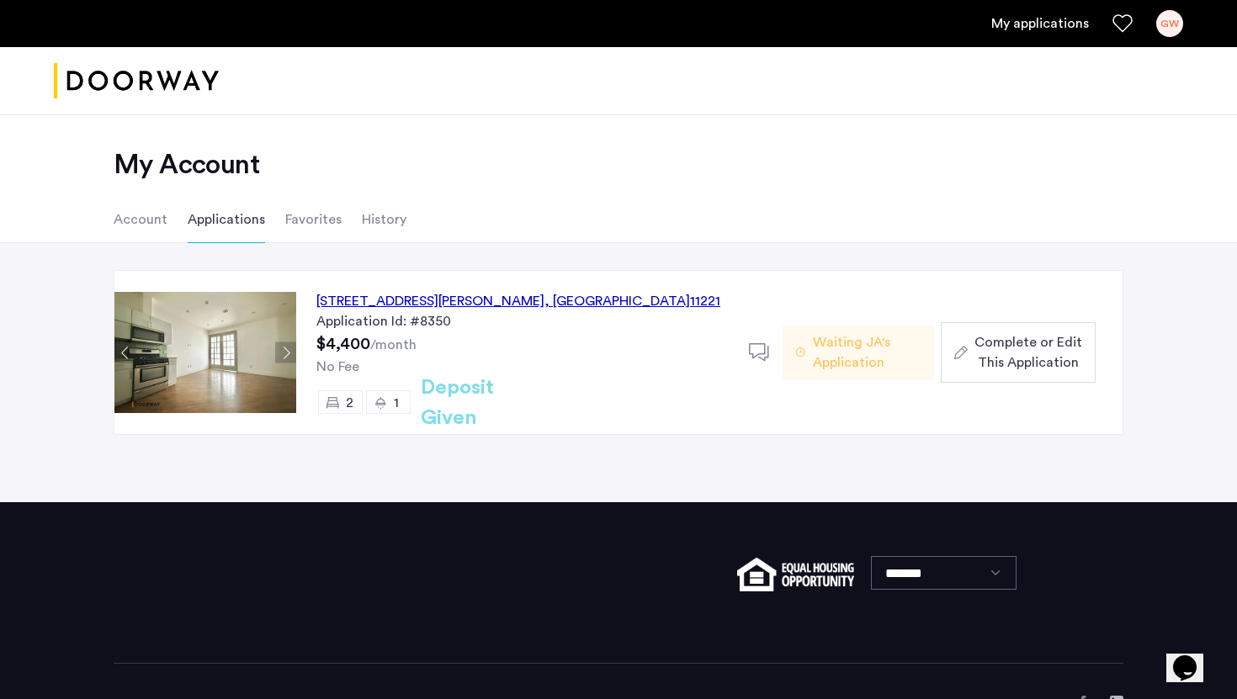
click at [289, 354] on button "Next apartment" at bounding box center [285, 353] width 21 height 21
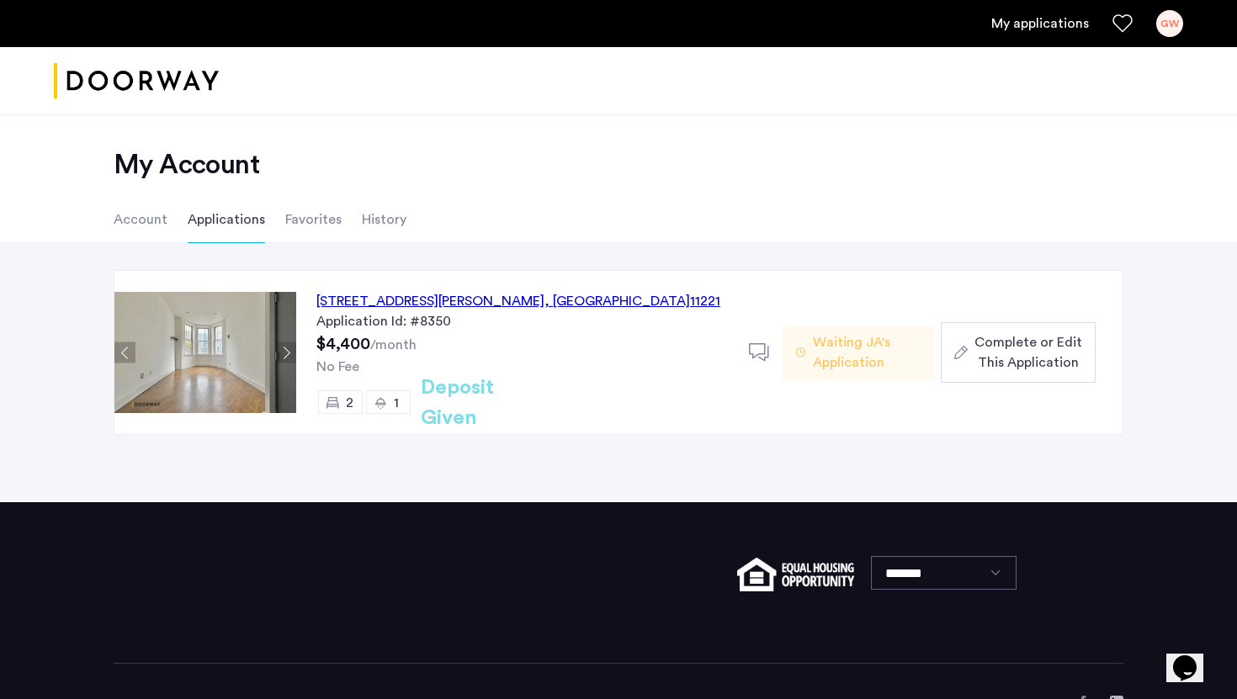
click at [289, 354] on button "Next apartment" at bounding box center [285, 353] width 21 height 21
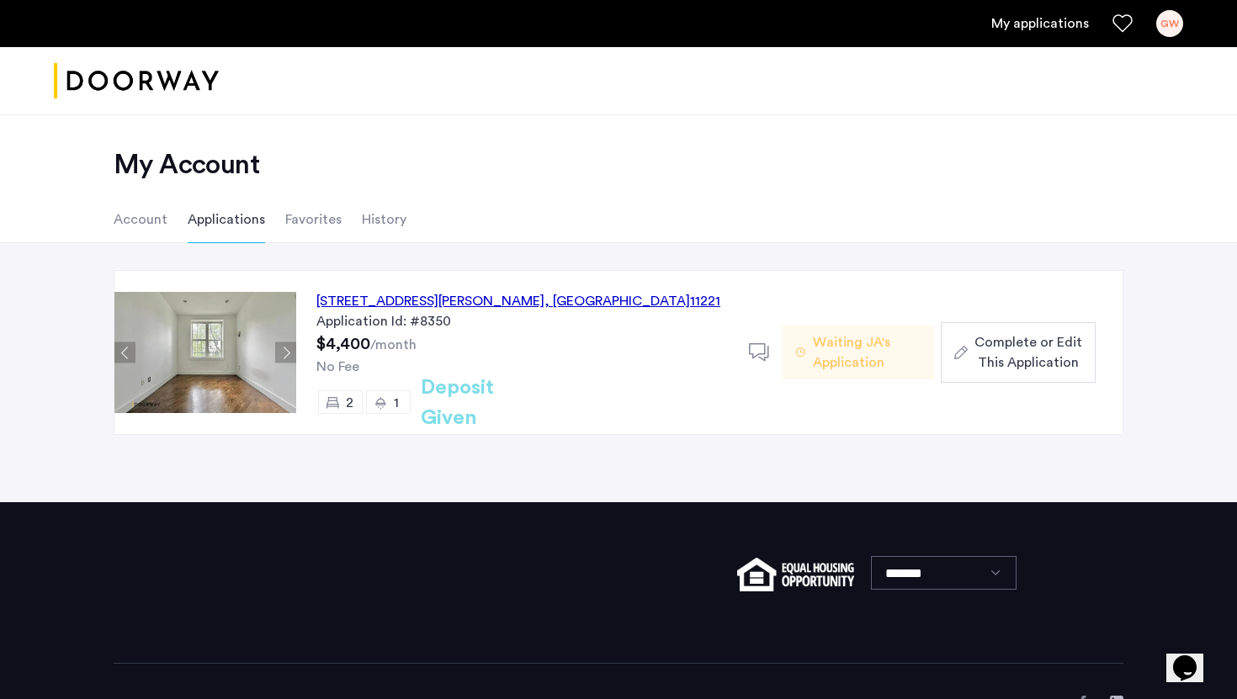
click at [289, 354] on button "Next apartment" at bounding box center [285, 353] width 21 height 21
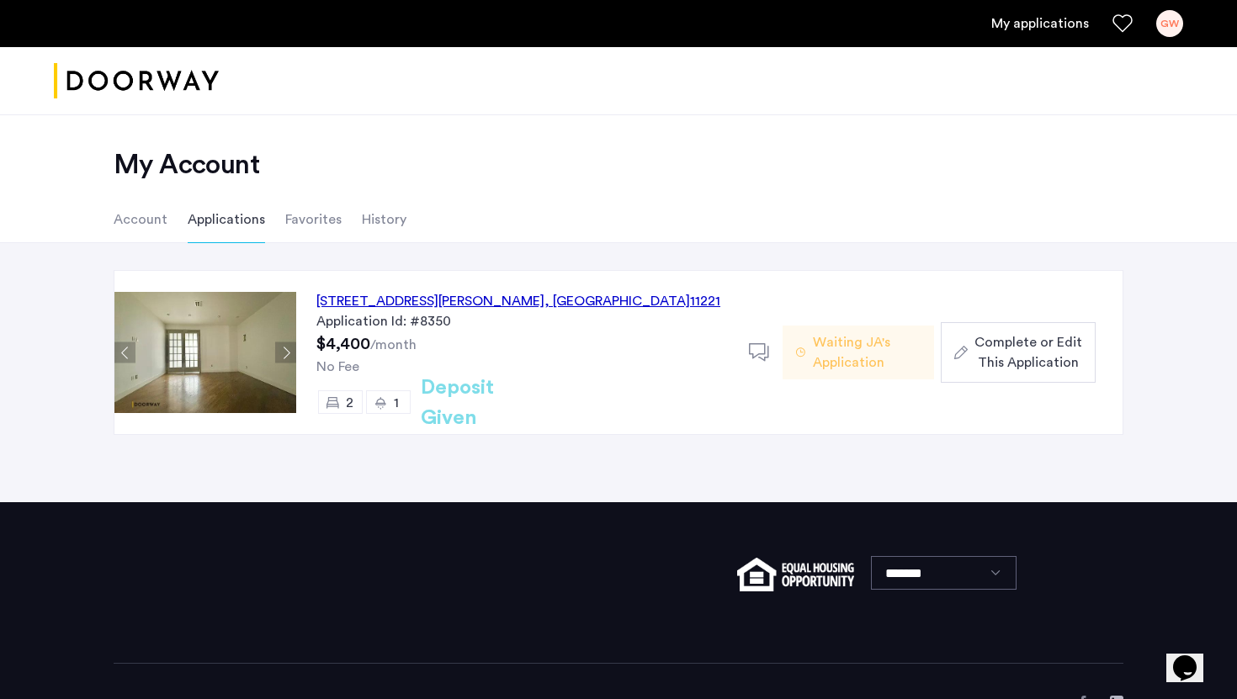
click at [289, 354] on button "Next apartment" at bounding box center [285, 353] width 21 height 21
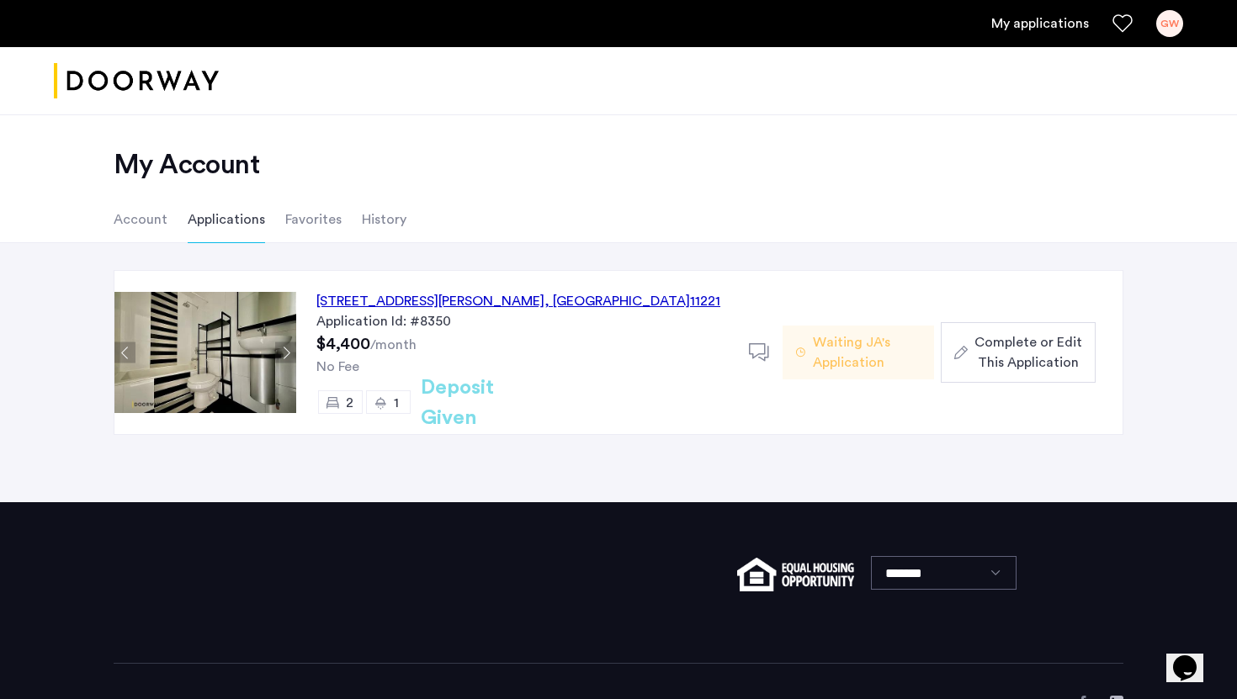
click at [289, 354] on button "Next apartment" at bounding box center [285, 353] width 21 height 21
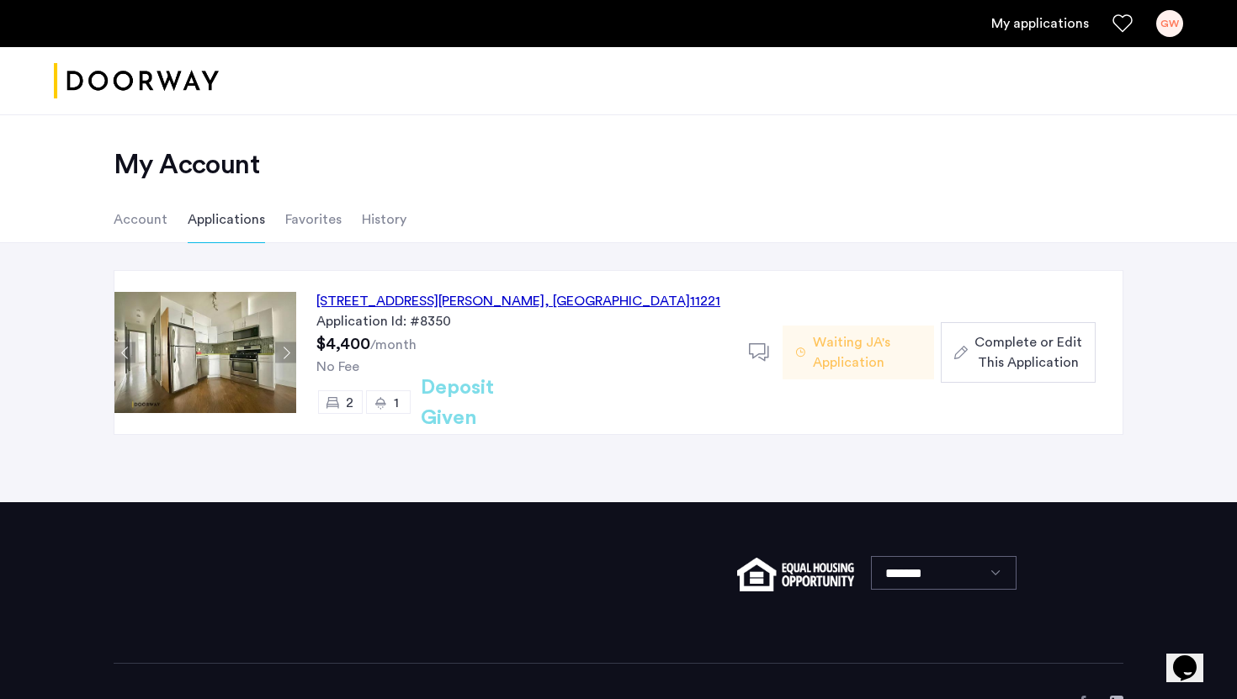
click at [289, 354] on button "Next apartment" at bounding box center [285, 353] width 21 height 21
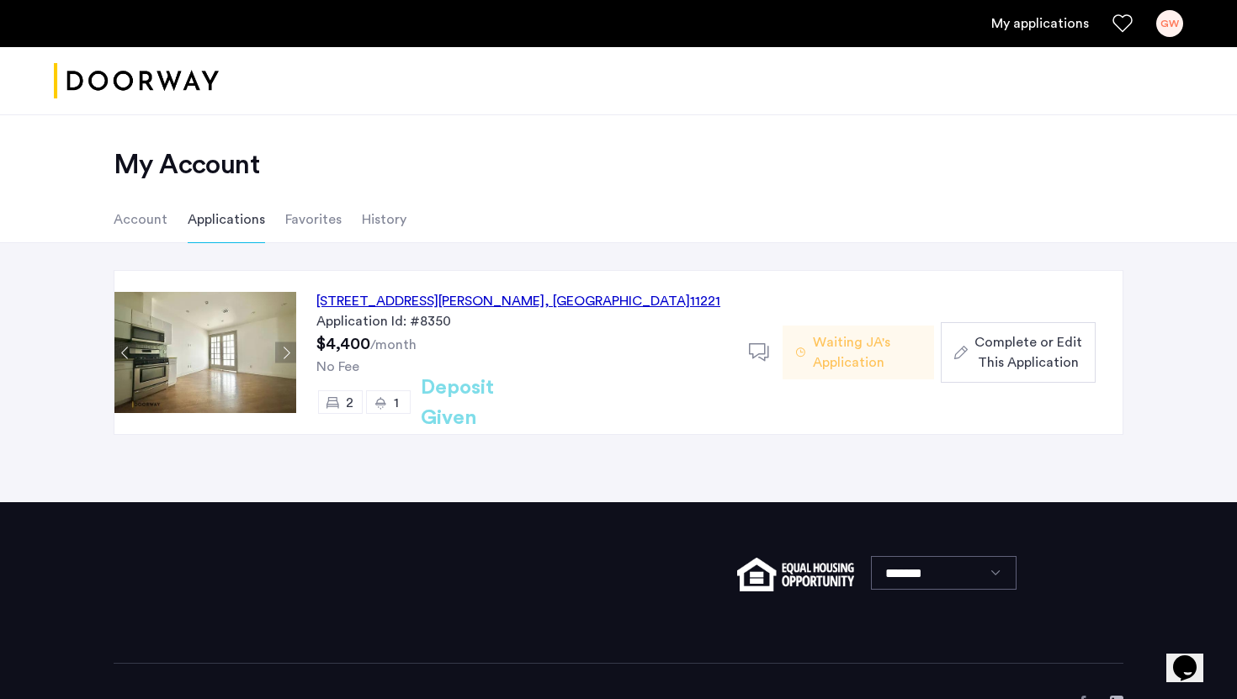
click at [289, 354] on button "Next apartment" at bounding box center [285, 353] width 21 height 21
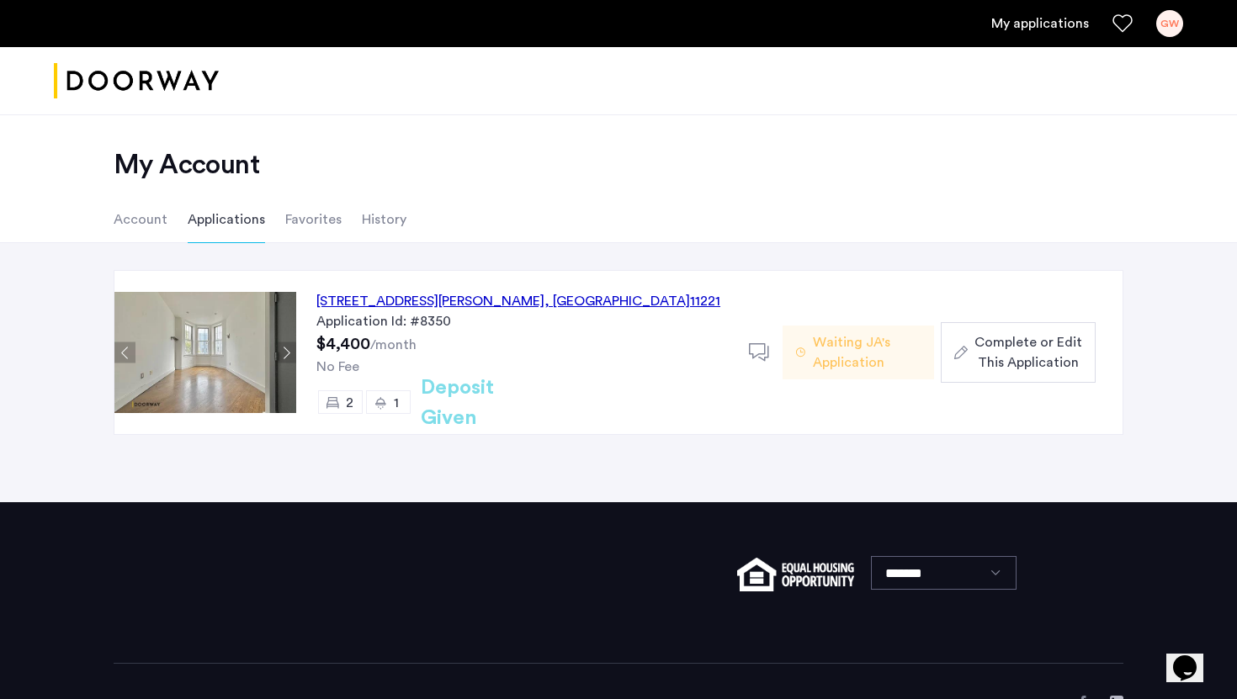
click at [289, 354] on button "Next apartment" at bounding box center [285, 353] width 21 height 21
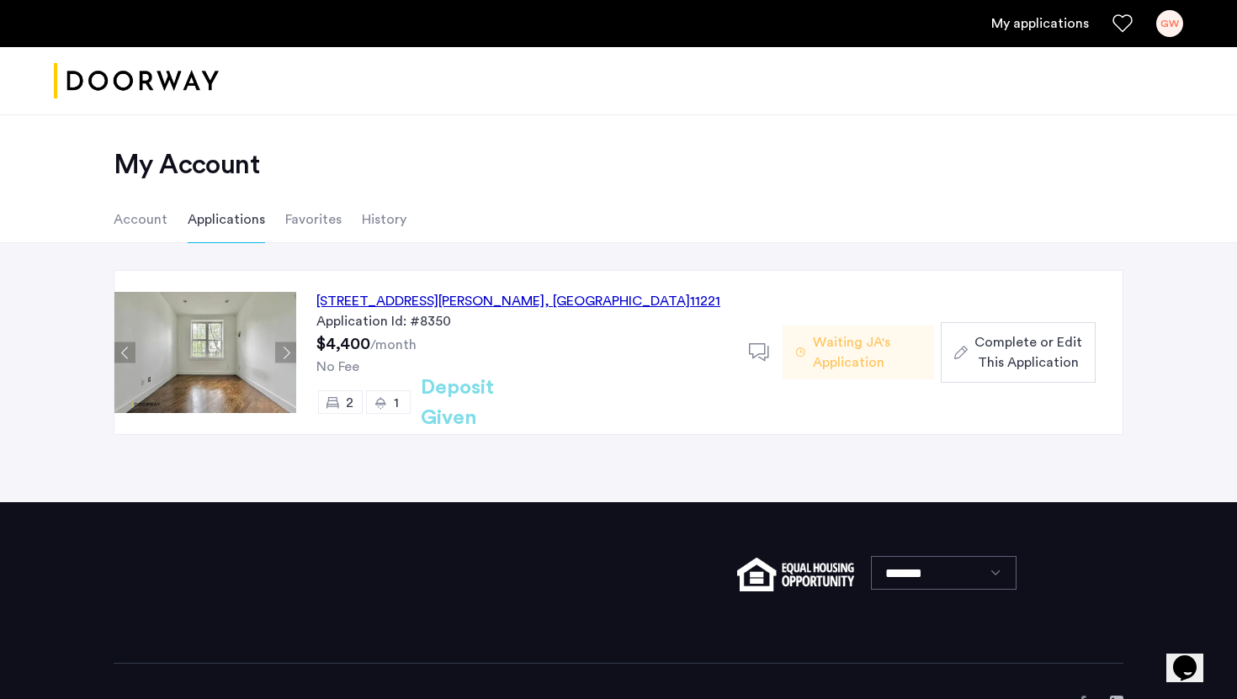
click at [289, 354] on button "Next apartment" at bounding box center [285, 353] width 21 height 21
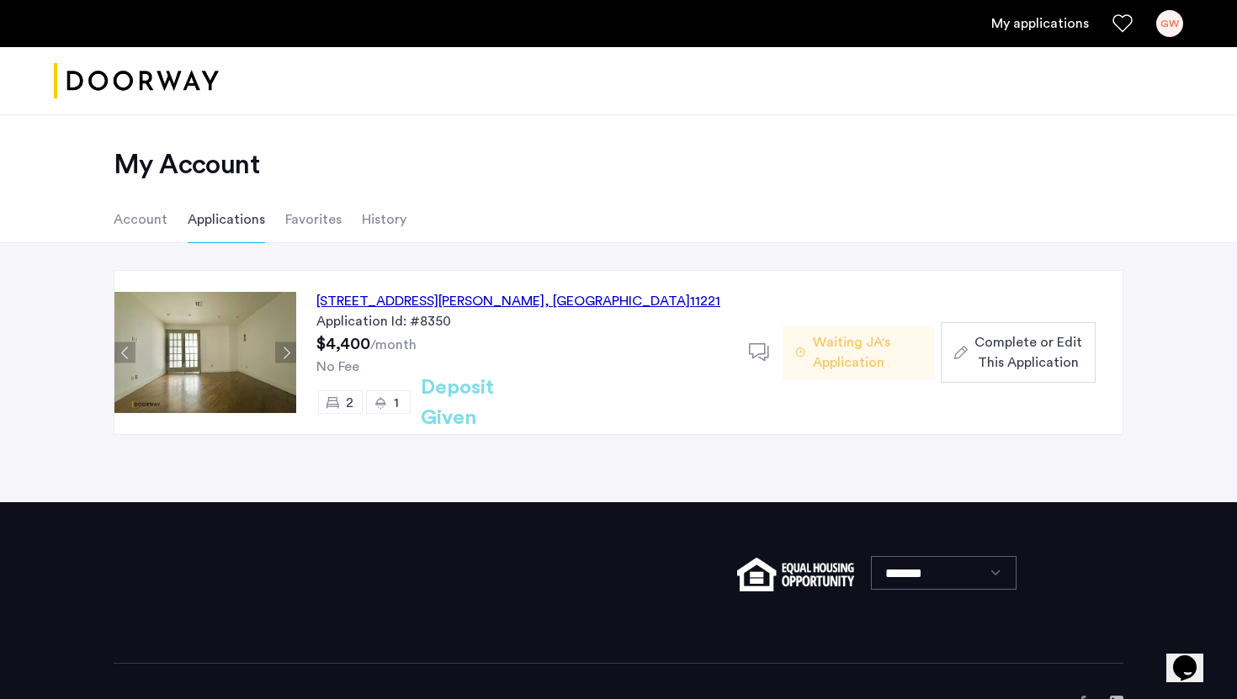
click at [375, 304] on div "[STREET_ADDRESS][PERSON_NAME]" at bounding box center [518, 301] width 404 height 20
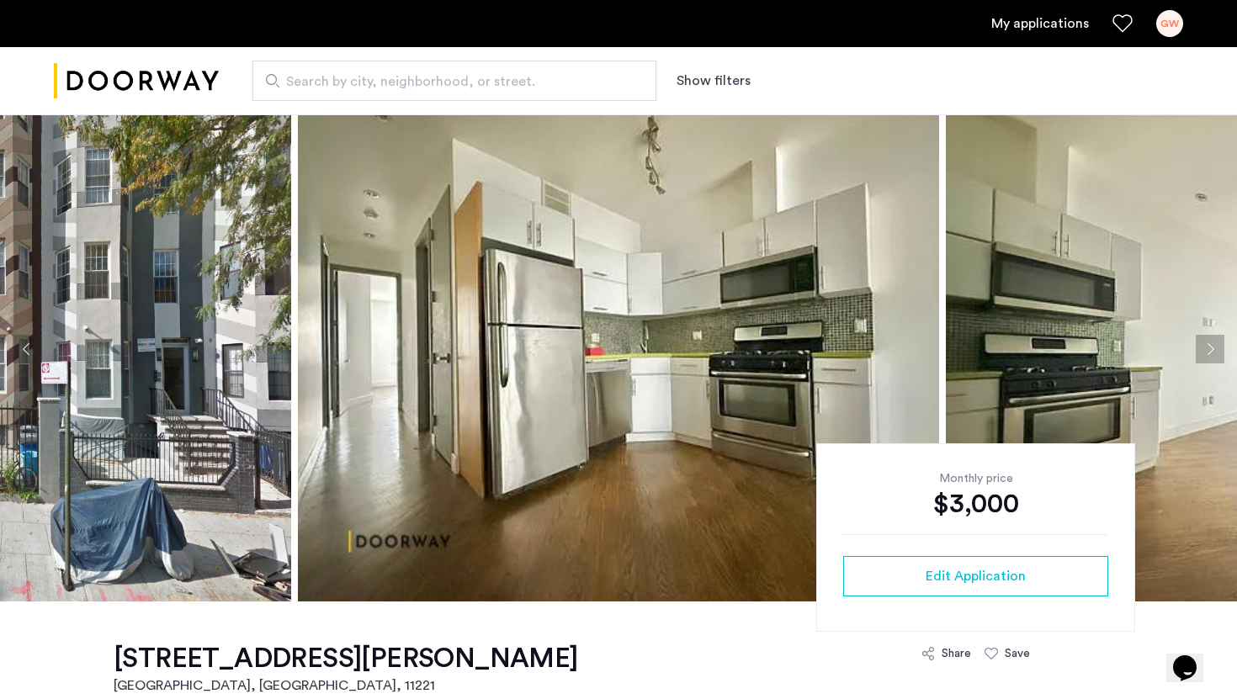
scroll to position [19, 0]
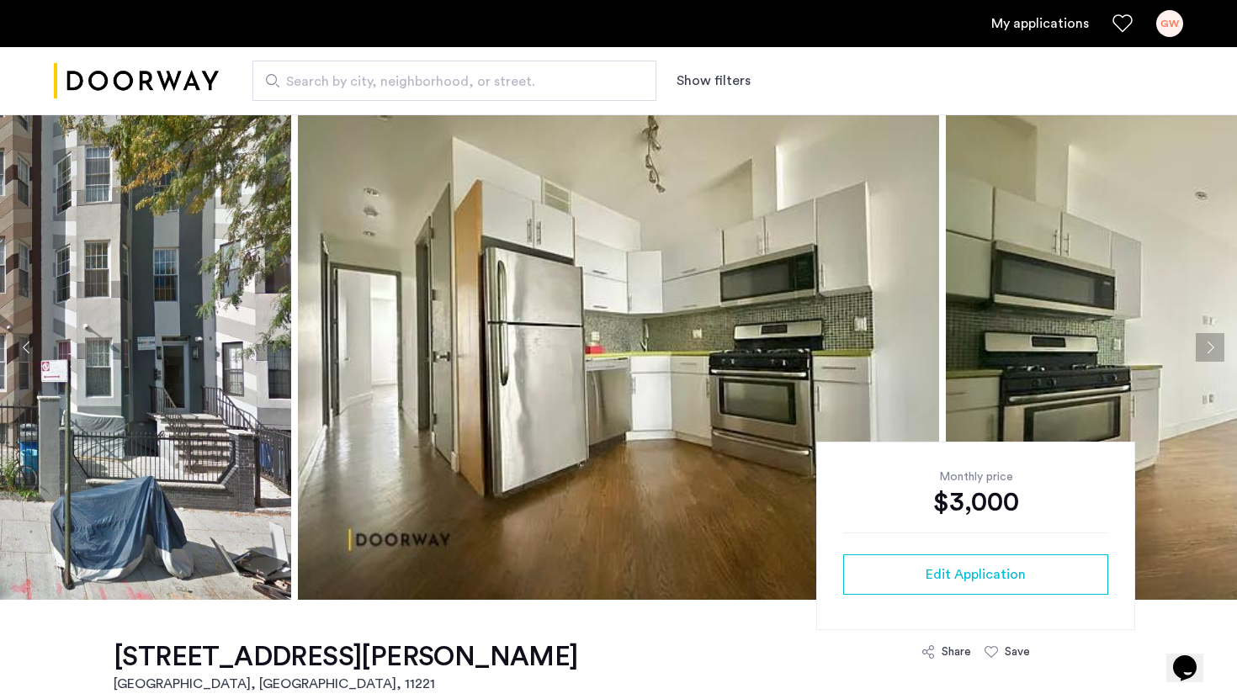
click at [1211, 353] on button "Next apartment" at bounding box center [1210, 347] width 29 height 29
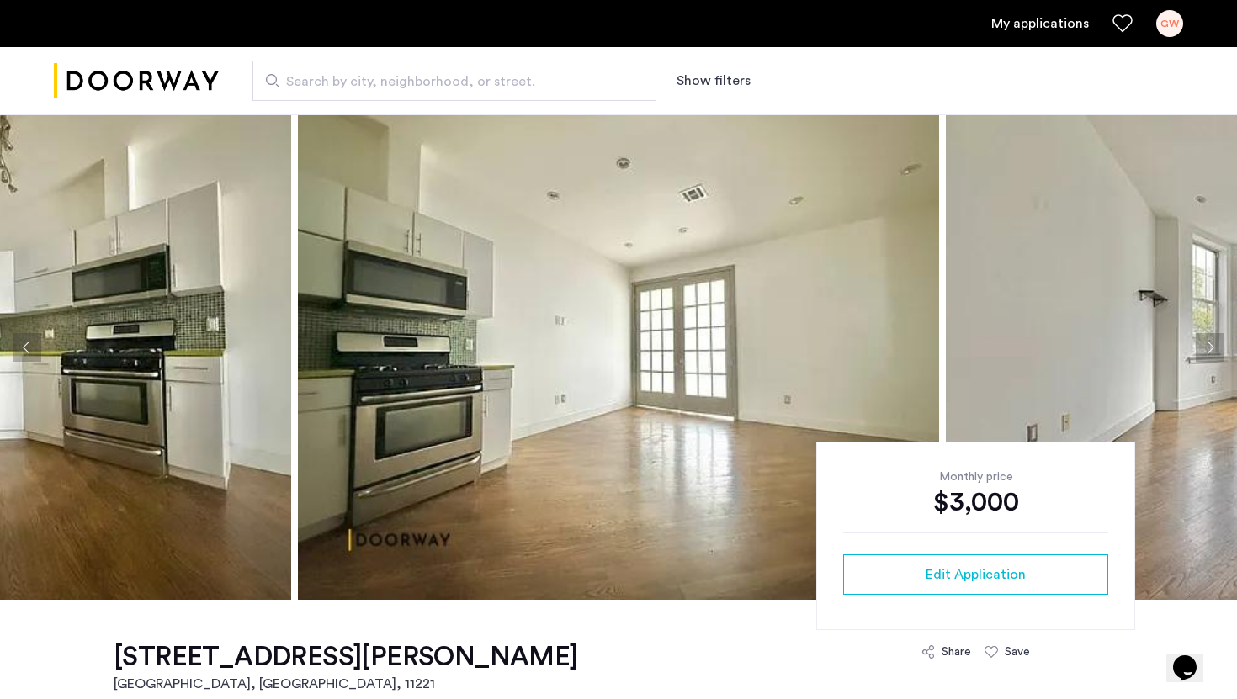
click at [1211, 353] on button "Next apartment" at bounding box center [1210, 347] width 29 height 29
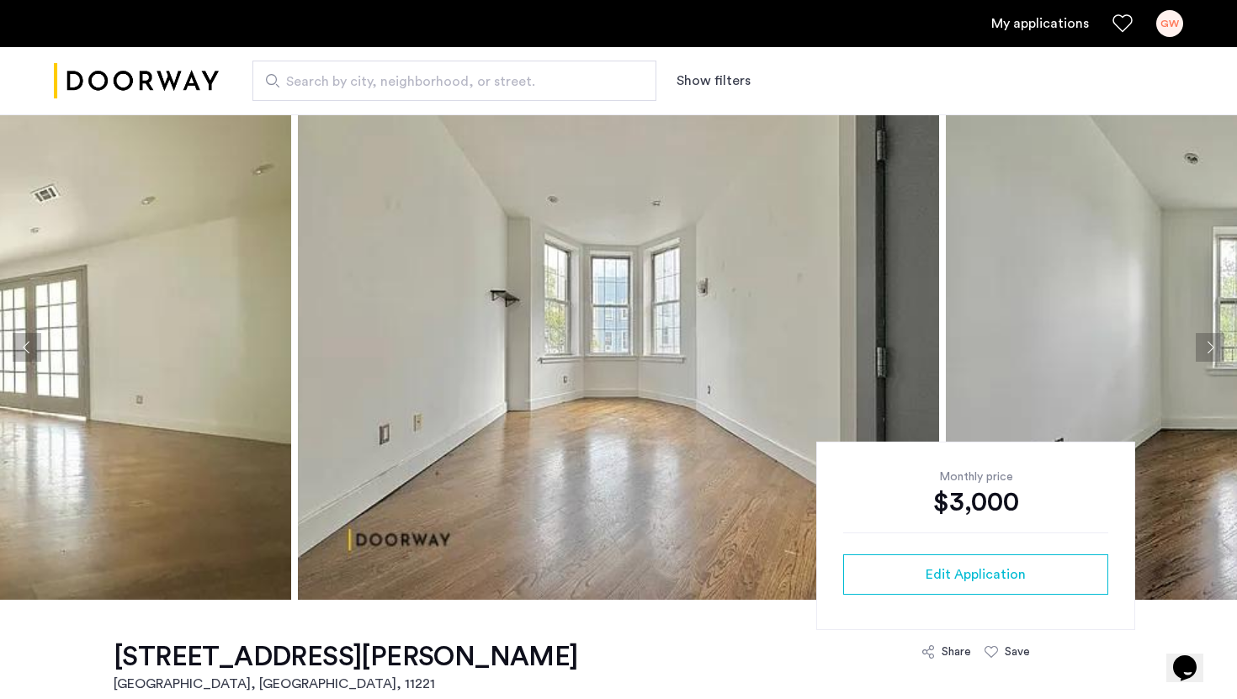
click at [1211, 353] on button "Next apartment" at bounding box center [1210, 347] width 29 height 29
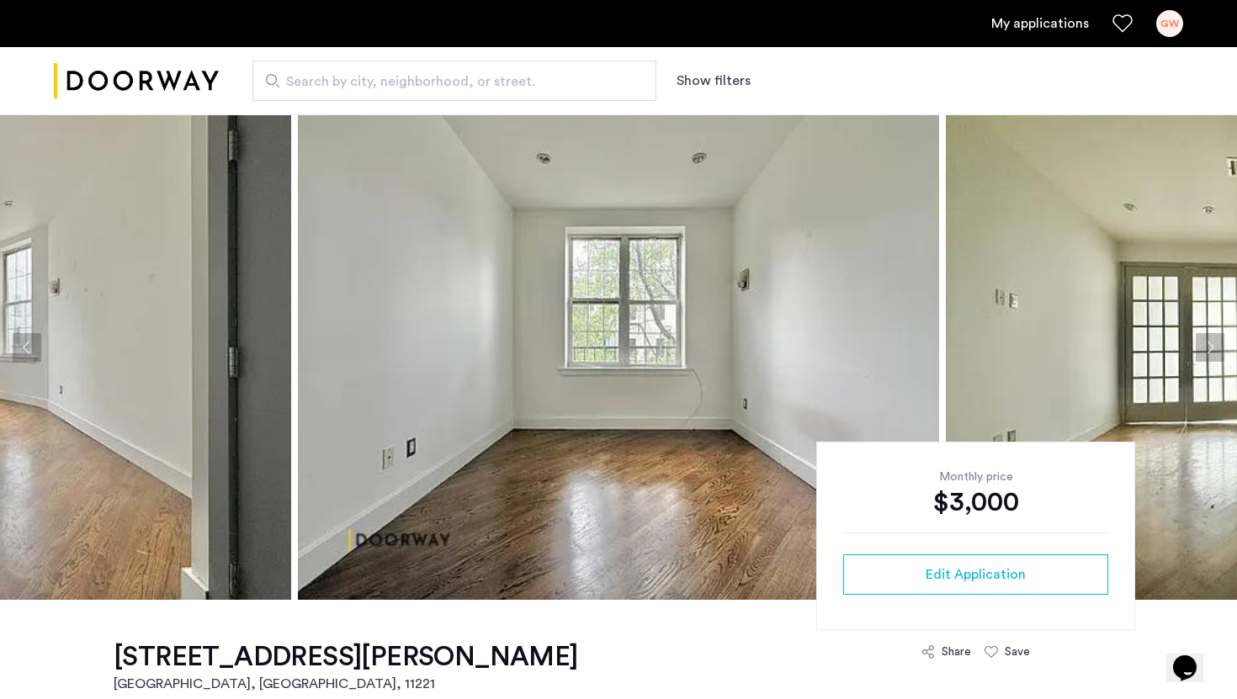
click at [1211, 353] on button "Next apartment" at bounding box center [1210, 347] width 29 height 29
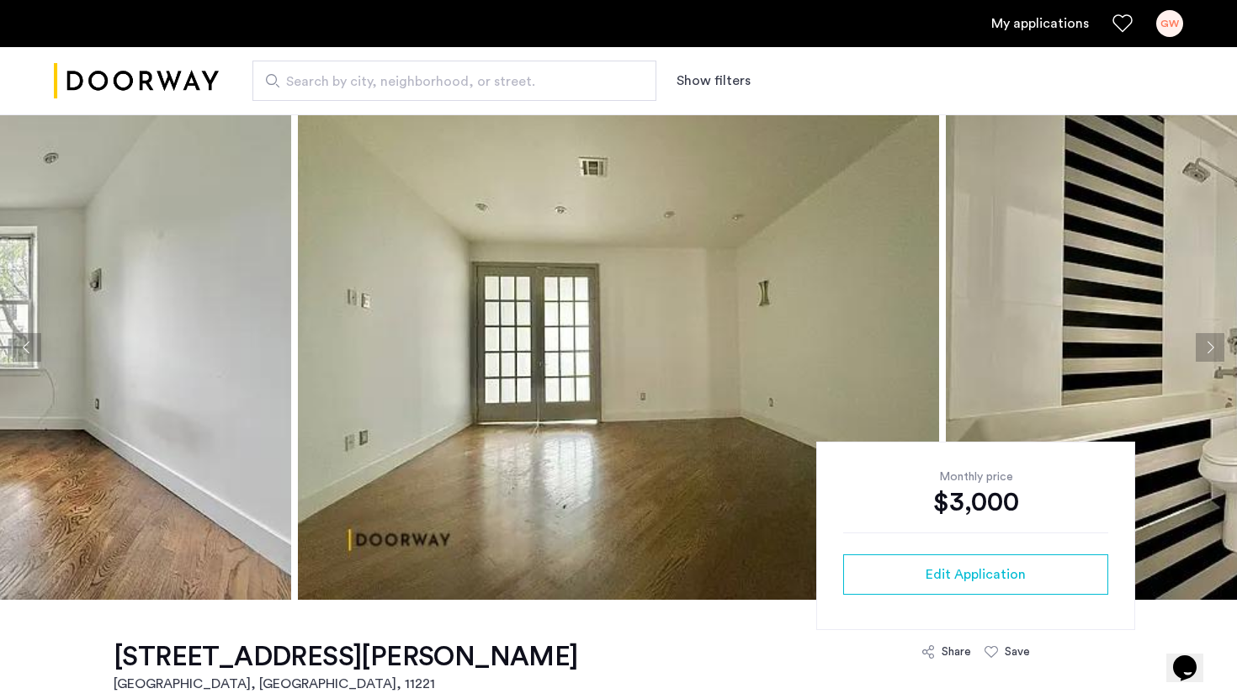
click at [1211, 353] on button "Next apartment" at bounding box center [1210, 347] width 29 height 29
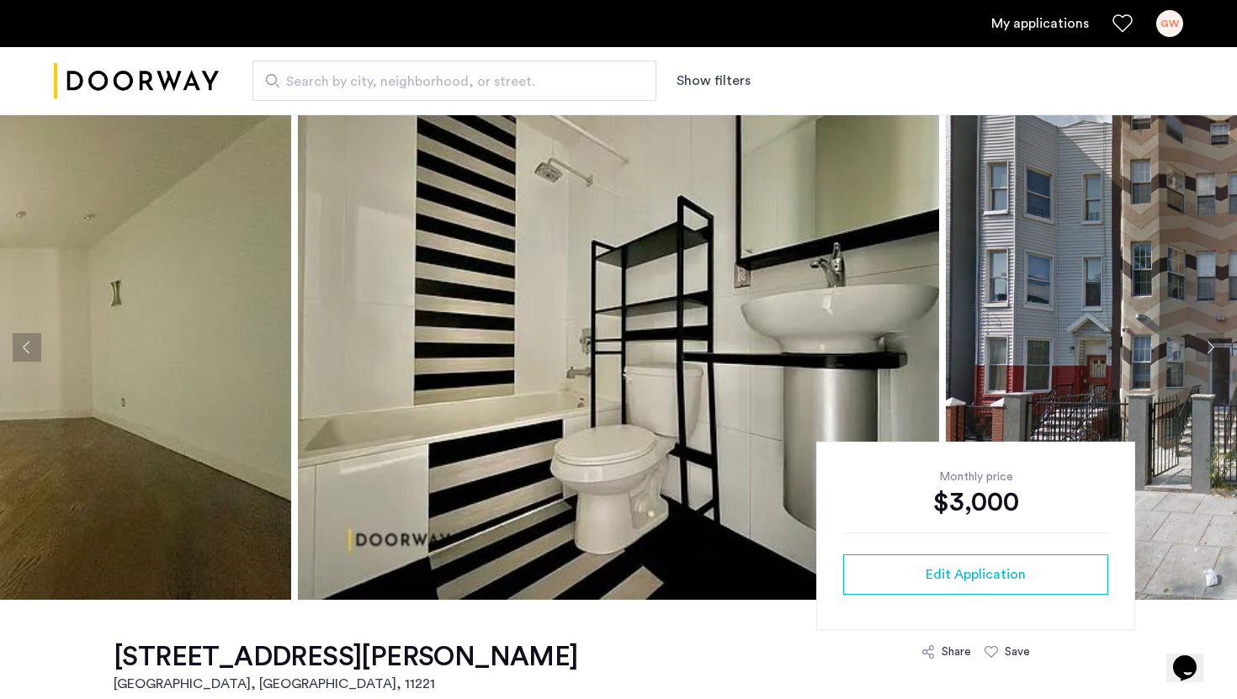
click at [1211, 353] on button "Next apartment" at bounding box center [1210, 347] width 29 height 29
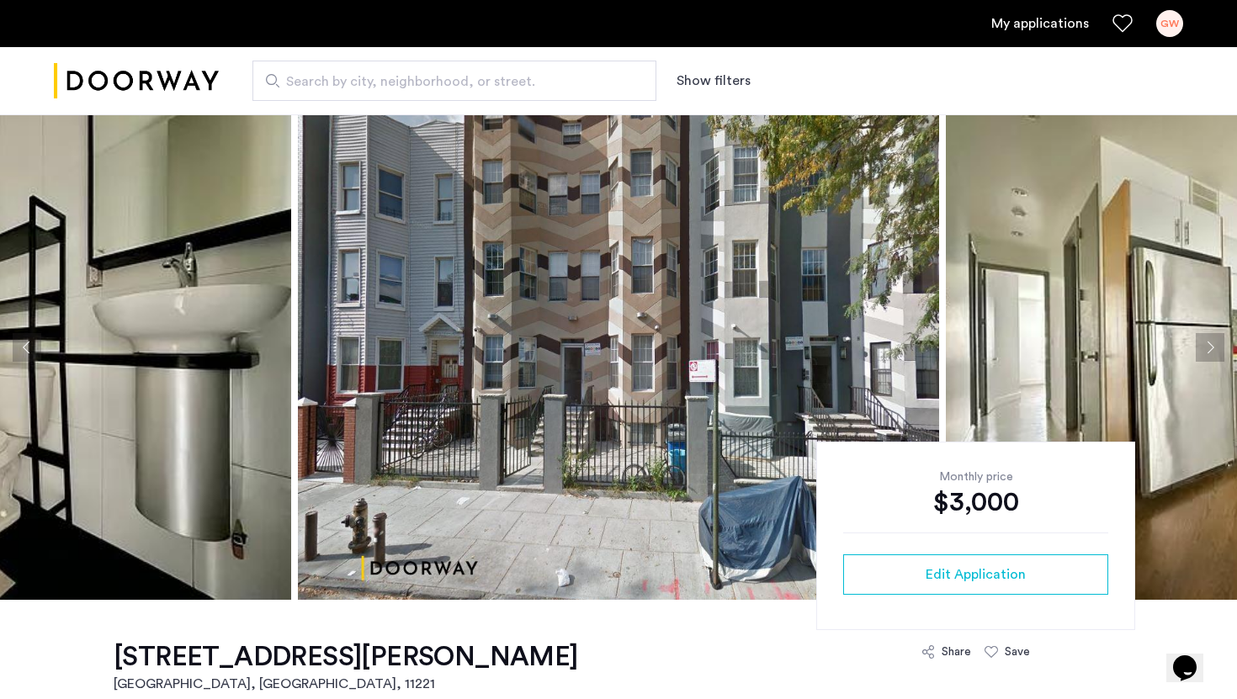
click at [26, 348] on button "Previous apartment" at bounding box center [27, 347] width 29 height 29
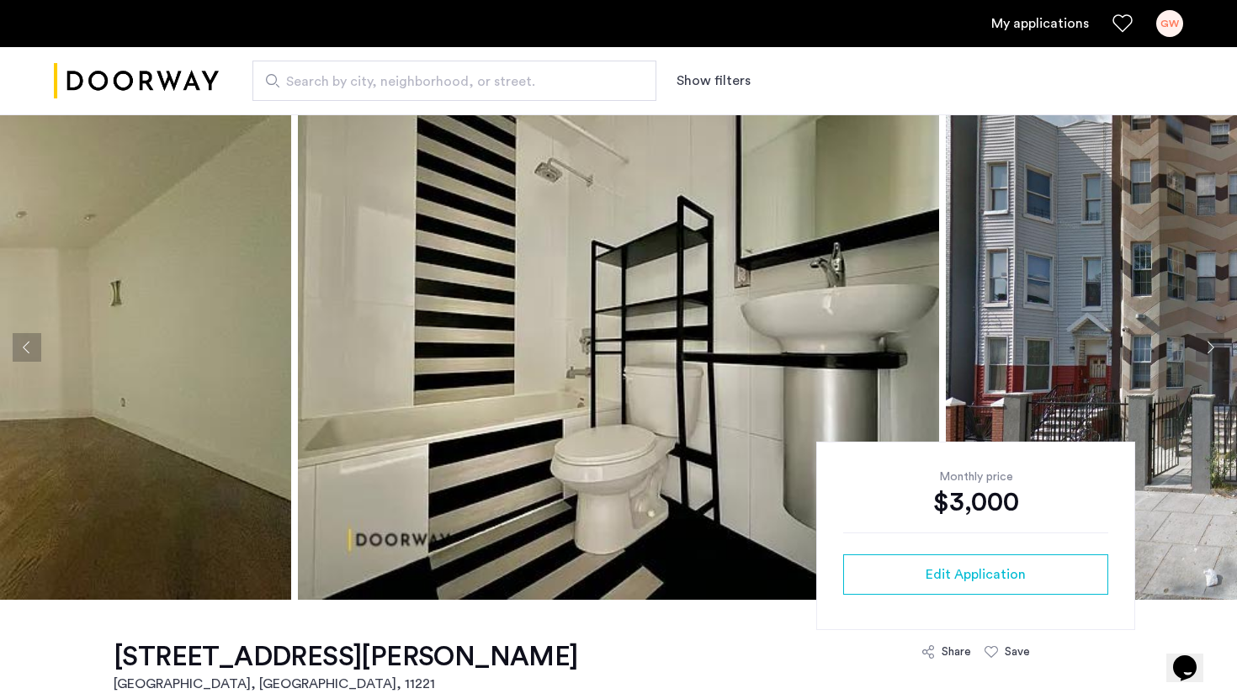
click at [26, 348] on button "Previous apartment" at bounding box center [27, 347] width 29 height 29
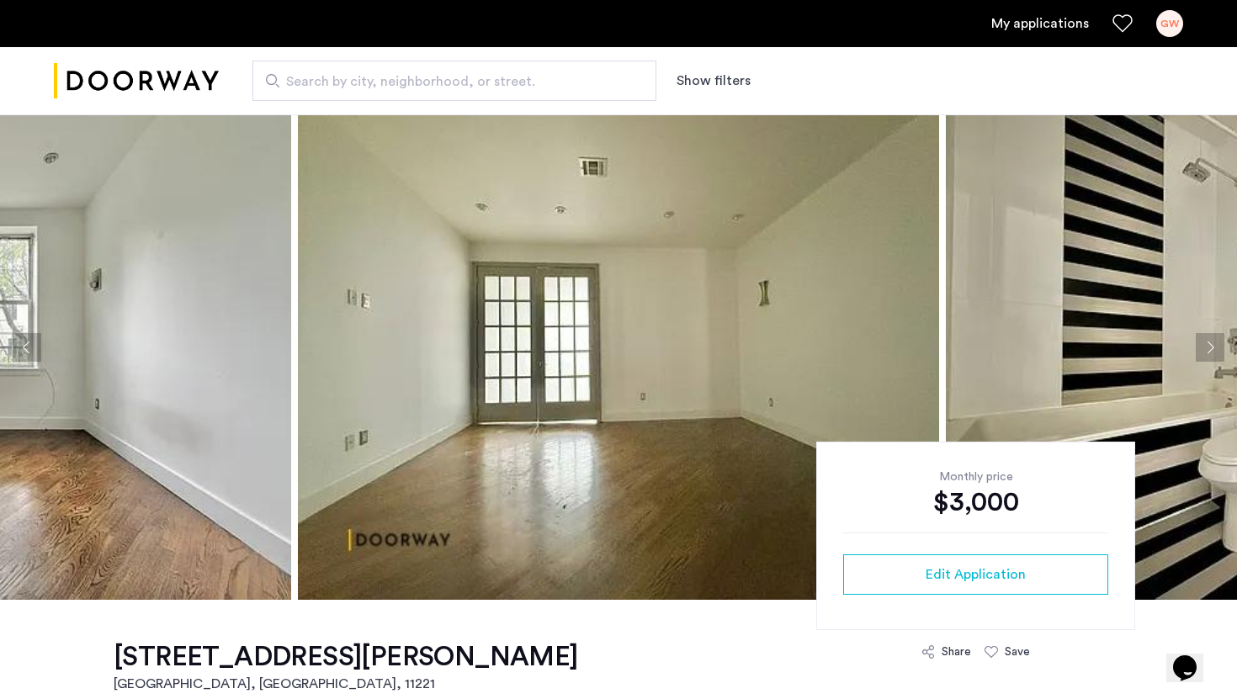
click at [26, 348] on button "Previous apartment" at bounding box center [27, 347] width 29 height 29
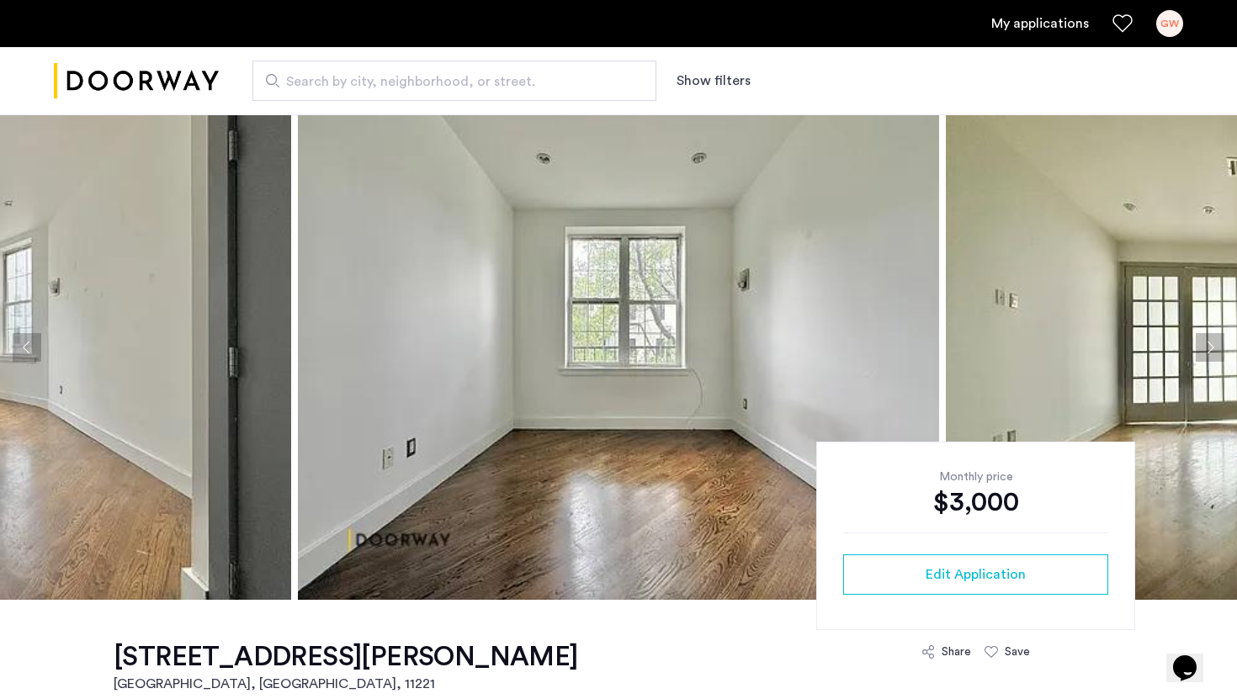
click at [26, 348] on button "Previous apartment" at bounding box center [27, 347] width 29 height 29
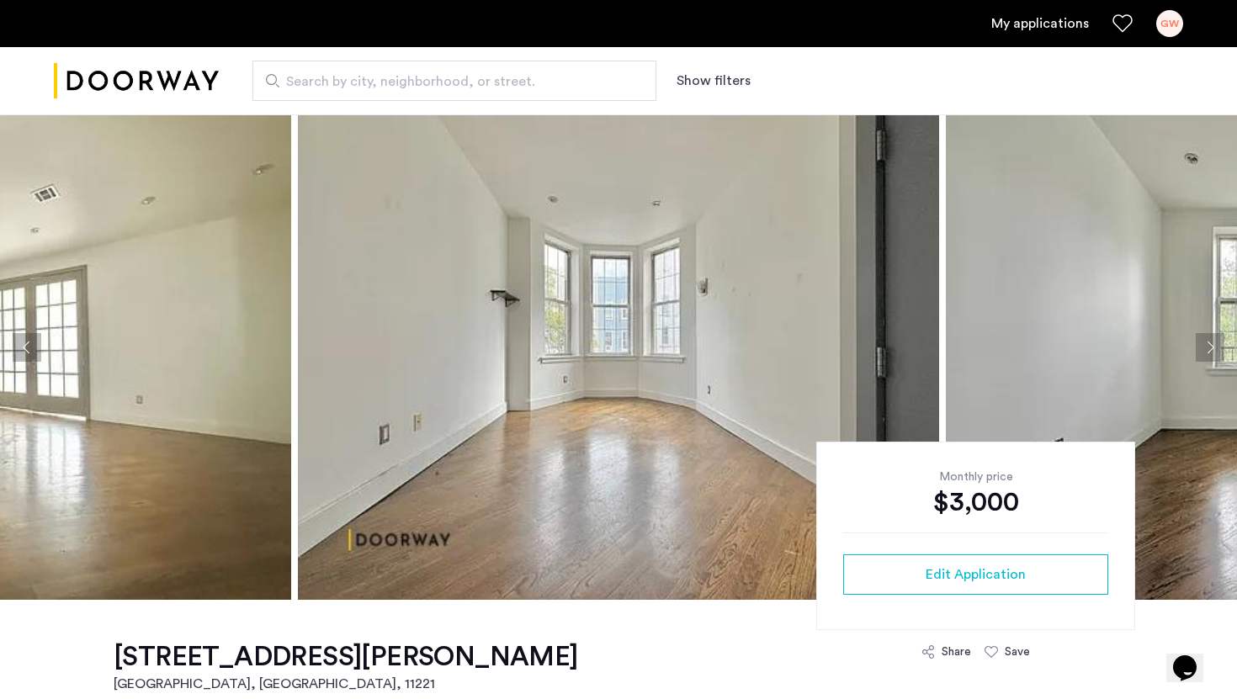
click at [26, 348] on button "Previous apartment" at bounding box center [27, 347] width 29 height 29
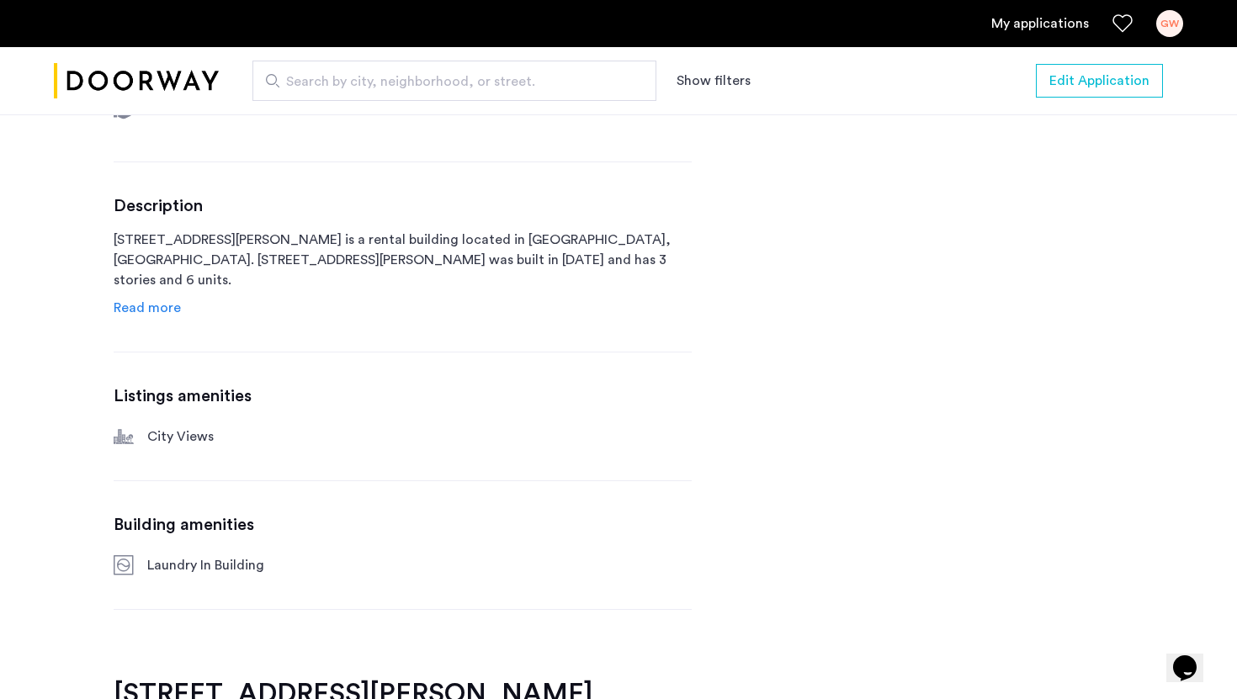
scroll to position [772, 0]
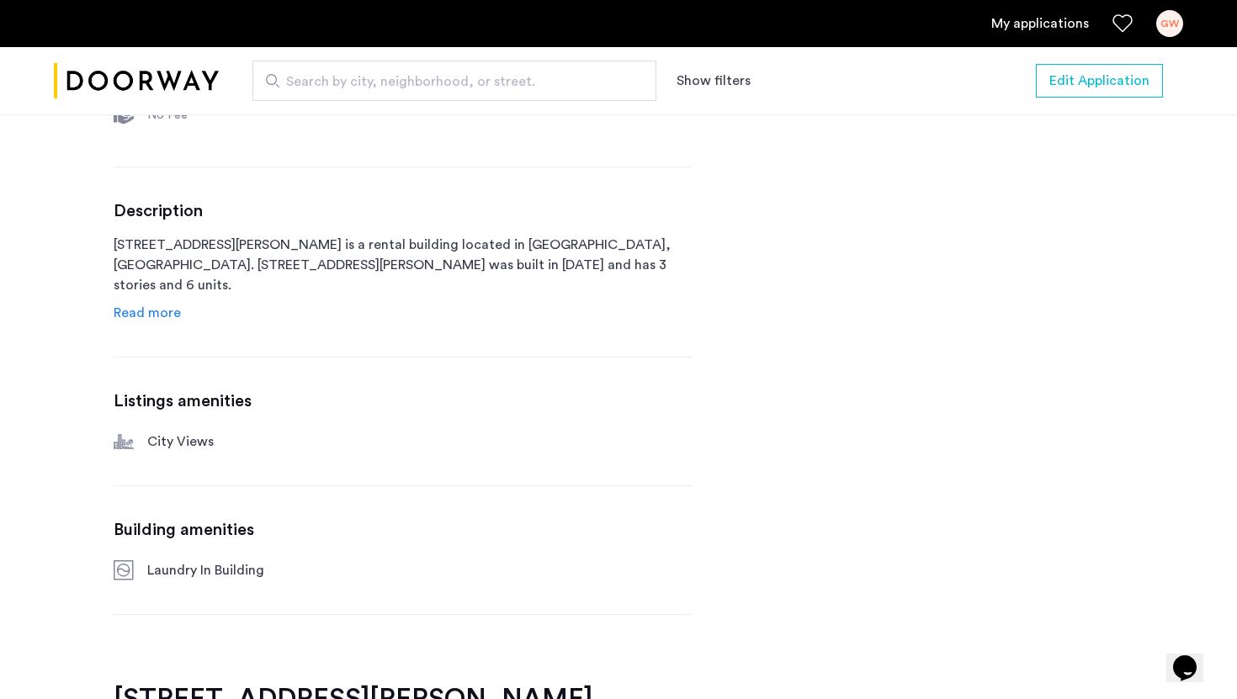
click at [162, 315] on span "Read more" at bounding box center [147, 312] width 67 height 13
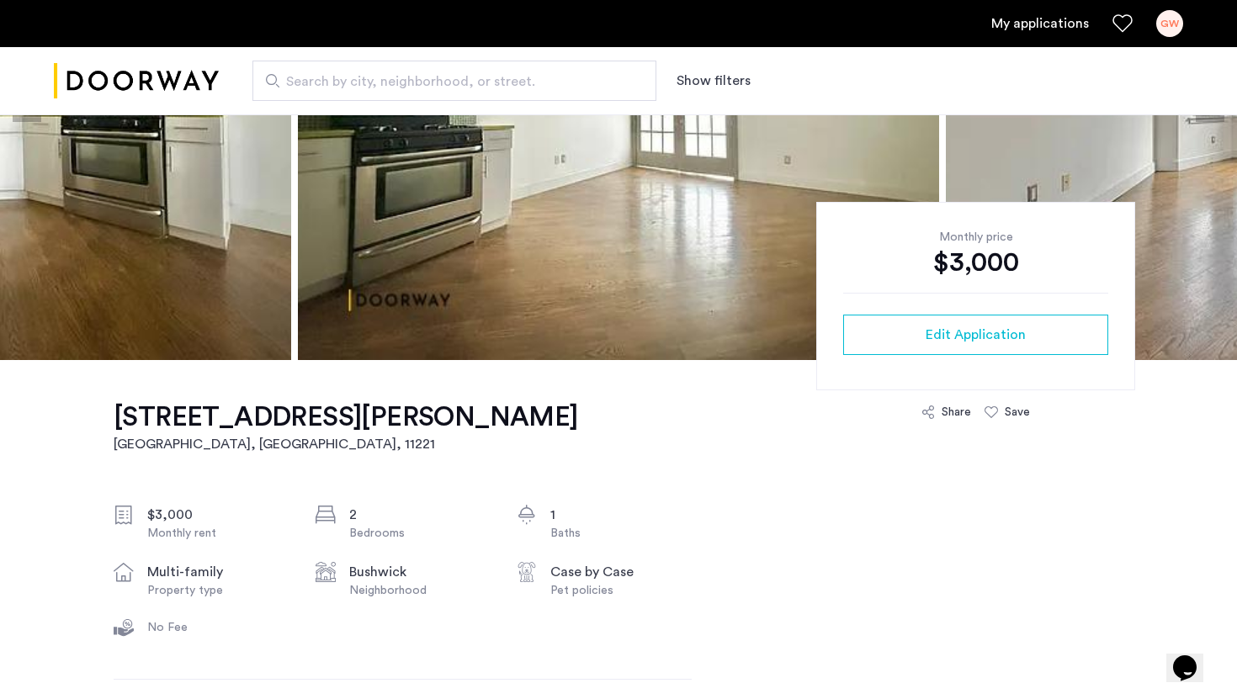
scroll to position [268, 0]
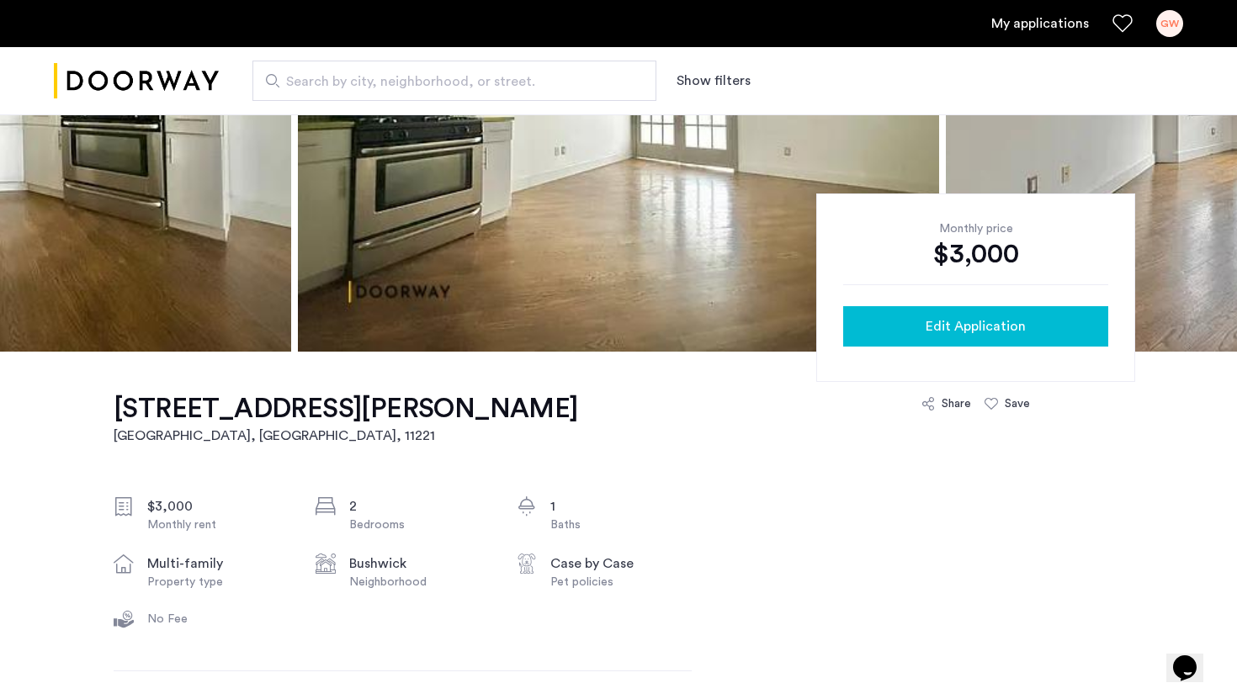
click at [959, 331] on span "Edit Application" at bounding box center [976, 326] width 100 height 20
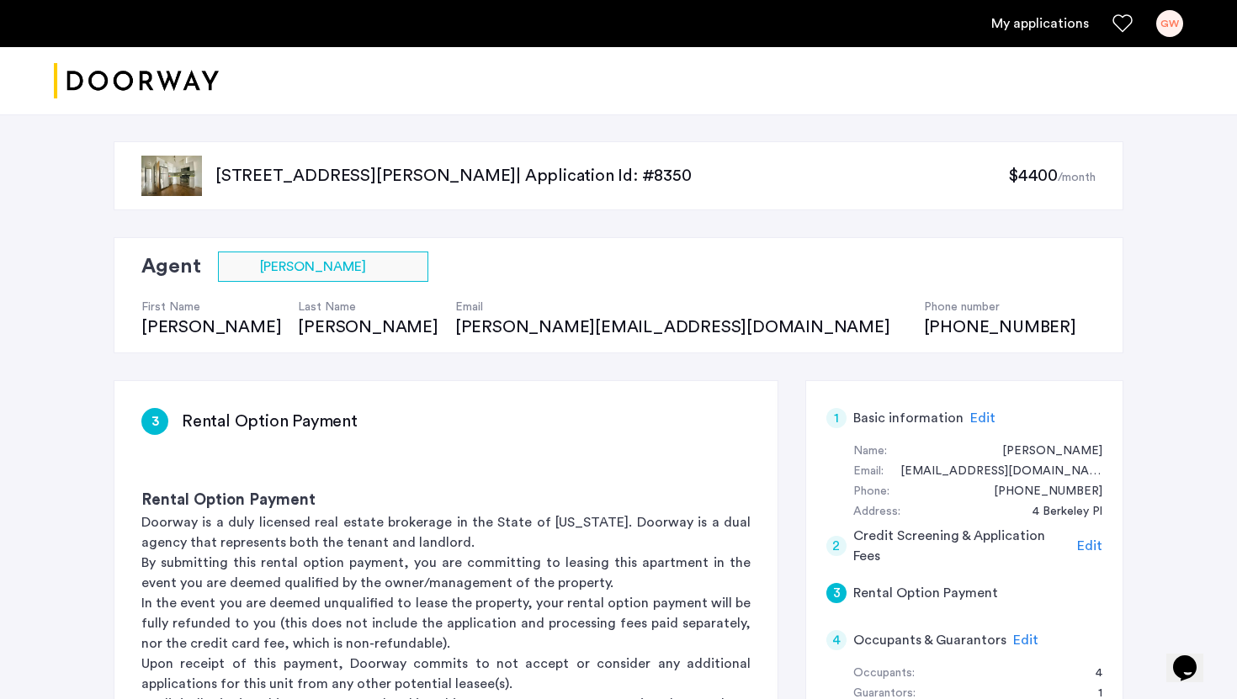
click at [252, 174] on p "85 Cornelia Street, Unit 2R, Brooklyn, NY 11221 | Application Id: #8350" at bounding box center [611, 176] width 793 height 24
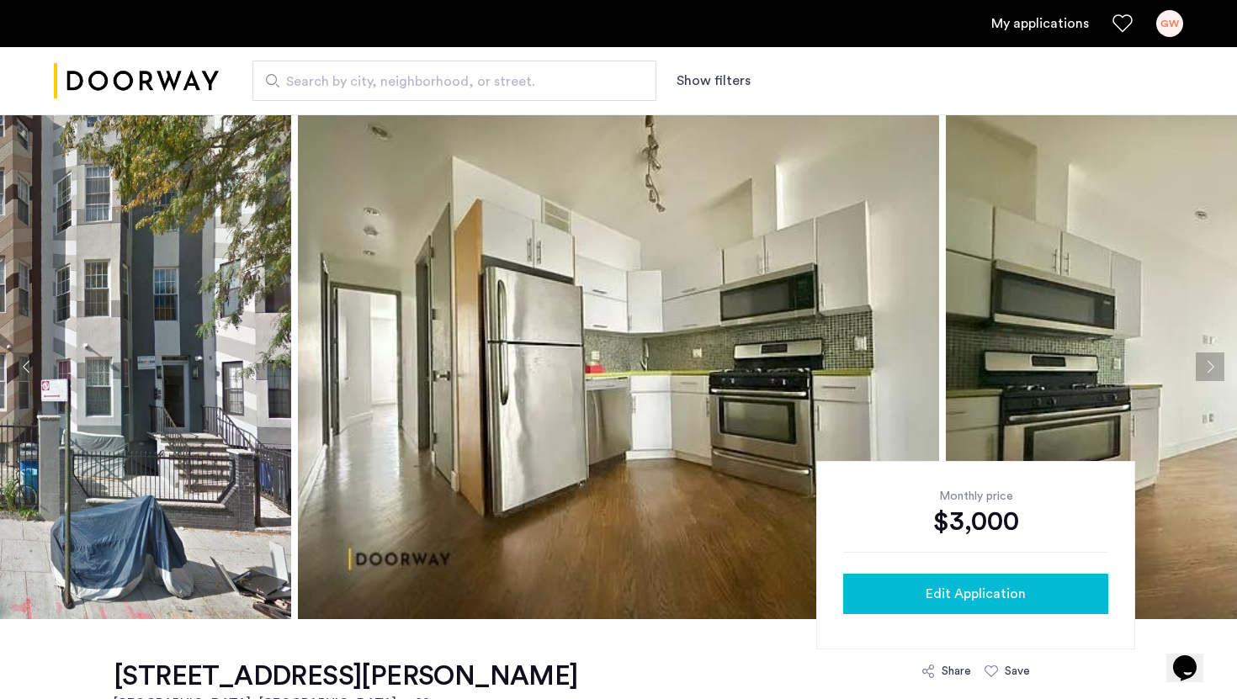
click at [1077, 604] on button "Edit Application" at bounding box center [975, 594] width 265 height 40
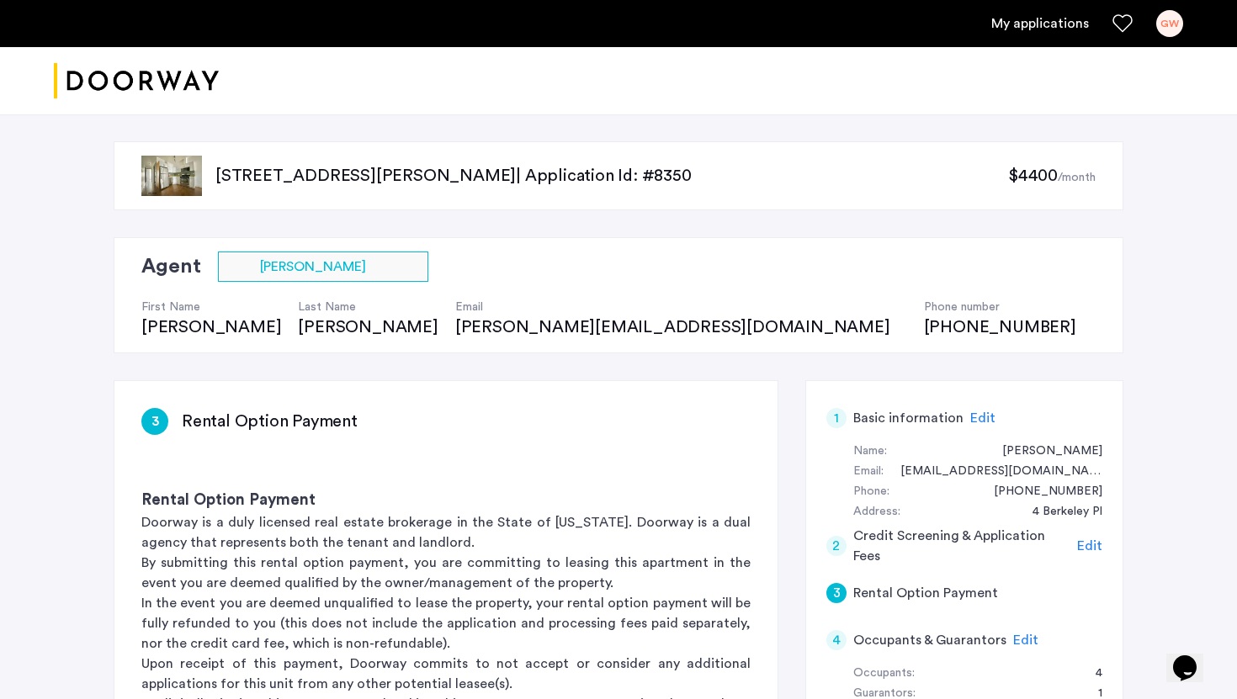
click at [370, 177] on p "85 Cornelia Street, Unit 2R, Brooklyn, NY 11221 | Application Id: #8350" at bounding box center [611, 176] width 793 height 24
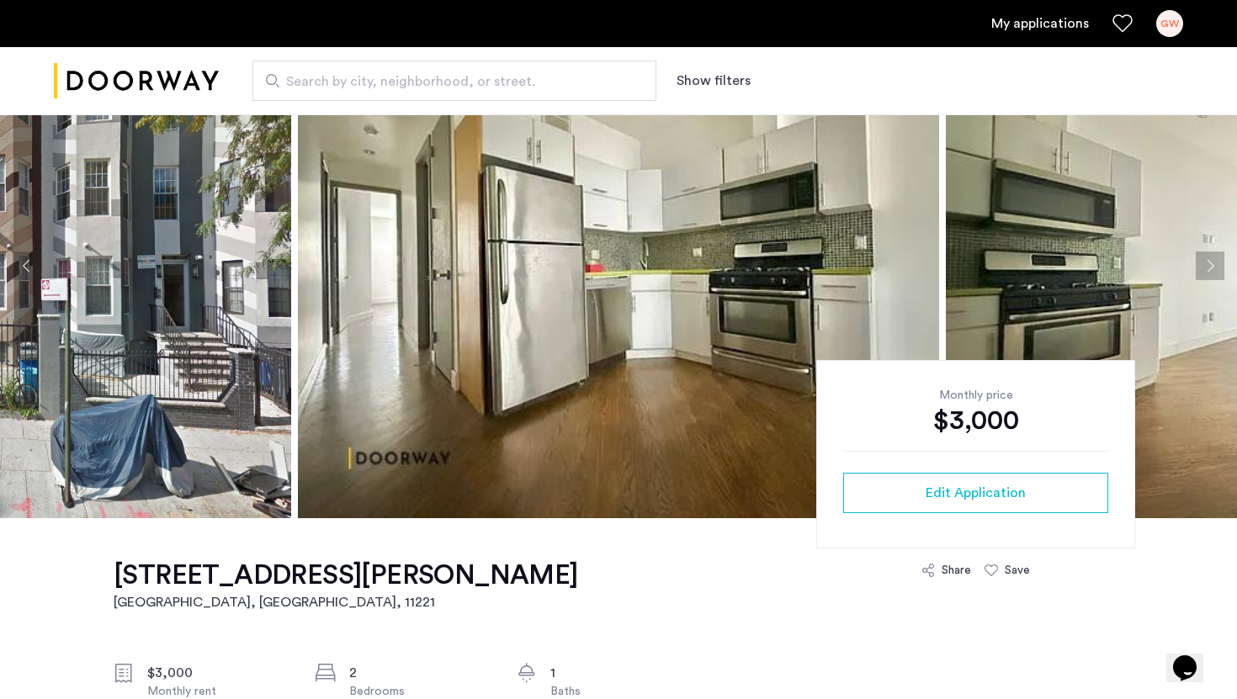
scroll to position [86, 0]
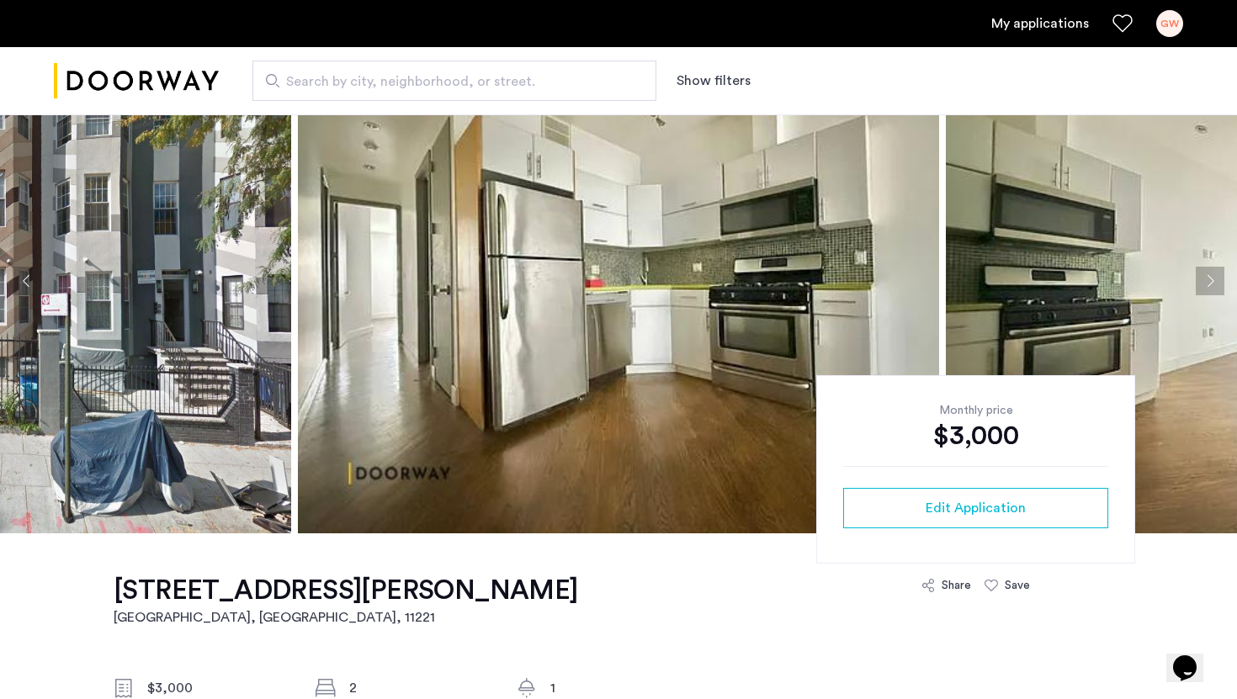
click at [1206, 282] on button "Next apartment" at bounding box center [1210, 281] width 29 height 29
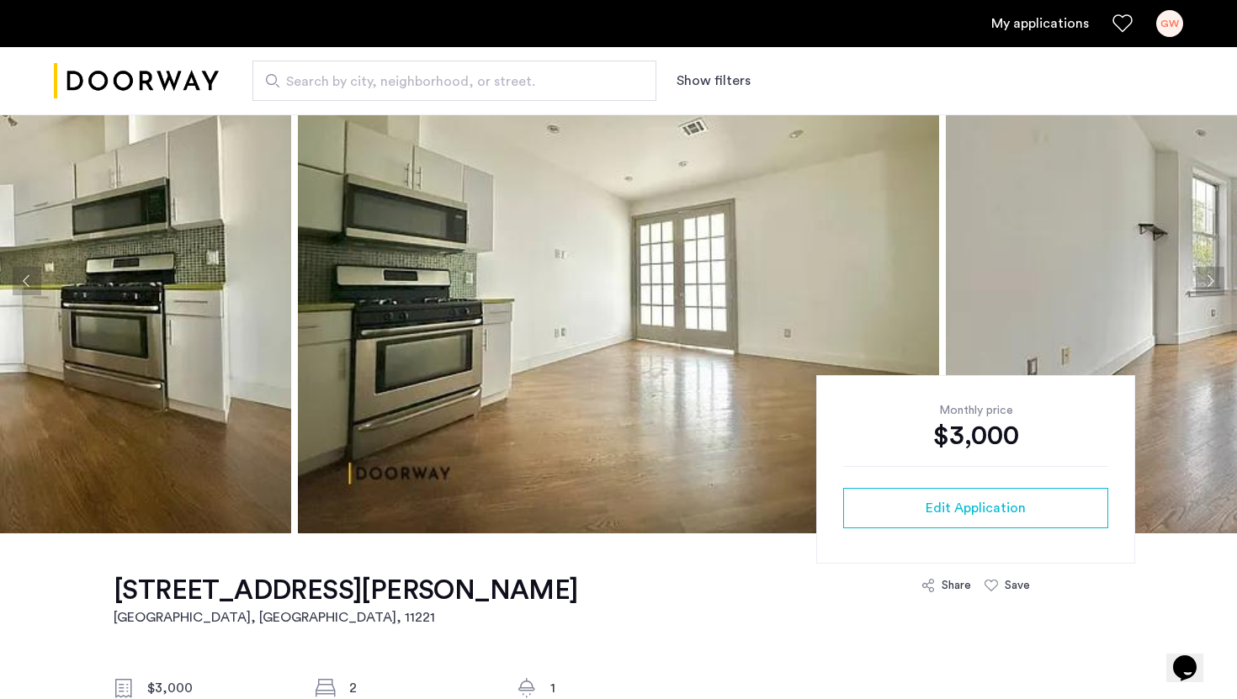
click at [1206, 282] on button "Next apartment" at bounding box center [1210, 281] width 29 height 29
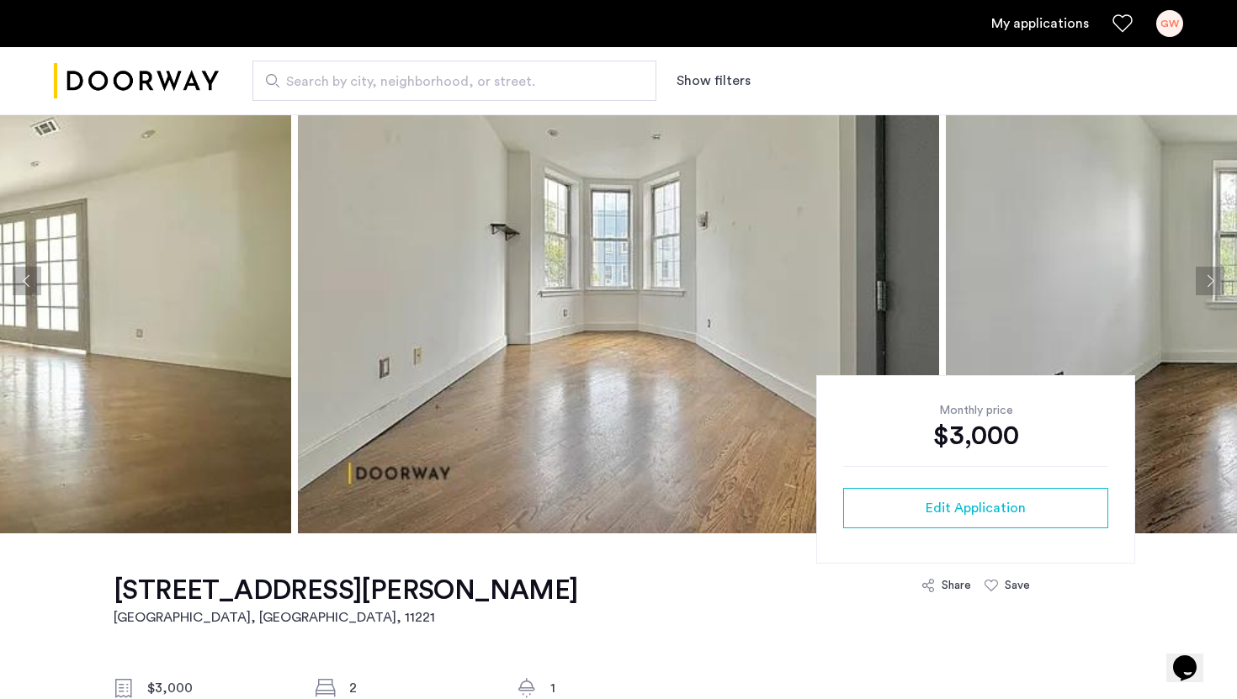
click at [1206, 282] on button "Next apartment" at bounding box center [1210, 281] width 29 height 29
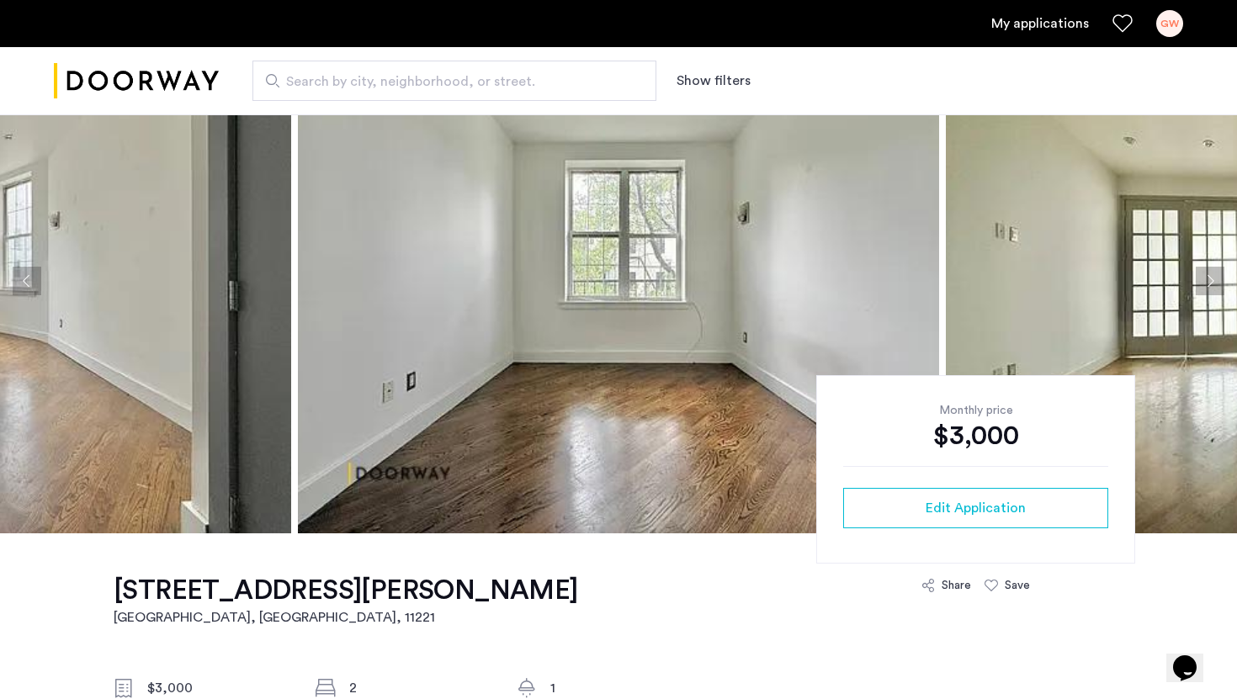
click at [1206, 282] on button "Next apartment" at bounding box center [1210, 281] width 29 height 29
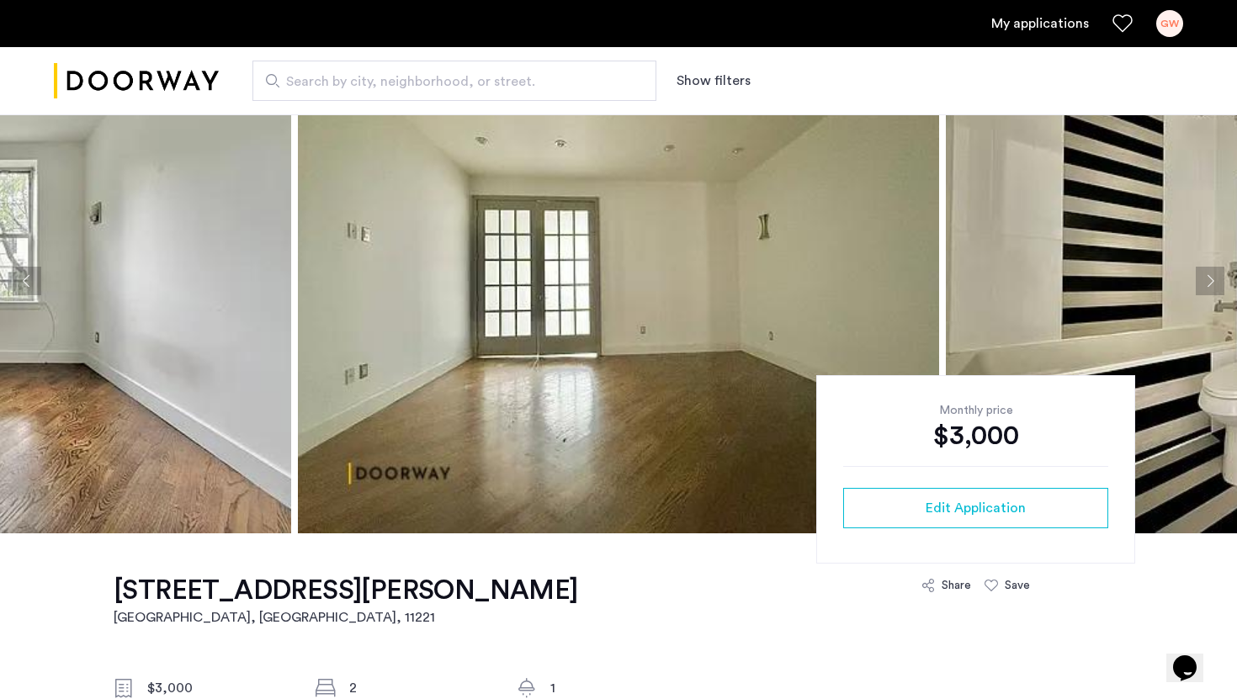
click at [1206, 282] on button "Next apartment" at bounding box center [1210, 281] width 29 height 29
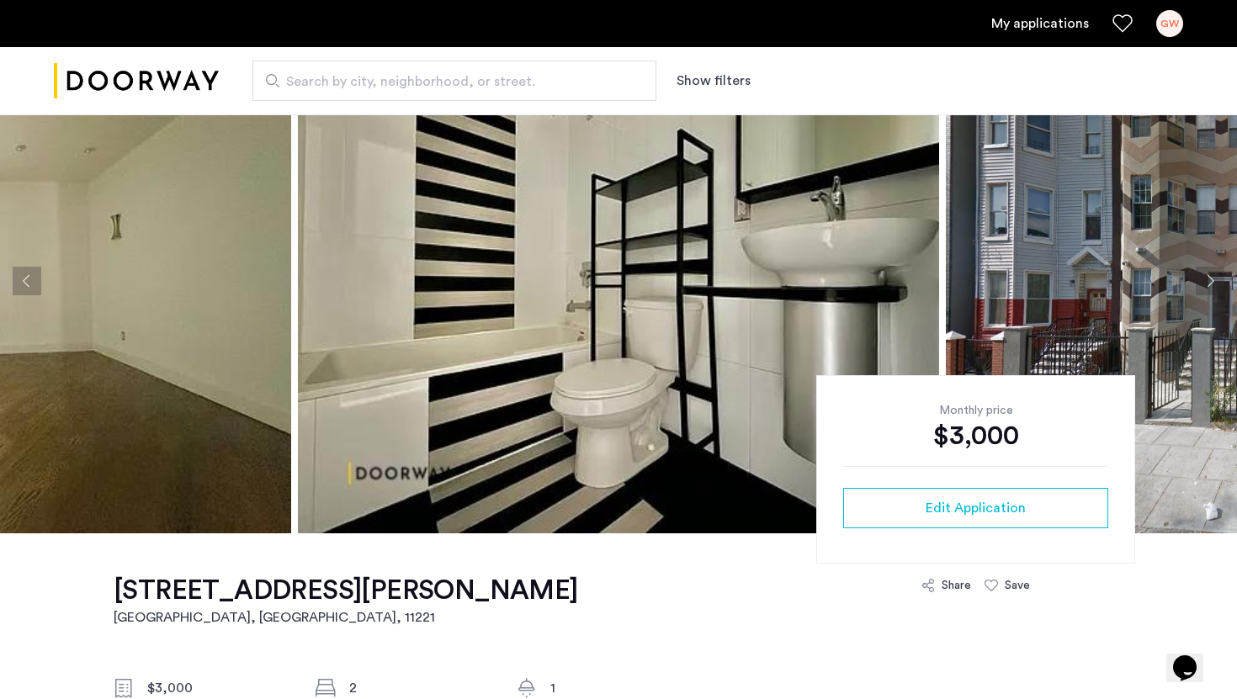
click at [1206, 282] on button "Next apartment" at bounding box center [1210, 281] width 29 height 29
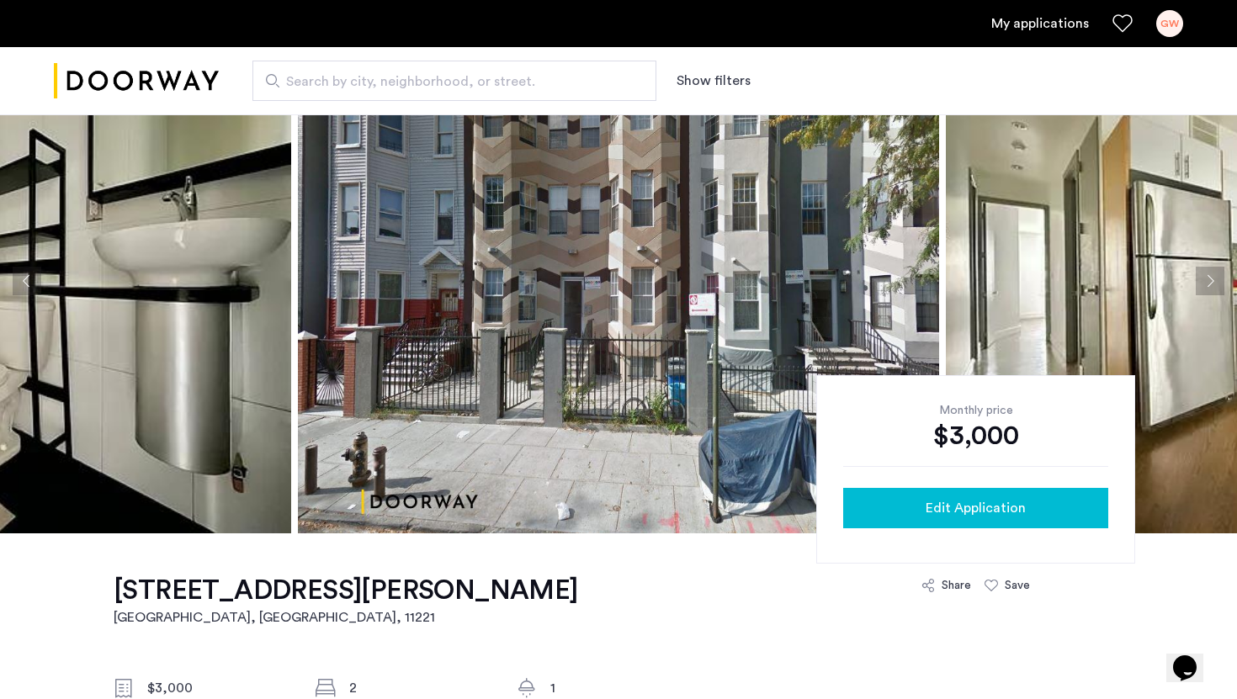
click at [996, 509] on span "Edit Application" at bounding box center [976, 508] width 100 height 20
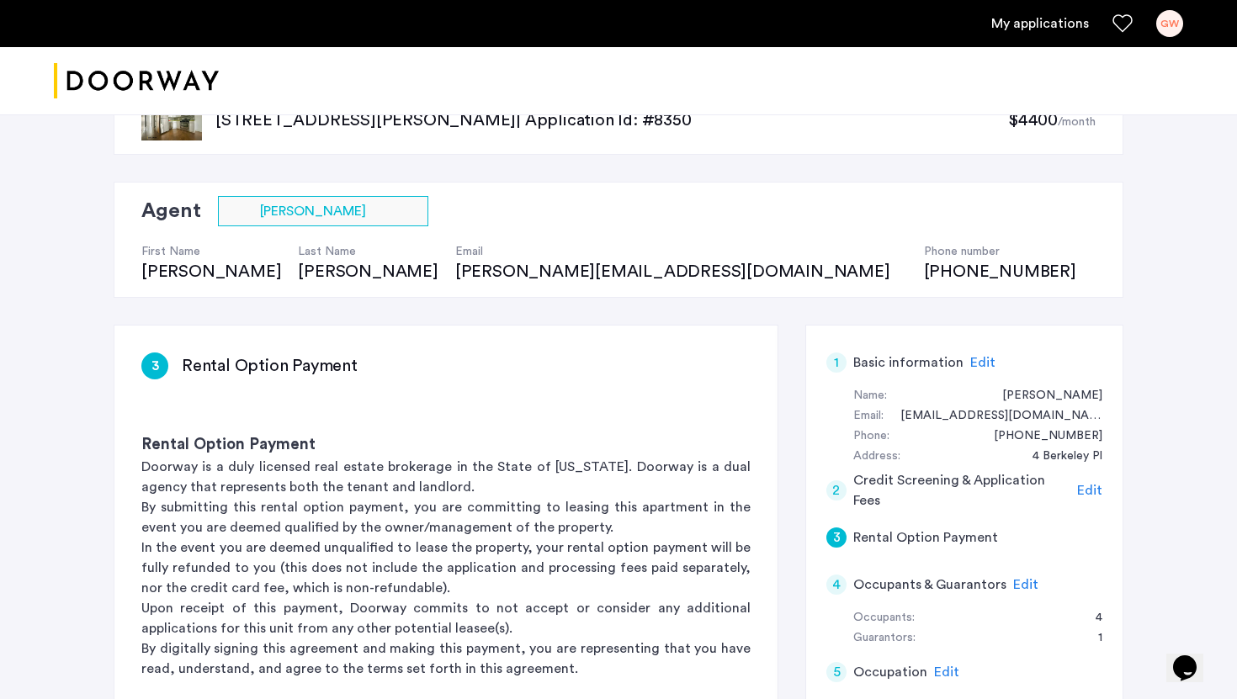
scroll to position [22, 0]
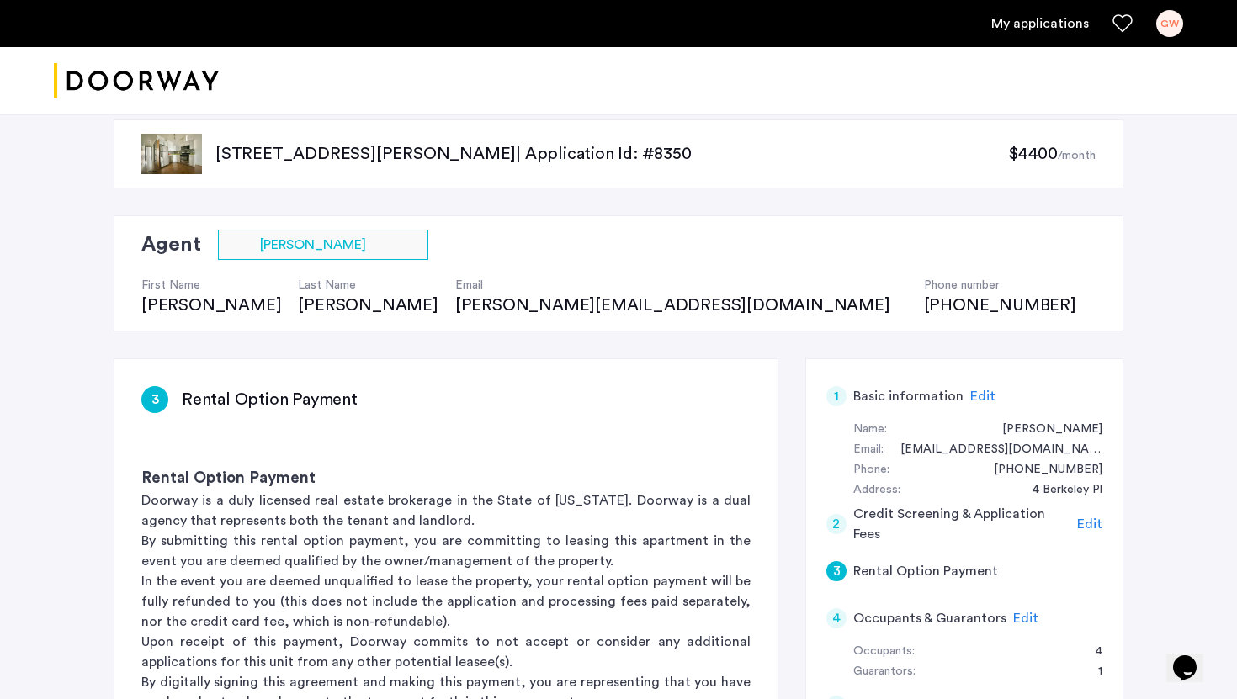
click at [403, 148] on p "85 Cornelia Street, Unit 2R, Brooklyn, NY 11221 | Application Id: #8350" at bounding box center [611, 154] width 793 height 24
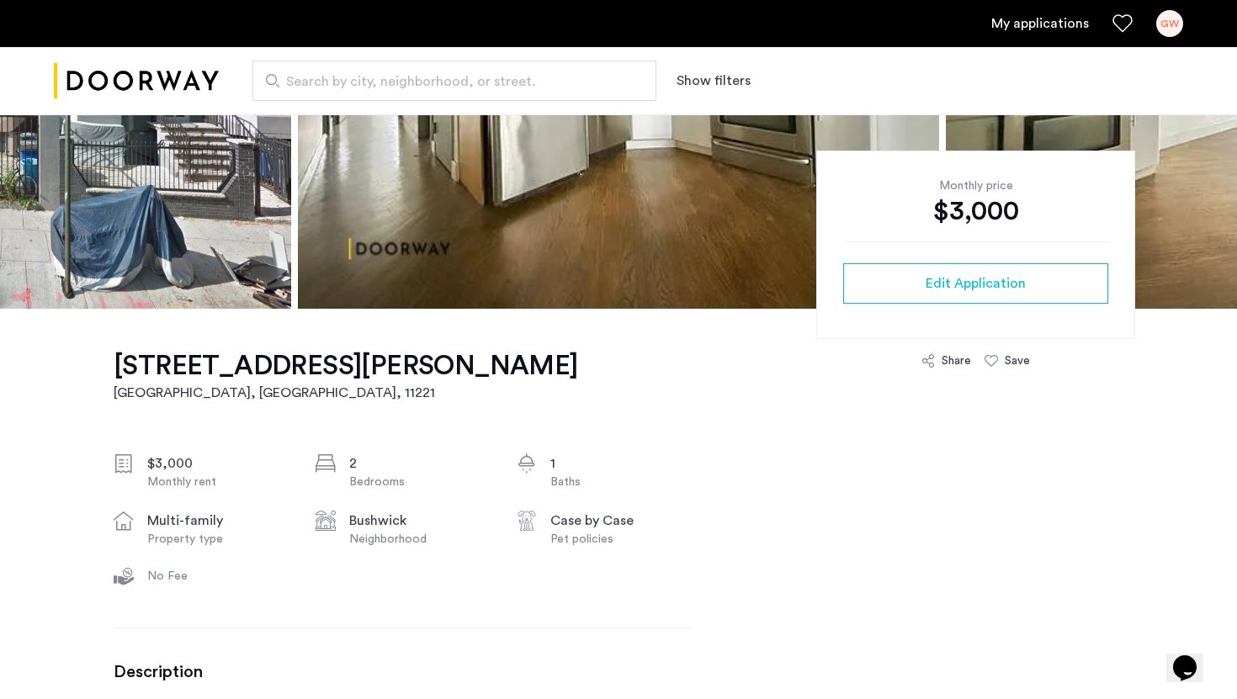
scroll to position [306, 0]
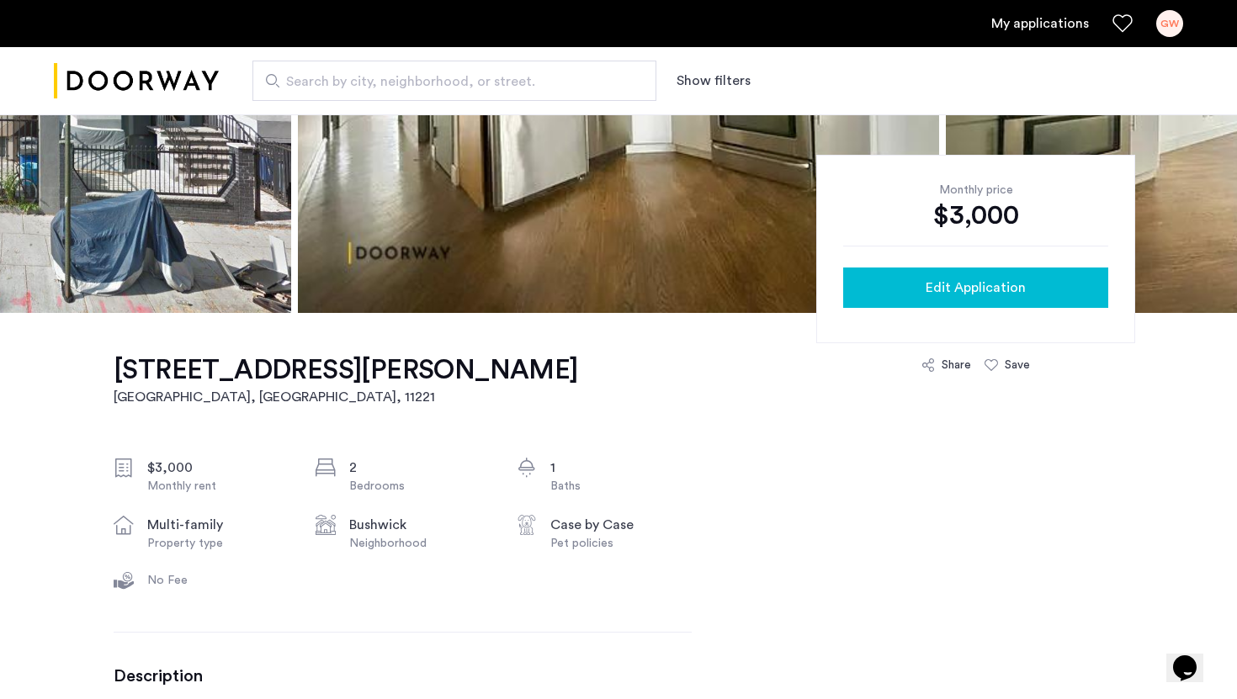
click at [908, 286] on div "Edit Application" at bounding box center [976, 288] width 238 height 20
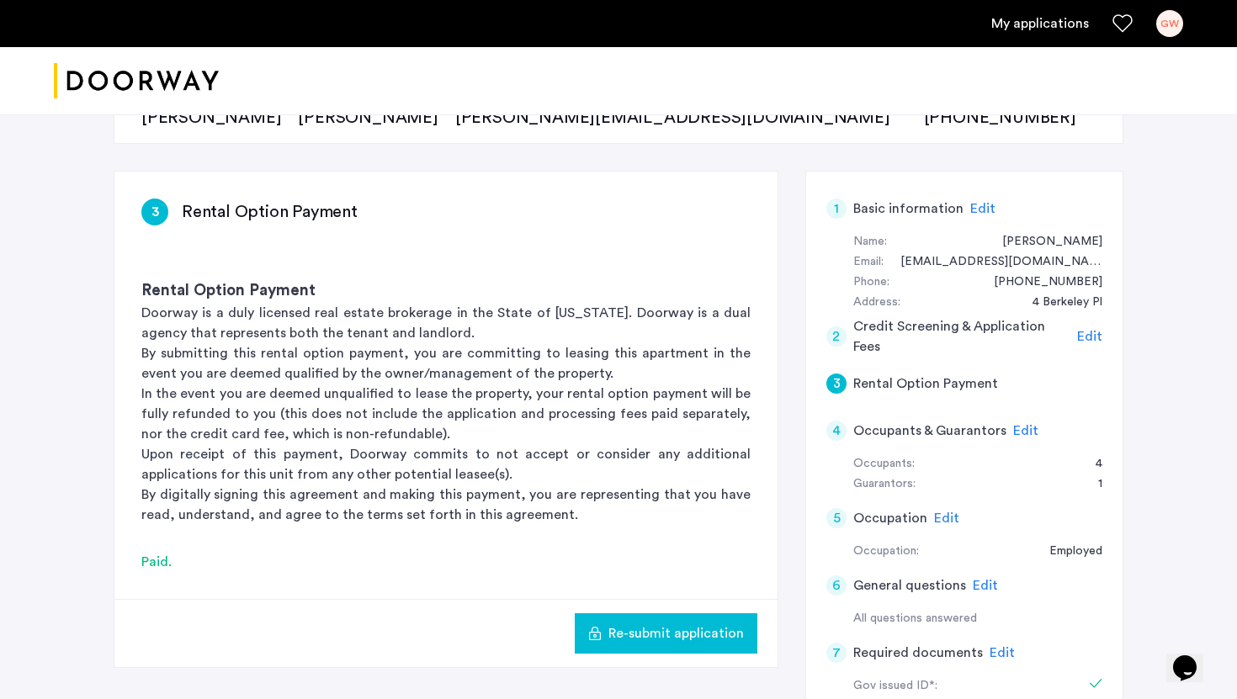
scroll to position [198, 0]
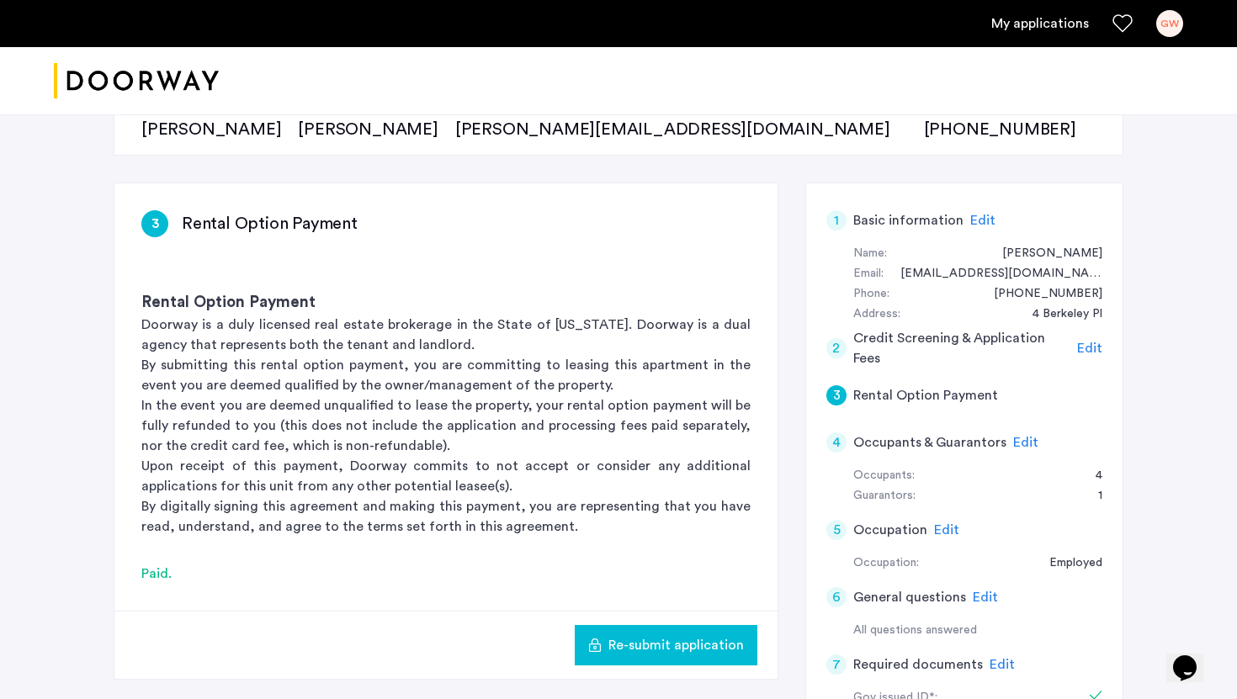
click at [836, 445] on div "4" at bounding box center [837, 443] width 20 height 20
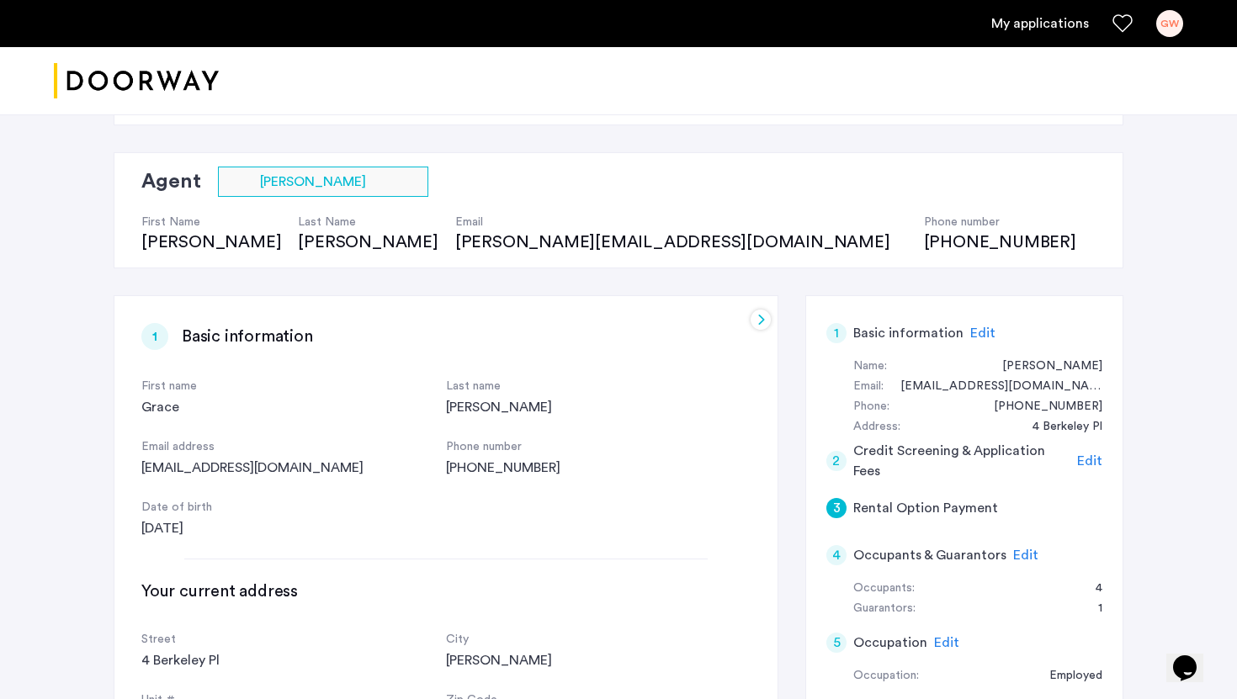
scroll to position [0, 0]
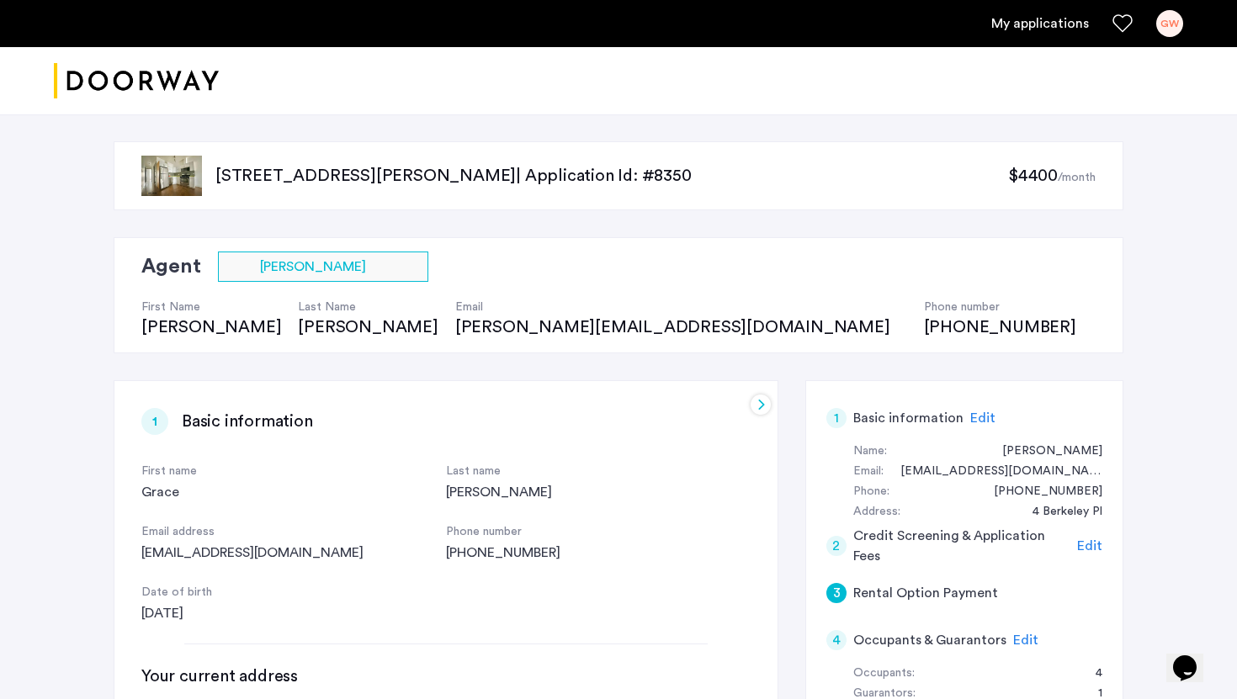
click at [305, 179] on p "85 Cornelia Street, Unit 2R, Brooklyn, NY 11221 | Application Id: #8350" at bounding box center [611, 176] width 793 height 24
